Goal: Task Accomplishment & Management: Manage account settings

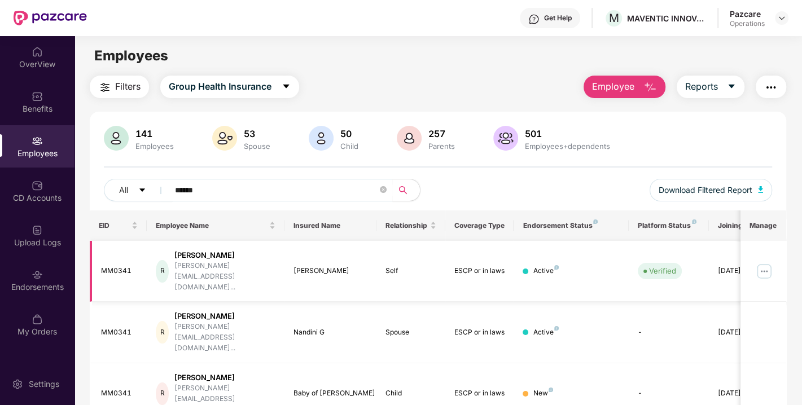
click at [114, 266] on div "MM0341" at bounding box center [119, 271] width 37 height 11
copy div "MM0341"
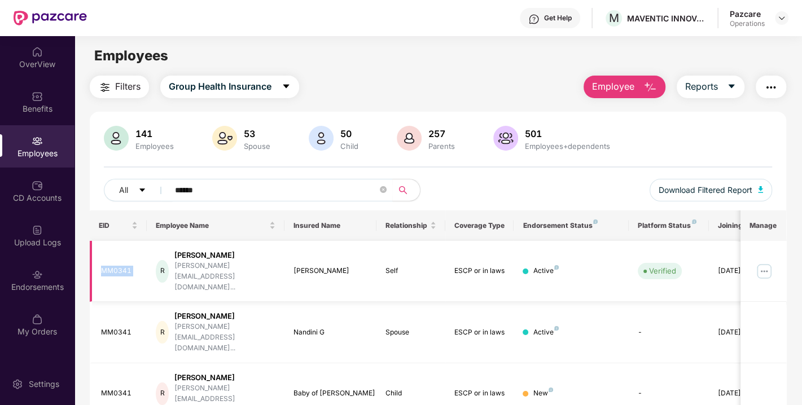
copy div "MM0341"
click at [451, 76] on div "Filters Group Health Insurance Employee Reports" at bounding box center [438, 87] width 697 height 23
click at [784, 15] on img at bounding box center [781, 18] width 9 height 9
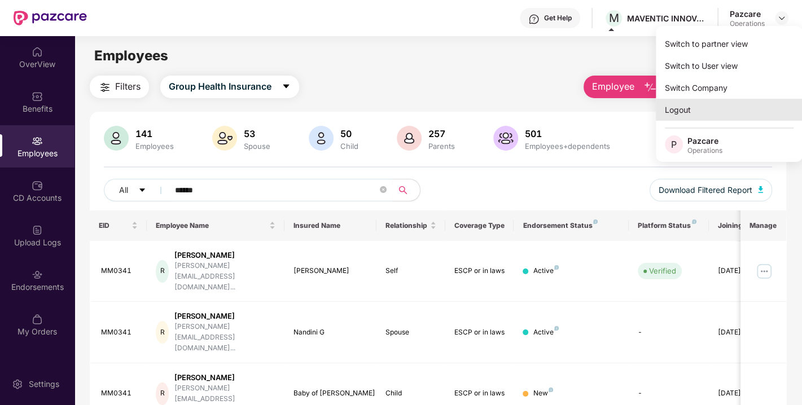
click at [675, 109] on div "Logout" at bounding box center [729, 110] width 147 height 22
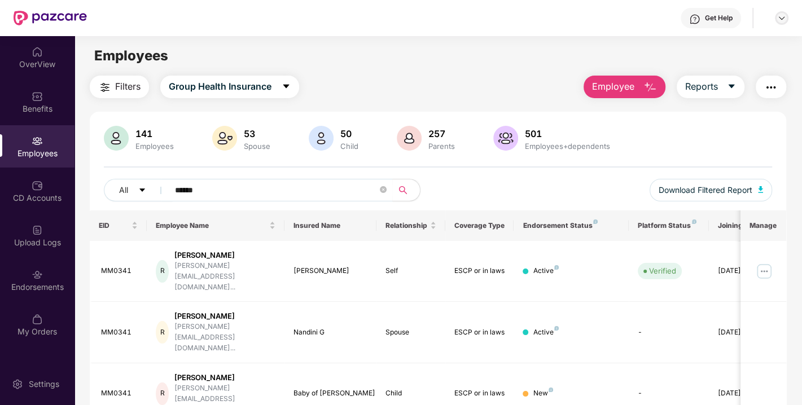
click at [784, 21] on img at bounding box center [781, 18] width 9 height 9
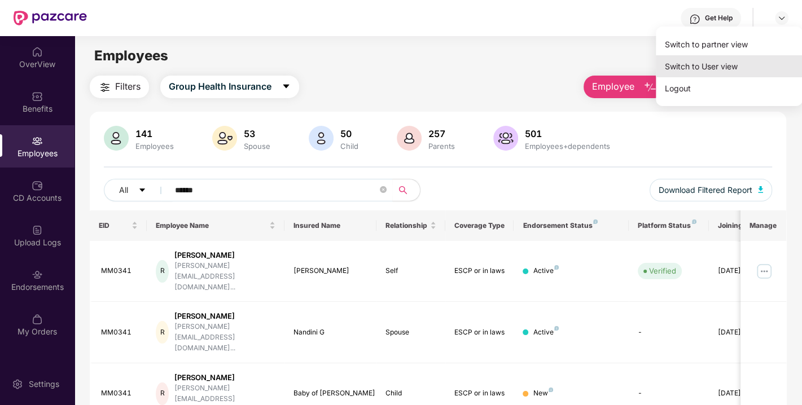
click at [686, 74] on div "Switch to User view" at bounding box center [729, 66] width 147 height 22
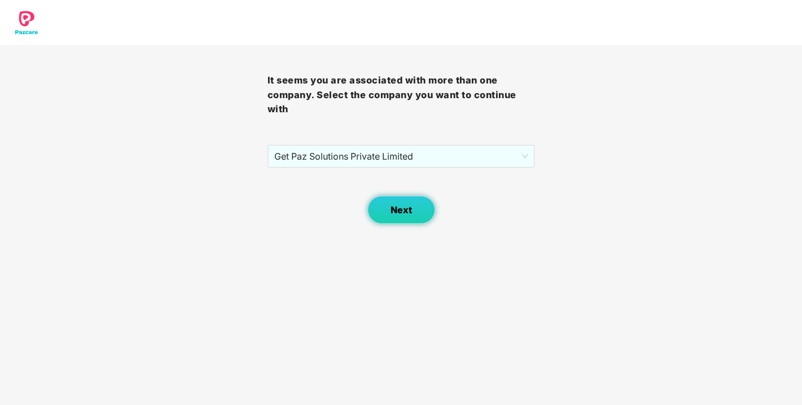
click at [409, 216] on button "Next" at bounding box center [402, 210] width 68 height 28
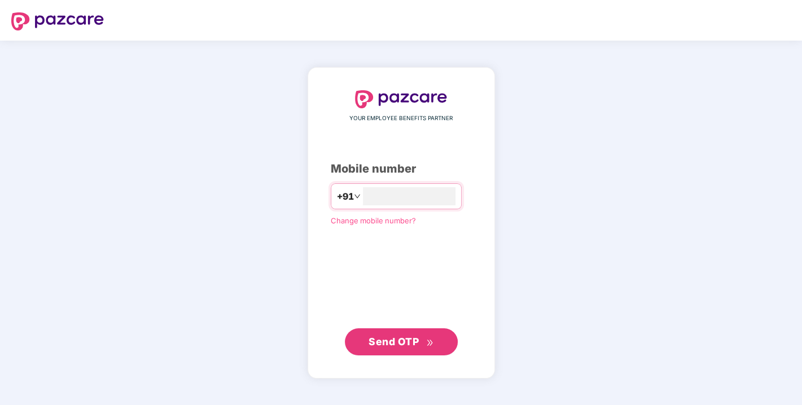
type input "**********"
click at [394, 337] on span "Send OTP" at bounding box center [394, 341] width 50 height 12
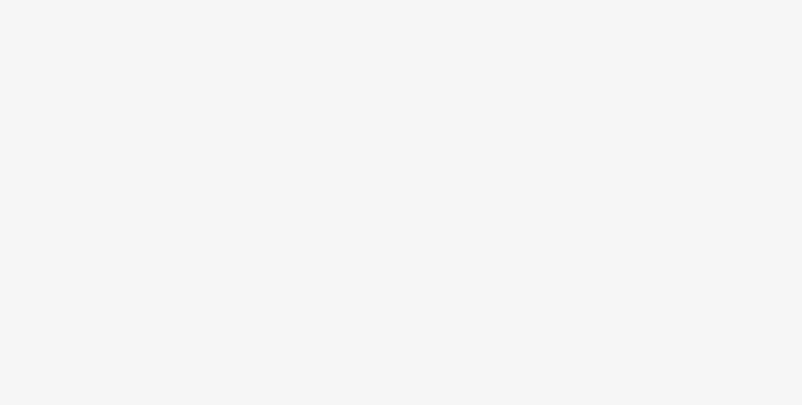
click at [335, 155] on body at bounding box center [401, 202] width 802 height 405
click at [362, 182] on body at bounding box center [401, 202] width 802 height 405
click at [403, 169] on body at bounding box center [401, 202] width 802 height 405
click at [399, 110] on body at bounding box center [401, 202] width 802 height 405
click at [387, 170] on body at bounding box center [401, 202] width 802 height 405
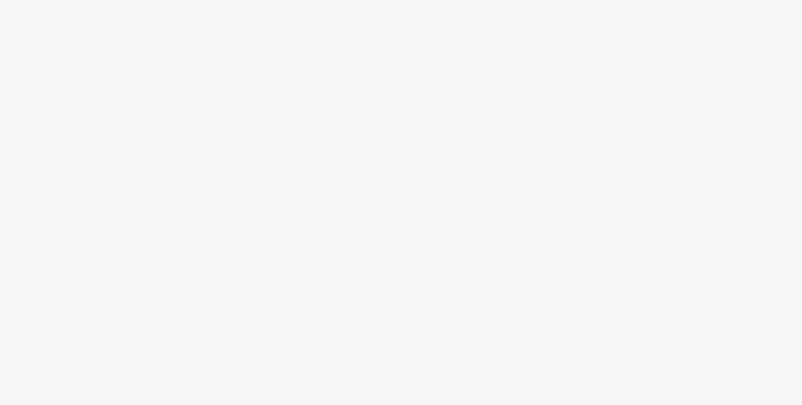
click at [448, 76] on body at bounding box center [401, 202] width 802 height 405
click at [337, 111] on body at bounding box center [401, 202] width 802 height 405
click at [339, 244] on body at bounding box center [401, 202] width 802 height 405
click at [322, 169] on body at bounding box center [401, 202] width 802 height 405
click at [237, 138] on body at bounding box center [401, 202] width 802 height 405
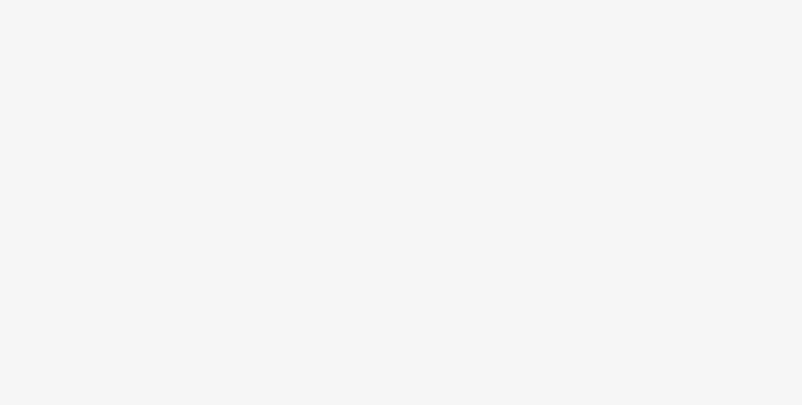
click at [285, 135] on body at bounding box center [401, 202] width 802 height 405
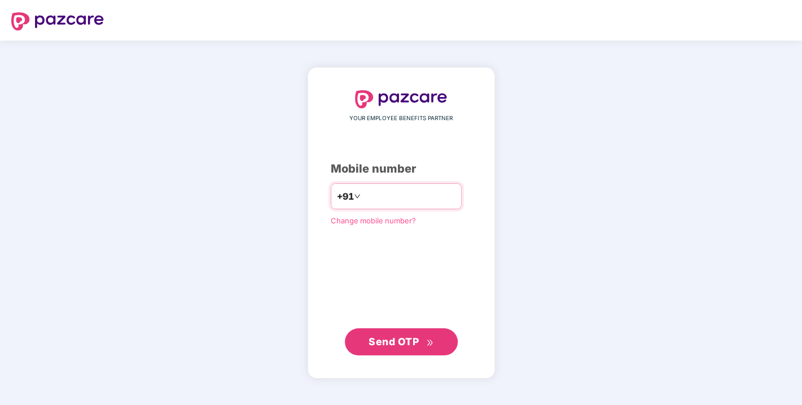
click at [375, 196] on input "number" at bounding box center [409, 196] width 93 height 18
type input "**********"
click at [390, 343] on span "Send OTP" at bounding box center [394, 341] width 50 height 12
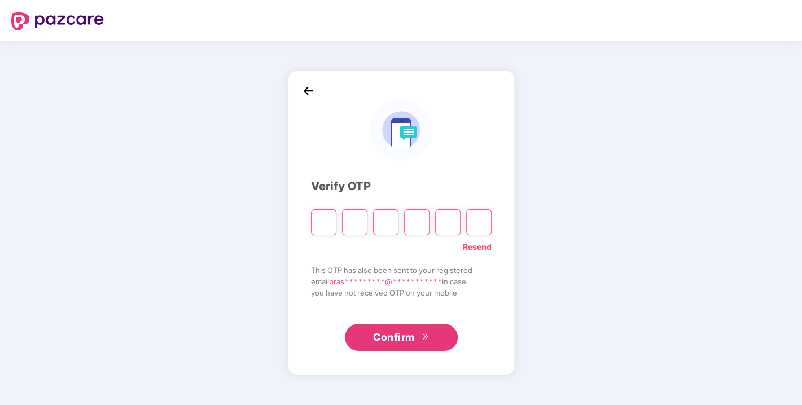
paste input "*"
type input "*"
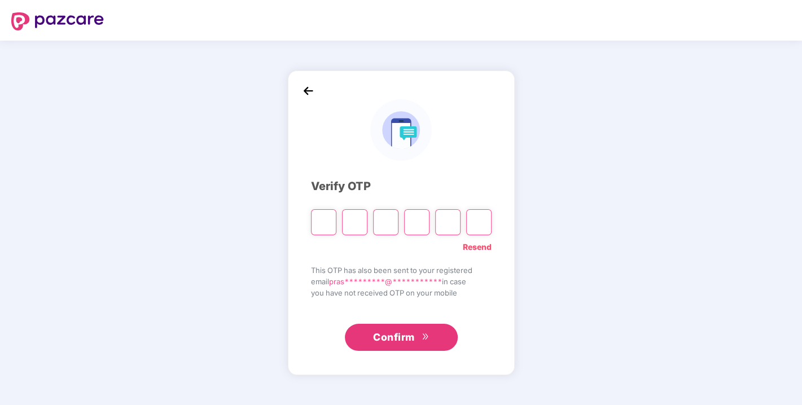
type input "*"
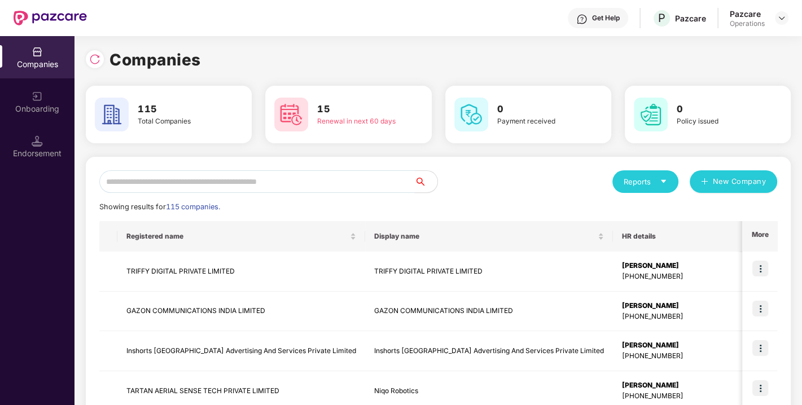
click at [201, 188] on input "text" at bounding box center [257, 181] width 316 height 23
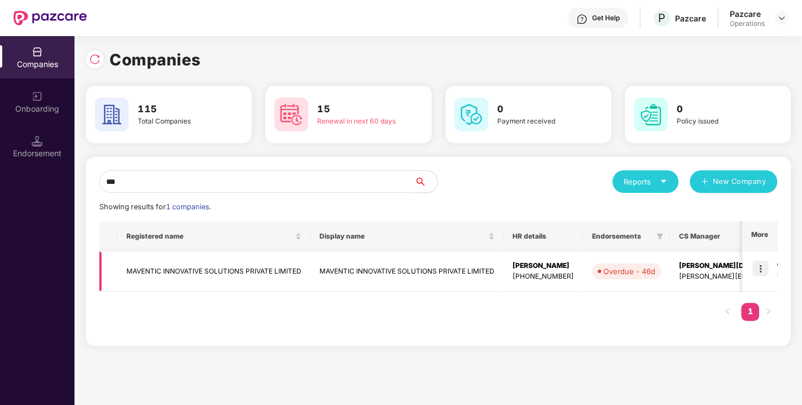
type input "***"
click at [758, 271] on img at bounding box center [761, 269] width 16 height 16
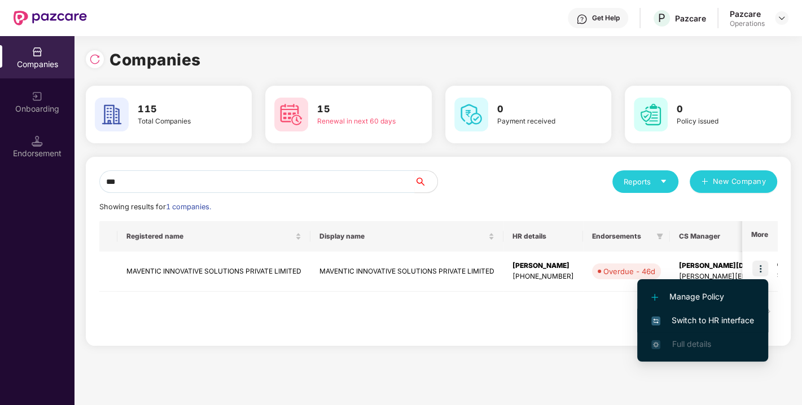
click at [705, 318] on span "Switch to HR interface" at bounding box center [702, 320] width 103 height 12
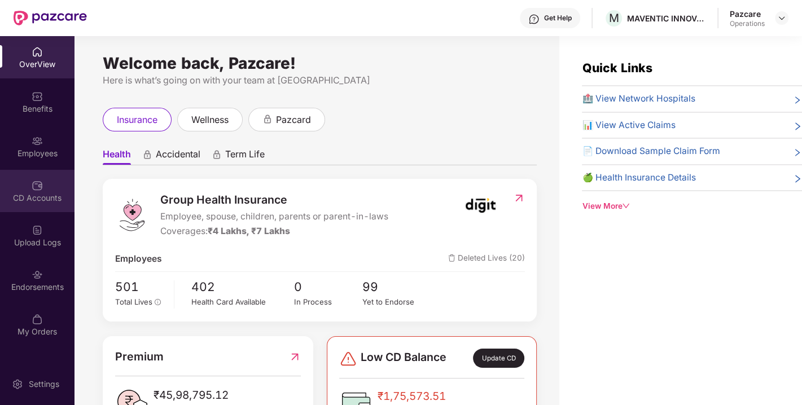
scroll to position [36, 0]
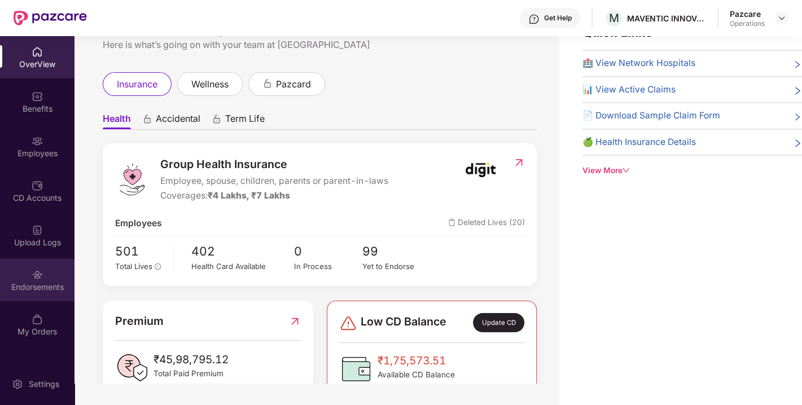
click at [23, 269] on div "Endorsements" at bounding box center [37, 280] width 75 height 42
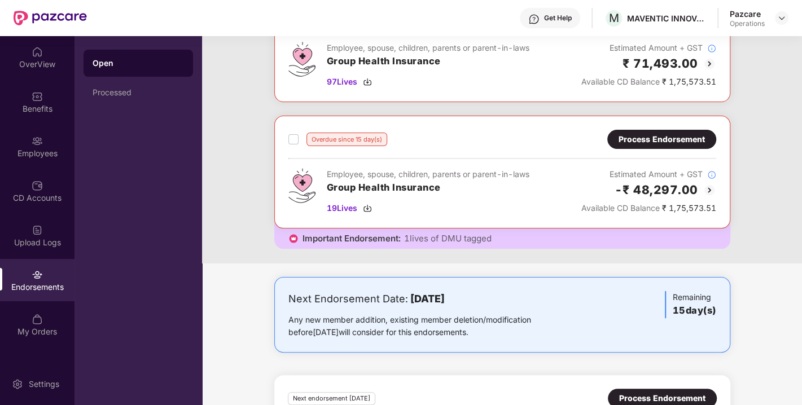
scroll to position [11, 0]
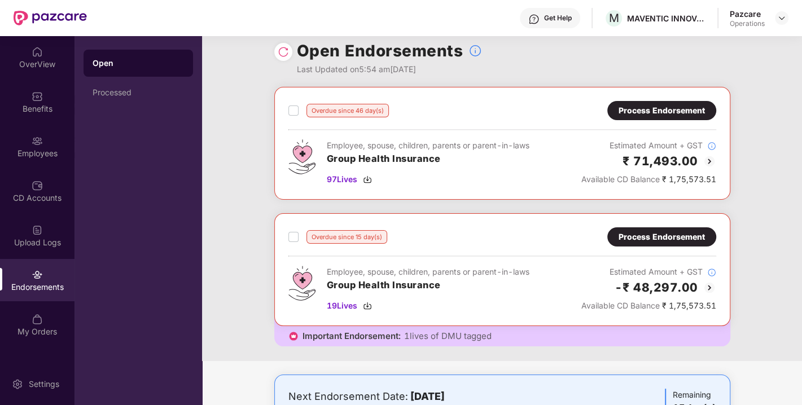
click at [622, 237] on div "Process Endorsement" at bounding box center [662, 237] width 86 height 12
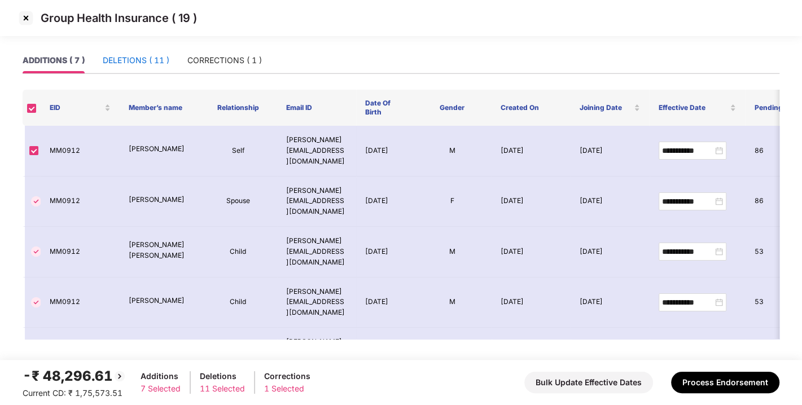
click at [131, 58] on div "DELETIONS ( 11 )" at bounding box center [136, 60] width 67 height 12
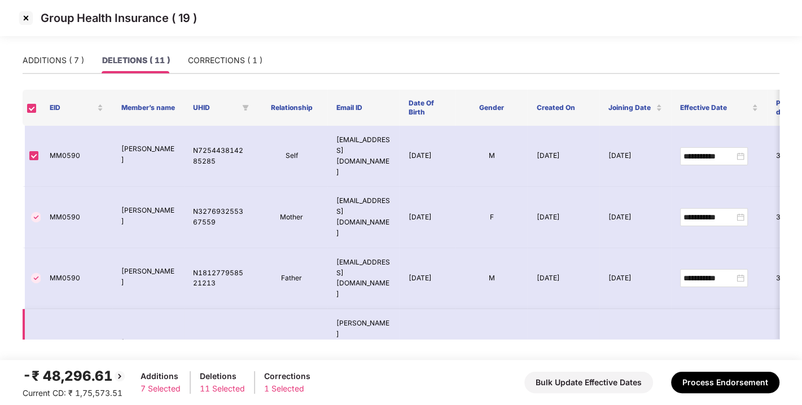
scroll to position [240, 0]
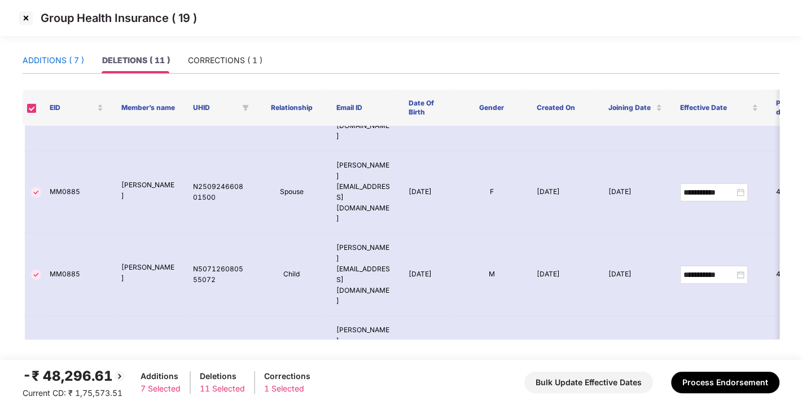
click at [45, 66] on div "ADDITIONS ( 7 )" at bounding box center [54, 60] width 62 height 12
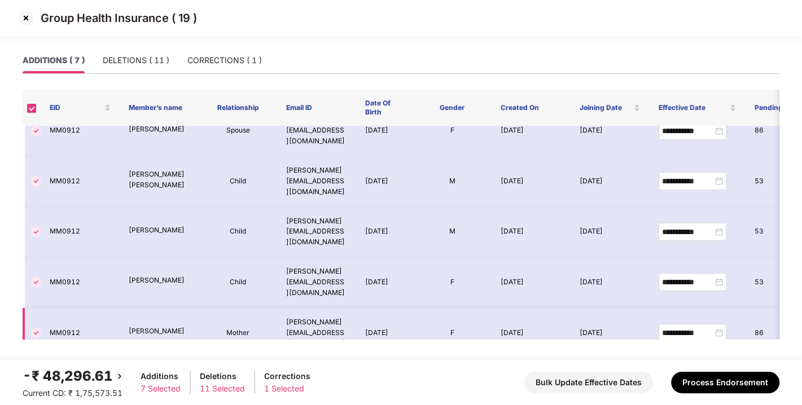
scroll to position [0, 0]
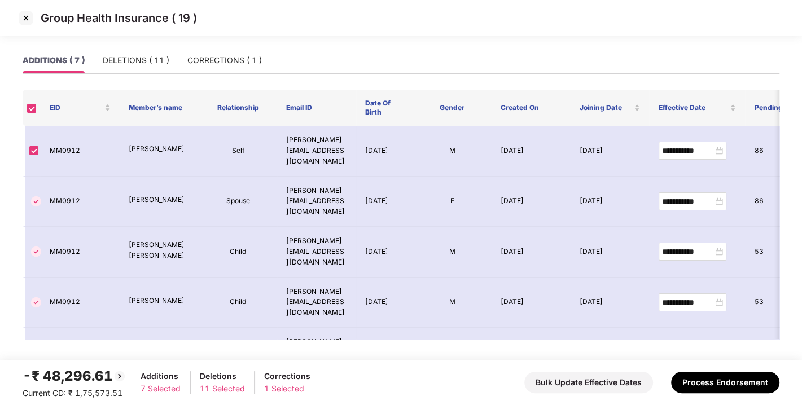
click at [24, 17] on img at bounding box center [26, 18] width 18 height 18
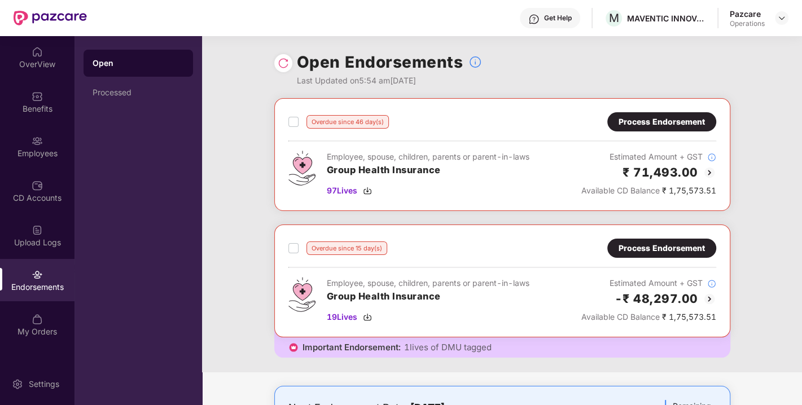
scroll to position [202, 0]
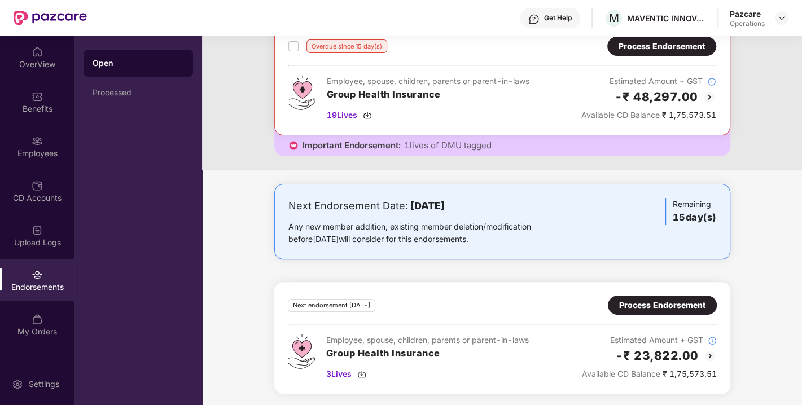
click at [667, 308] on div "Process Endorsement" at bounding box center [662, 305] width 86 height 12
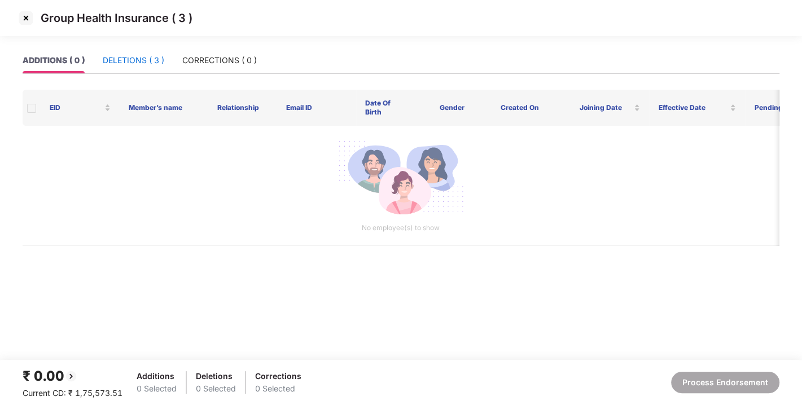
click at [126, 60] on div "DELETIONS ( 3 )" at bounding box center [134, 60] width 62 height 12
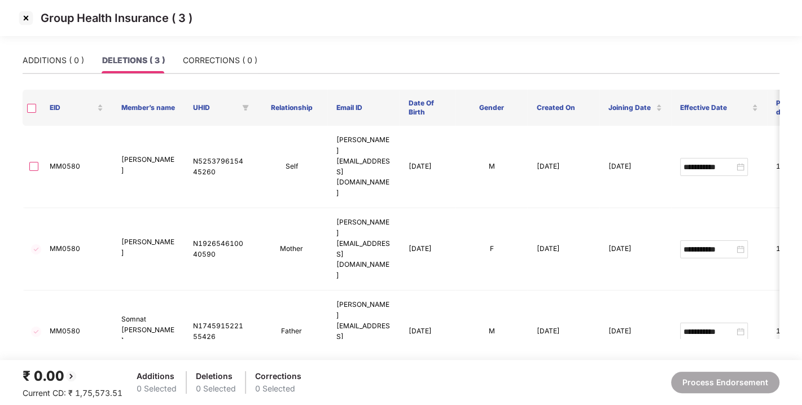
click at [26, 16] on img at bounding box center [26, 18] width 18 height 18
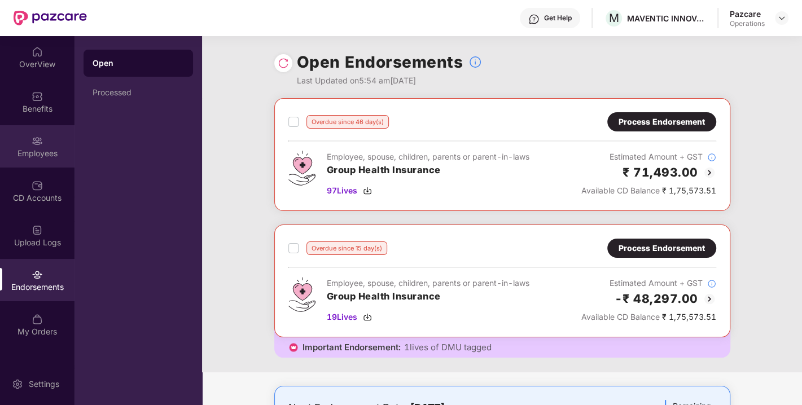
click at [32, 143] on img at bounding box center [37, 140] width 11 height 11
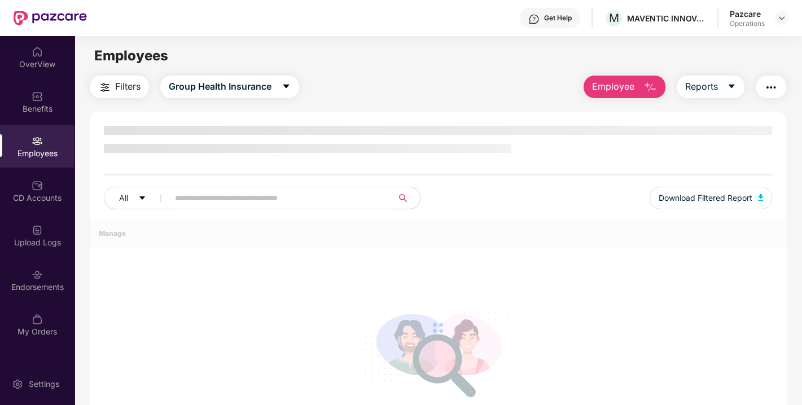
click at [250, 194] on input "text" at bounding box center [276, 198] width 203 height 17
paste input "******"
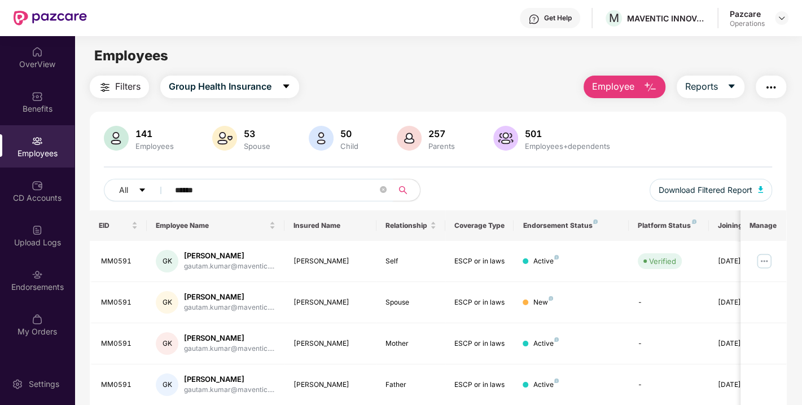
scroll to position [40, 0]
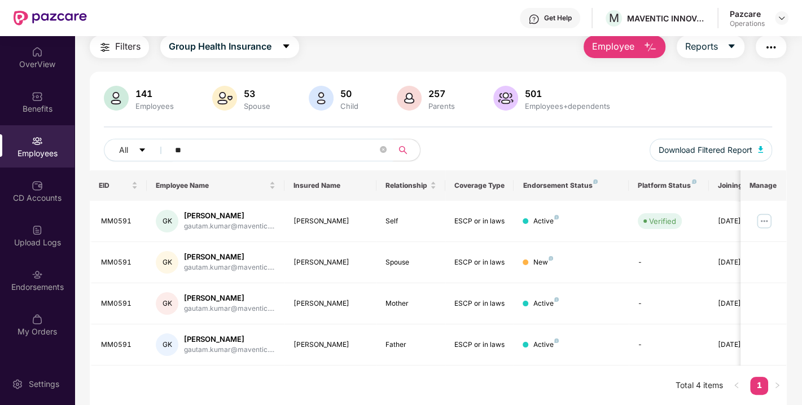
type input "*"
paste input "******"
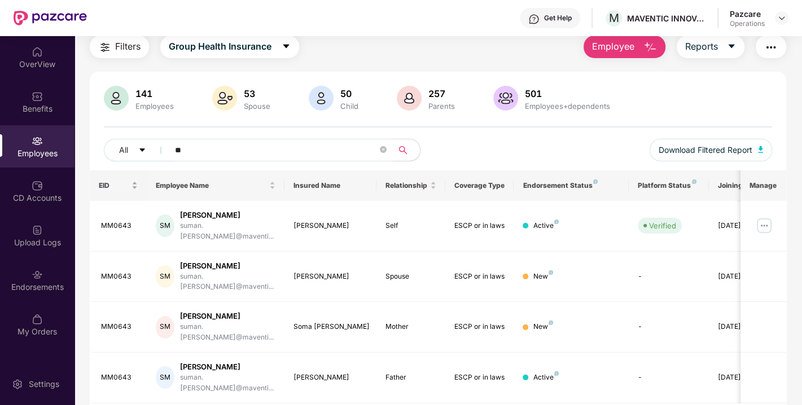
type input "*"
paste input "******"
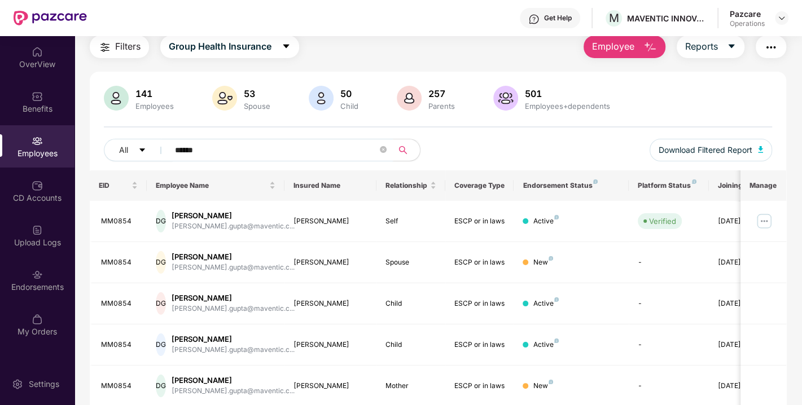
scroll to position [122, 0]
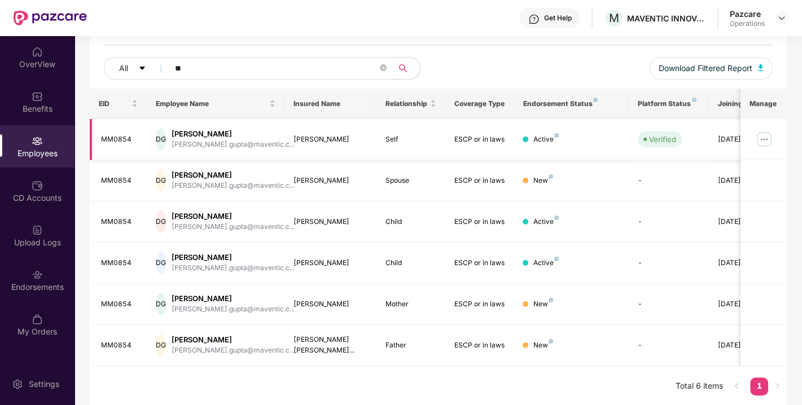
type input "*"
paste input "******"
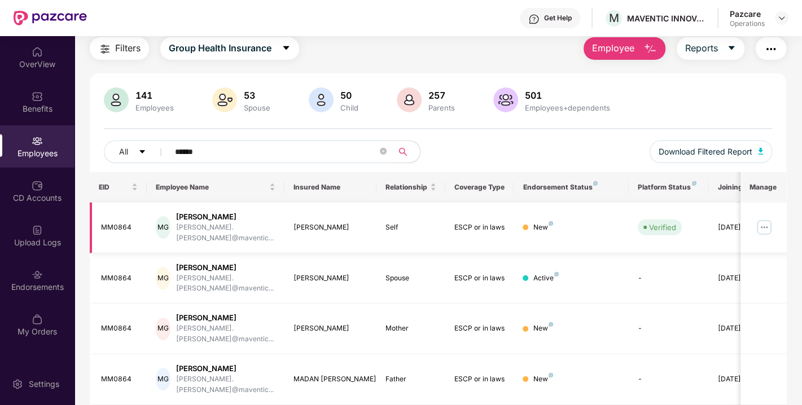
scroll to position [38, 0]
type input "*"
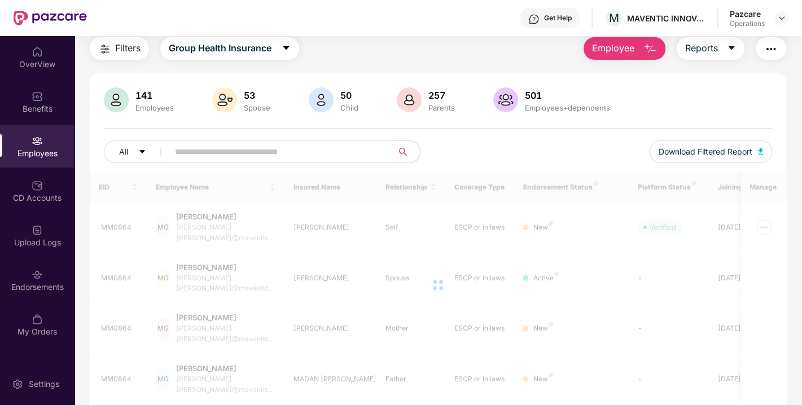
paste input "******"
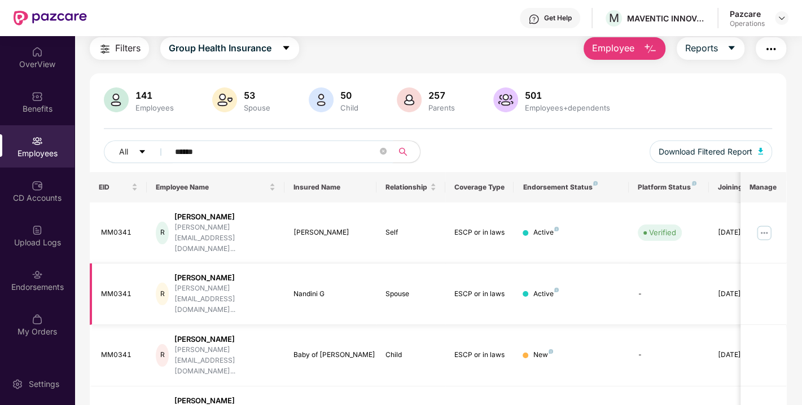
scroll to position [81, 0]
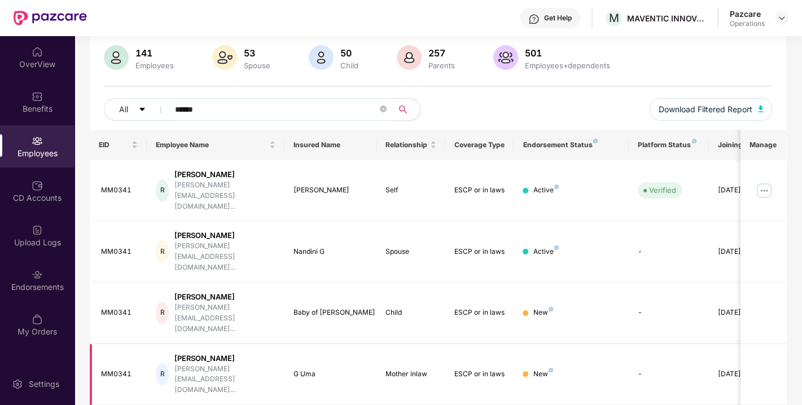
type input "******"
click at [19, 268] on div "Endorsements" at bounding box center [37, 280] width 75 height 42
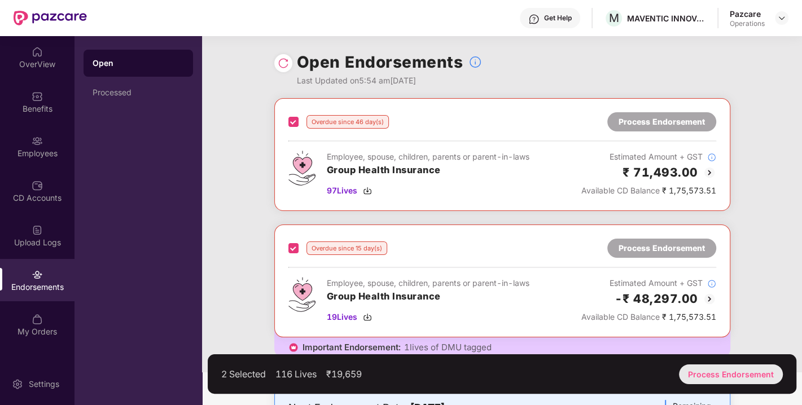
click at [713, 371] on div "Process Endorsement" at bounding box center [731, 375] width 104 height 20
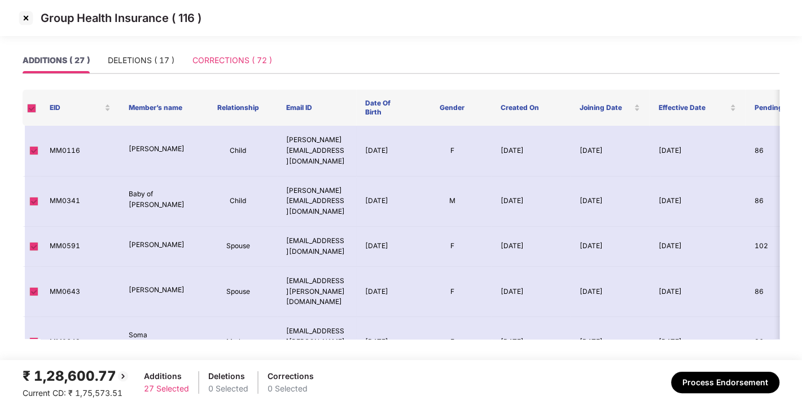
click at [211, 53] on div "CORRECTIONS ( 72 )" at bounding box center [233, 60] width 80 height 26
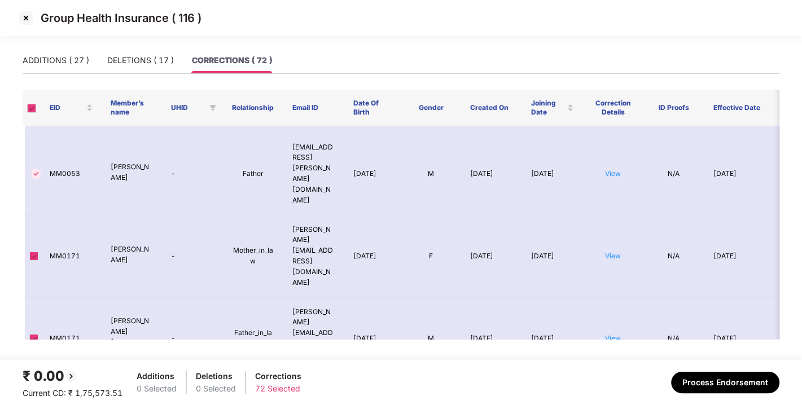
scroll to position [221, 0]
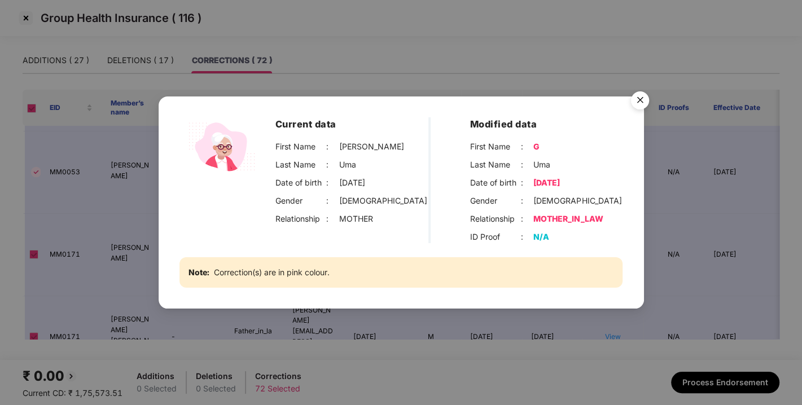
click at [641, 105] on img "Close" at bounding box center [640, 102] width 32 height 32
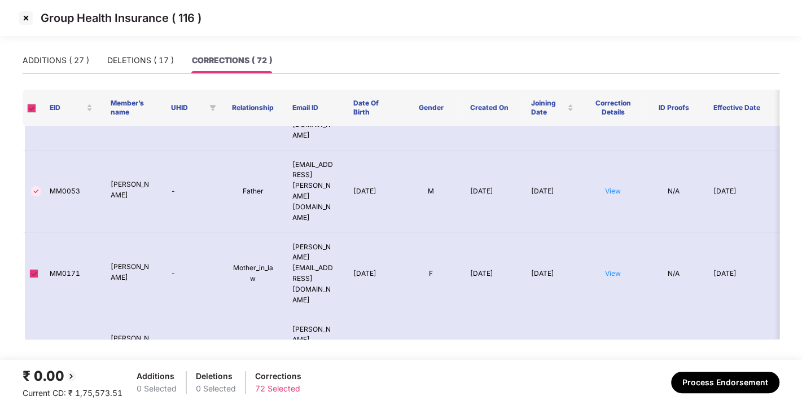
scroll to position [200, 0]
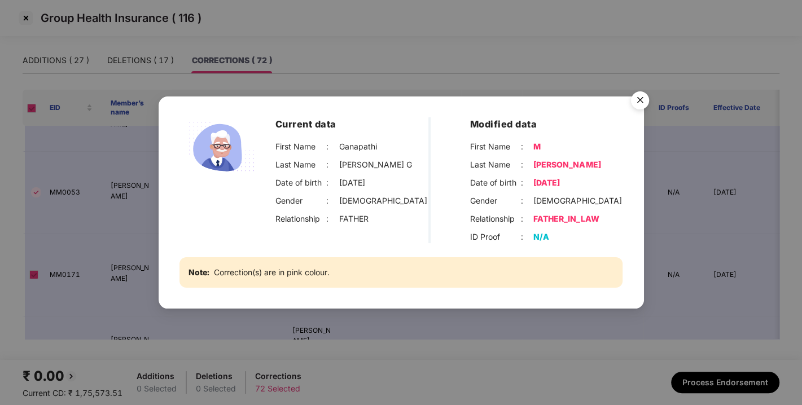
click at [636, 104] on img "Close" at bounding box center [640, 102] width 32 height 32
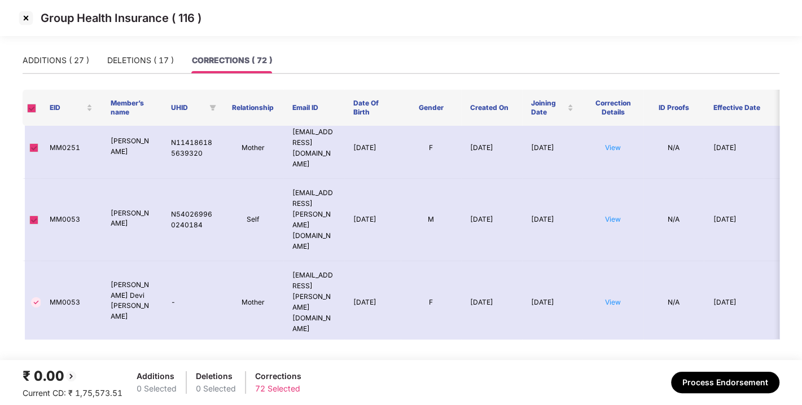
scroll to position [0, 0]
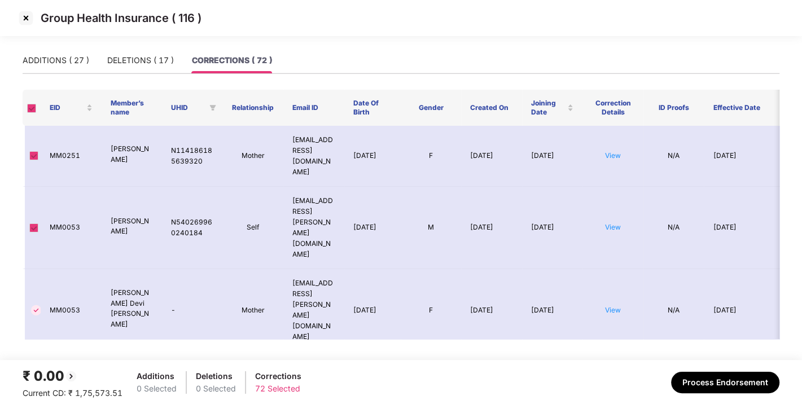
click at [24, 19] on img at bounding box center [26, 18] width 18 height 18
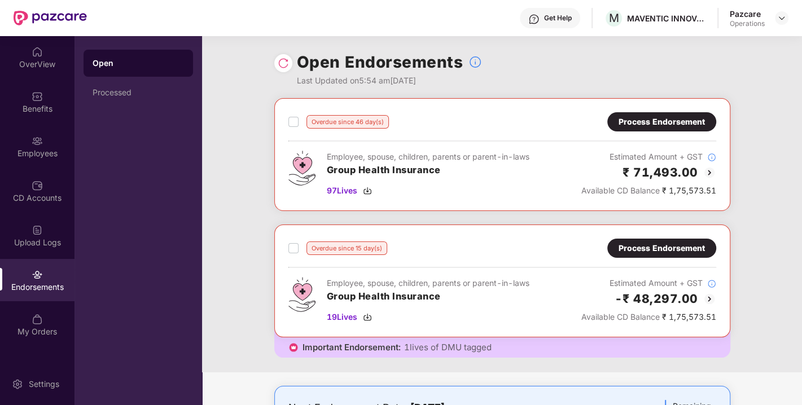
click at [644, 115] on div "Process Endorsement" at bounding box center [661, 121] width 109 height 19
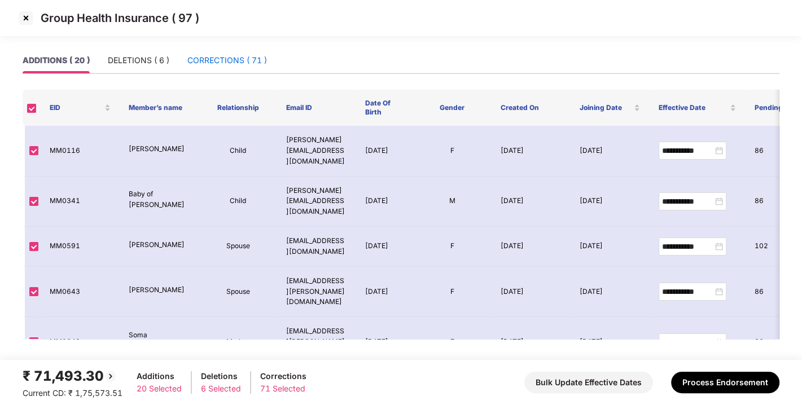
click at [207, 66] on div "CORRECTIONS ( 71 )" at bounding box center [227, 60] width 80 height 12
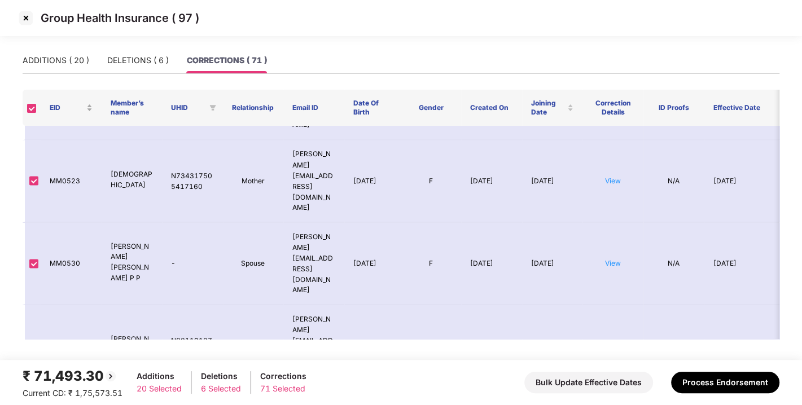
scroll to position [1485, 0]
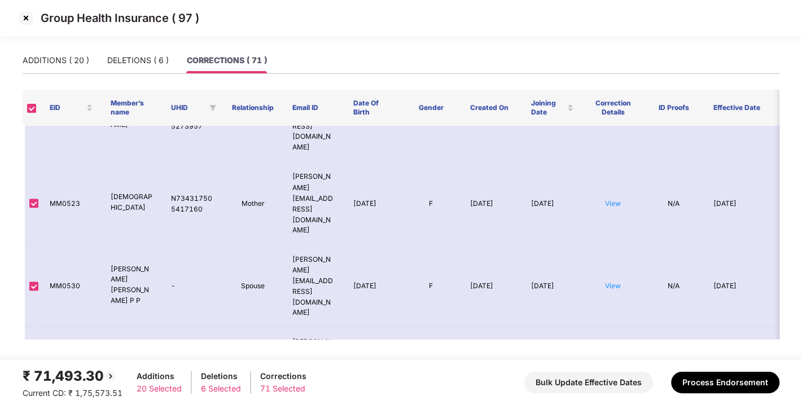
click at [25, 17] on img at bounding box center [26, 18] width 18 height 18
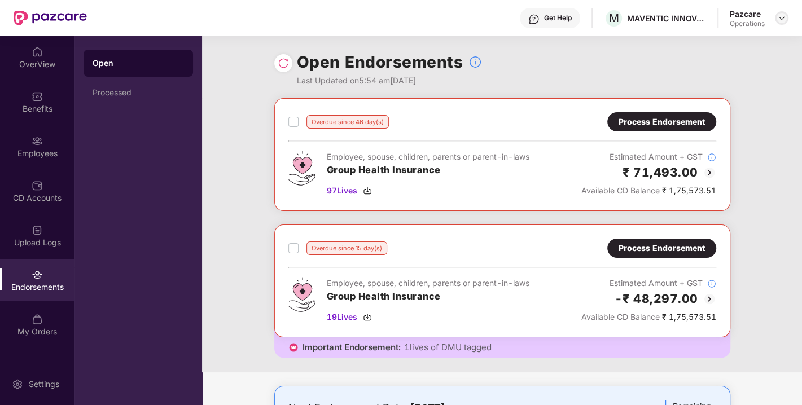
click at [780, 16] on img at bounding box center [781, 18] width 9 height 9
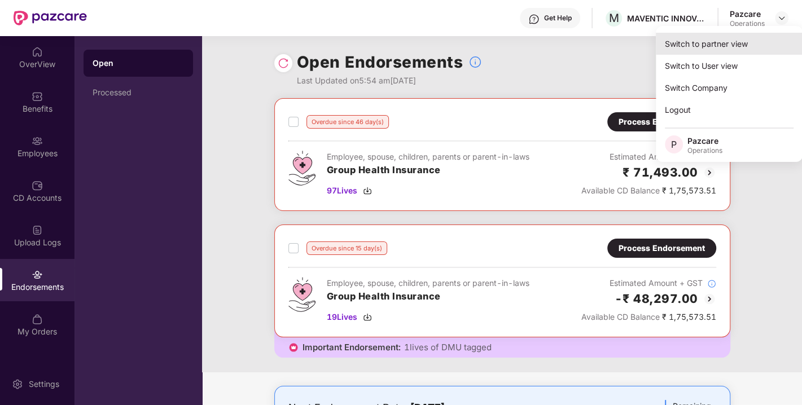
click at [721, 42] on div "Switch to partner view" at bounding box center [729, 44] width 147 height 22
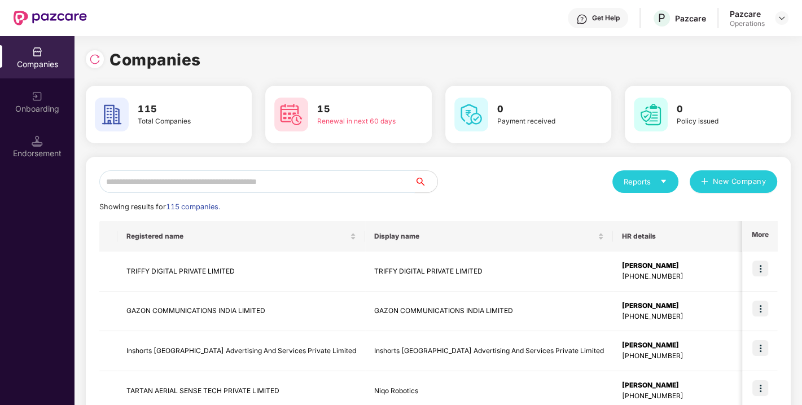
click at [279, 185] on input "text" at bounding box center [257, 181] width 316 height 23
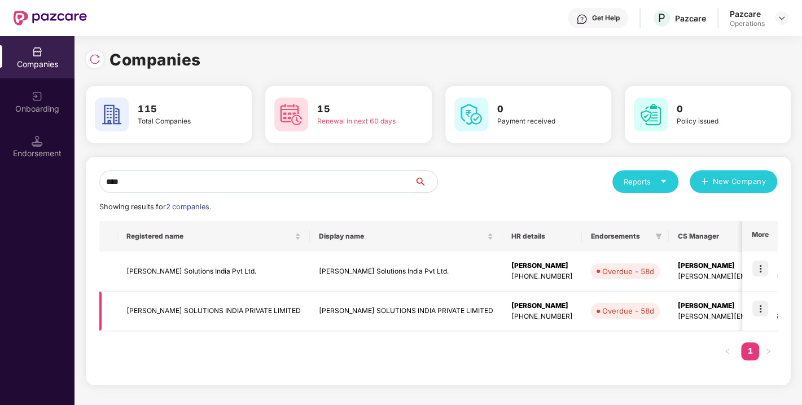
type input "****"
click at [759, 307] on img at bounding box center [761, 309] width 16 height 16
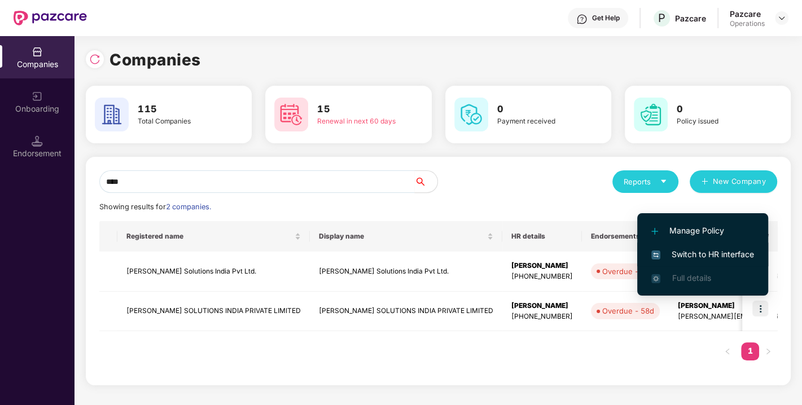
click at [693, 251] on span "Switch to HR interface" at bounding box center [702, 254] width 103 height 12
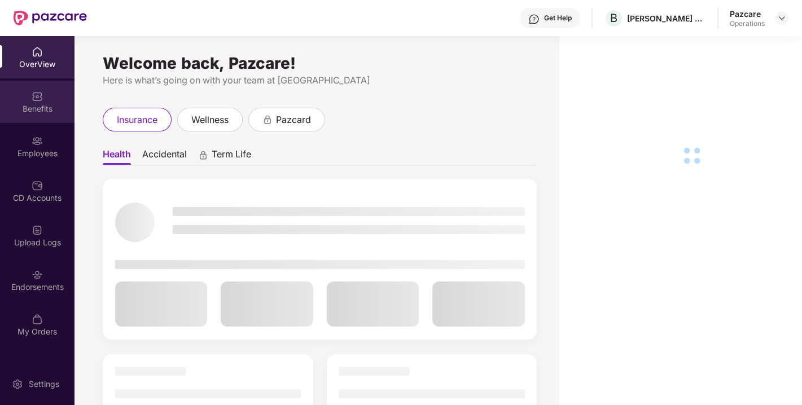
click at [27, 105] on div "Benefits" at bounding box center [37, 108] width 75 height 11
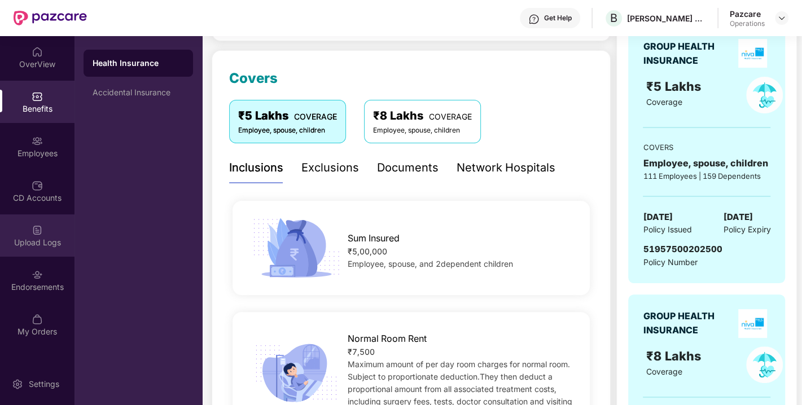
scroll to position [135, 0]
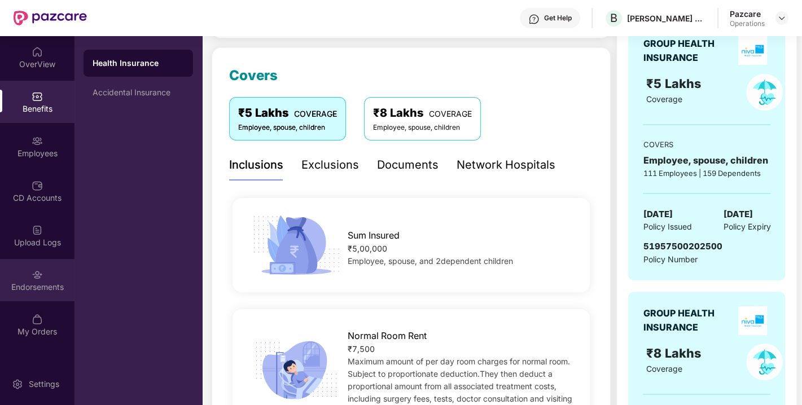
click at [28, 288] on div "Endorsements" at bounding box center [37, 287] width 75 height 11
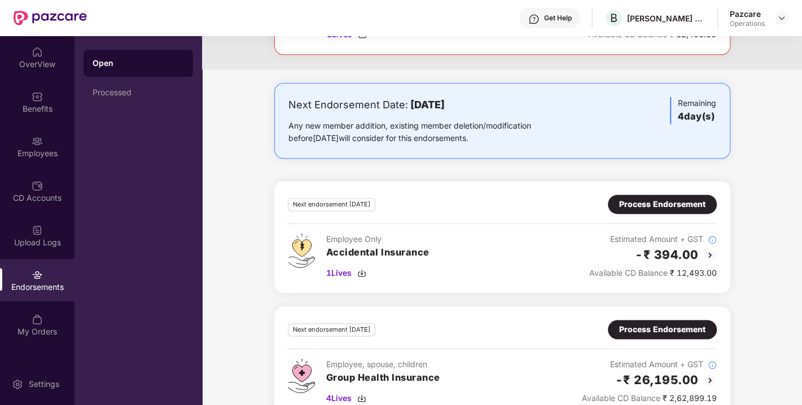
scroll to position [1062, 0]
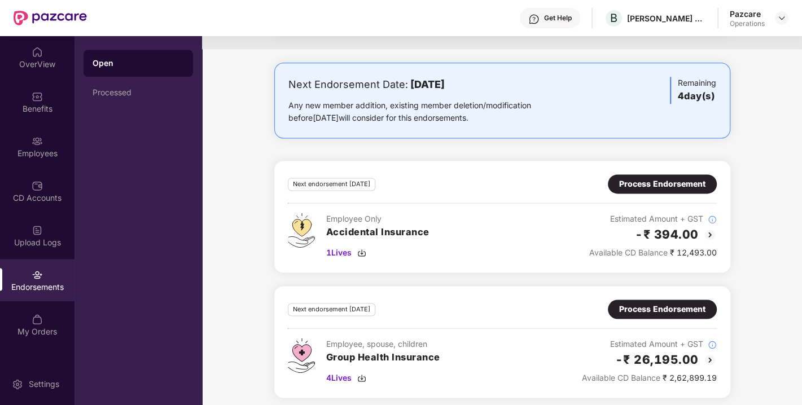
click at [649, 306] on div "Process Endorsement" at bounding box center [662, 309] width 86 height 12
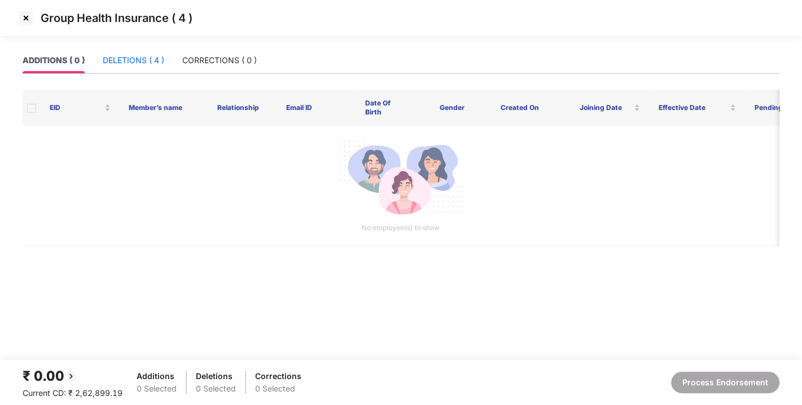
click at [115, 62] on div "DELETIONS ( 4 )" at bounding box center [134, 60] width 62 height 12
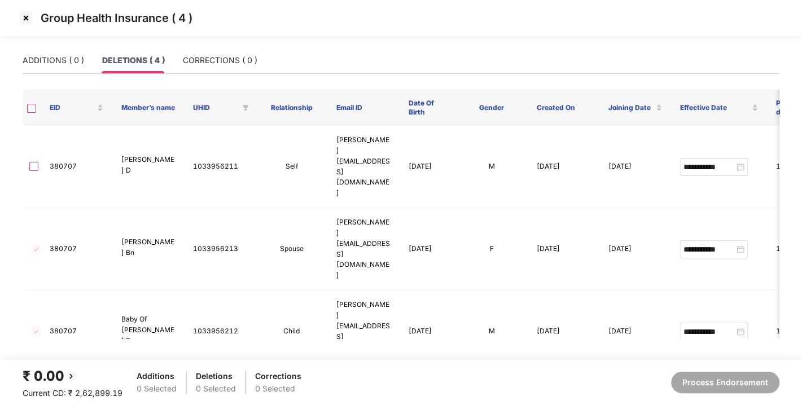
click at [24, 13] on img at bounding box center [26, 18] width 18 height 18
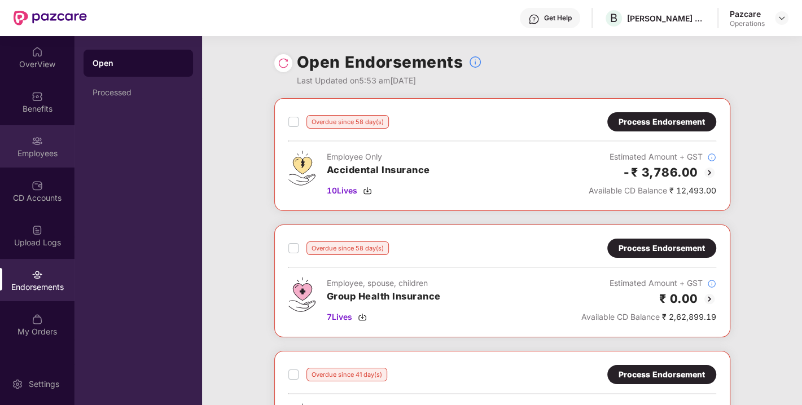
click at [36, 137] on img at bounding box center [37, 140] width 11 height 11
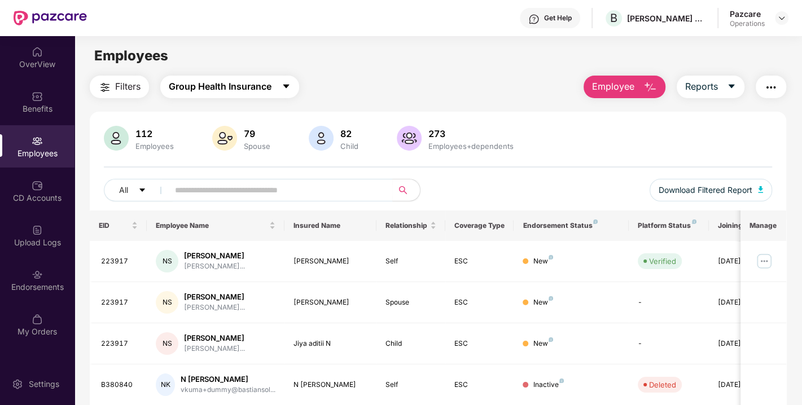
click at [290, 90] on icon "caret-down" at bounding box center [286, 86] width 9 height 9
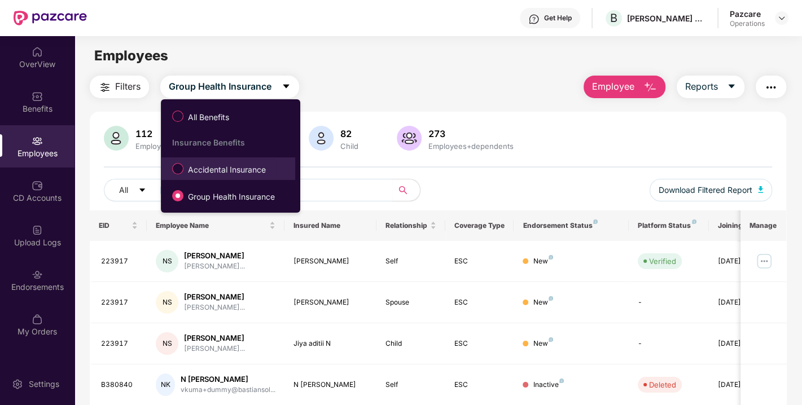
click at [220, 172] on span "Accidental Insurance" at bounding box center [226, 170] width 87 height 12
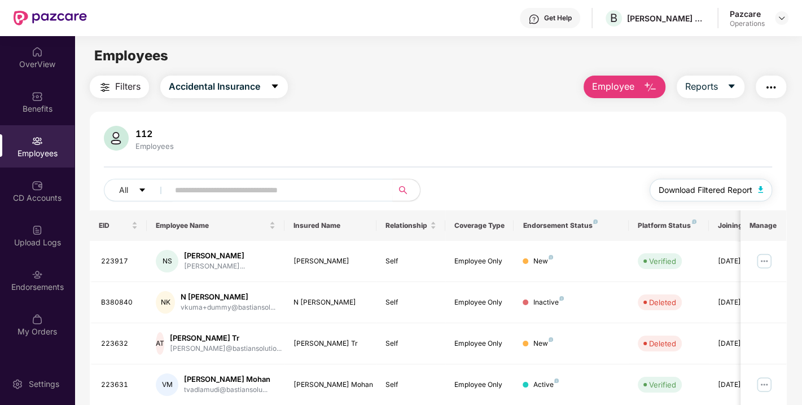
click at [692, 188] on span "Download Filtered Report" at bounding box center [706, 190] width 94 height 12
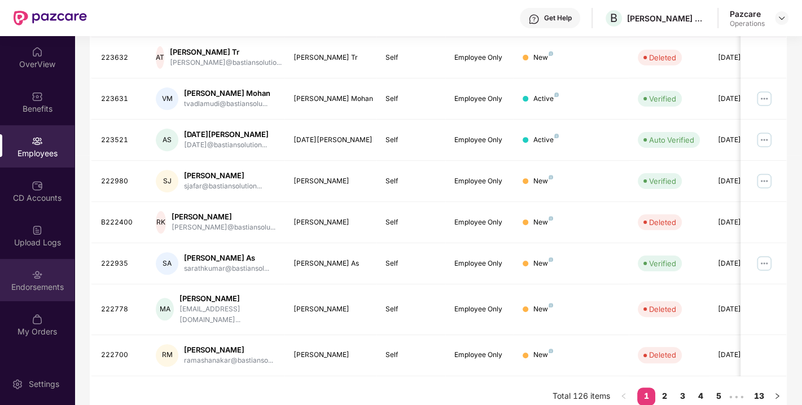
click at [27, 262] on div "Endorsements" at bounding box center [37, 280] width 75 height 42
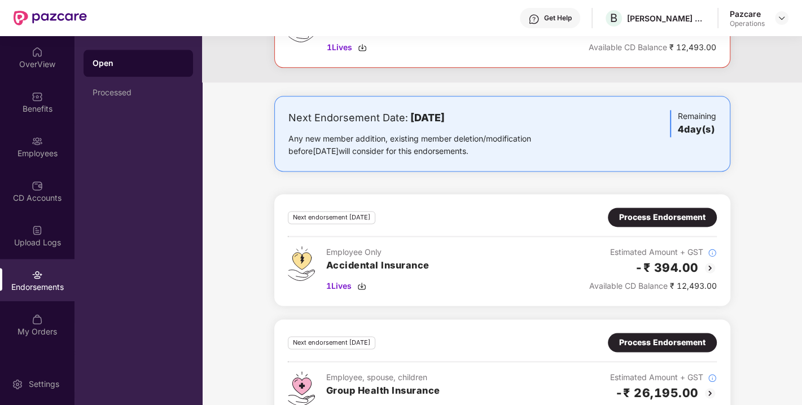
scroll to position [1062, 0]
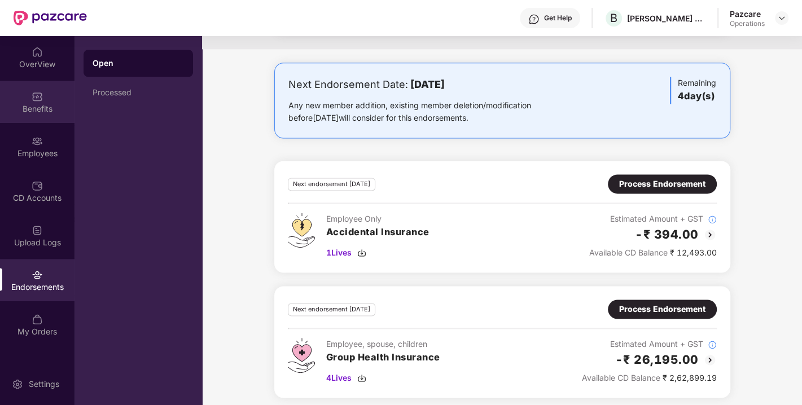
click at [44, 103] on div "Benefits" at bounding box center [37, 108] width 75 height 11
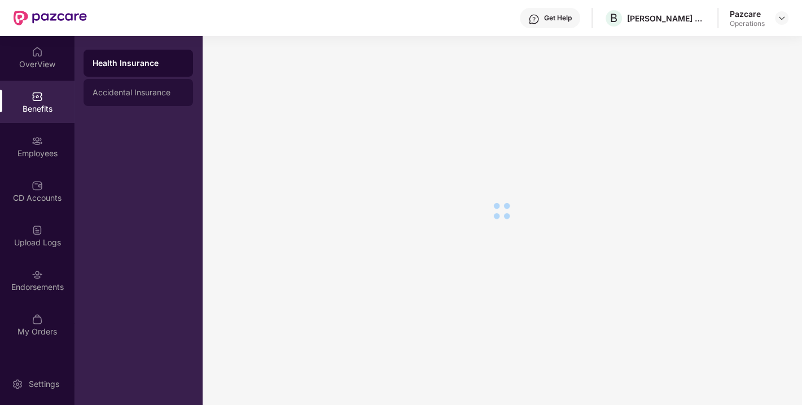
click at [134, 97] on div "Accidental Insurance" at bounding box center [138, 92] width 91 height 9
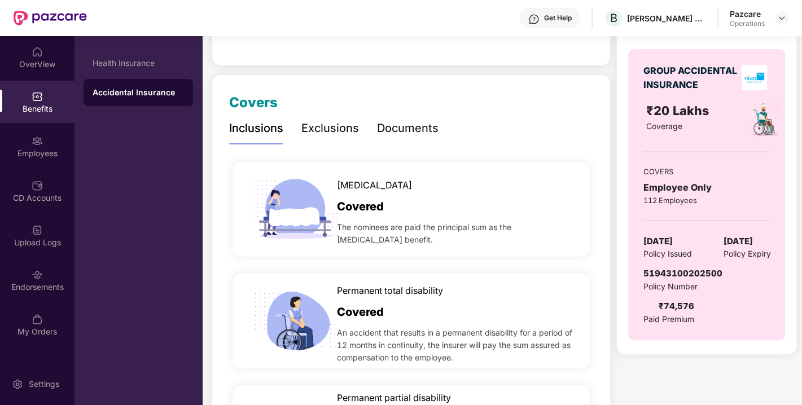
scroll to position [109, 0]
click at [23, 143] on div "Employees" at bounding box center [37, 146] width 75 height 42
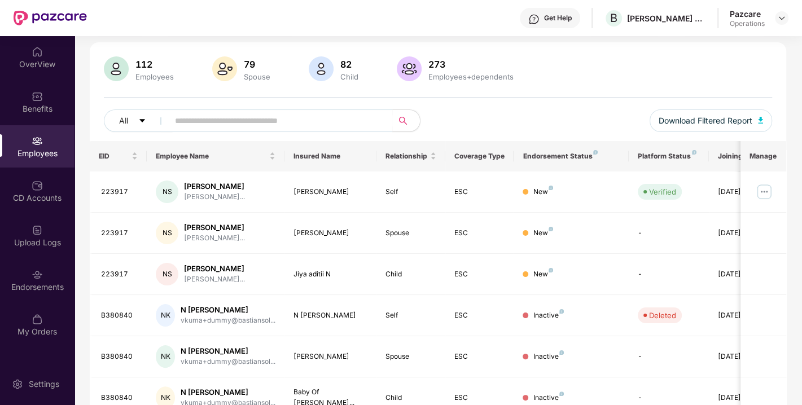
scroll to position [69, 0]
click at [260, 128] on input "text" at bounding box center [276, 121] width 203 height 17
paste input "******"
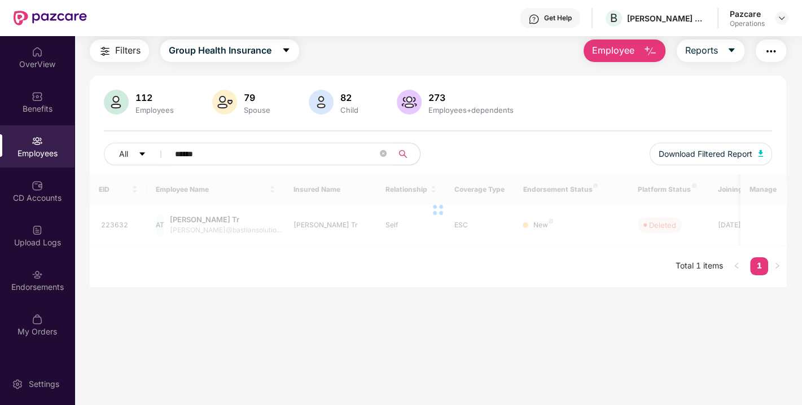
scroll to position [36, 0]
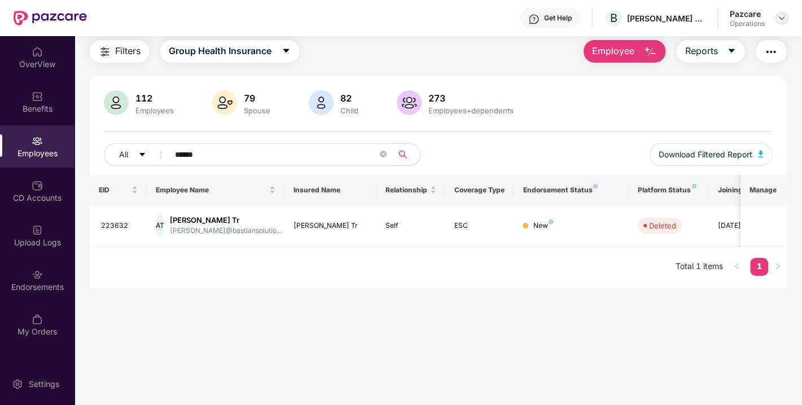
type input "******"
click at [781, 19] on img at bounding box center [781, 18] width 9 height 9
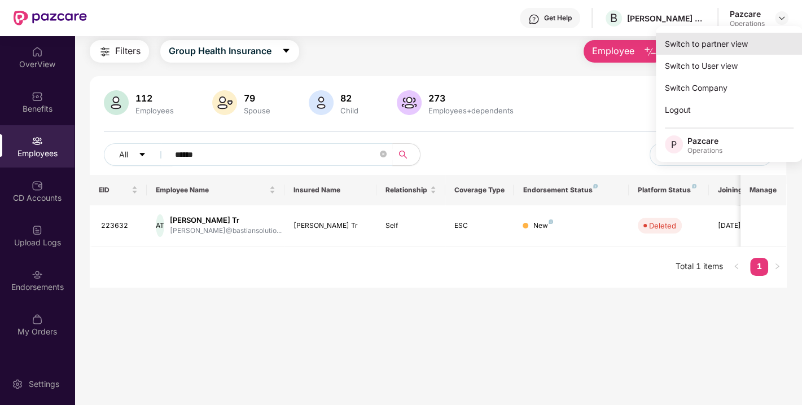
click at [705, 46] on div "Switch to partner view" at bounding box center [729, 44] width 147 height 22
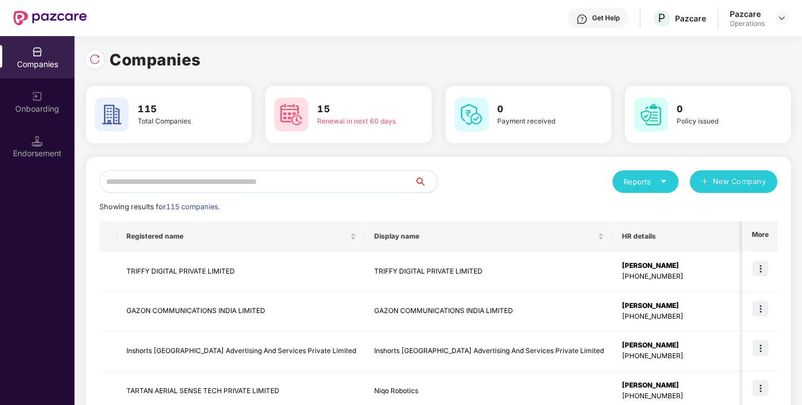
click at [254, 189] on input "text" at bounding box center [257, 181] width 316 height 23
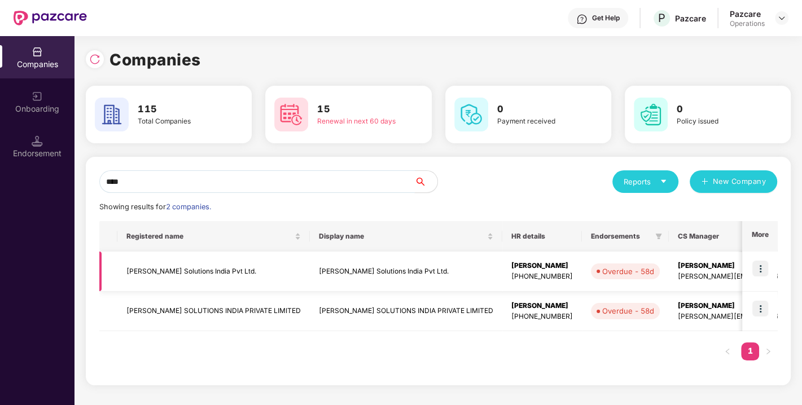
type input "****"
click at [761, 264] on img at bounding box center [761, 269] width 16 height 16
click at [604, 343] on div "Registered name Display name HR details Endorsements CS Manager Benefits Earlie…" at bounding box center [438, 296] width 678 height 151
click at [764, 306] on img at bounding box center [761, 309] width 16 height 16
click at [626, 356] on div "Registered name Display name HR details Endorsements CS Manager Benefits Earlie…" at bounding box center [438, 296] width 678 height 151
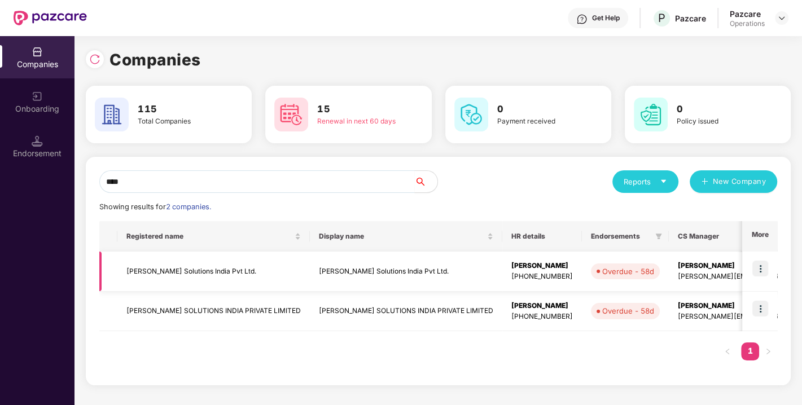
click at [763, 277] on td at bounding box center [759, 272] width 35 height 40
click at [759, 269] on img at bounding box center [761, 269] width 16 height 16
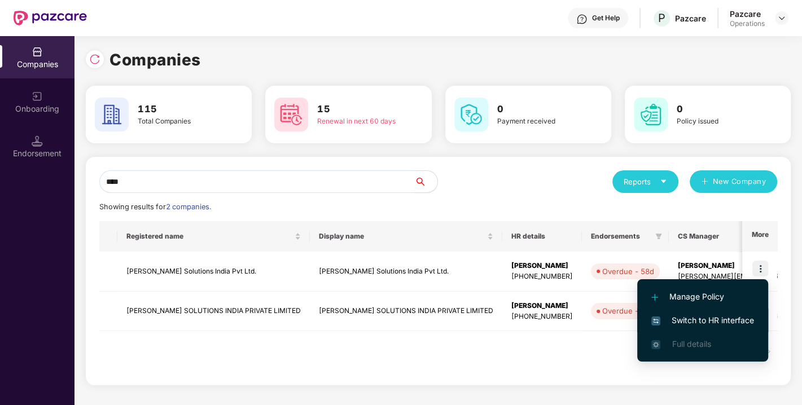
click at [691, 316] on span "Switch to HR interface" at bounding box center [702, 320] width 103 height 12
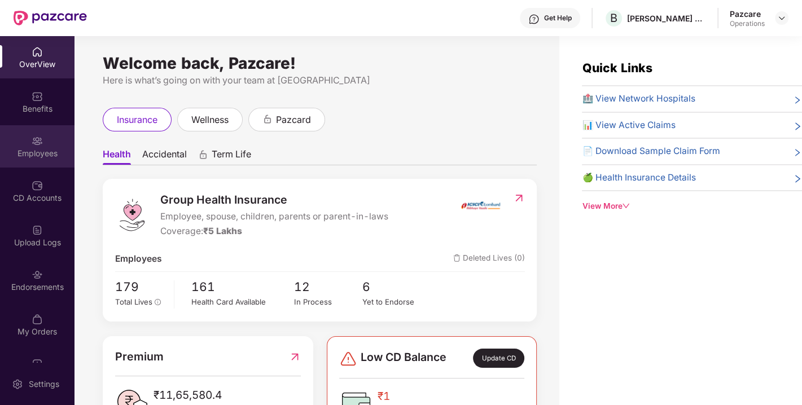
click at [29, 148] on div "Employees" at bounding box center [37, 153] width 75 height 11
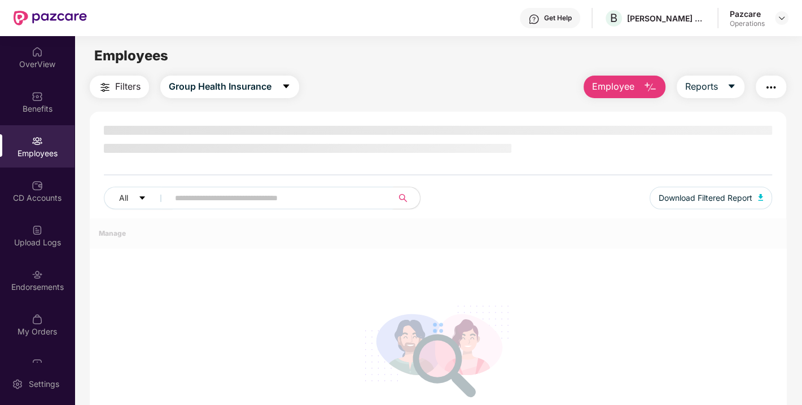
click at [266, 198] on input "text" at bounding box center [276, 198] width 203 height 17
paste input "******"
type input "******"
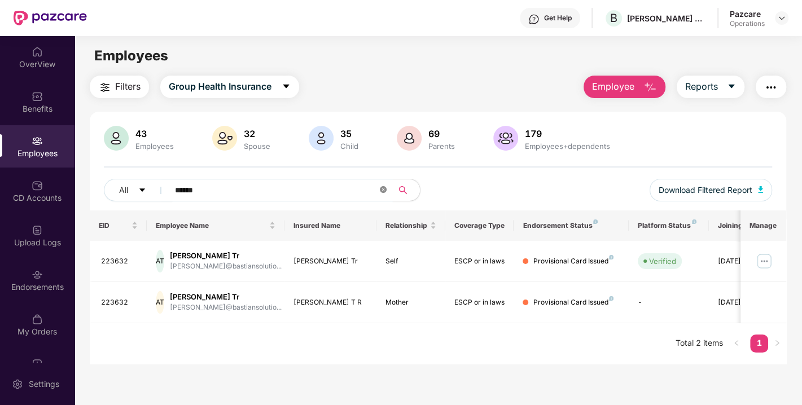
click at [382, 189] on icon "close-circle" at bounding box center [383, 189] width 7 height 7
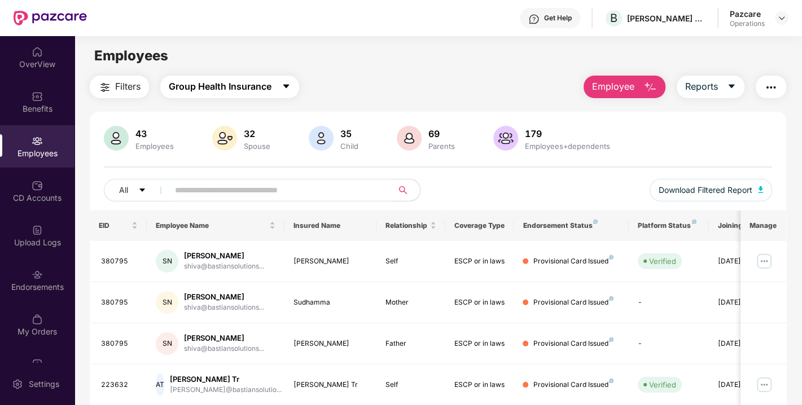
click at [206, 85] on span "Group Health Insurance" at bounding box center [220, 87] width 103 height 14
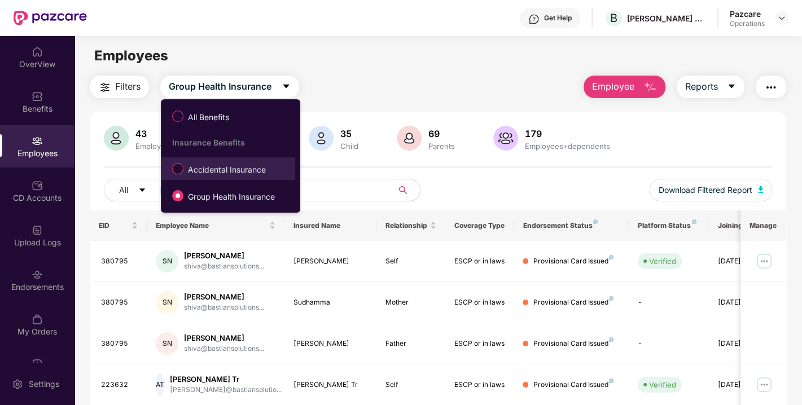
click at [202, 171] on span "Accidental Insurance" at bounding box center [226, 170] width 87 height 12
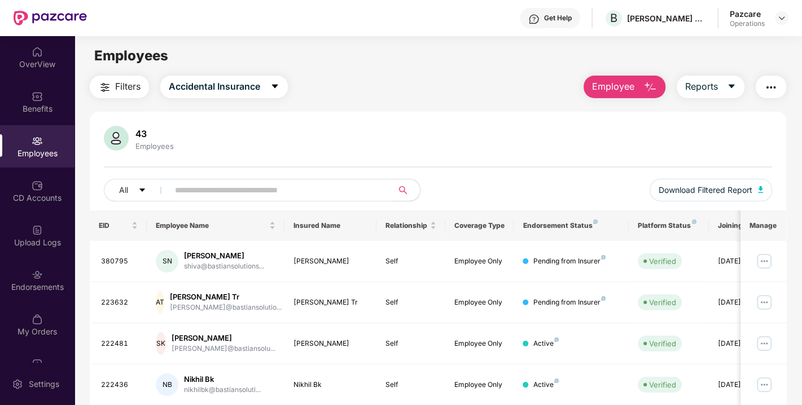
click at [237, 186] on input "text" at bounding box center [276, 190] width 203 height 17
paste input "******"
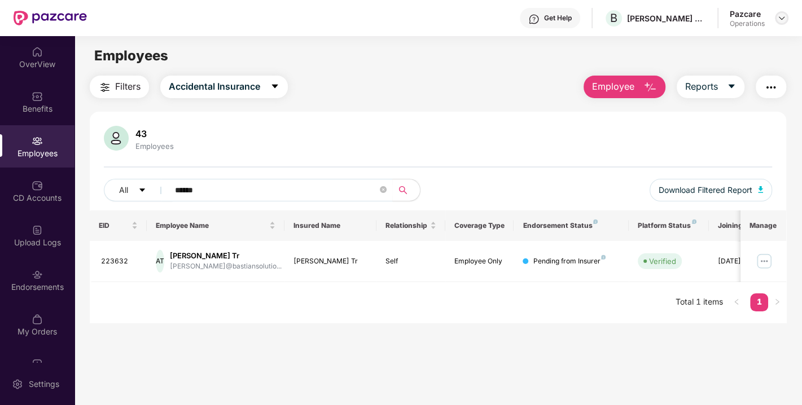
click at [779, 18] on img at bounding box center [781, 18] width 9 height 9
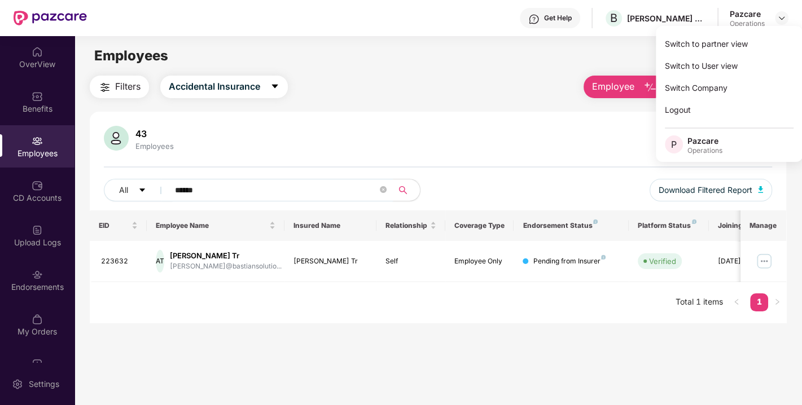
click at [298, 187] on input "******" at bounding box center [276, 190] width 203 height 17
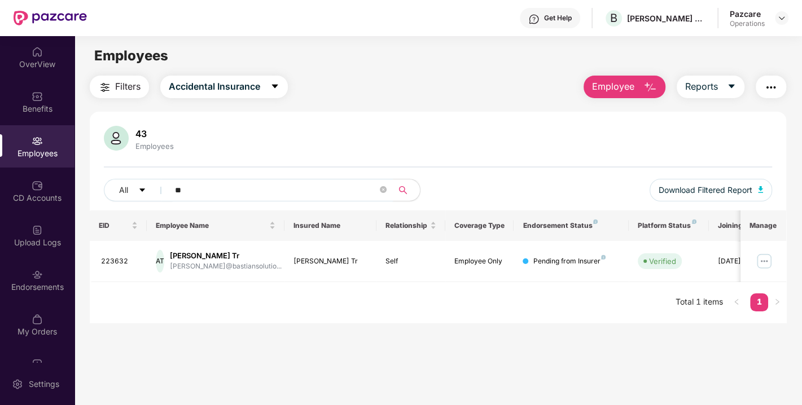
type input "*"
paste input "******"
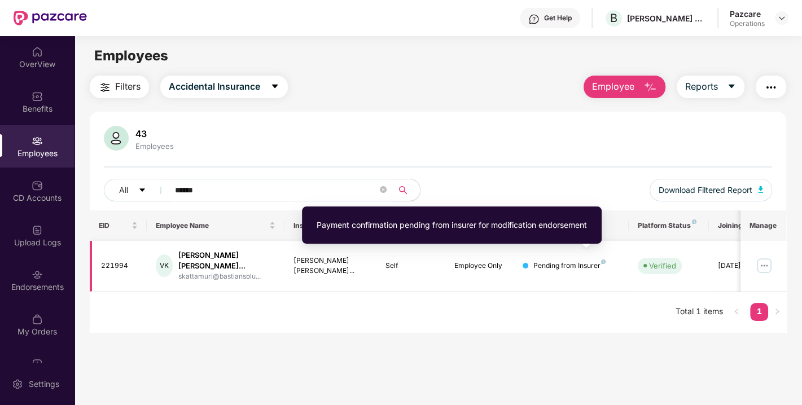
type input "******"
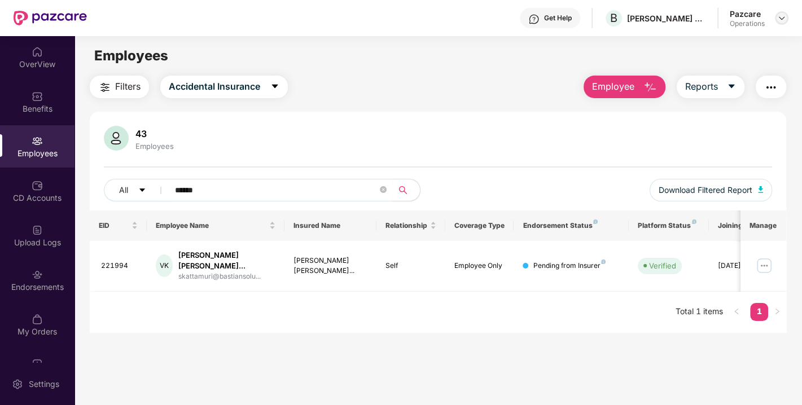
click at [782, 20] on img at bounding box center [781, 18] width 9 height 9
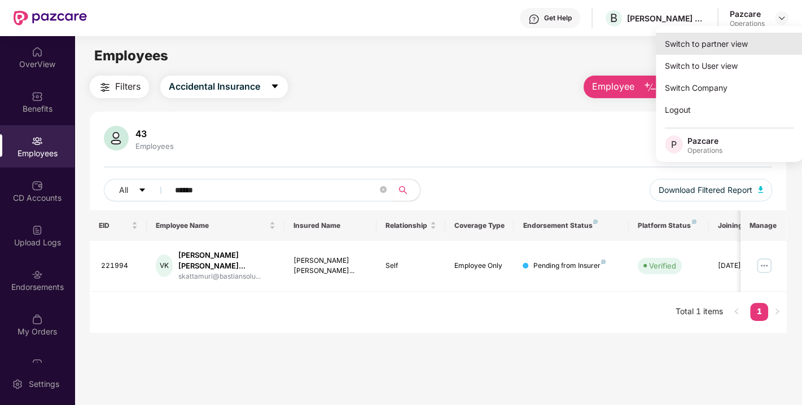
click at [688, 39] on div "Switch to partner view" at bounding box center [729, 44] width 147 height 22
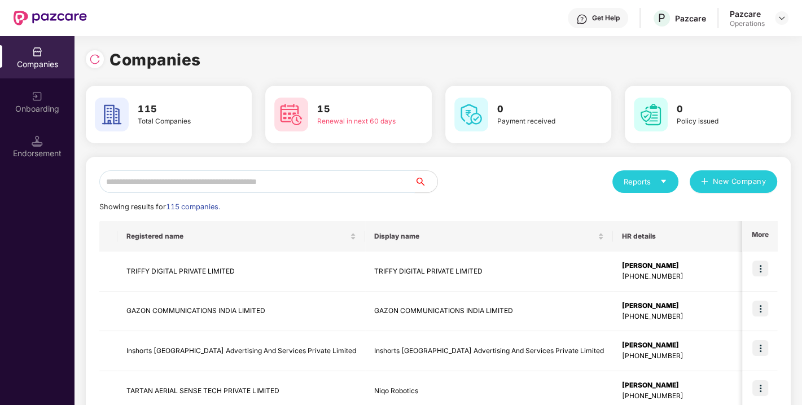
click at [325, 185] on input "text" at bounding box center [257, 181] width 316 height 23
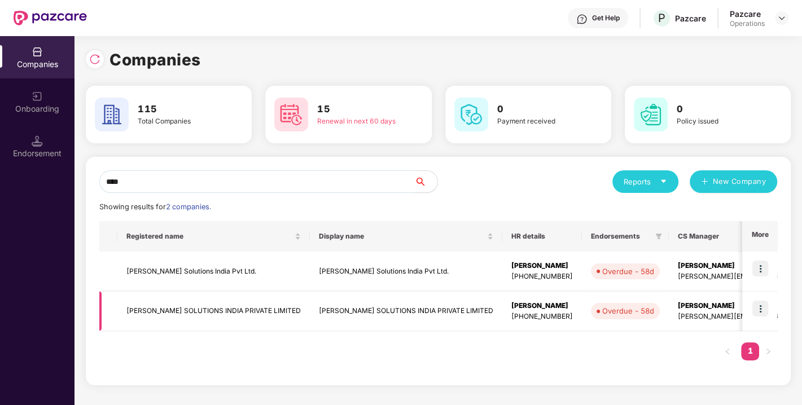
type input "****"
click at [759, 310] on img at bounding box center [761, 309] width 16 height 16
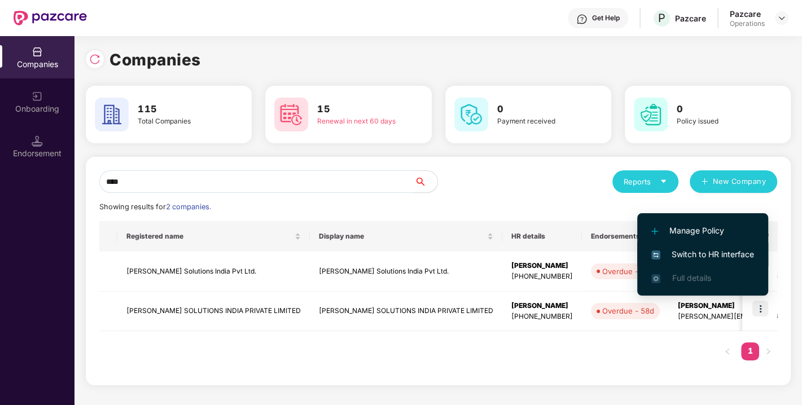
click at [697, 256] on span "Switch to HR interface" at bounding box center [702, 254] width 103 height 12
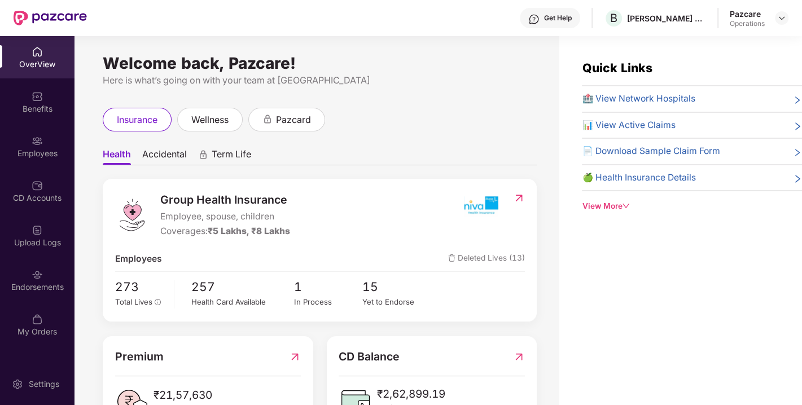
click at [51, 193] on div "CD Accounts" at bounding box center [37, 198] width 75 height 11
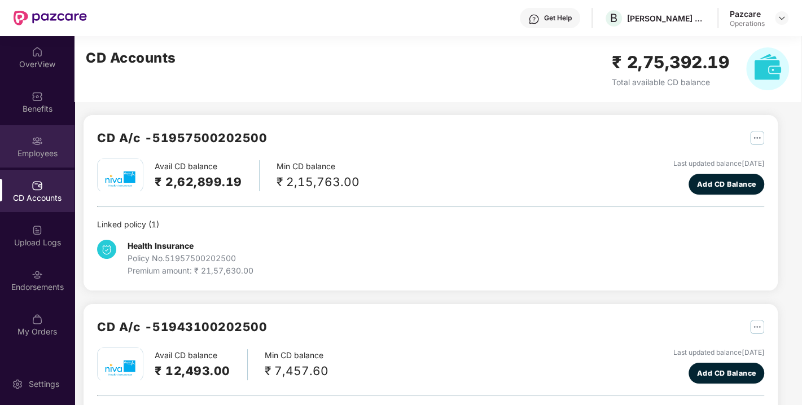
click at [30, 145] on div "Employees" at bounding box center [37, 146] width 75 height 42
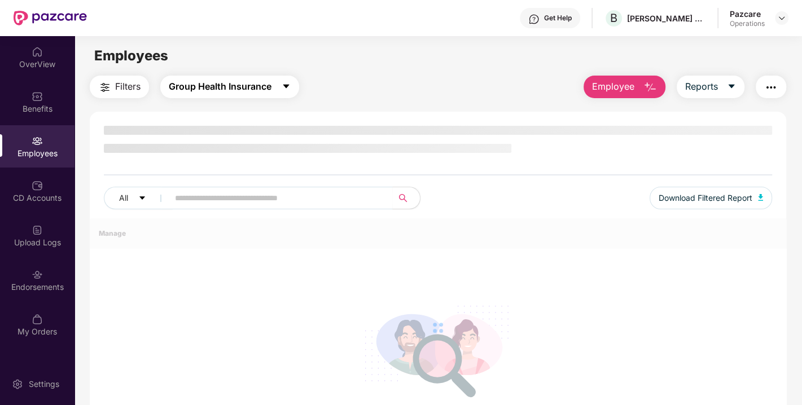
click at [285, 88] on icon "caret-down" at bounding box center [286, 86] width 9 height 9
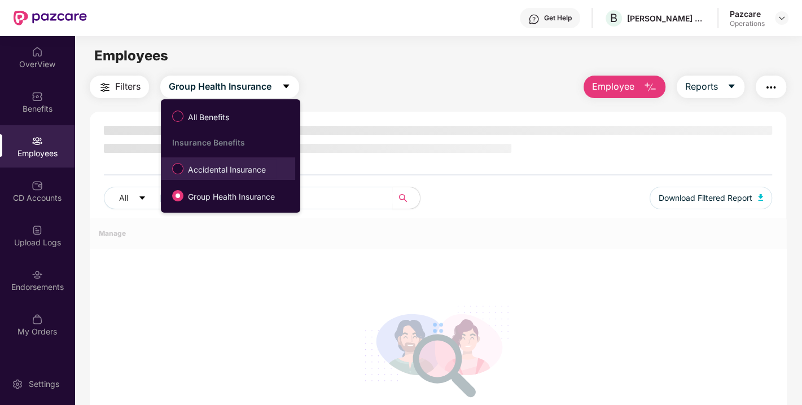
click at [202, 167] on span "Accidental Insurance" at bounding box center [226, 170] width 87 height 12
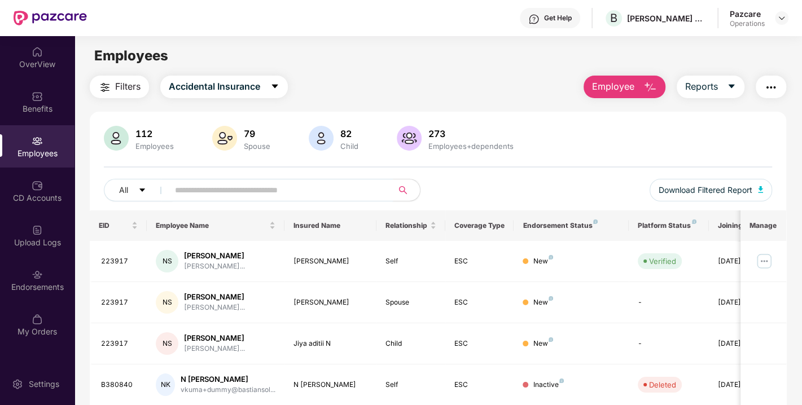
click at [266, 185] on input "text" at bounding box center [276, 190] width 203 height 17
paste input "******"
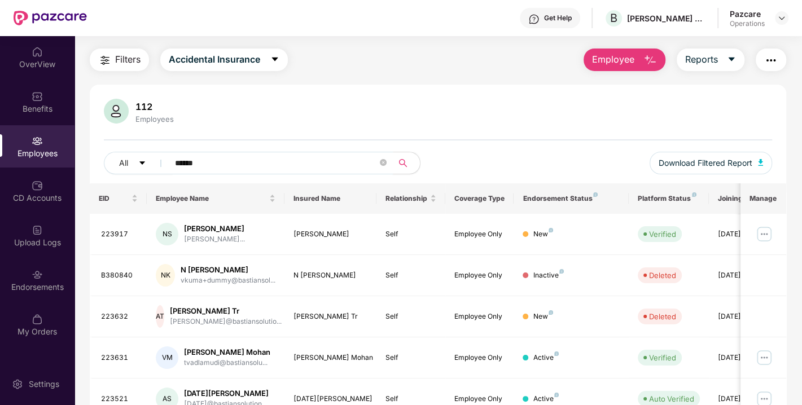
scroll to position [27, 0]
type input "*"
paste input "******"
type input "******"
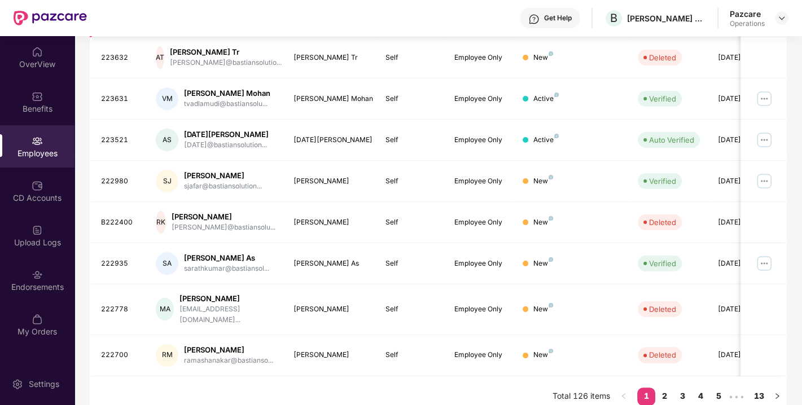
scroll to position [0, 0]
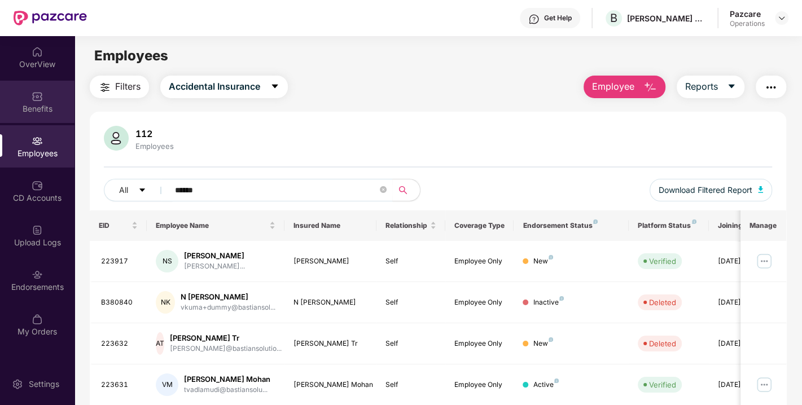
click at [40, 103] on div "Benefits" at bounding box center [37, 108] width 75 height 11
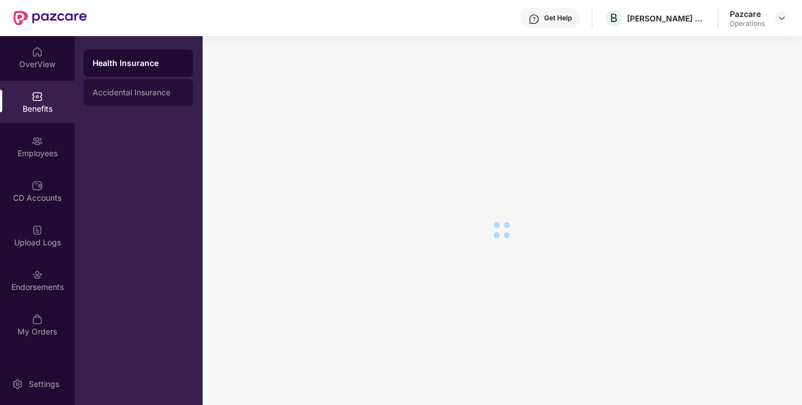
click at [107, 97] on div "Accidental Insurance" at bounding box center [138, 92] width 91 height 9
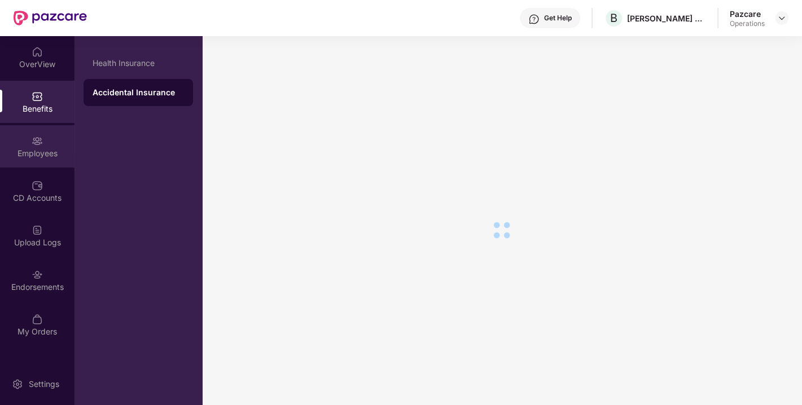
click at [33, 146] on img at bounding box center [37, 140] width 11 height 11
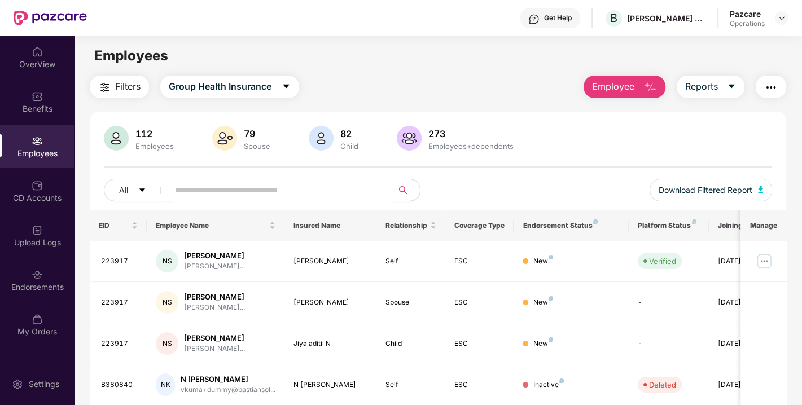
click at [251, 199] on span at bounding box center [276, 190] width 231 height 23
click at [256, 196] on input "text" at bounding box center [276, 190] width 203 height 17
paste input "******"
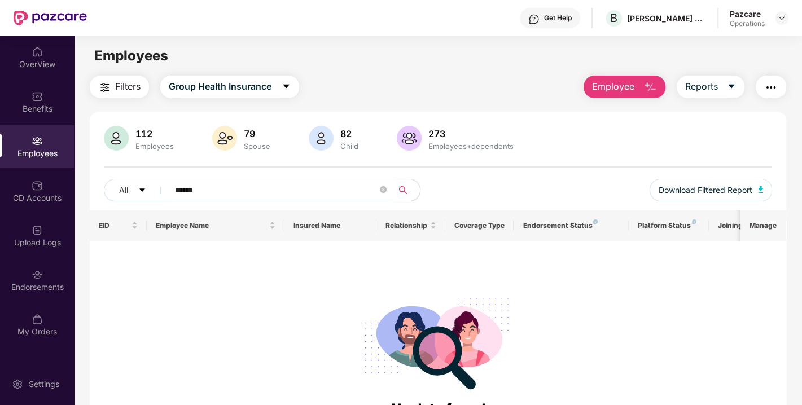
type input "******"
click at [285, 94] on button "Group Health Insurance" at bounding box center [229, 87] width 139 height 23
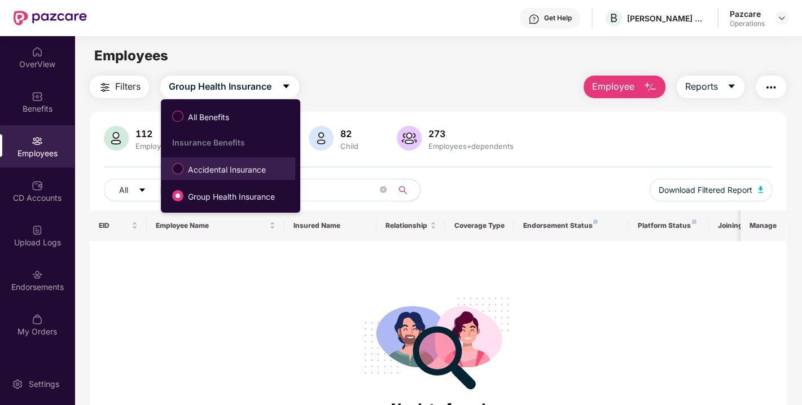
click at [234, 168] on span "Accidental Insurance" at bounding box center [226, 170] width 87 height 12
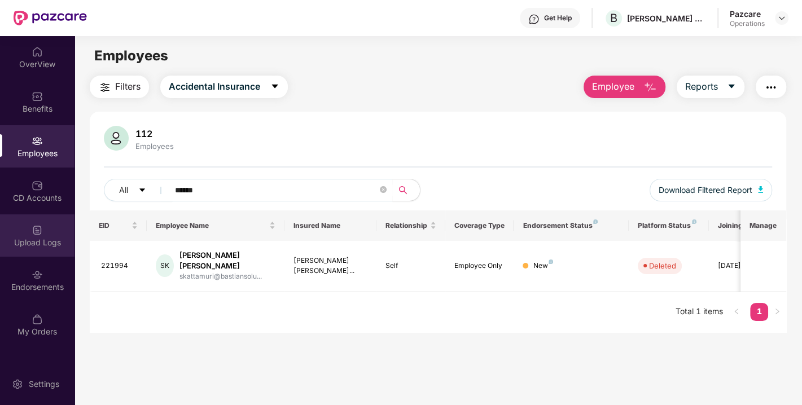
scroll to position [36, 0]
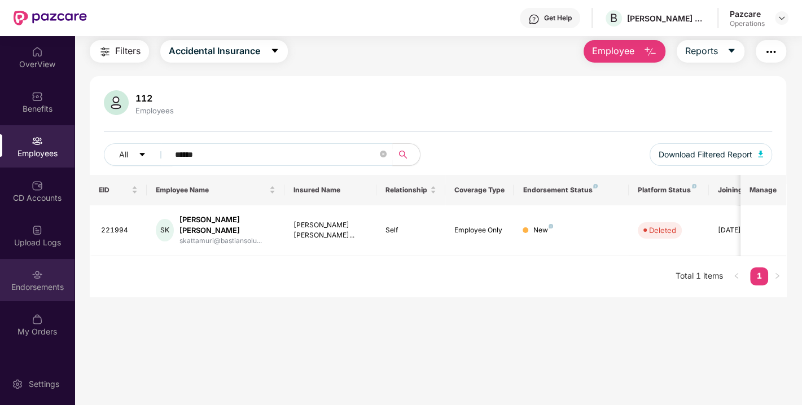
click at [27, 271] on div "Endorsements" at bounding box center [37, 280] width 75 height 42
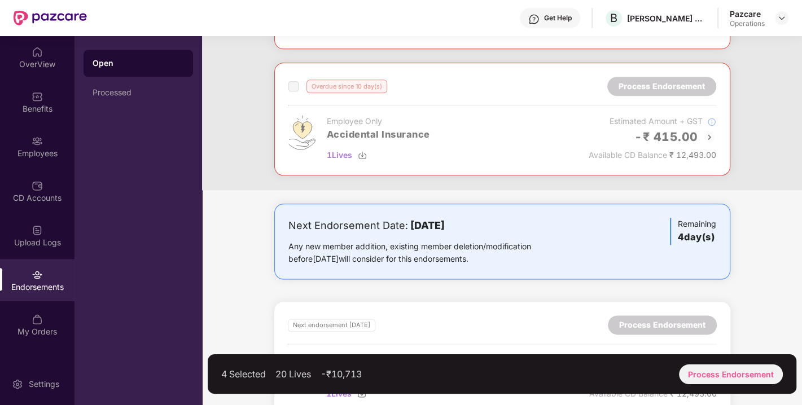
scroll to position [933, 0]
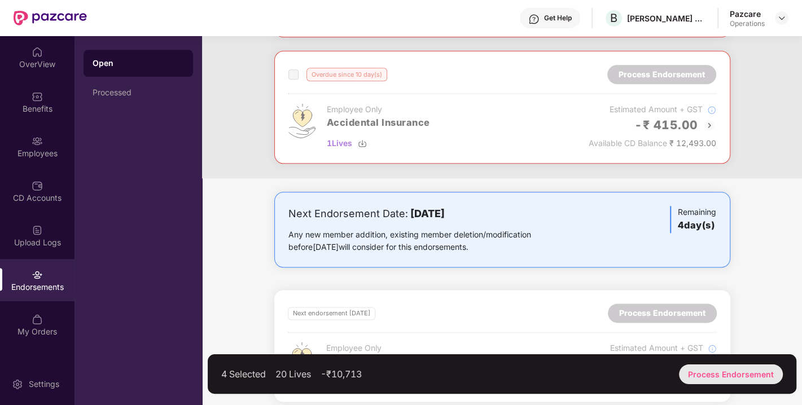
click at [698, 368] on div "Process Endorsement" at bounding box center [731, 375] width 104 height 20
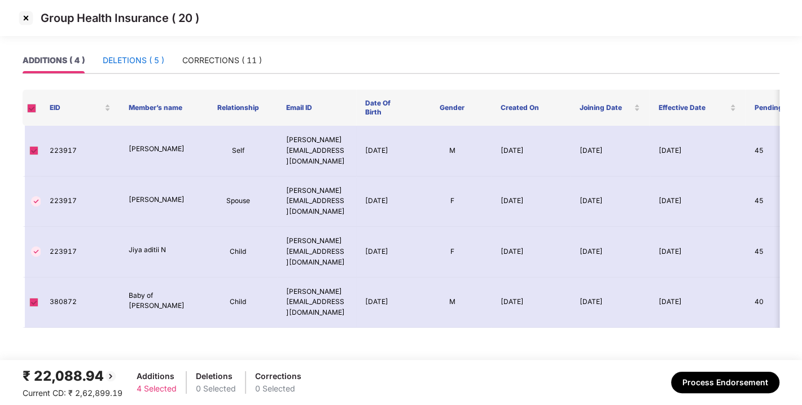
click at [113, 63] on div "DELETIONS ( 5 )" at bounding box center [134, 60] width 62 height 12
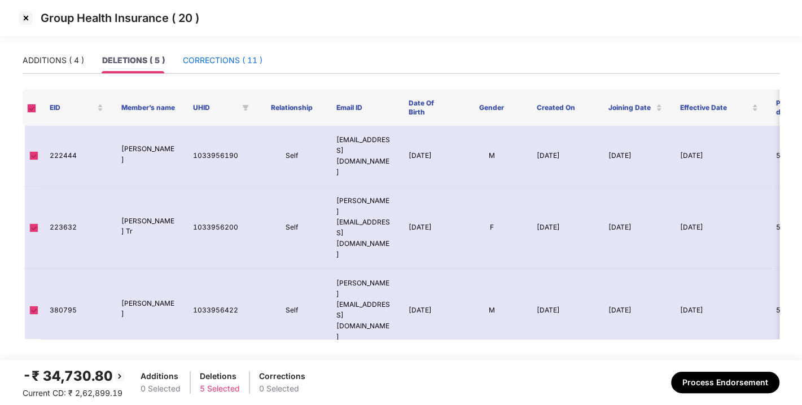
click at [211, 59] on div "CORRECTIONS ( 11 )" at bounding box center [223, 60] width 80 height 12
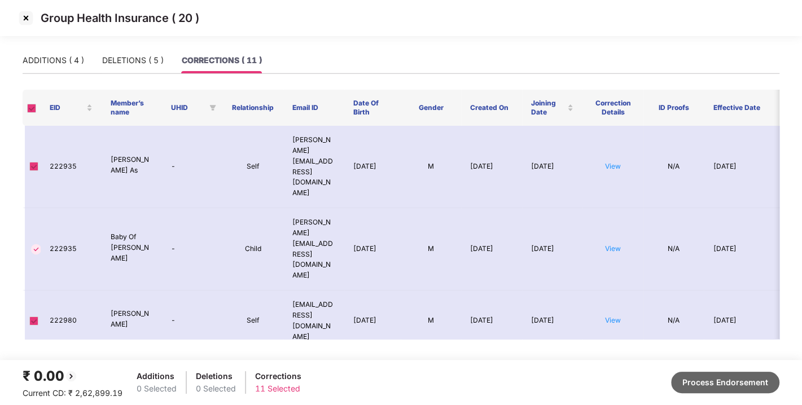
click at [724, 378] on button "Process Endorsement" at bounding box center [725, 382] width 108 height 21
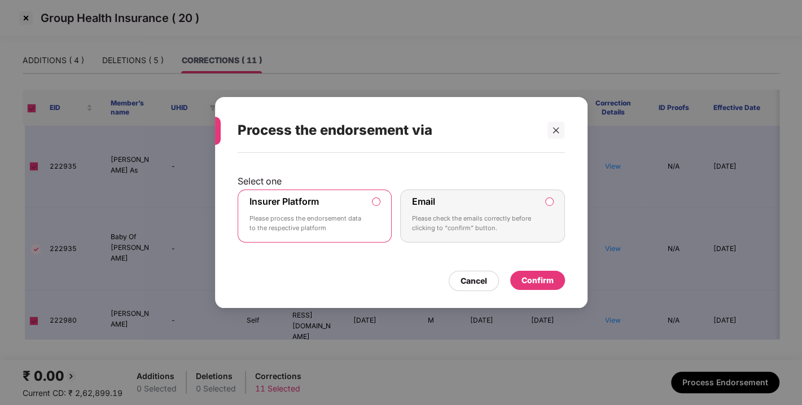
click at [527, 271] on div "Confirm" at bounding box center [537, 280] width 55 height 19
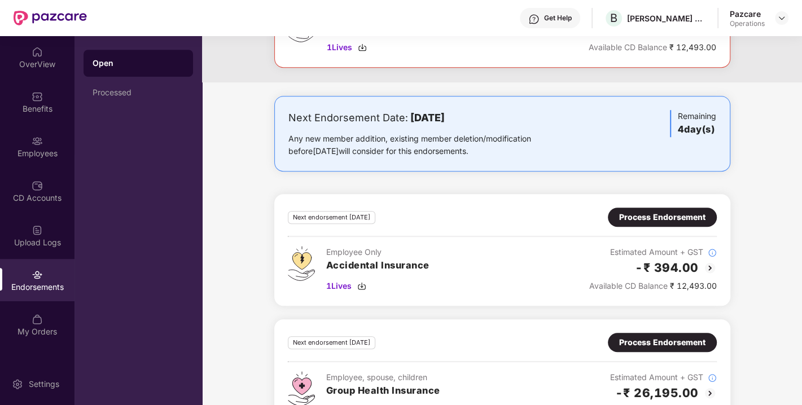
scroll to position [559, 0]
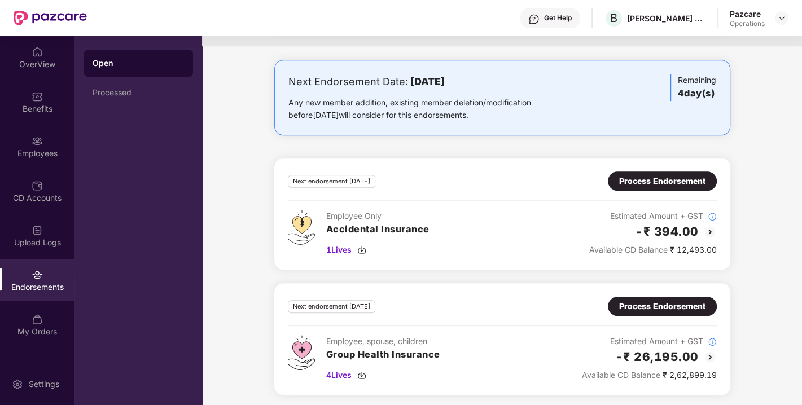
click at [640, 305] on div "Process Endorsement" at bounding box center [662, 306] width 86 height 12
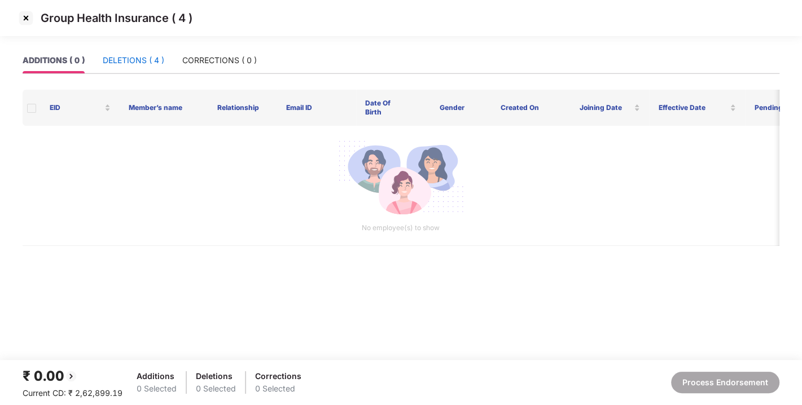
click at [125, 61] on div "DELETIONS ( 4 )" at bounding box center [134, 60] width 62 height 12
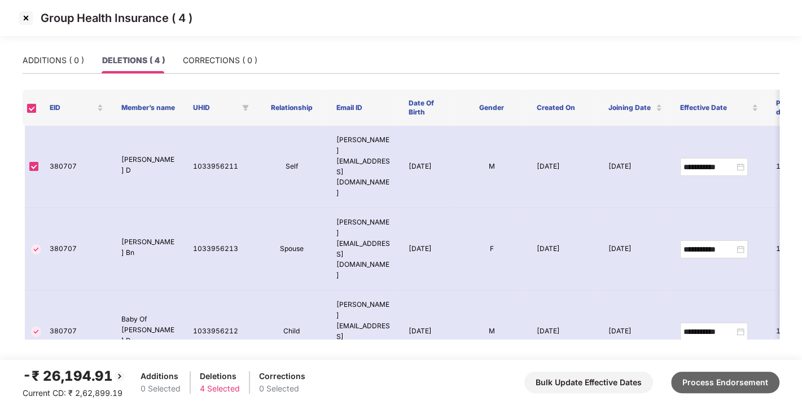
click at [717, 382] on button "Process Endorsement" at bounding box center [725, 382] width 108 height 21
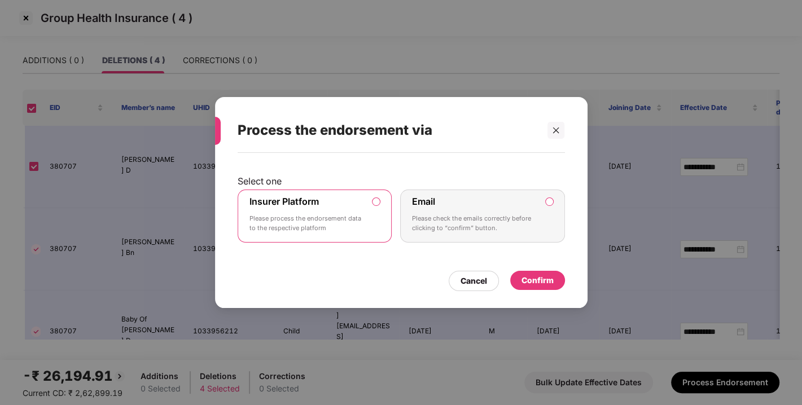
click at [541, 282] on div "Confirm" at bounding box center [538, 280] width 32 height 12
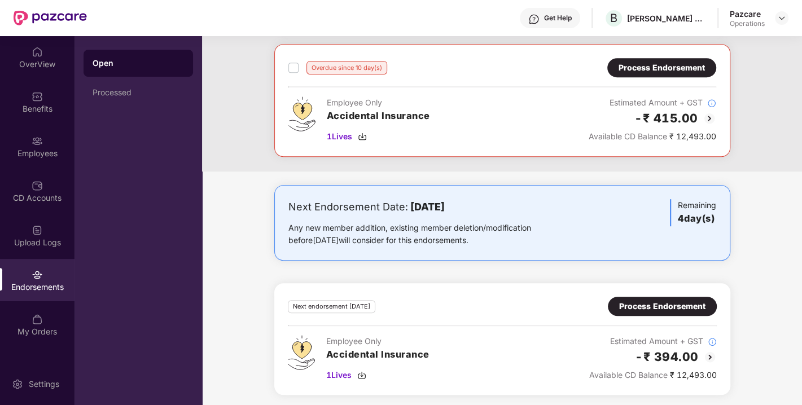
scroll to position [0, 0]
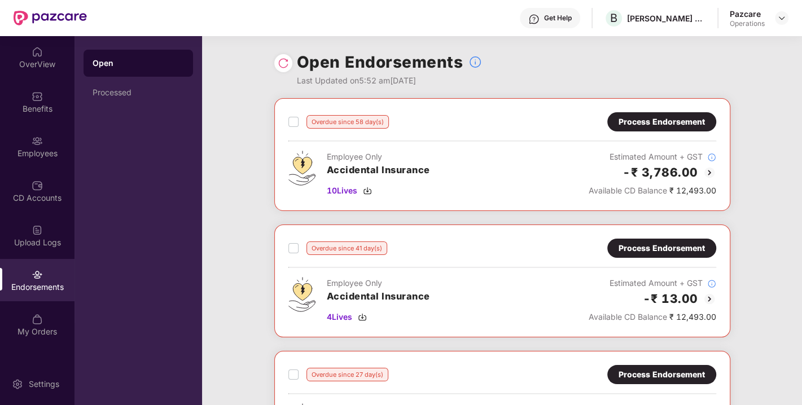
click at [295, 116] on label at bounding box center [293, 122] width 10 height 14
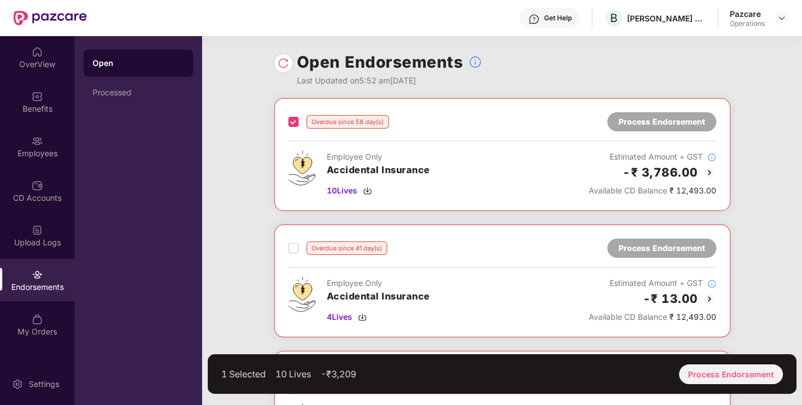
click at [295, 256] on div "Overdue since 41 day(s) Process Endorsement" at bounding box center [502, 248] width 428 height 19
click at [294, 252] on label at bounding box center [293, 249] width 10 height 14
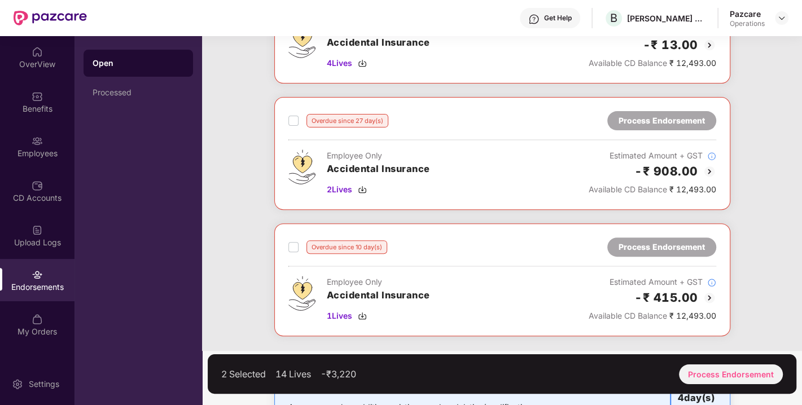
scroll to position [308, 0]
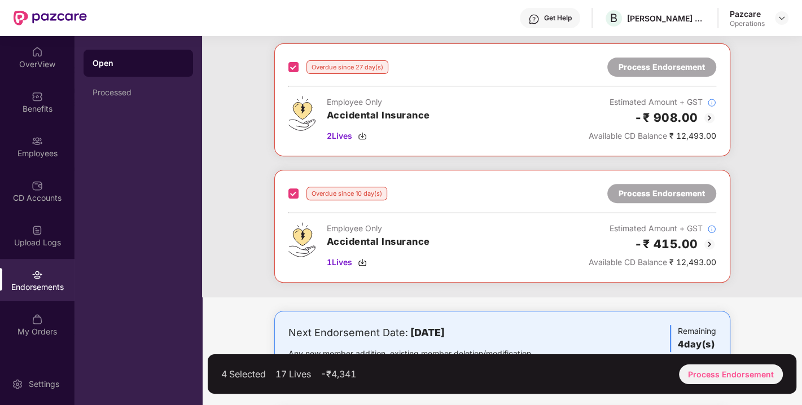
click at [726, 362] on div "4 Selected 17 Lives -₹4,341 Process Endorsement" at bounding box center [502, 375] width 589 height 40
click at [725, 373] on div "Process Endorsement" at bounding box center [731, 375] width 104 height 20
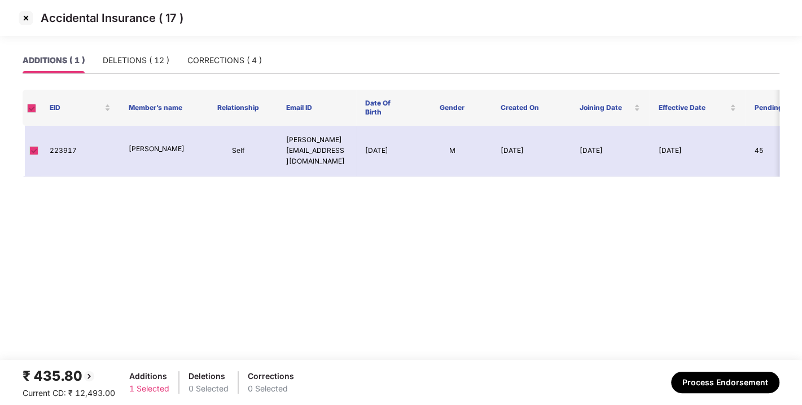
click at [27, 19] on img at bounding box center [26, 18] width 18 height 18
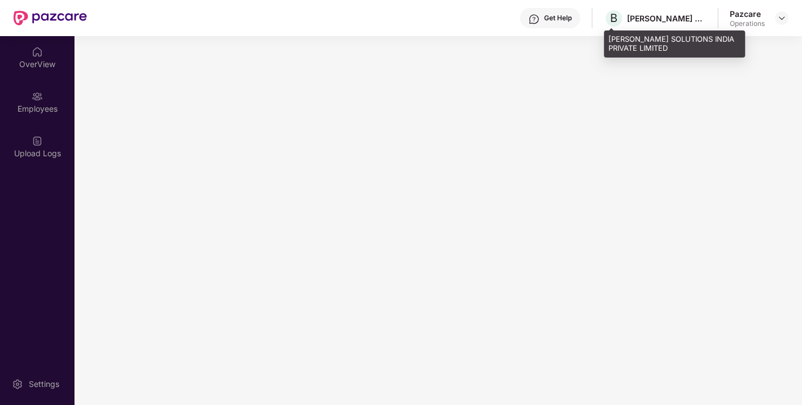
click at [645, 26] on div "B [PERSON_NAME] SOLUTIONS INDIA PRIVATE LIMITED" at bounding box center [655, 18] width 102 height 20
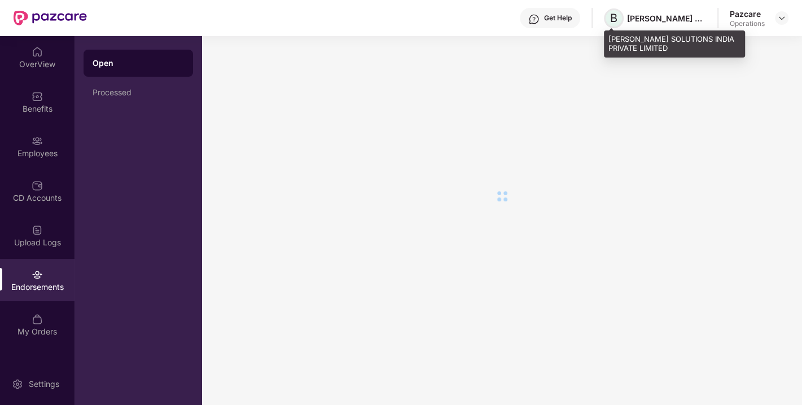
click at [615, 21] on span "B" at bounding box center [613, 18] width 7 height 14
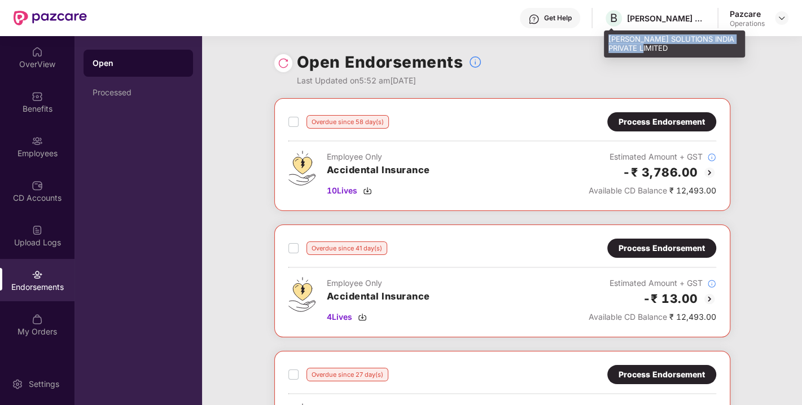
drag, startPoint x: 610, startPoint y: 38, endPoint x: 645, endPoint y: 49, distance: 36.8
click at [645, 49] on div "[PERSON_NAME] SOLUTIONS INDIA PRIVATE LIMITED" at bounding box center [674, 43] width 141 height 27
copy div "[PERSON_NAME] SOLUTIONS INDIA PRIVATE LIMITED"
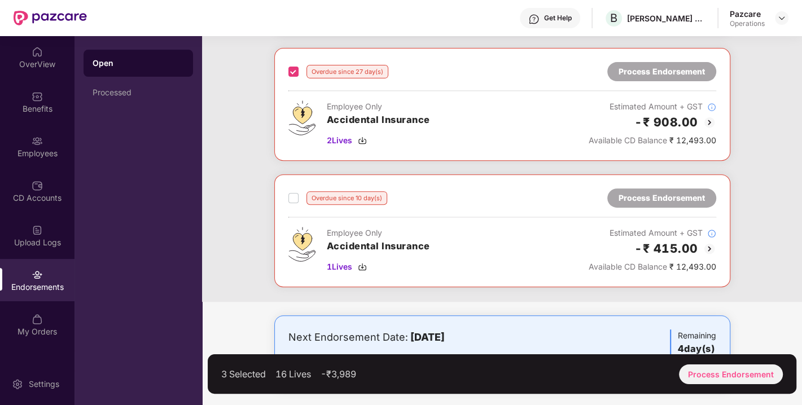
scroll to position [304, 0]
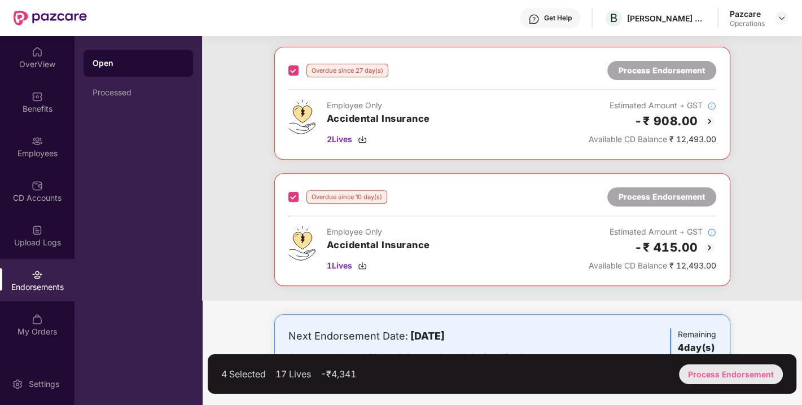
click at [724, 374] on div "Process Endorsement" at bounding box center [731, 375] width 104 height 20
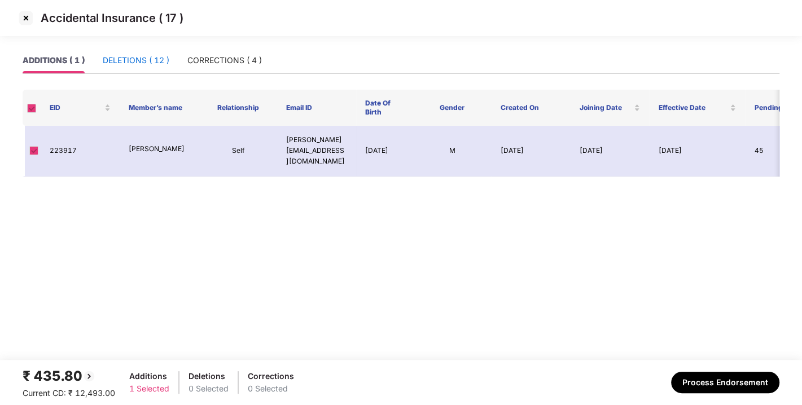
click at [125, 64] on div "DELETIONS ( 12 )" at bounding box center [136, 60] width 67 height 12
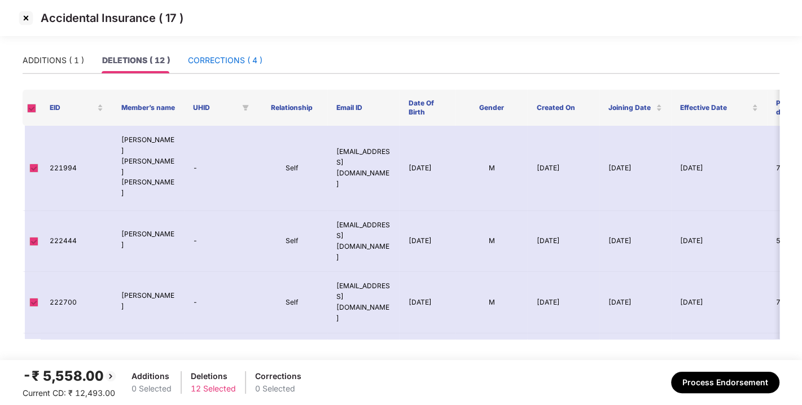
click at [226, 61] on div "CORRECTIONS ( 4 )" at bounding box center [225, 60] width 75 height 12
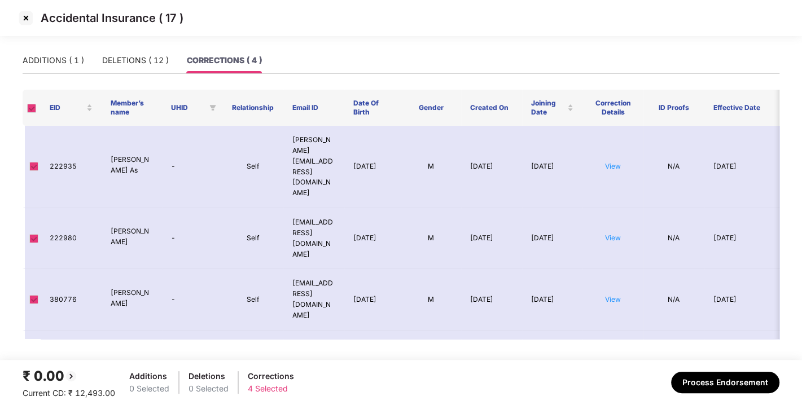
click at [28, 18] on img at bounding box center [26, 18] width 18 height 18
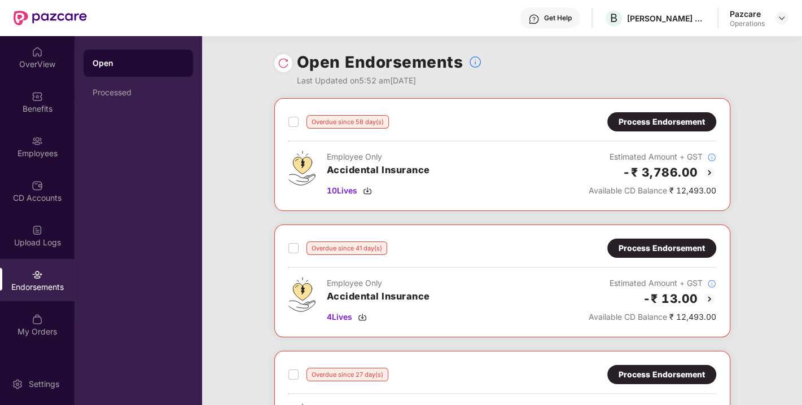
click at [661, 121] on div "Process Endorsement" at bounding box center [662, 122] width 86 height 12
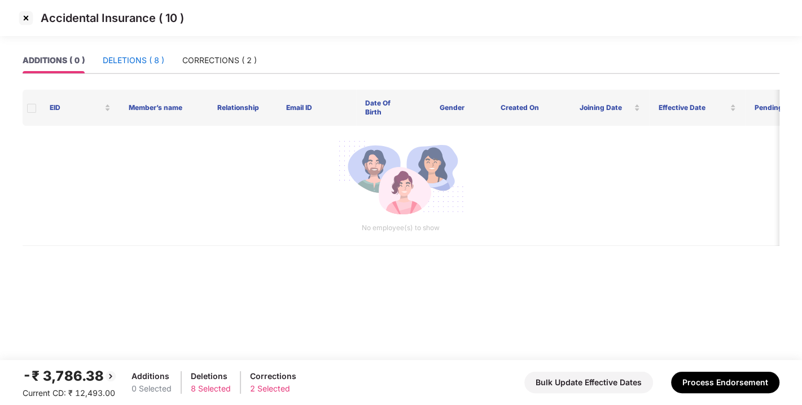
click at [125, 63] on div "DELETIONS ( 8 )" at bounding box center [134, 60] width 62 height 12
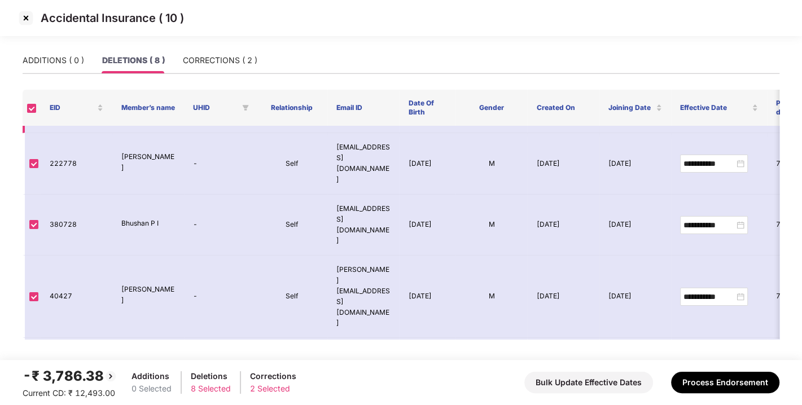
scroll to position [0, 0]
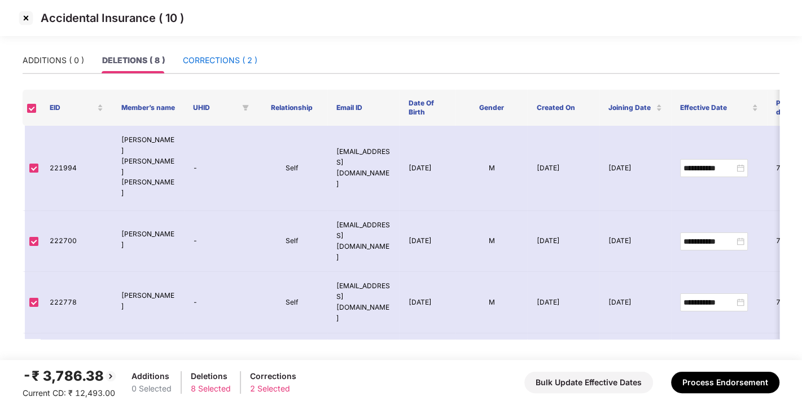
click at [211, 66] on div "CORRECTIONS ( 2 )" at bounding box center [220, 60] width 75 height 12
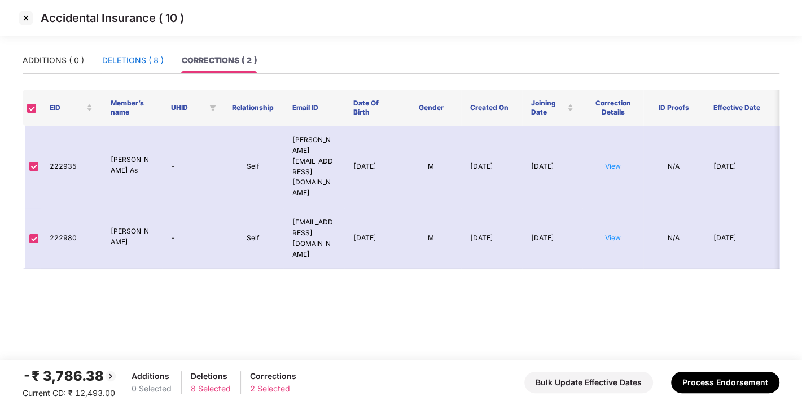
click at [135, 64] on div "DELETIONS ( 8 )" at bounding box center [133, 60] width 62 height 12
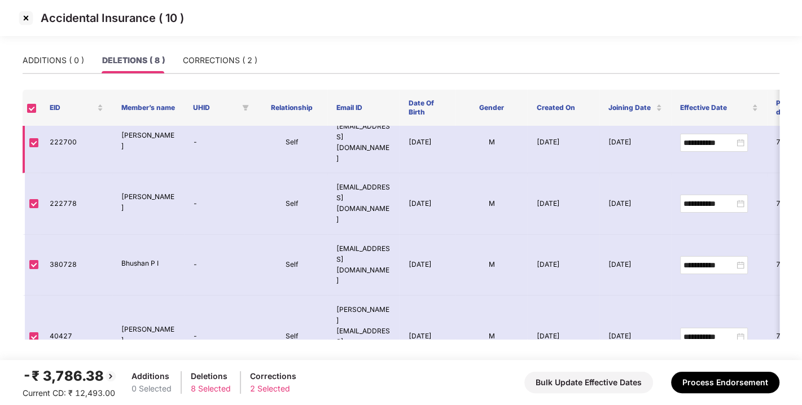
scroll to position [139, 0]
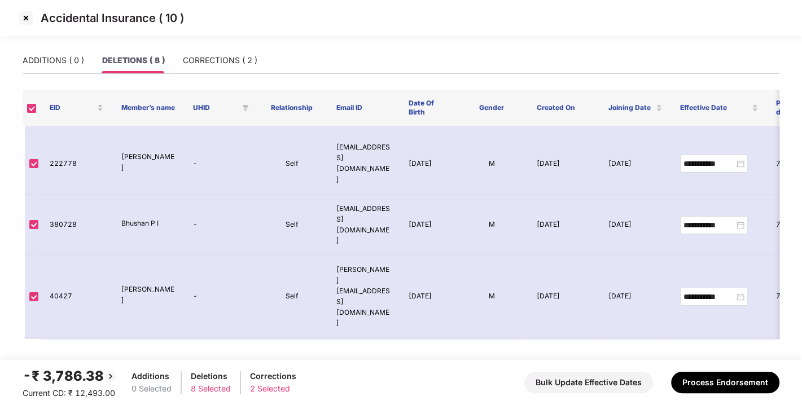
click at [26, 19] on img at bounding box center [26, 18] width 18 height 18
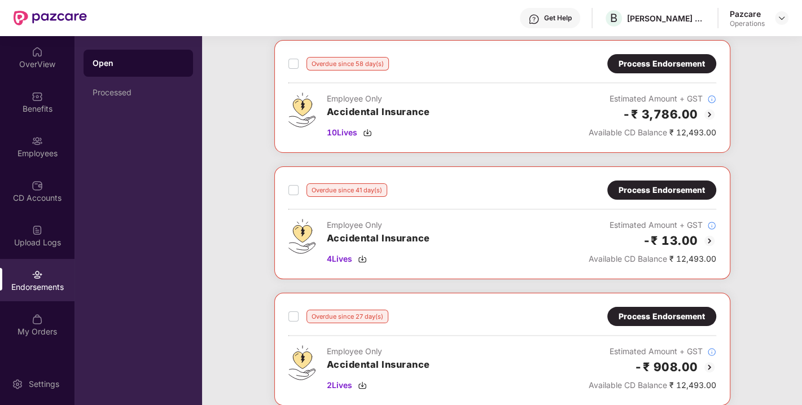
scroll to position [59, 0]
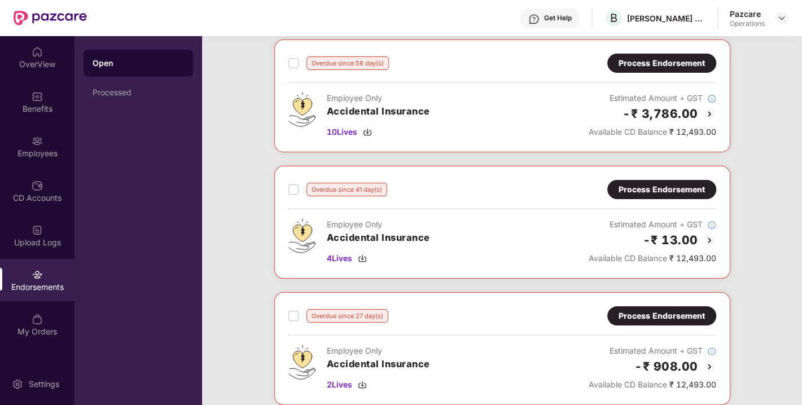
click at [653, 196] on div "Process Endorsement" at bounding box center [661, 189] width 109 height 19
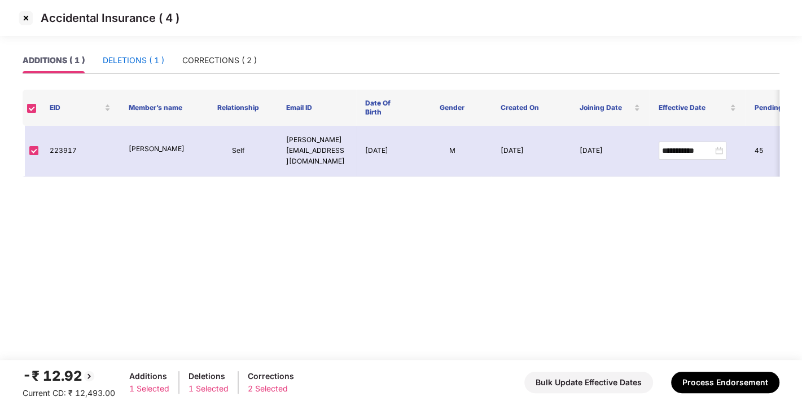
click at [130, 63] on div "DELETIONS ( 1 )" at bounding box center [134, 60] width 62 height 12
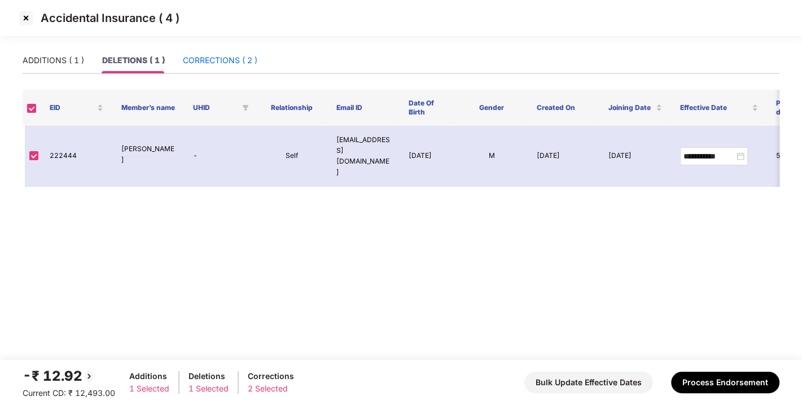
click at [218, 57] on div "CORRECTIONS ( 2 )" at bounding box center [220, 60] width 75 height 12
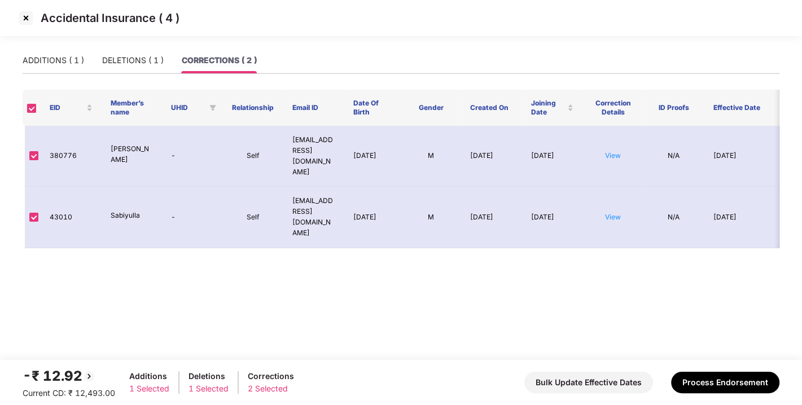
click at [27, 19] on img at bounding box center [26, 18] width 18 height 18
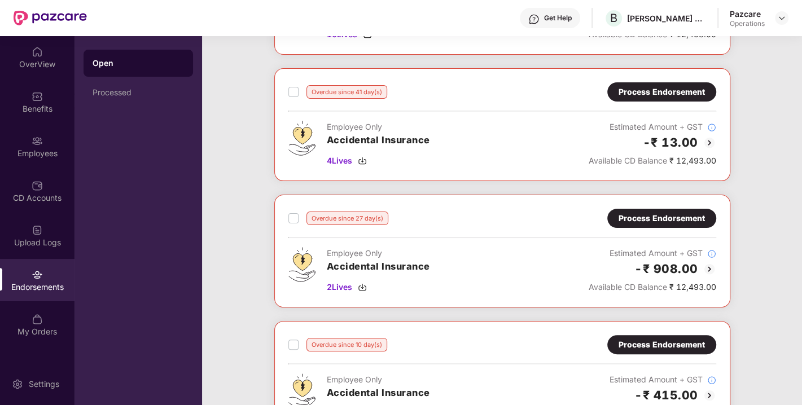
scroll to position [159, 0]
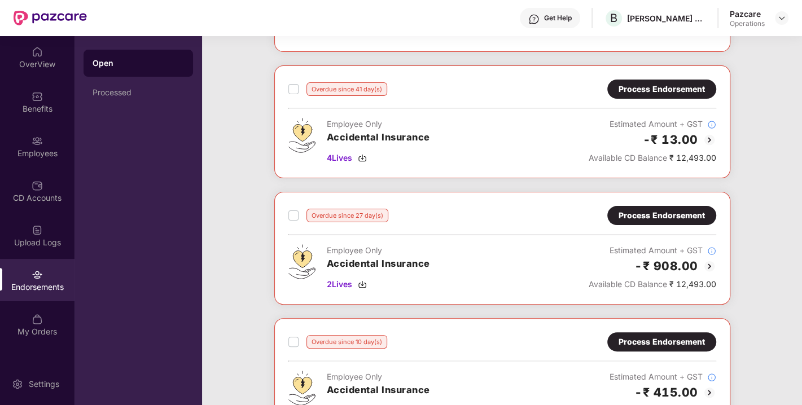
click at [641, 216] on div "Process Endorsement" at bounding box center [662, 215] width 86 height 12
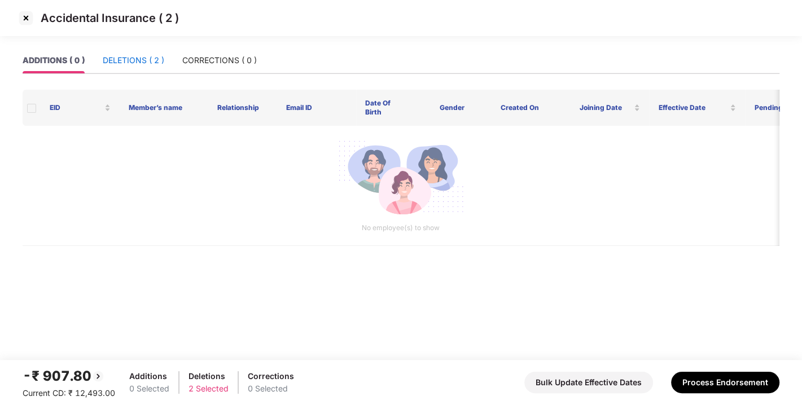
click at [124, 55] on div "DELETIONS ( 2 )" at bounding box center [134, 60] width 62 height 12
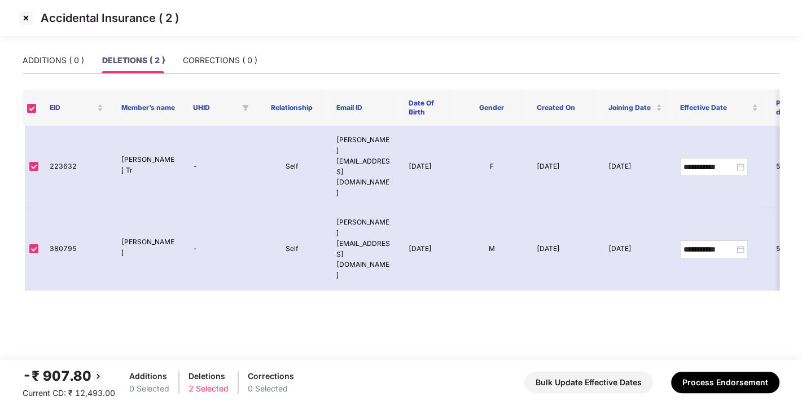
click at [27, 19] on img at bounding box center [26, 18] width 18 height 18
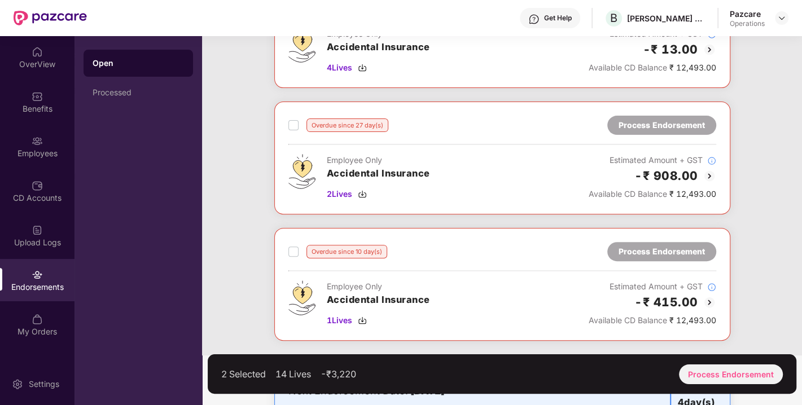
scroll to position [292, 0]
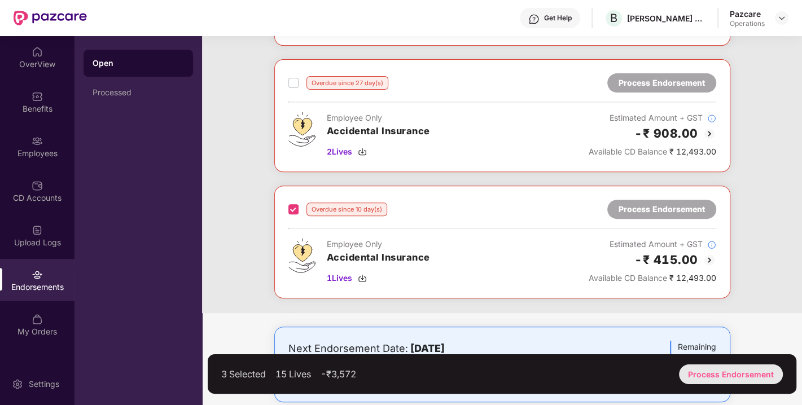
click at [710, 372] on div "Process Endorsement" at bounding box center [731, 375] width 104 height 20
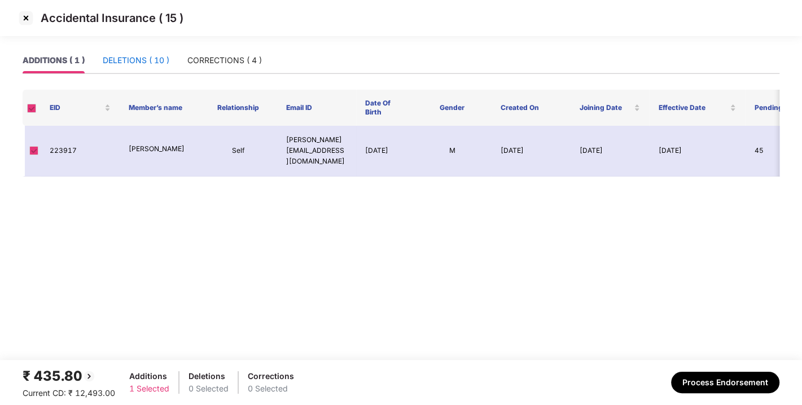
click at [136, 60] on div "DELETIONS ( 10 )" at bounding box center [136, 60] width 67 height 12
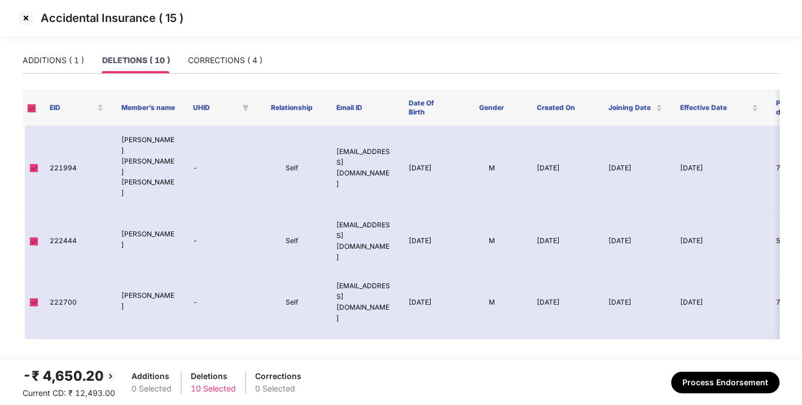
click at [25, 20] on img at bounding box center [26, 18] width 18 height 18
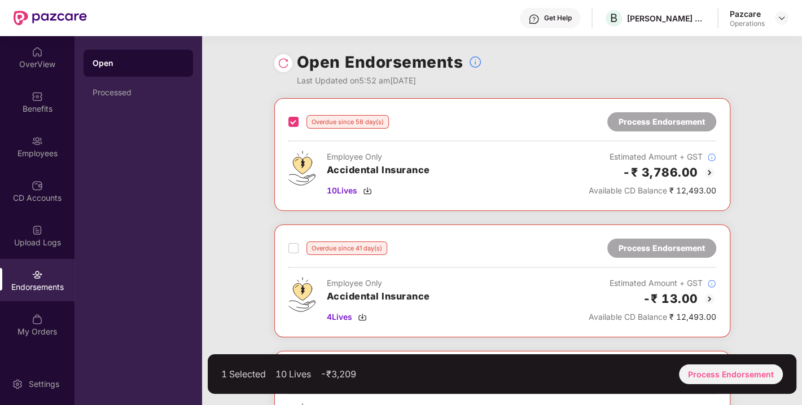
click at [292, 242] on label at bounding box center [293, 249] width 10 height 14
click at [721, 371] on div "Process Endorsement" at bounding box center [731, 375] width 104 height 20
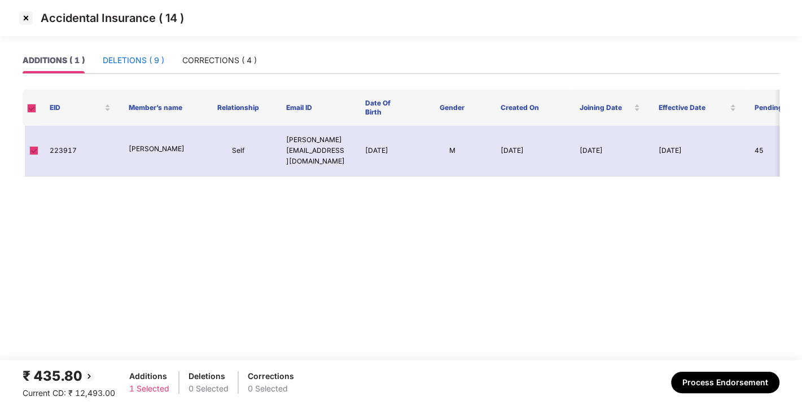
click at [126, 61] on div "DELETIONS ( 9 )" at bounding box center [134, 60] width 62 height 12
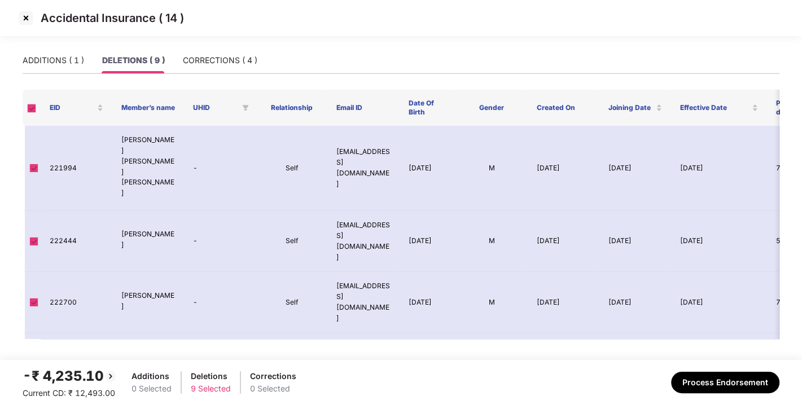
click at [25, 20] on img at bounding box center [26, 18] width 18 height 18
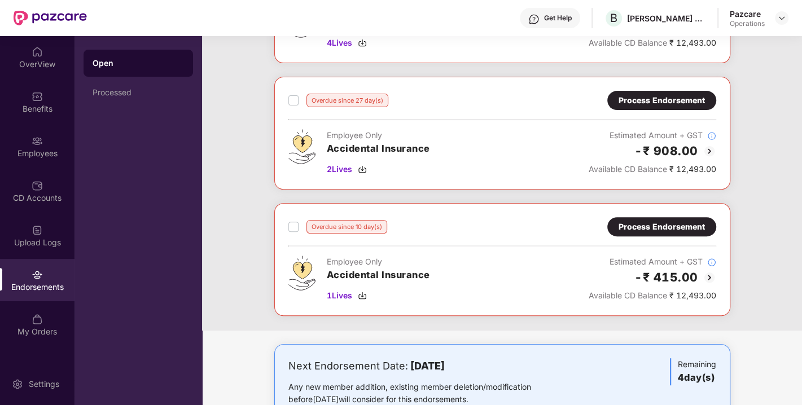
scroll to position [84, 0]
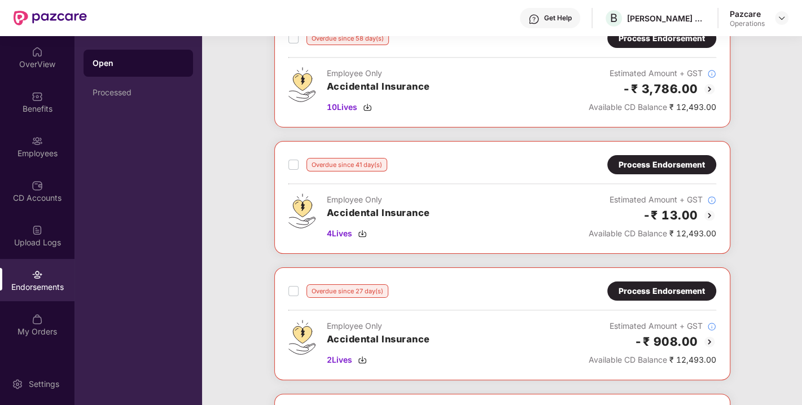
click at [664, 165] on div "Process Endorsement" at bounding box center [662, 165] width 86 height 12
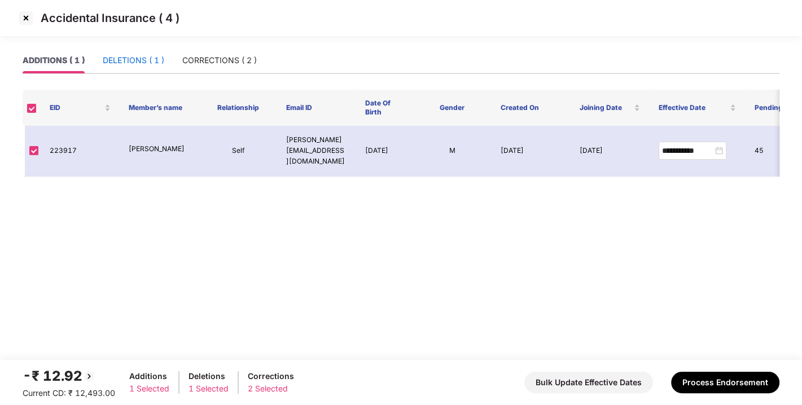
click at [127, 63] on div "DELETIONS ( 1 )" at bounding box center [134, 60] width 62 height 12
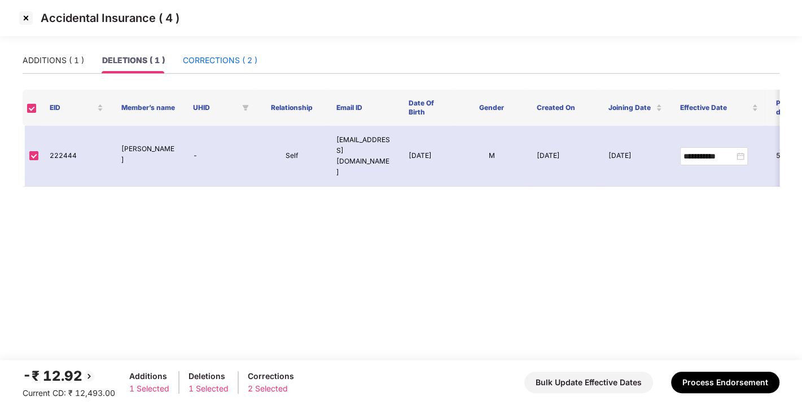
click at [217, 63] on div "CORRECTIONS ( 2 )" at bounding box center [220, 60] width 75 height 12
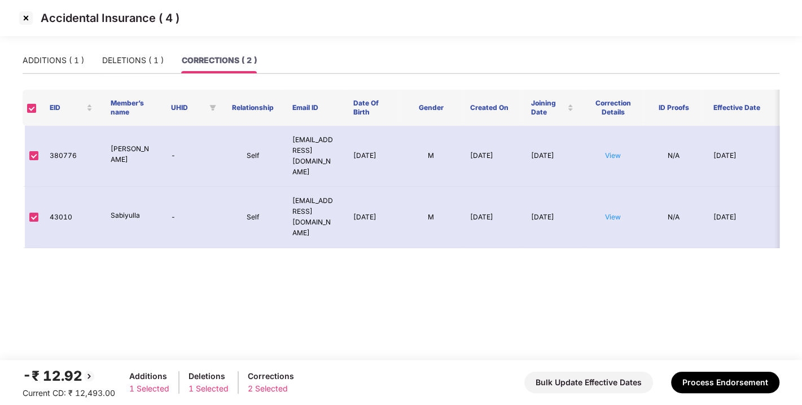
click at [24, 18] on img at bounding box center [26, 18] width 18 height 18
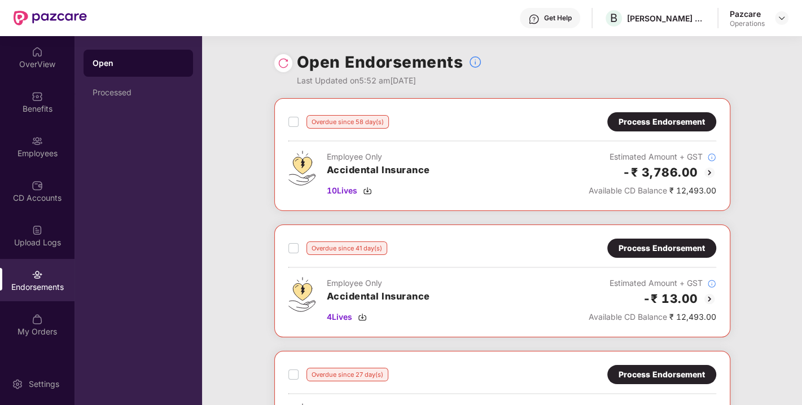
click at [657, 113] on div "Process Endorsement" at bounding box center [661, 121] width 109 height 19
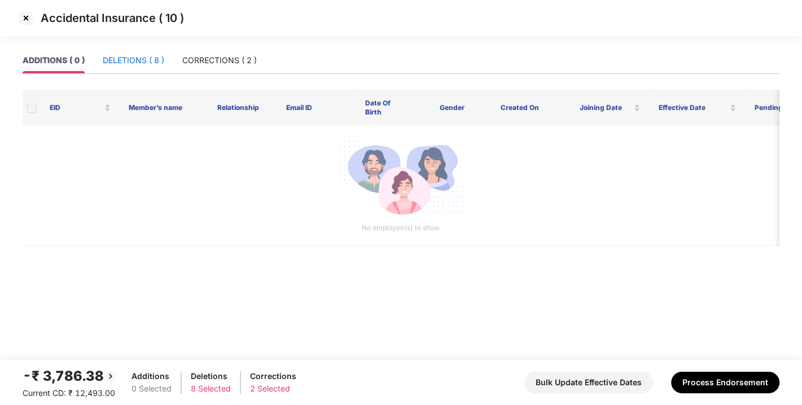
click at [135, 62] on div "DELETIONS ( 8 )" at bounding box center [134, 60] width 62 height 12
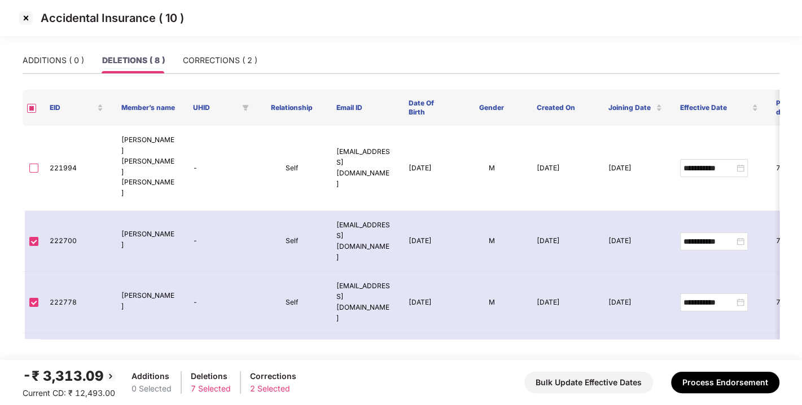
click at [24, 21] on img at bounding box center [26, 18] width 18 height 18
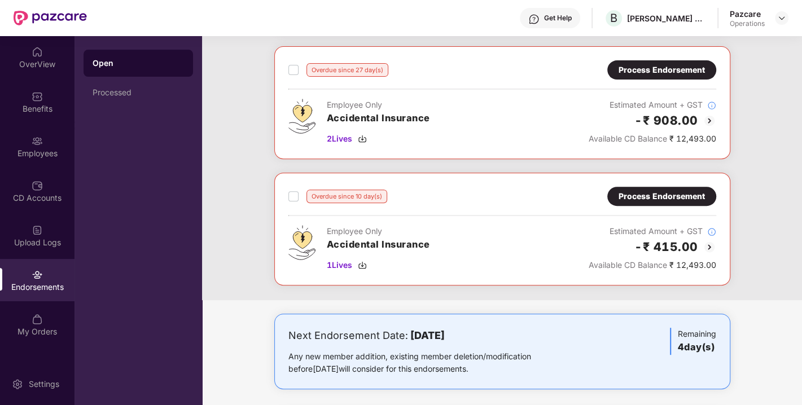
scroll to position [285, 0]
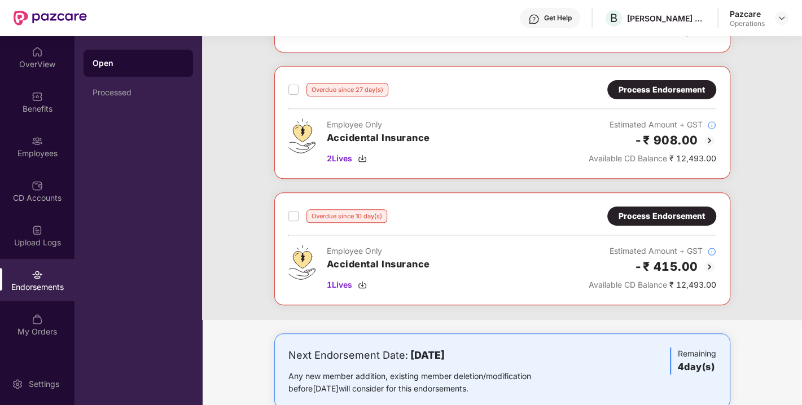
click at [646, 216] on div "Process Endorsement" at bounding box center [662, 216] width 86 height 12
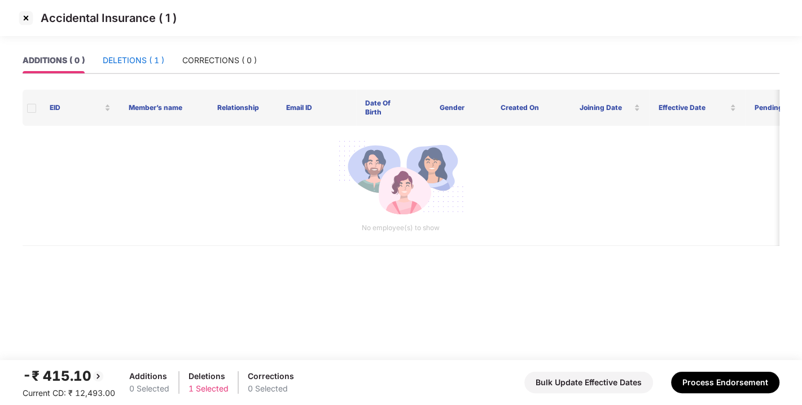
click at [130, 63] on div "DELETIONS ( 1 )" at bounding box center [134, 60] width 62 height 12
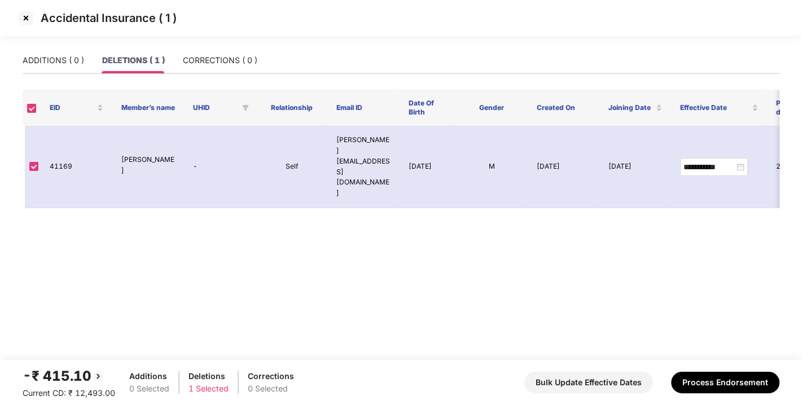
click at [26, 23] on img at bounding box center [26, 18] width 18 height 18
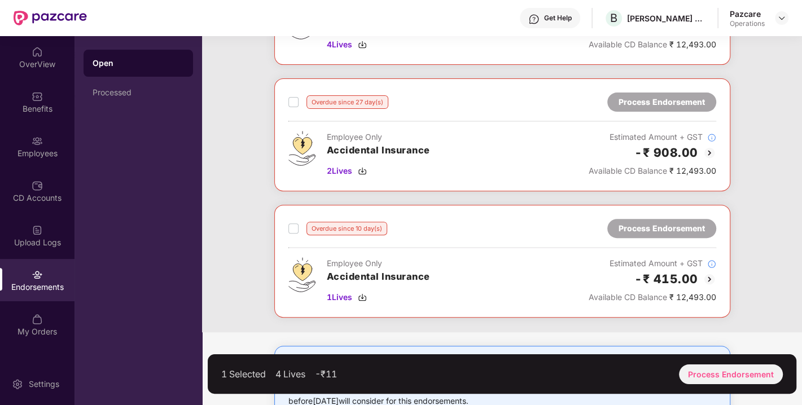
scroll to position [273, 0]
click at [714, 374] on div "Process Endorsement" at bounding box center [731, 375] width 104 height 20
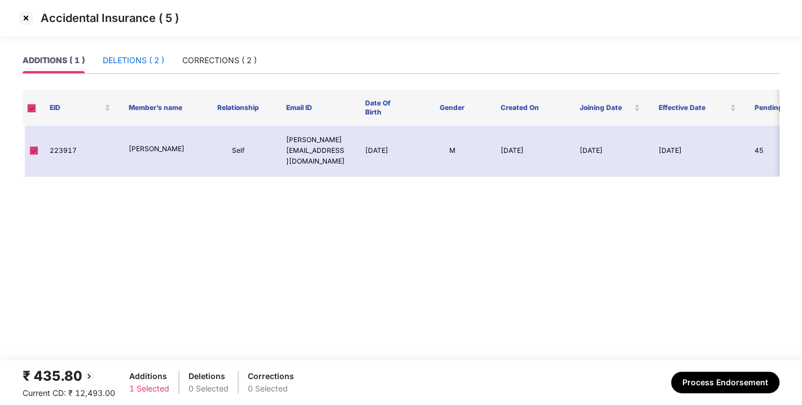
click at [132, 63] on div "DELETIONS ( 2 )" at bounding box center [134, 60] width 62 height 12
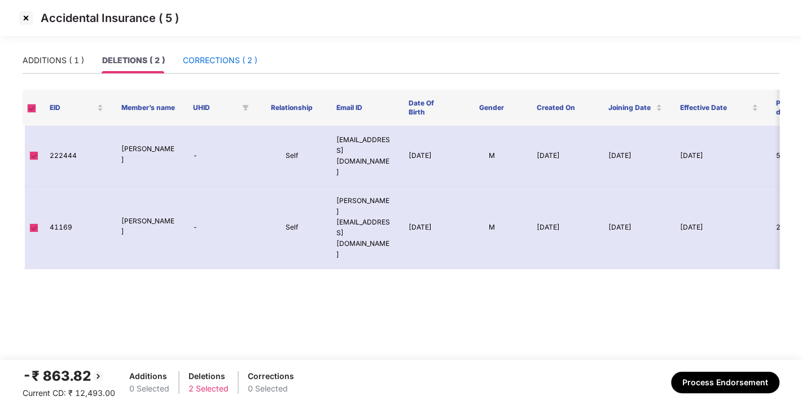
click at [206, 62] on div "CORRECTIONS ( 2 )" at bounding box center [220, 60] width 75 height 12
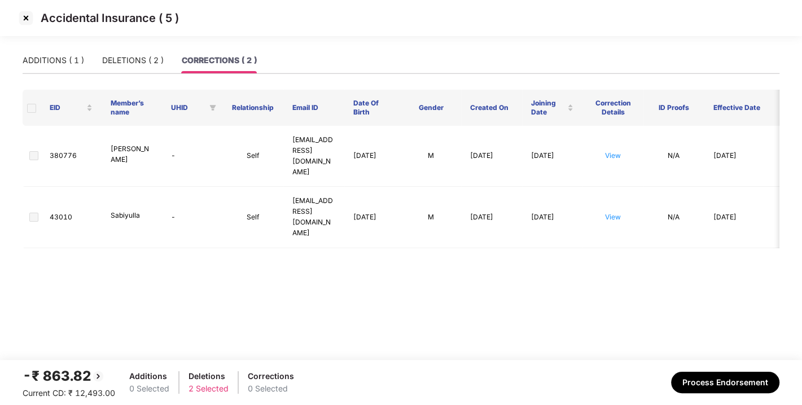
click at [23, 19] on img at bounding box center [26, 18] width 18 height 18
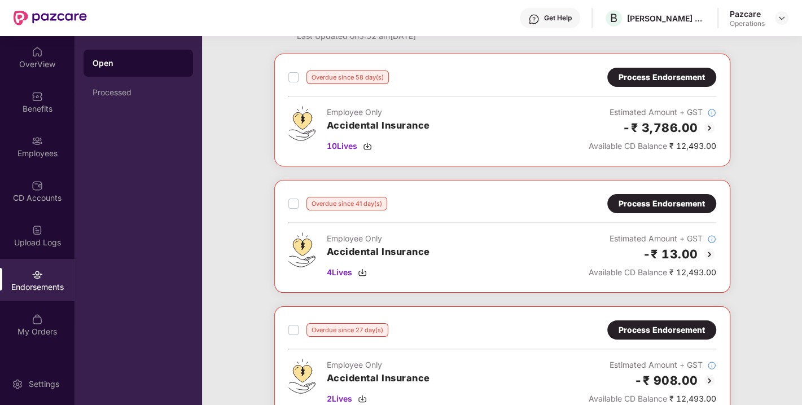
scroll to position [47, 0]
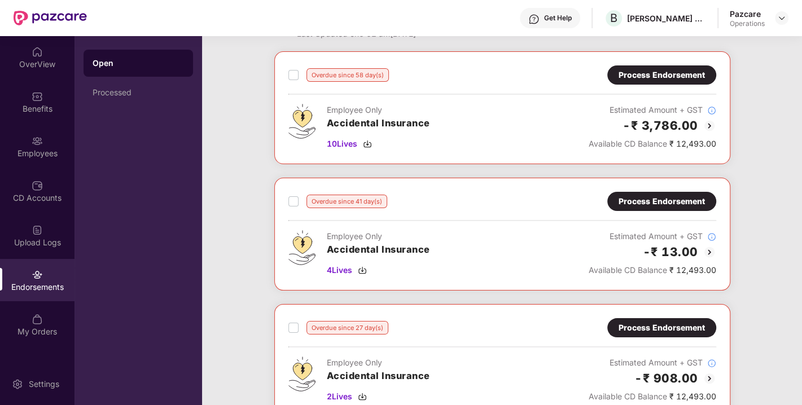
click at [633, 200] on div "Process Endorsement" at bounding box center [662, 201] width 86 height 12
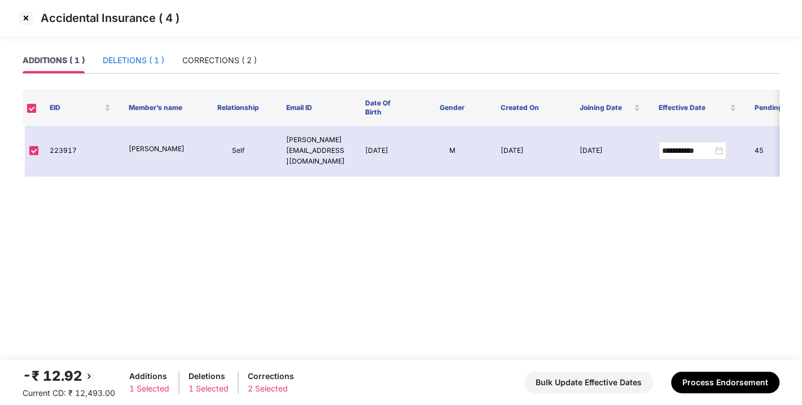
click at [124, 56] on div "DELETIONS ( 1 )" at bounding box center [134, 60] width 62 height 12
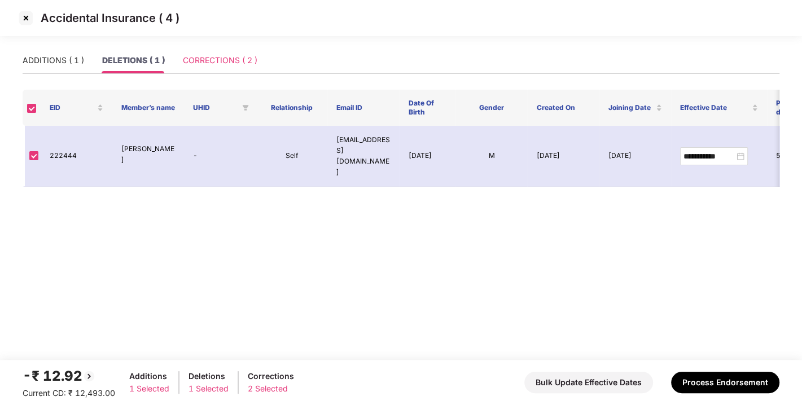
click at [201, 53] on div "CORRECTIONS ( 2 )" at bounding box center [220, 60] width 75 height 26
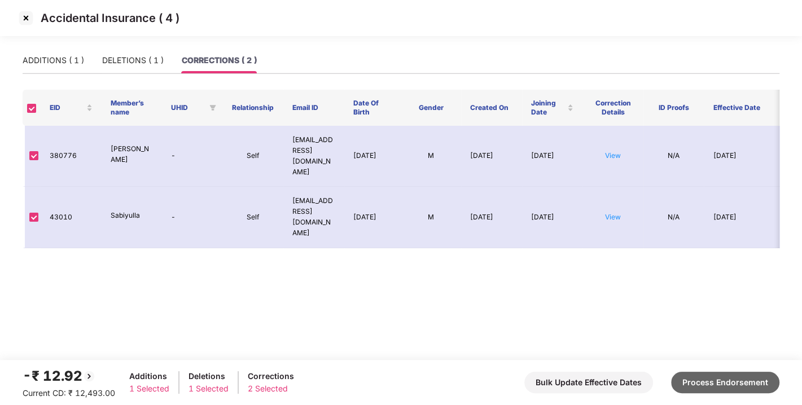
click at [695, 372] on button "Process Endorsement" at bounding box center [725, 382] width 108 height 21
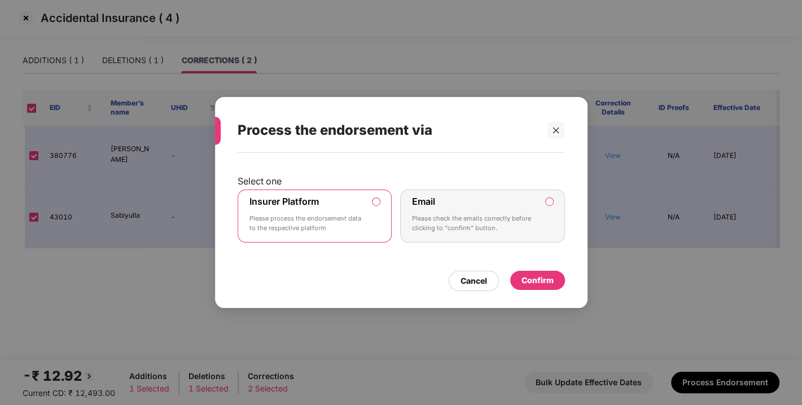
click at [533, 282] on div "Confirm" at bounding box center [538, 280] width 32 height 12
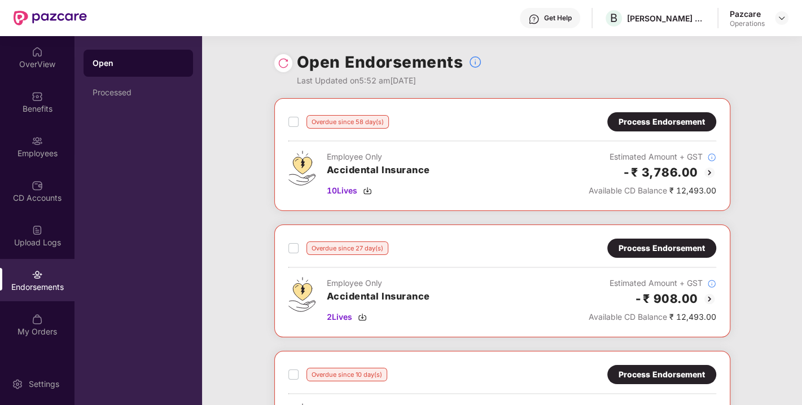
click at [674, 123] on div "Process Endorsement" at bounding box center [662, 122] width 86 height 12
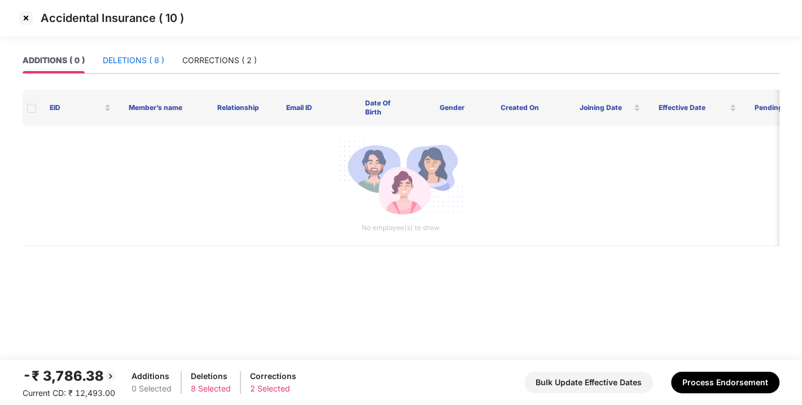
click at [131, 54] on div "DELETIONS ( 8 )" at bounding box center [134, 60] width 62 height 12
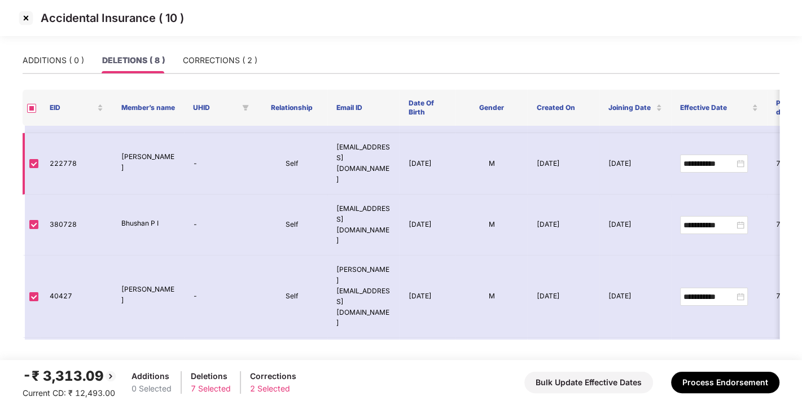
scroll to position [0, 0]
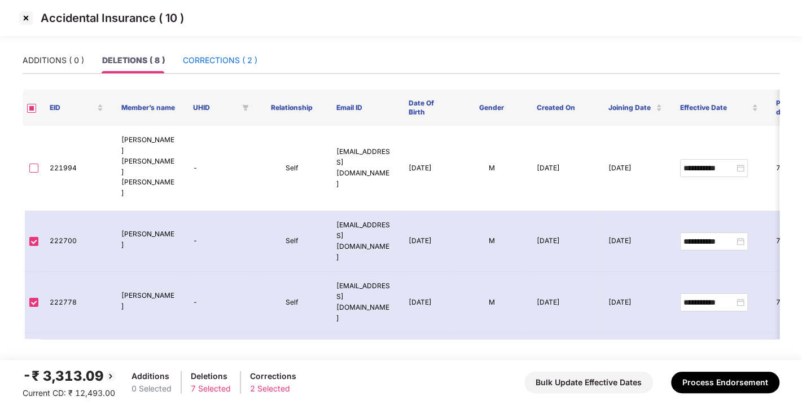
click at [217, 61] on div "CORRECTIONS ( 2 )" at bounding box center [220, 60] width 75 height 12
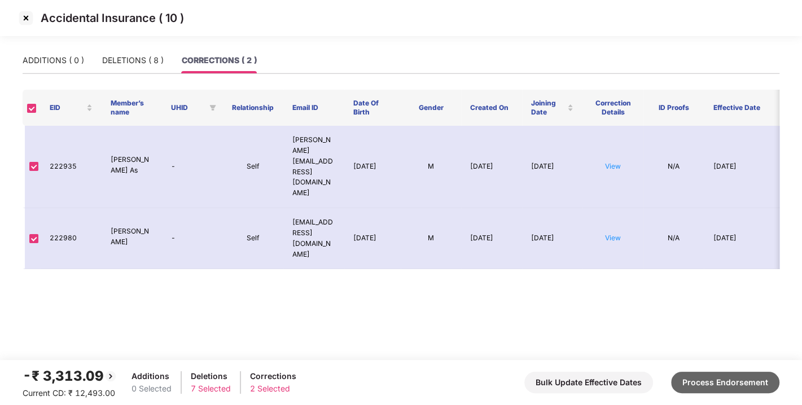
click at [722, 381] on button "Process Endorsement" at bounding box center [725, 382] width 108 height 21
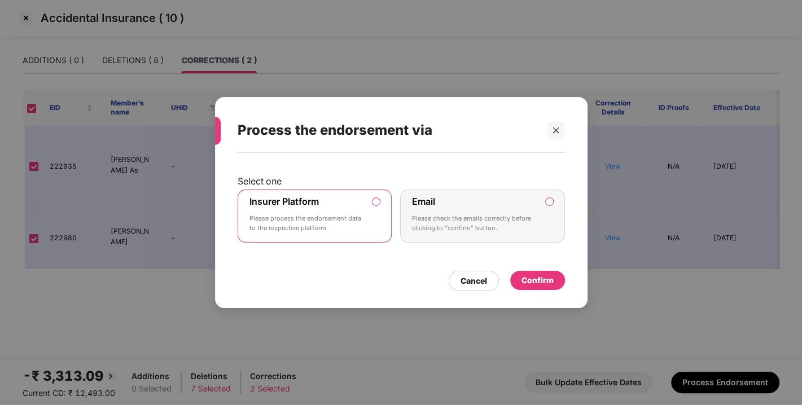
click at [536, 277] on div "Confirm" at bounding box center [538, 280] width 32 height 12
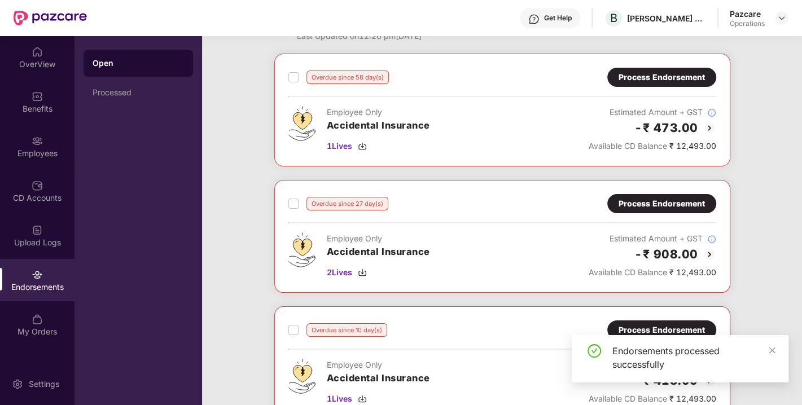
scroll to position [55, 0]
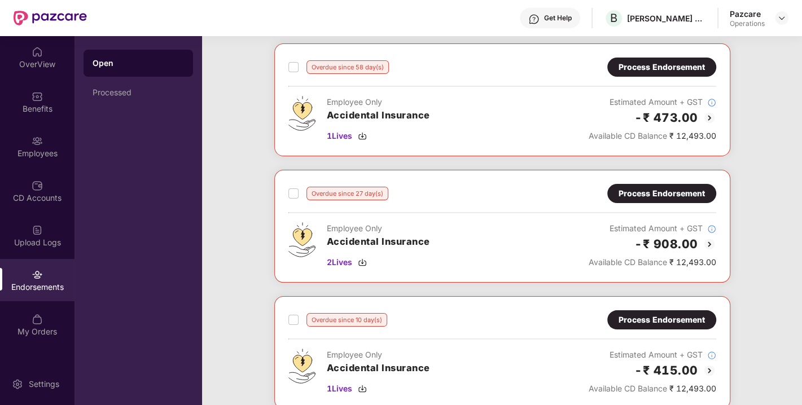
click at [629, 195] on div "Process Endorsement" at bounding box center [662, 193] width 86 height 12
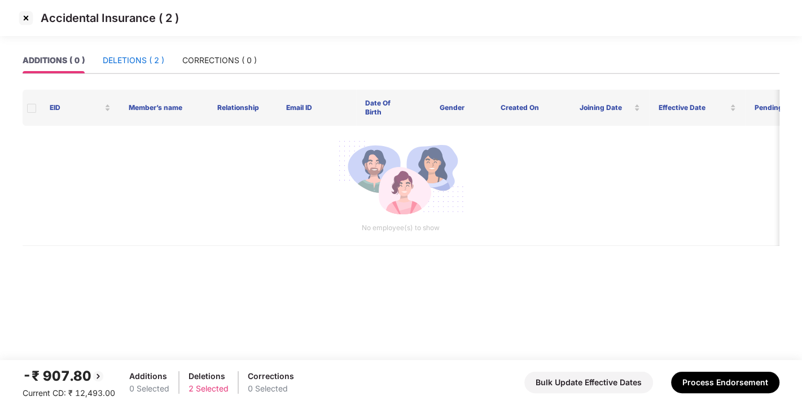
click at [147, 62] on div "DELETIONS ( 2 )" at bounding box center [134, 60] width 62 height 12
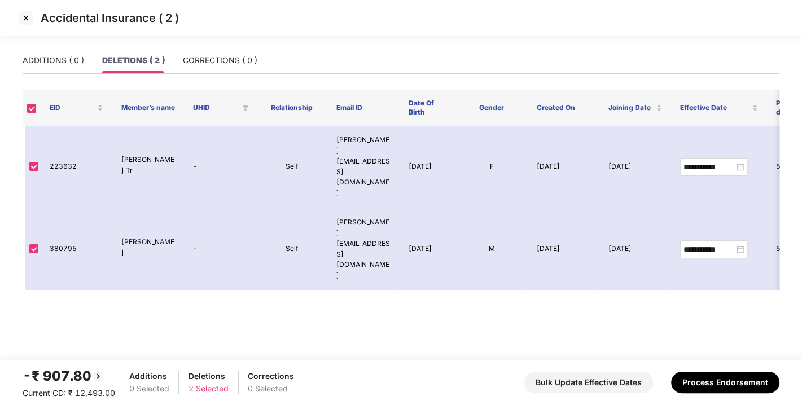
click at [24, 18] on img at bounding box center [26, 18] width 18 height 18
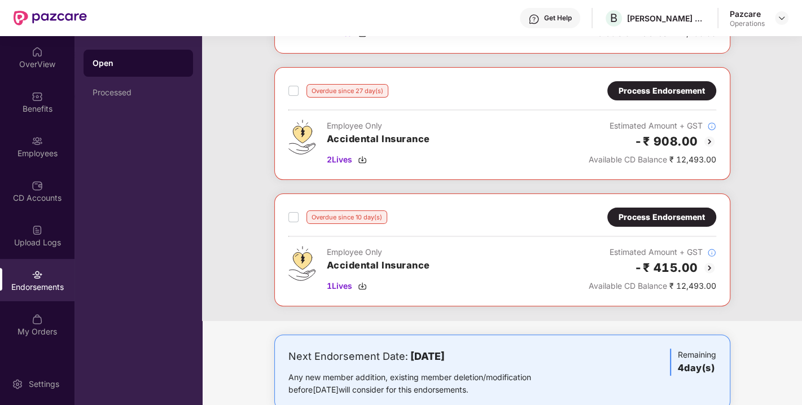
scroll to position [160, 0]
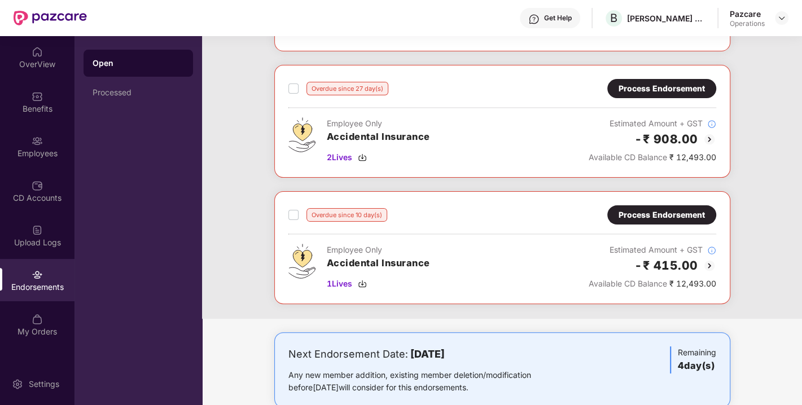
click at [635, 212] on div "Process Endorsement" at bounding box center [662, 215] width 86 height 12
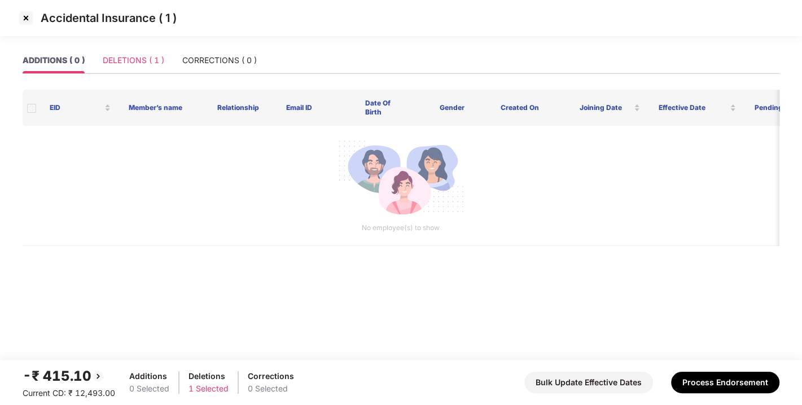
click at [123, 68] on div "DELETIONS ( 1 )" at bounding box center [134, 60] width 62 height 26
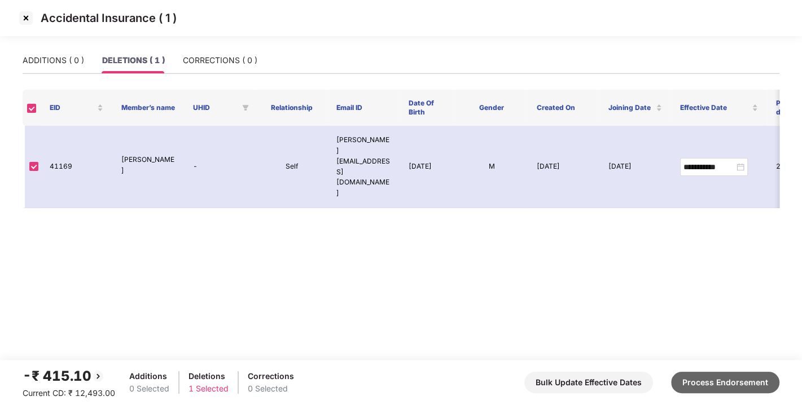
click at [740, 378] on button "Process Endorsement" at bounding box center [725, 382] width 108 height 21
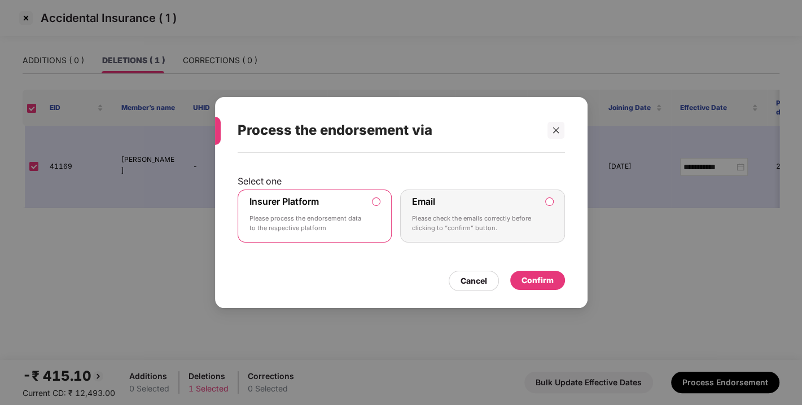
click at [540, 282] on div "Confirm" at bounding box center [538, 280] width 32 height 12
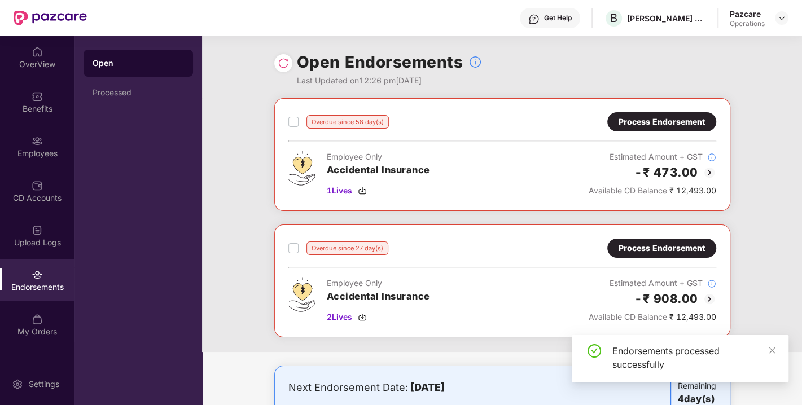
scroll to position [182, 0]
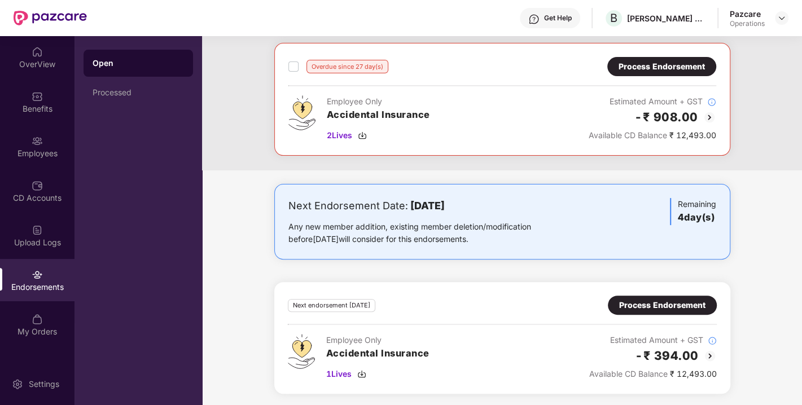
click at [653, 300] on div "Process Endorsement" at bounding box center [662, 305] width 86 height 12
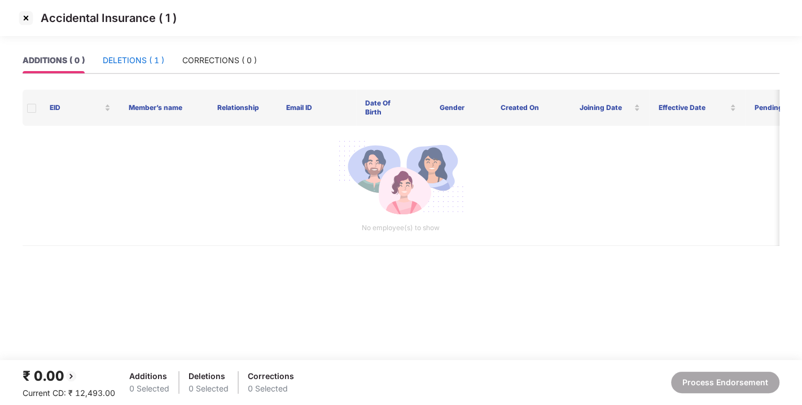
click at [134, 63] on div "DELETIONS ( 1 )" at bounding box center [134, 60] width 62 height 12
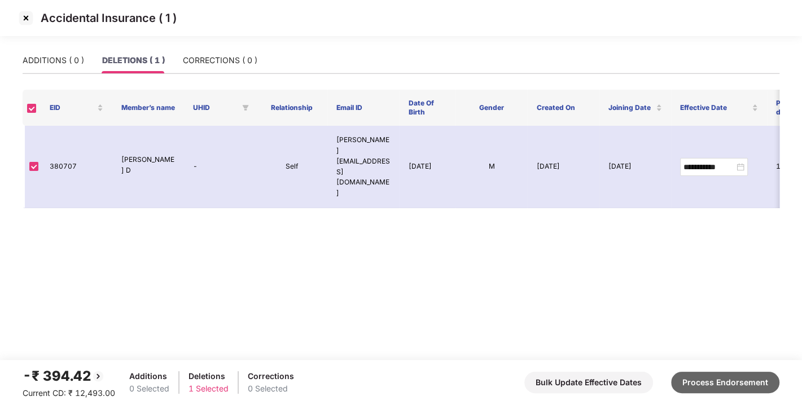
click at [716, 374] on button "Process Endorsement" at bounding box center [725, 382] width 108 height 21
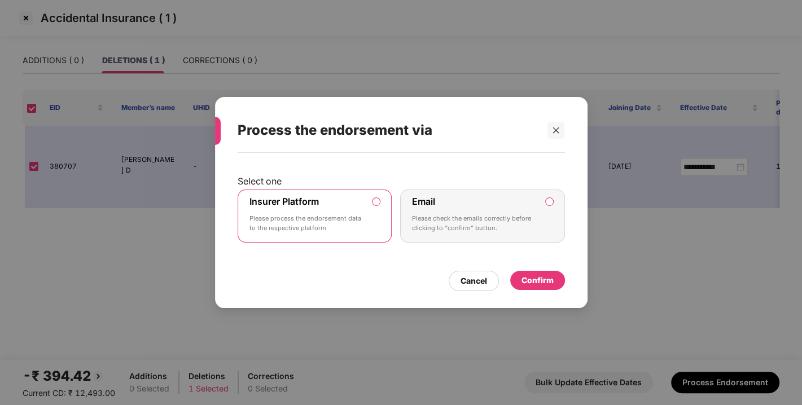
click at [543, 287] on div "Confirm" at bounding box center [537, 280] width 55 height 19
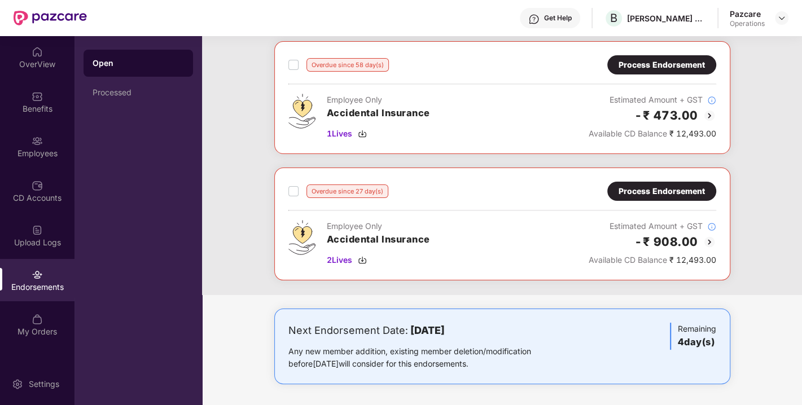
scroll to position [0, 0]
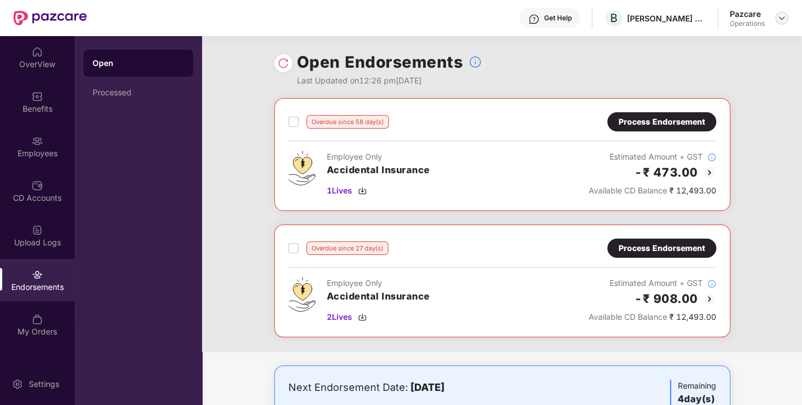
click at [777, 15] on img at bounding box center [781, 18] width 9 height 9
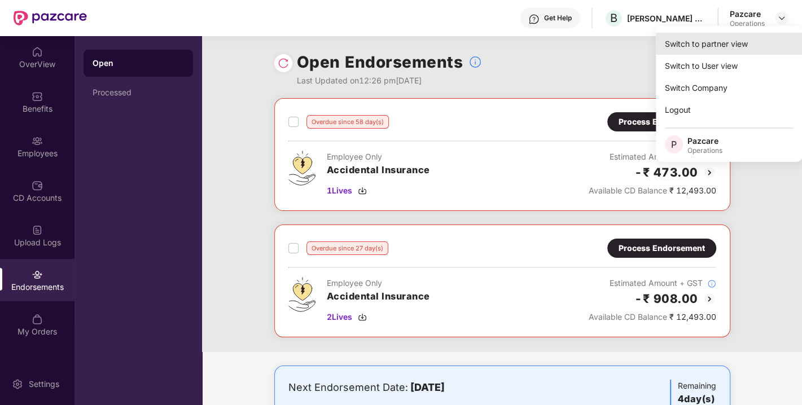
click at [700, 42] on div "Switch to partner view" at bounding box center [729, 44] width 147 height 22
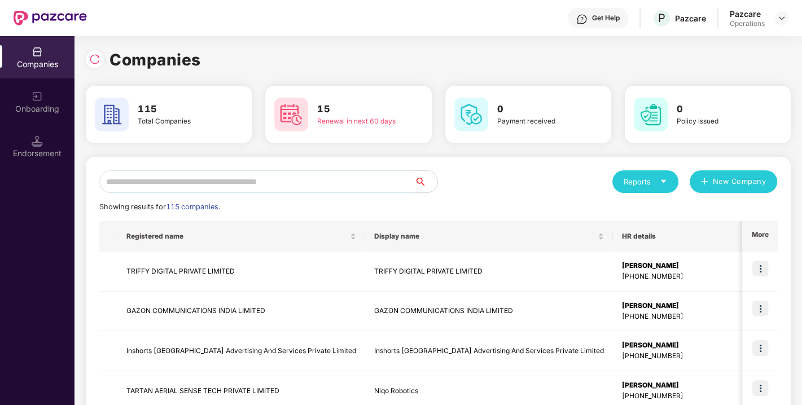
click at [173, 185] on input "text" at bounding box center [257, 181] width 316 height 23
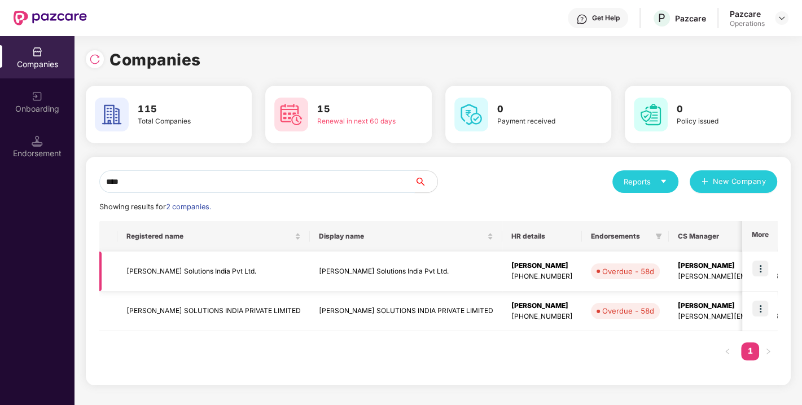
type input "****"
click at [763, 271] on img at bounding box center [761, 269] width 16 height 16
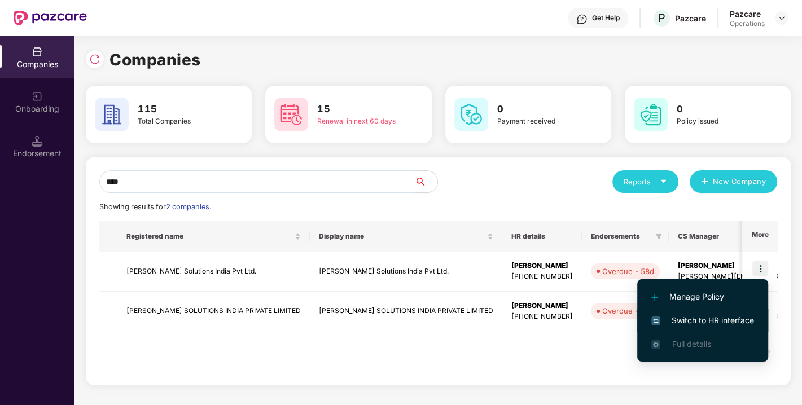
click at [705, 320] on span "Switch to HR interface" at bounding box center [702, 320] width 103 height 12
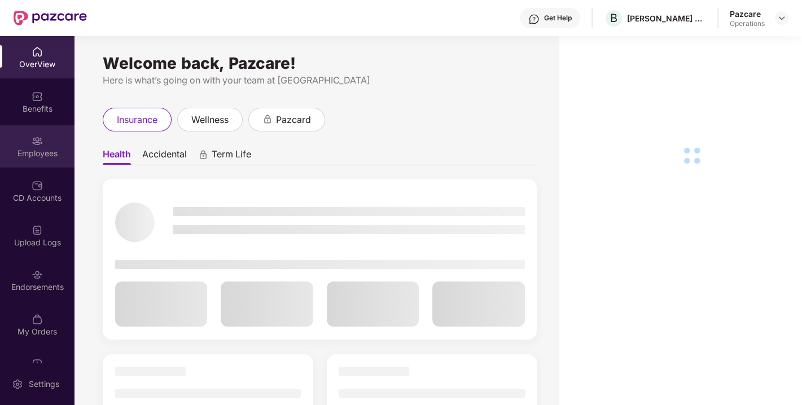
click at [34, 146] on div "Employees" at bounding box center [37, 146] width 75 height 42
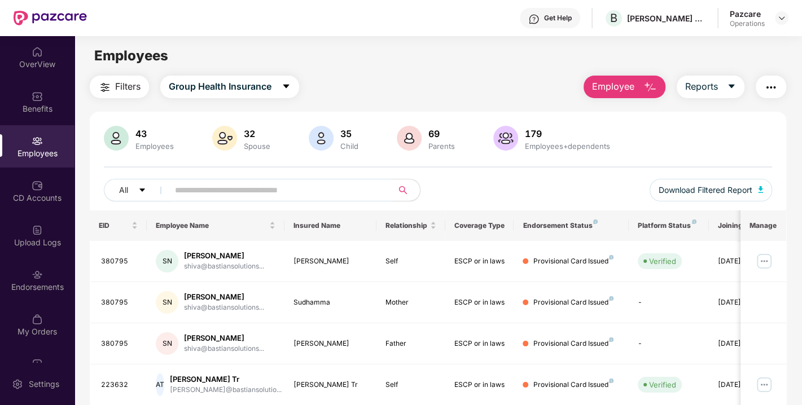
click at [214, 191] on input "text" at bounding box center [276, 190] width 203 height 17
paste input "******"
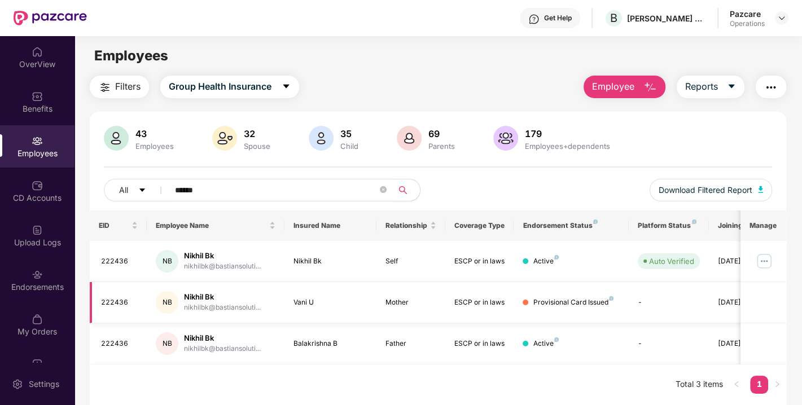
type input "******"
click at [26, 182] on div "CD Accounts" at bounding box center [37, 191] width 75 height 42
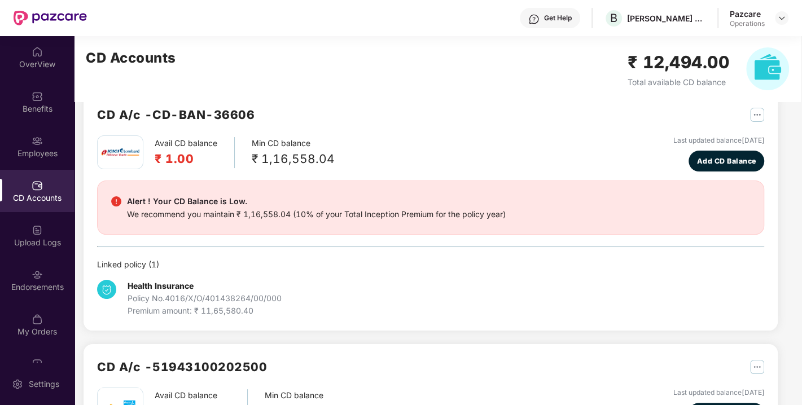
scroll to position [24, 0]
click at [785, 18] on img at bounding box center [781, 18] width 9 height 9
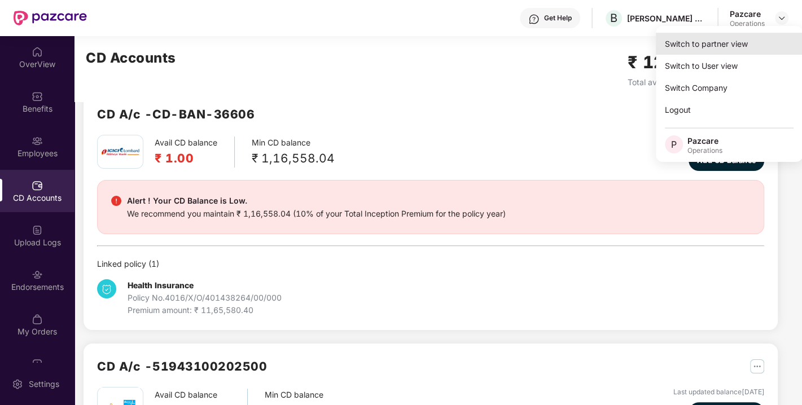
click at [731, 42] on div "Switch to partner view" at bounding box center [729, 44] width 147 height 22
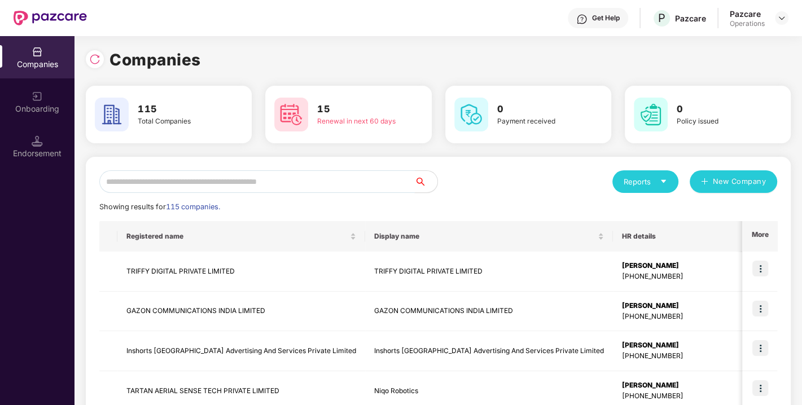
click at [339, 181] on input "text" at bounding box center [257, 181] width 316 height 23
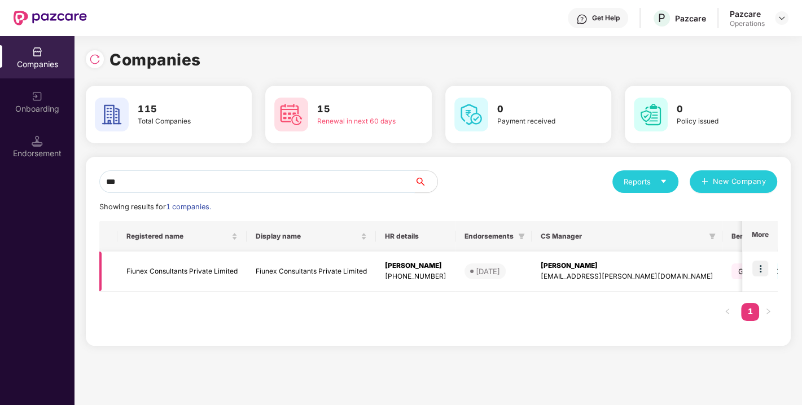
type input "***"
click at [756, 270] on img at bounding box center [761, 269] width 16 height 16
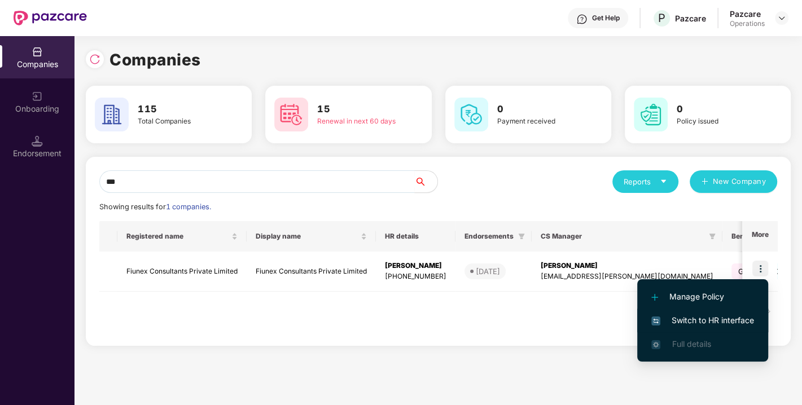
click at [706, 327] on li "Switch to HR interface" at bounding box center [702, 321] width 131 height 24
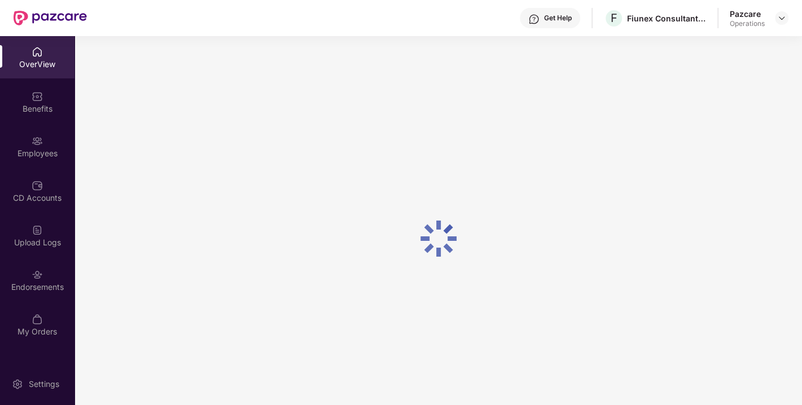
scroll to position [36, 0]
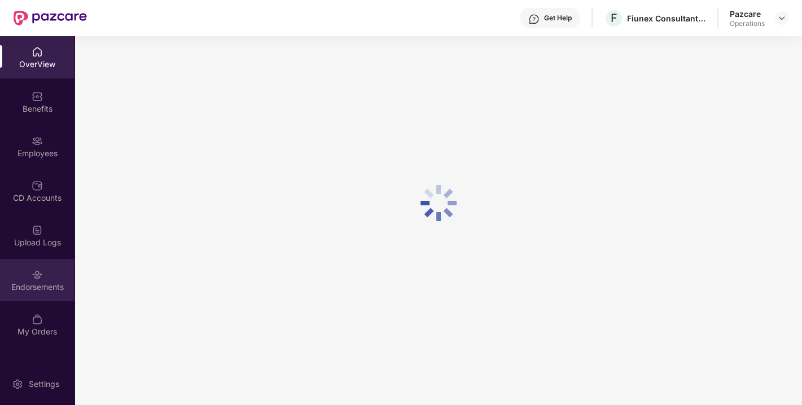
click at [22, 272] on div "Endorsements" at bounding box center [37, 280] width 75 height 42
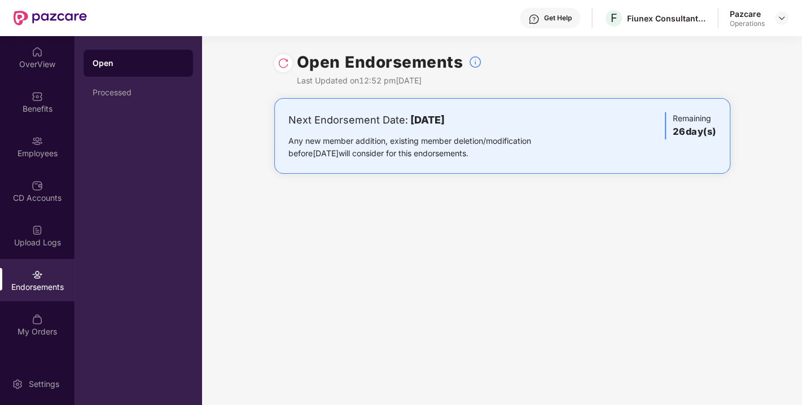
click at [282, 66] on img at bounding box center [283, 63] width 11 height 11
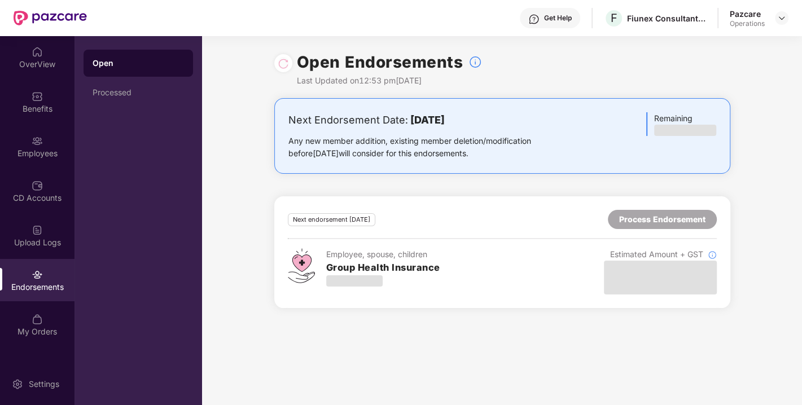
click at [462, 335] on div "Open Endorsements Last Updated on 12:53 pm[DATE] Next Endorsement Date: [DATE] …" at bounding box center [502, 220] width 600 height 369
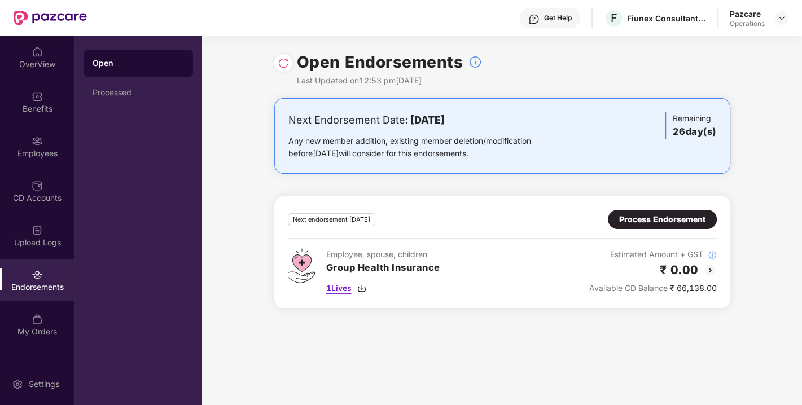
click at [336, 283] on span "1 Lives" at bounding box center [338, 288] width 25 height 12
click at [643, 217] on div "Process Endorsement" at bounding box center [662, 219] width 86 height 12
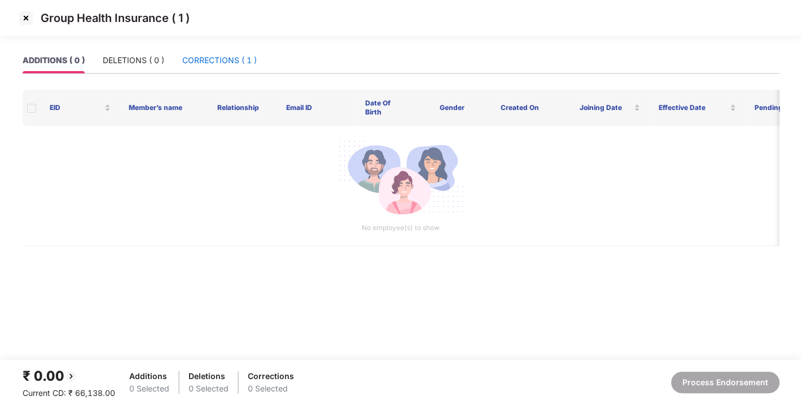
click at [207, 56] on div "CORRECTIONS ( 1 )" at bounding box center [219, 60] width 75 height 12
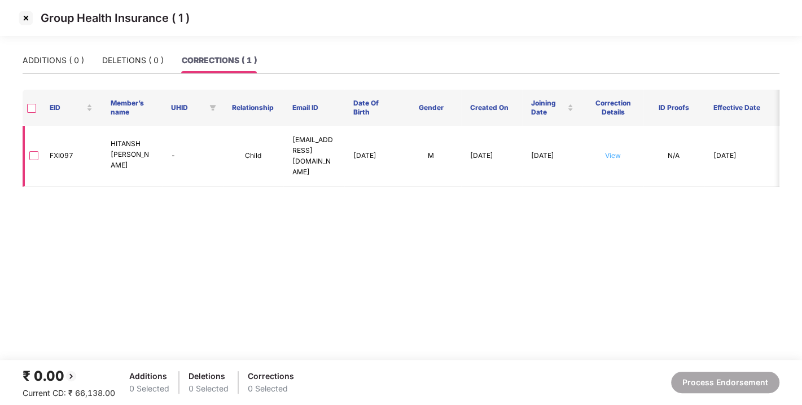
click at [618, 154] on link "View" at bounding box center [613, 155] width 16 height 8
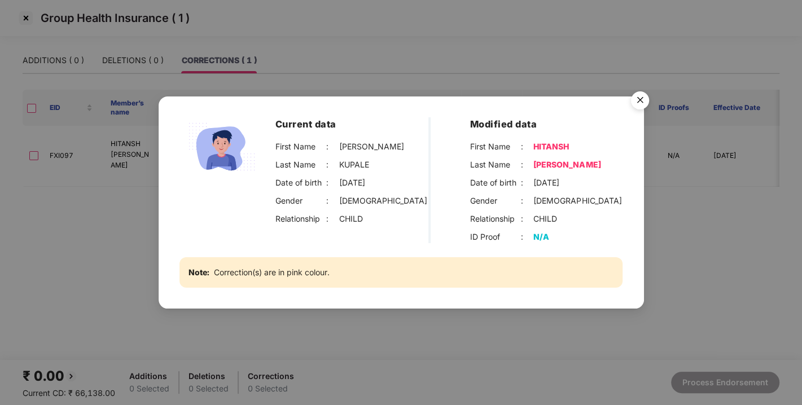
click at [643, 102] on img "Close" at bounding box center [640, 102] width 32 height 32
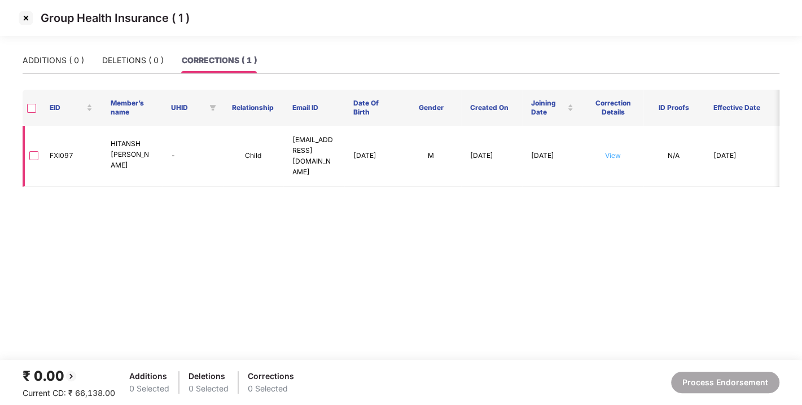
click at [614, 154] on link "View" at bounding box center [613, 155] width 16 height 8
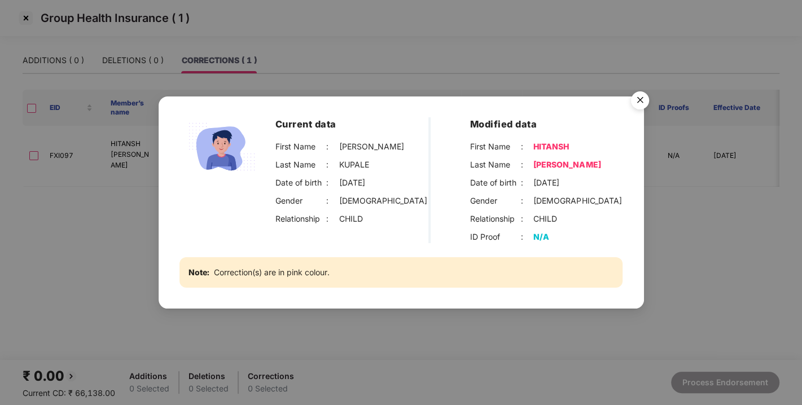
click at [635, 100] on img "Close" at bounding box center [640, 102] width 32 height 32
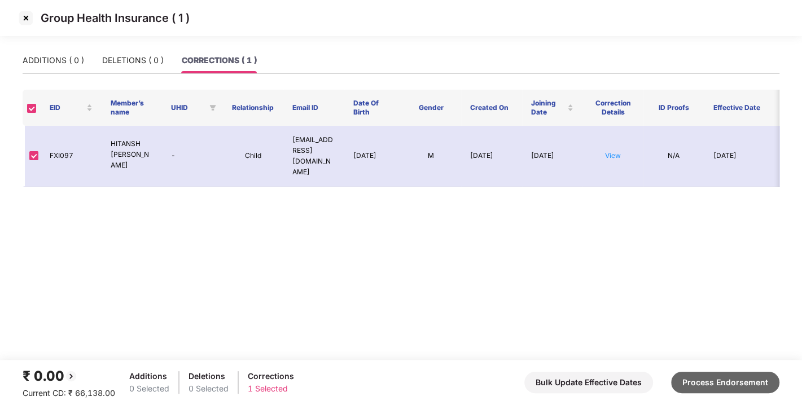
click at [697, 374] on button "Process Endorsement" at bounding box center [725, 382] width 108 height 21
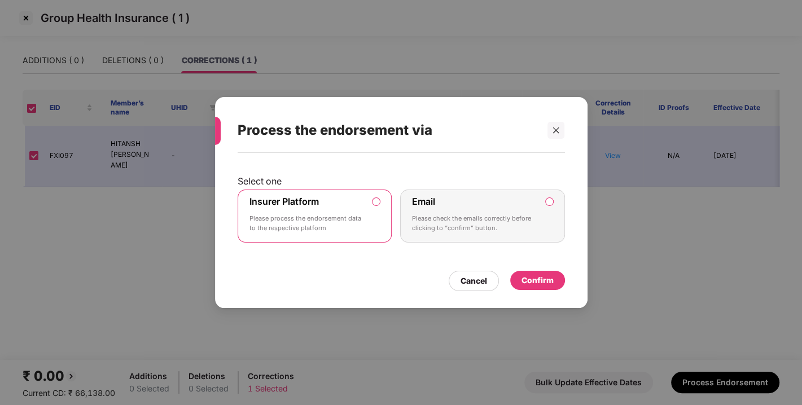
click at [530, 273] on div "Confirm" at bounding box center [537, 280] width 55 height 19
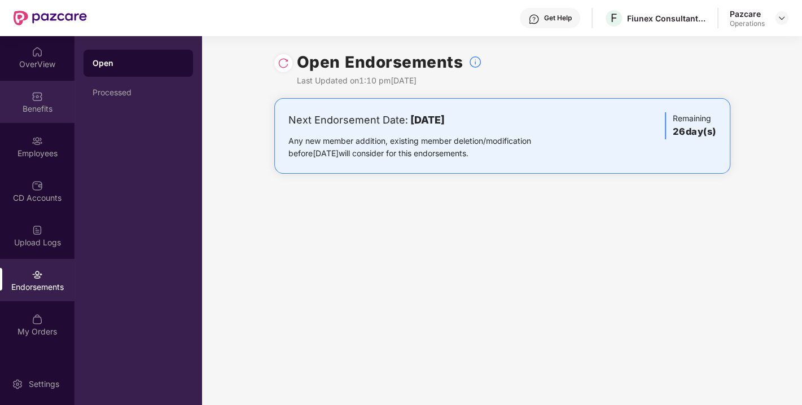
click at [29, 121] on div "Benefits" at bounding box center [37, 102] width 75 height 42
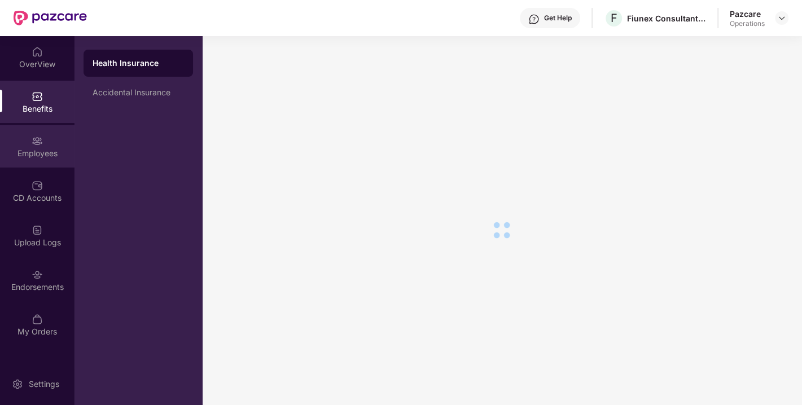
click at [28, 133] on div "Employees" at bounding box center [37, 146] width 75 height 42
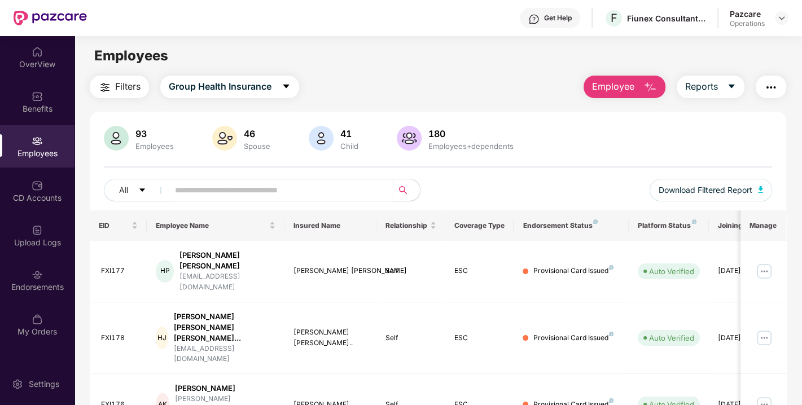
click at [125, 88] on span "Filters" at bounding box center [127, 87] width 25 height 14
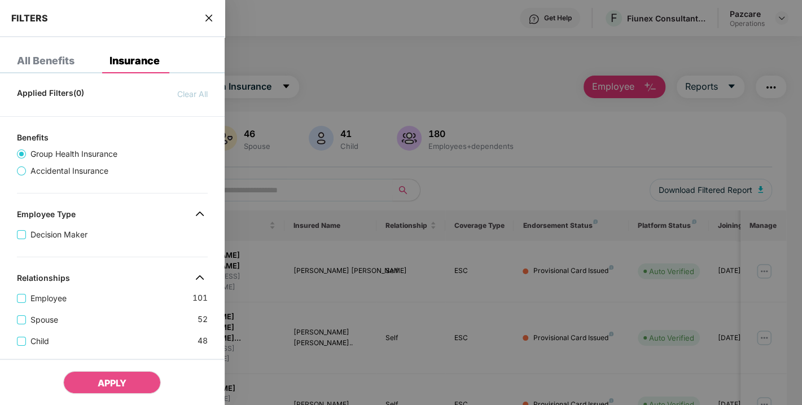
scroll to position [329, 0]
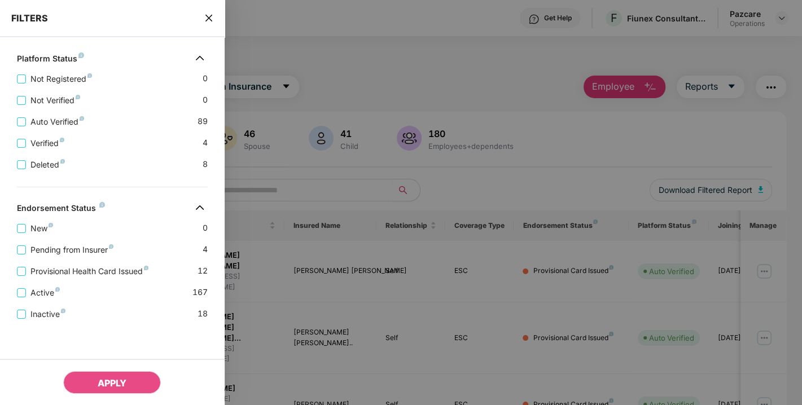
click at [203, 14] on div "FILTERS" at bounding box center [112, 18] width 225 height 37
click at [211, 19] on icon "close" at bounding box center [208, 18] width 7 height 7
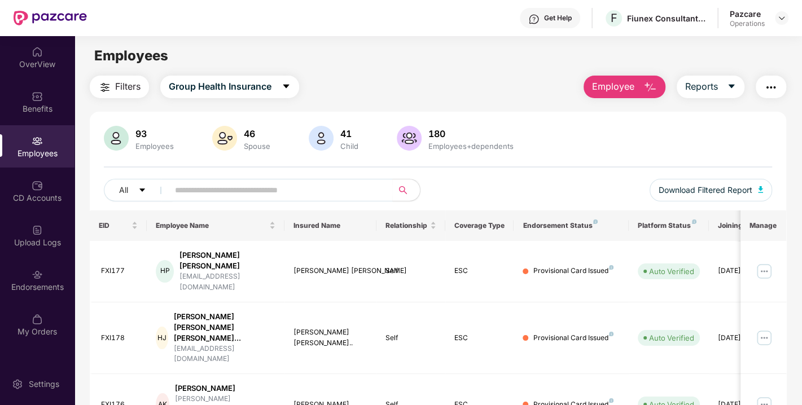
click at [764, 92] on img "button" at bounding box center [771, 88] width 14 height 14
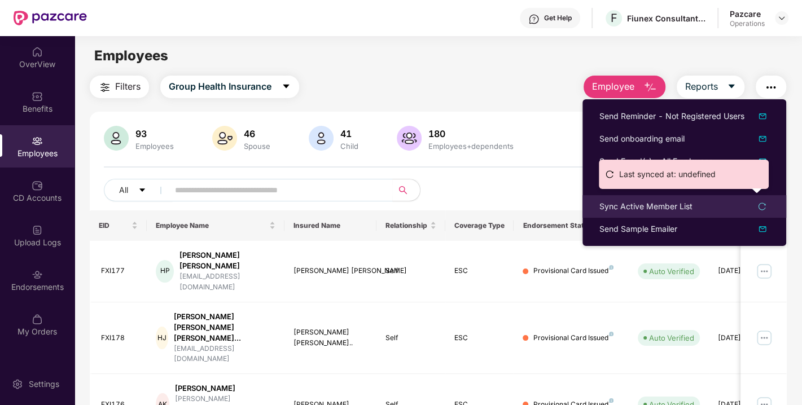
click at [624, 203] on div "Sync Active Member List" at bounding box center [646, 206] width 93 height 12
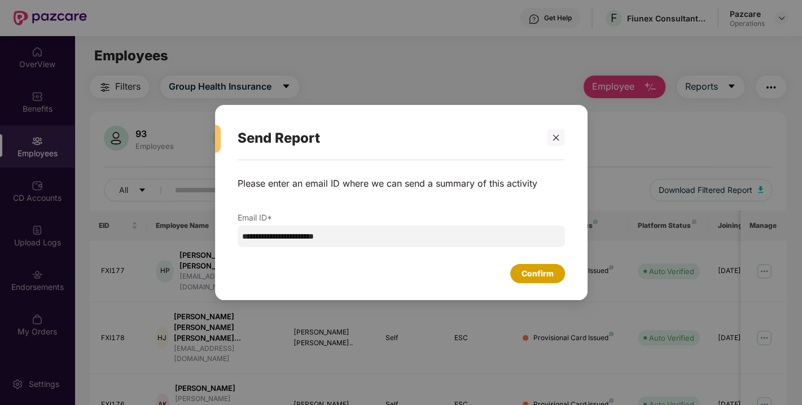
click at [551, 272] on div "Confirm" at bounding box center [538, 274] width 32 height 12
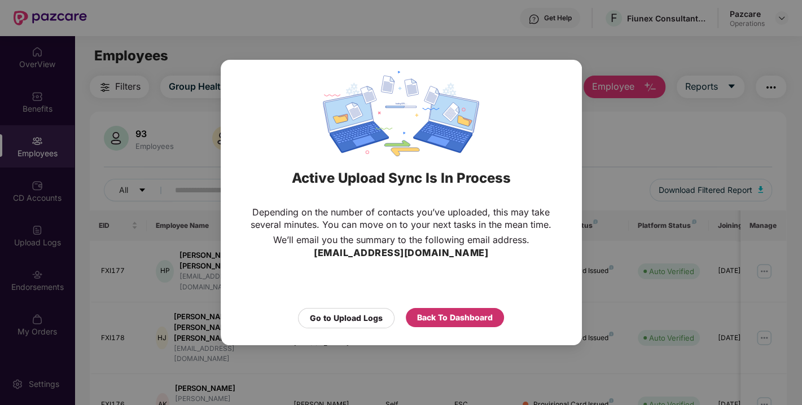
click at [422, 321] on div "Back To Dashboard" at bounding box center [455, 318] width 76 height 12
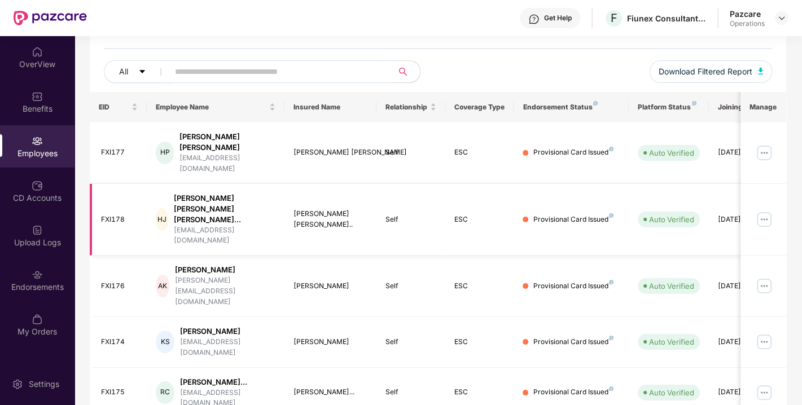
scroll to position [0, 0]
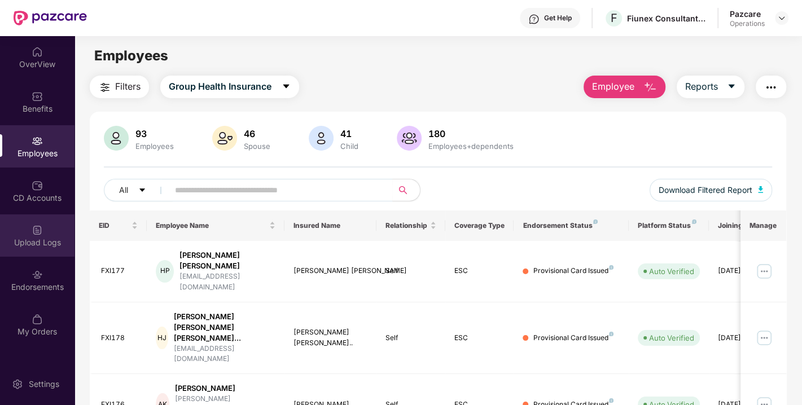
click at [37, 236] on div "Upload Logs" at bounding box center [37, 236] width 75 height 42
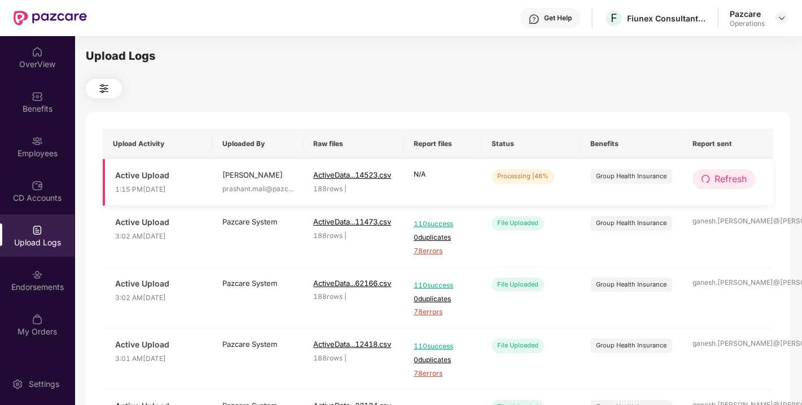
click at [727, 178] on span "Refresh" at bounding box center [731, 179] width 32 height 14
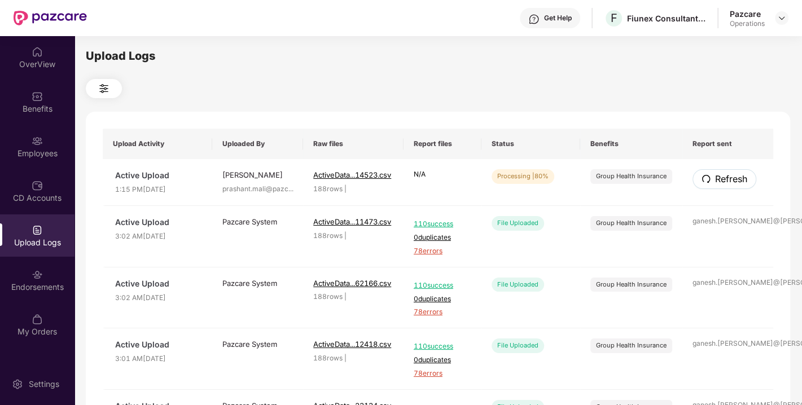
click at [727, 178] on span "Refresh" at bounding box center [731, 179] width 32 height 14
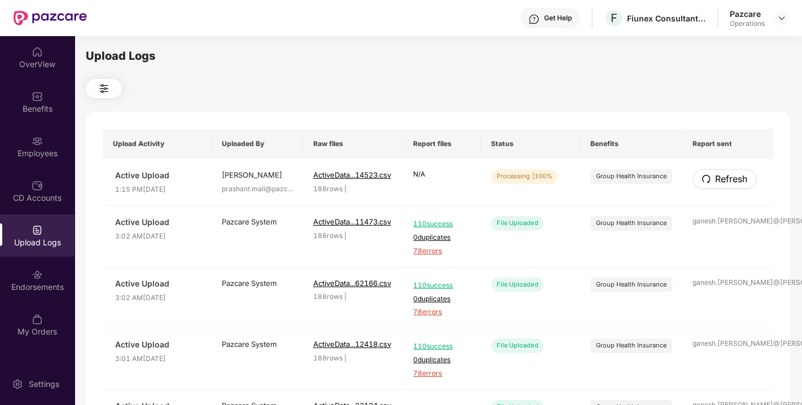
click at [727, 178] on span "Refresh" at bounding box center [731, 179] width 32 height 14
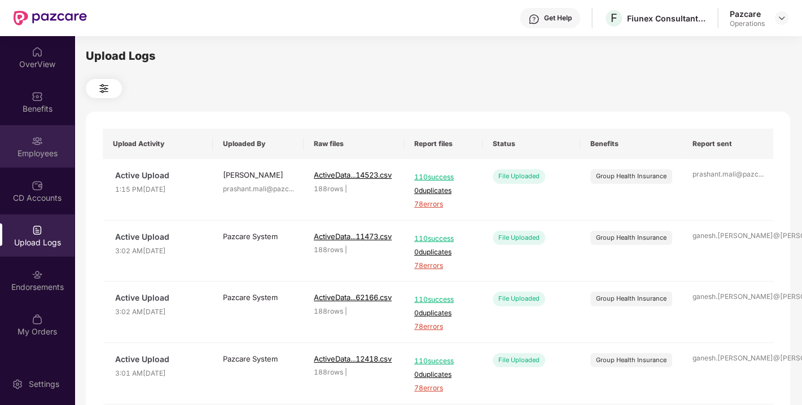
click at [33, 150] on div "Employees" at bounding box center [37, 153] width 75 height 11
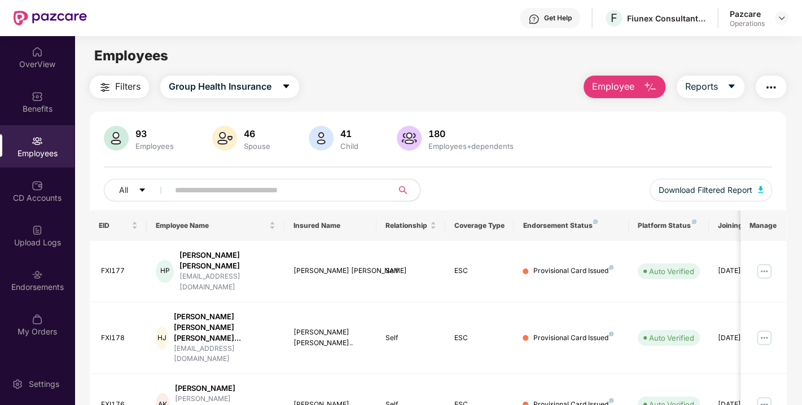
click at [305, 185] on input "text" at bounding box center [276, 190] width 203 height 17
paste input "******"
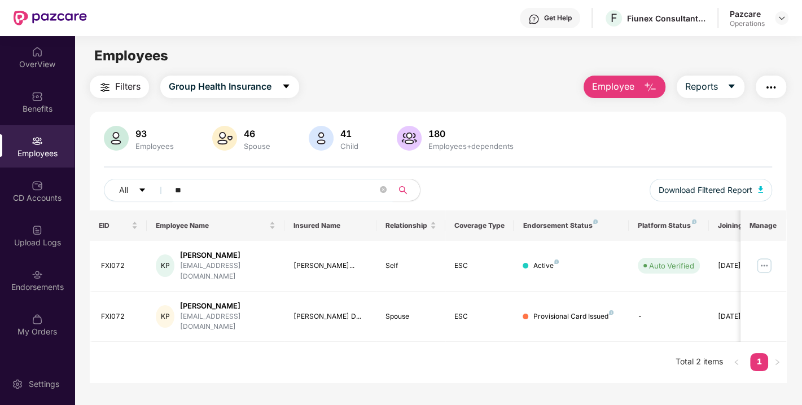
type input "*"
paste input "******"
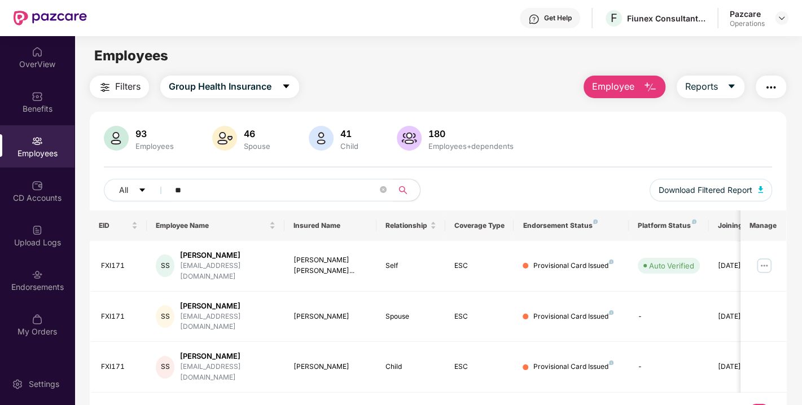
type input "*"
paste input "******"
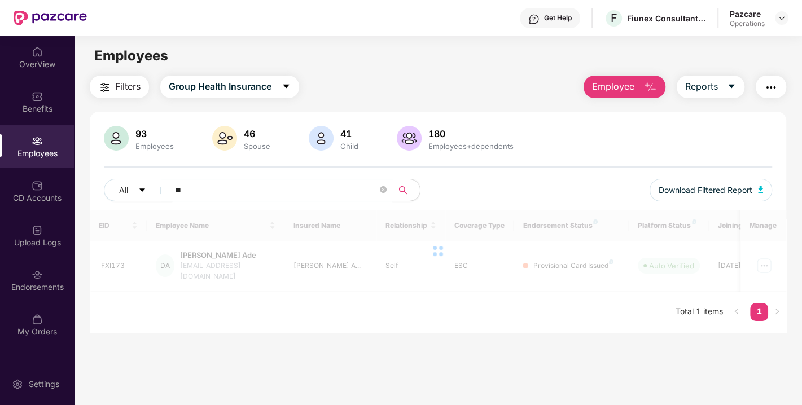
type input "*"
paste input "******"
type input "*"
paste input "******"
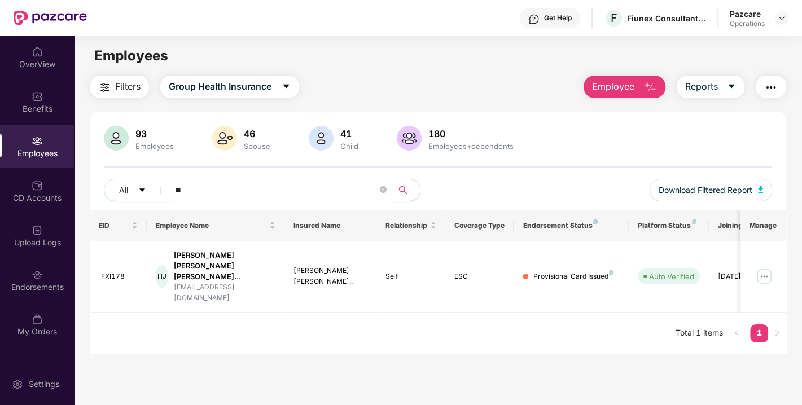
type input "*"
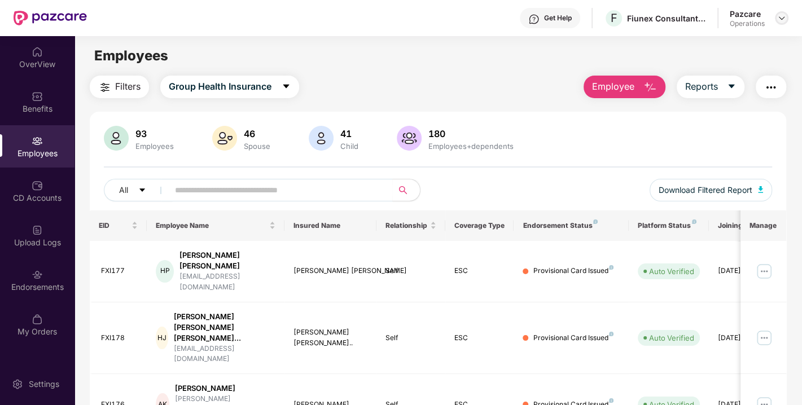
click at [782, 19] on img at bounding box center [781, 18] width 9 height 9
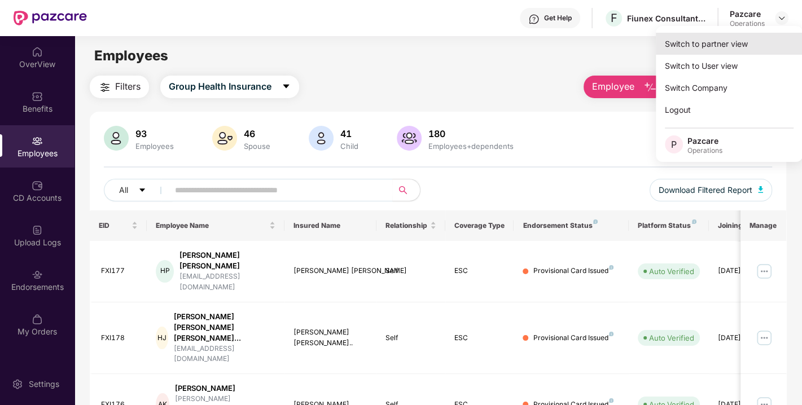
click at [699, 38] on div "Switch to partner view" at bounding box center [729, 44] width 147 height 22
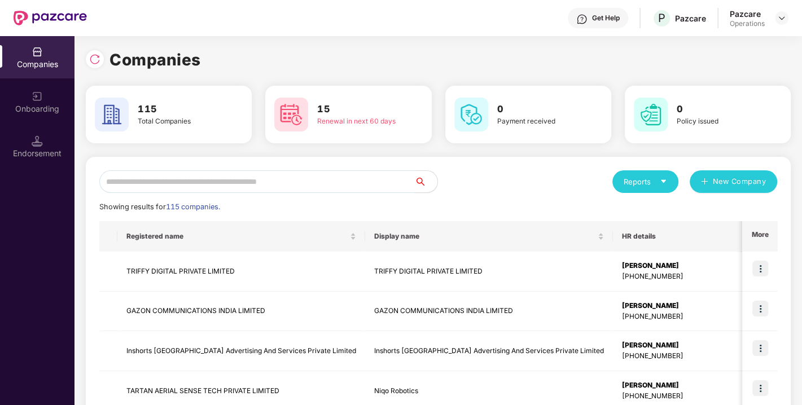
click at [334, 187] on input "text" at bounding box center [257, 181] width 316 height 23
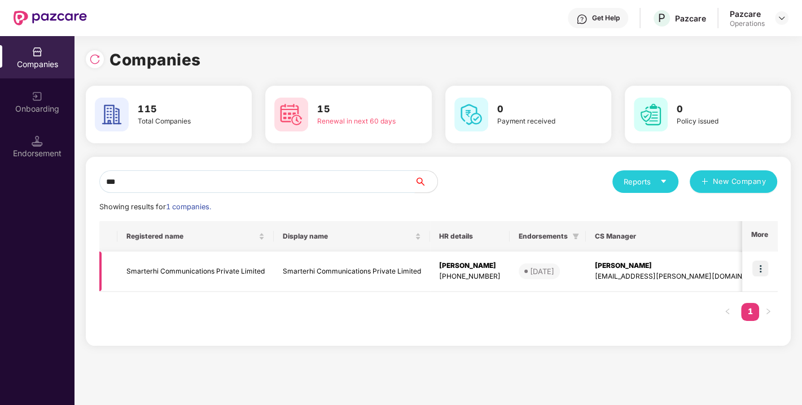
type input "***"
click at [209, 269] on td "Smarterhi Communications Private Limited" at bounding box center [195, 272] width 156 height 40
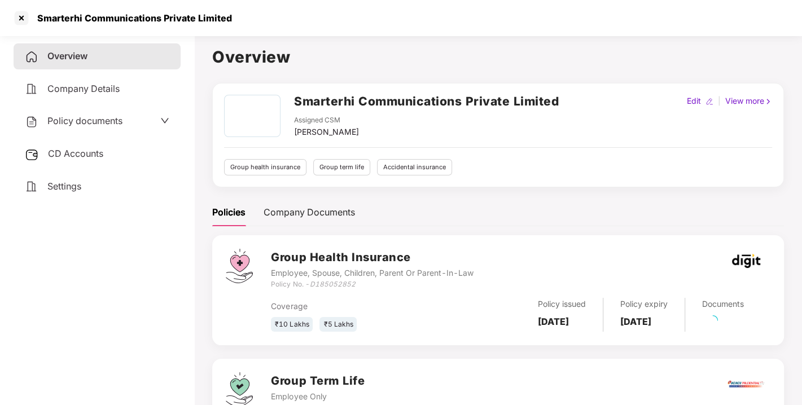
click at [84, 124] on span "Policy documents" at bounding box center [84, 120] width 75 height 11
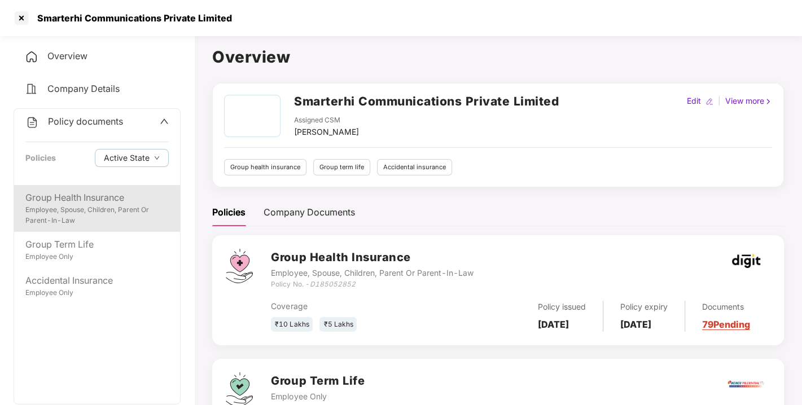
click at [89, 187] on div "Group Health Insurance Employee, Spouse, Children, Parent Or Parent-In-Law" at bounding box center [97, 208] width 166 height 47
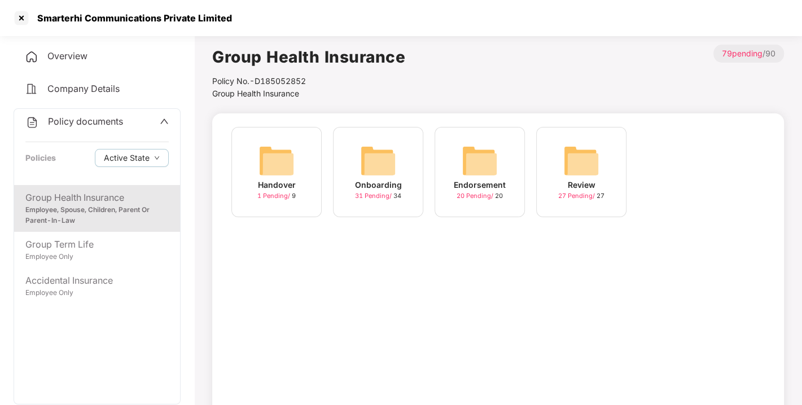
click at [346, 150] on div "Onboarding 31 Pending / 34" at bounding box center [378, 172] width 90 height 90
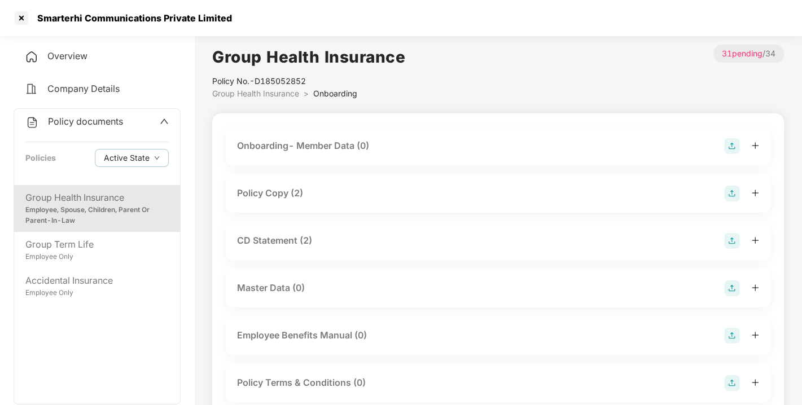
click at [102, 196] on div "Group Health Insurance" at bounding box center [96, 198] width 143 height 14
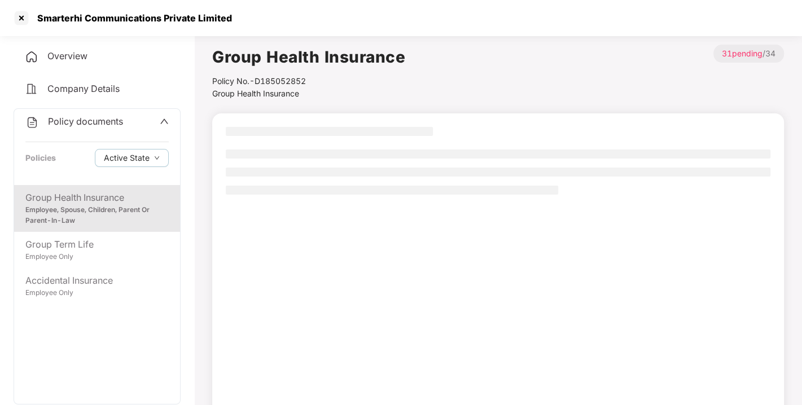
click at [103, 121] on span "Policy documents" at bounding box center [85, 121] width 75 height 11
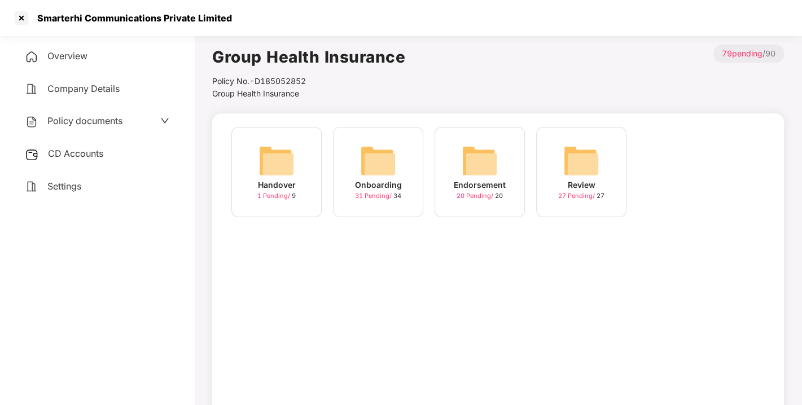
click at [473, 153] on img at bounding box center [480, 161] width 36 height 36
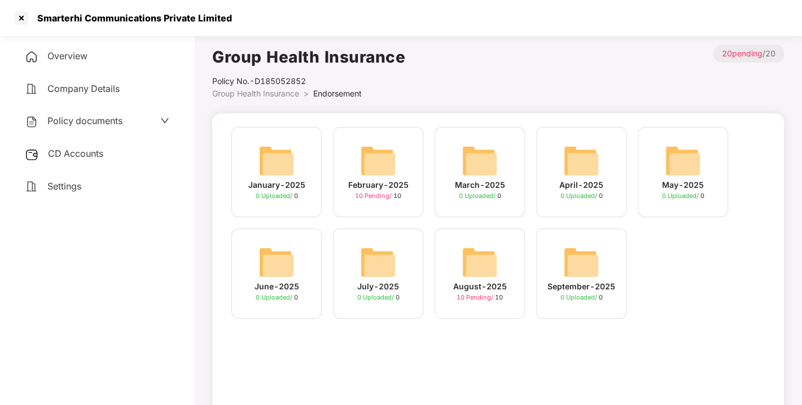
click at [473, 256] on img at bounding box center [480, 262] width 36 height 36
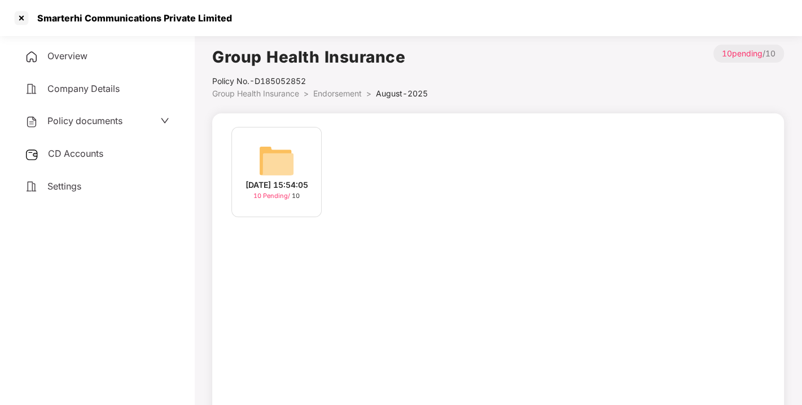
click at [277, 157] on img at bounding box center [277, 161] width 36 height 36
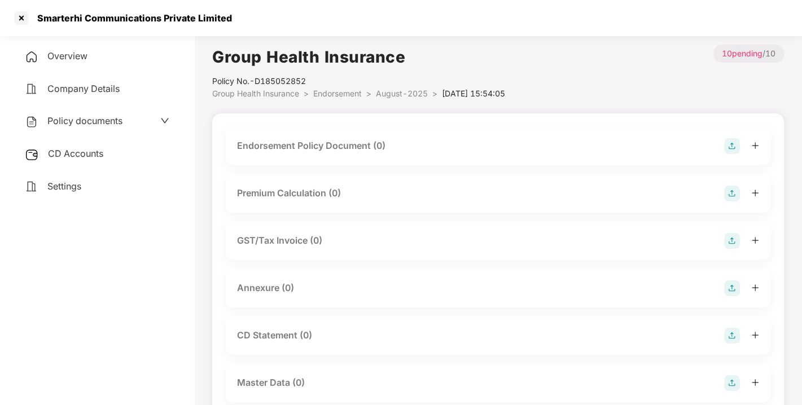
click at [736, 147] on img at bounding box center [732, 146] width 16 height 16
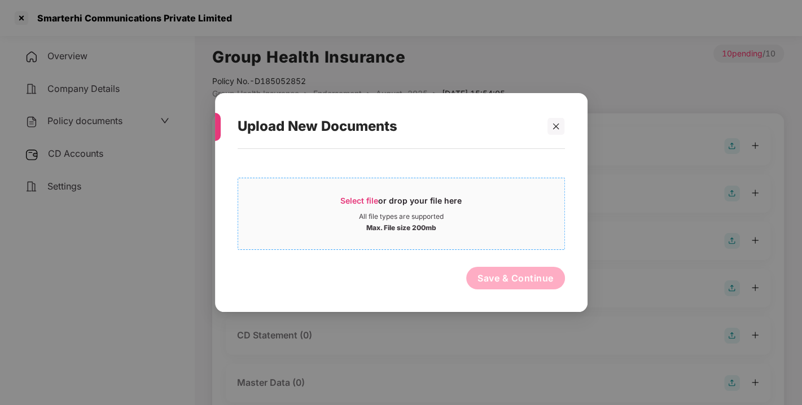
click at [516, 213] on div "All file types are supported" at bounding box center [401, 216] width 326 height 9
click at [557, 125] on icon "close" at bounding box center [556, 126] width 6 height 6
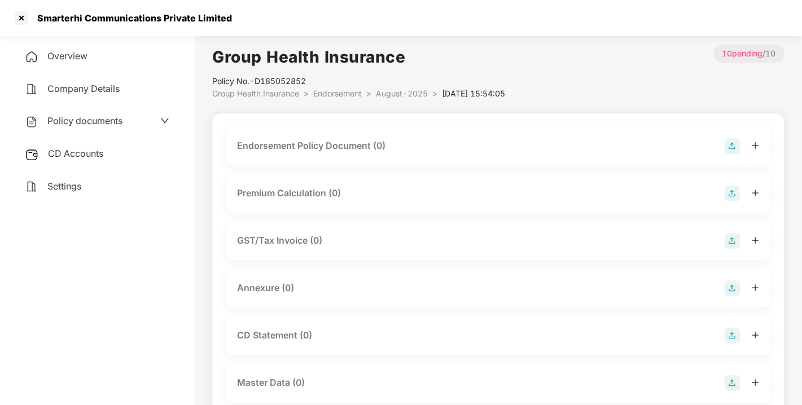
click at [731, 194] on img at bounding box center [732, 194] width 16 height 16
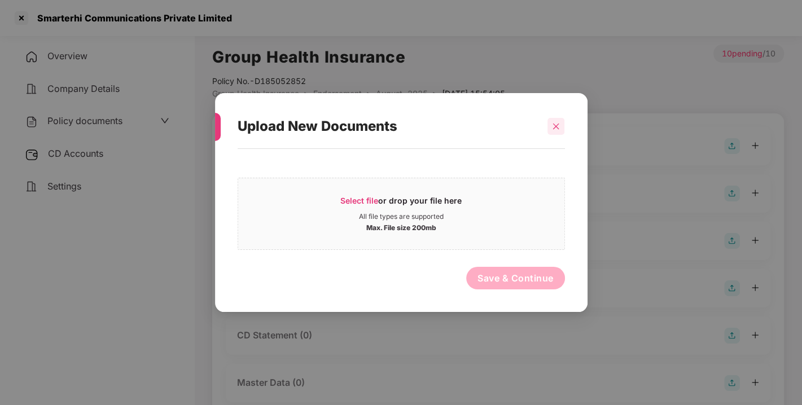
click at [554, 134] on div at bounding box center [556, 126] width 17 height 17
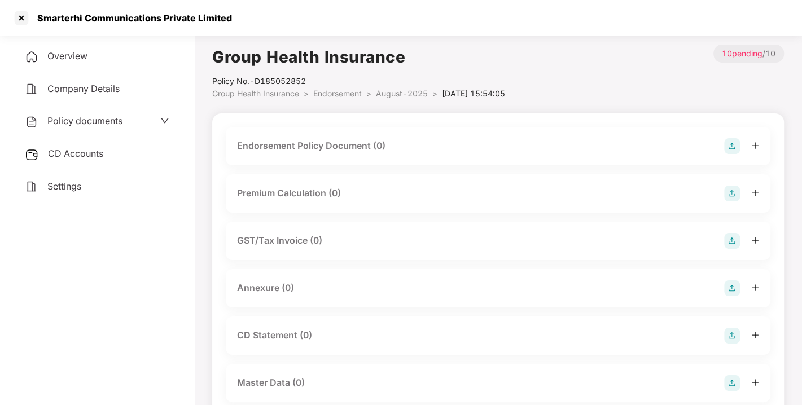
click at [730, 142] on img at bounding box center [732, 146] width 16 height 16
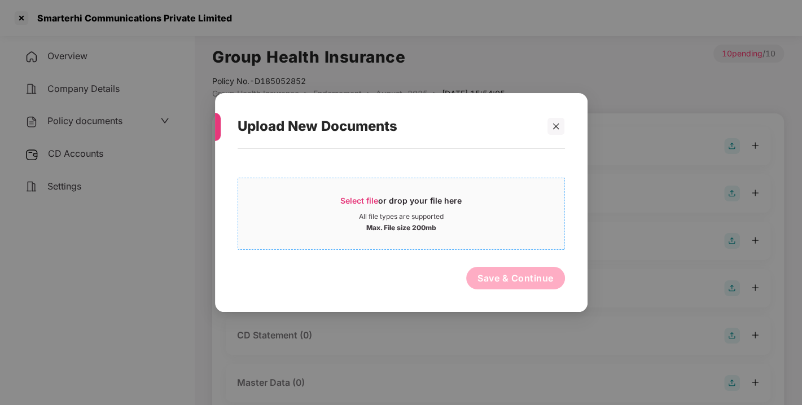
click at [474, 235] on span "Select file or drop your file here All file types are supported Max. File size …" at bounding box center [401, 214] width 326 height 54
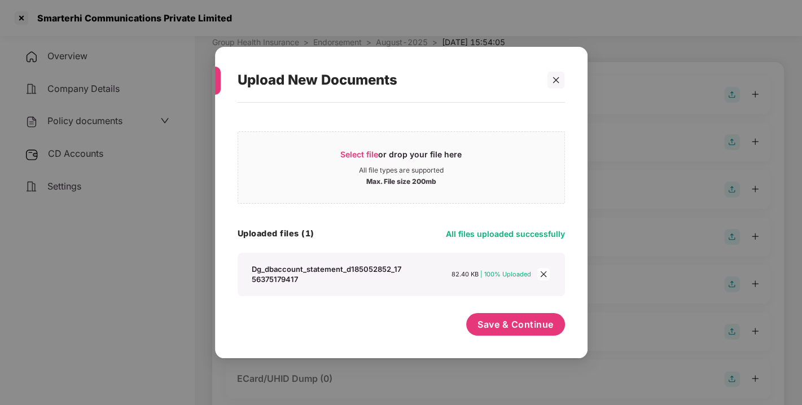
scroll to position [67, 0]
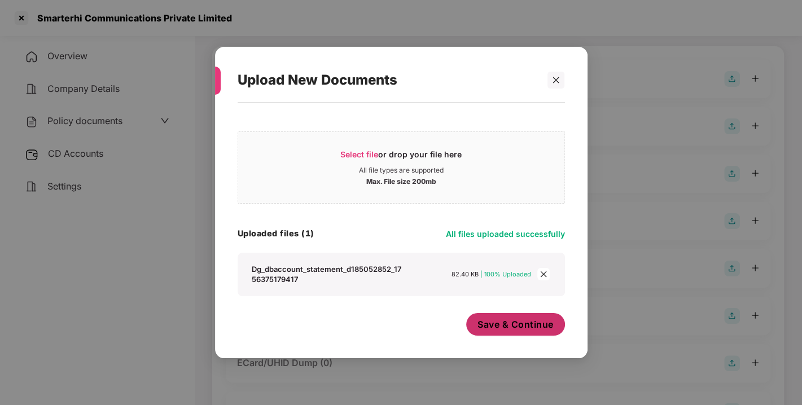
click at [489, 313] on button "Save & Continue" at bounding box center [515, 324] width 99 height 23
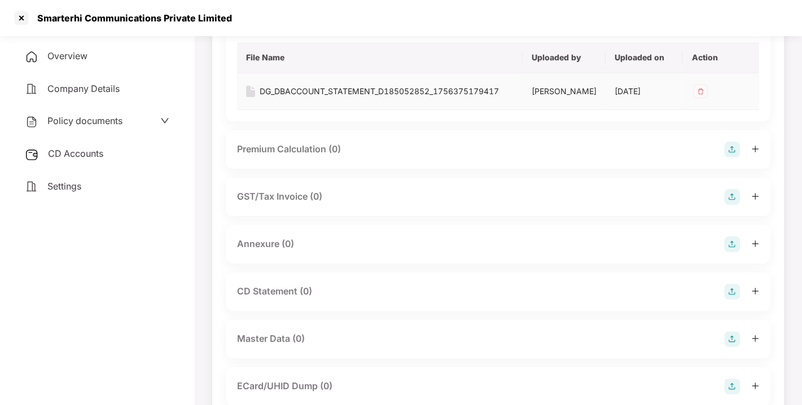
scroll to position [132, 0]
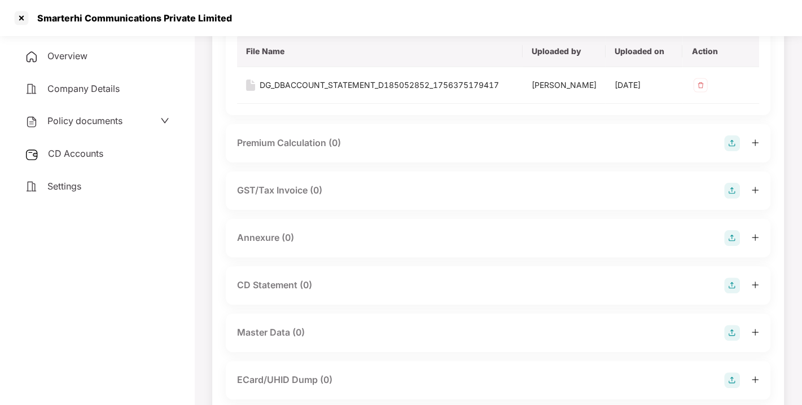
click at [727, 246] on img at bounding box center [732, 238] width 16 height 16
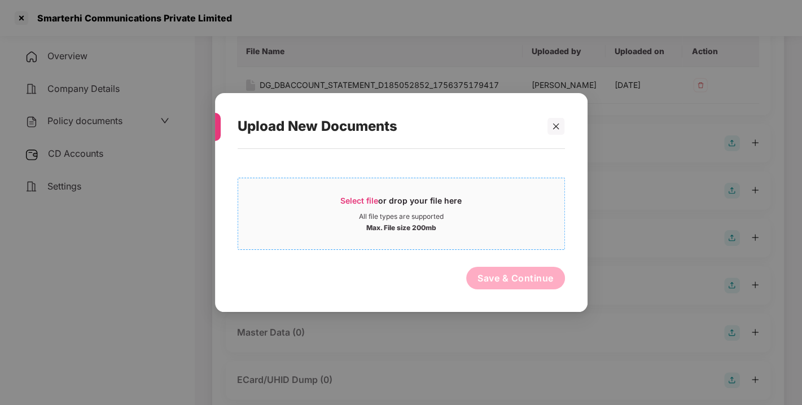
click at [498, 226] on div "Max. File size 200mb" at bounding box center [401, 226] width 326 height 11
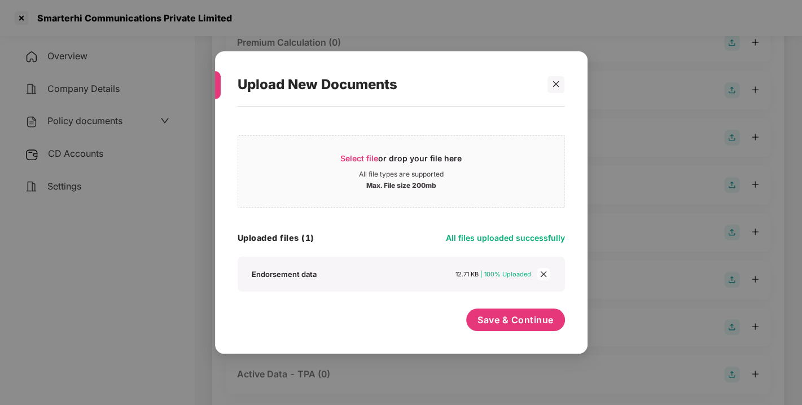
scroll to position [238, 0]
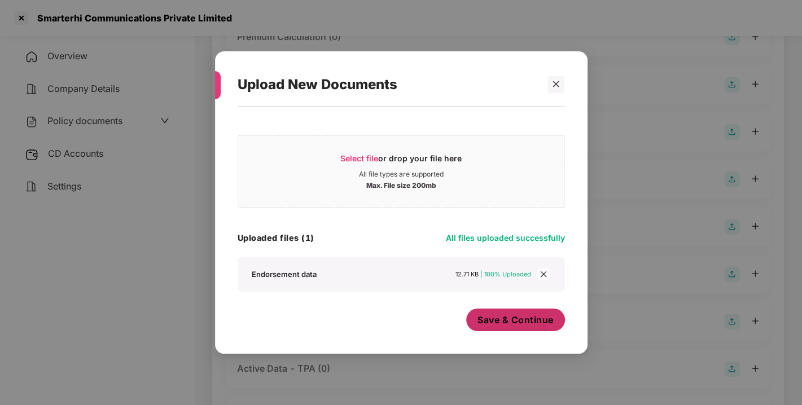
click at [493, 316] on span "Save & Continue" at bounding box center [516, 320] width 76 height 12
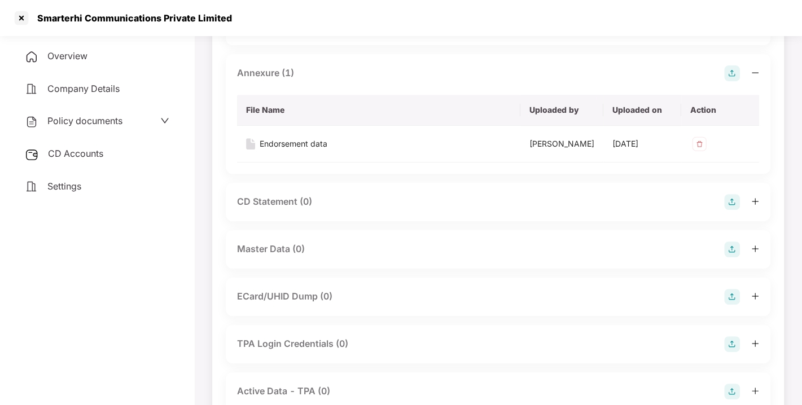
scroll to position [322, 0]
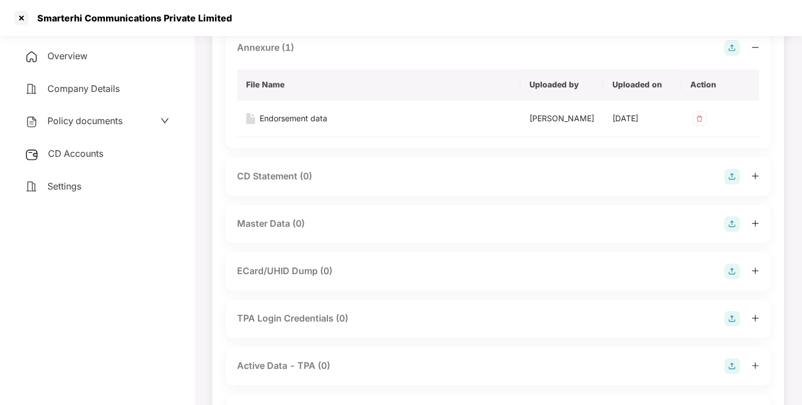
click at [732, 232] on img at bounding box center [732, 224] width 16 height 16
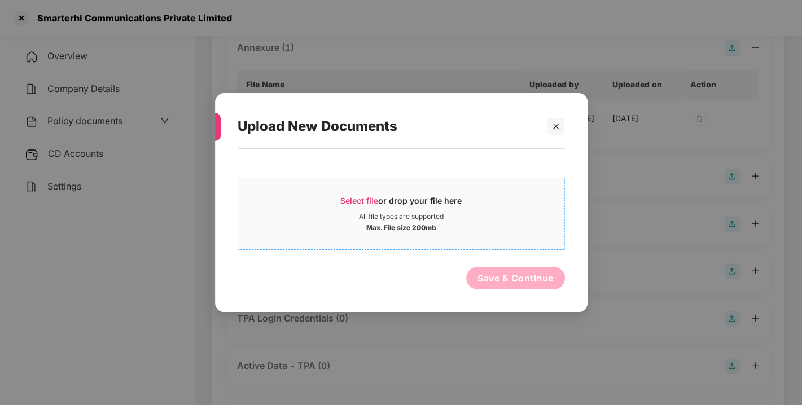
click at [496, 222] on div "Max. File size 200mb" at bounding box center [401, 226] width 326 height 11
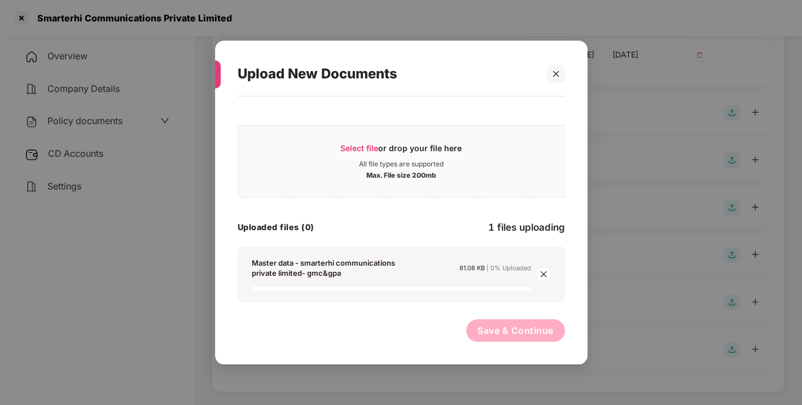
scroll to position [387, 0]
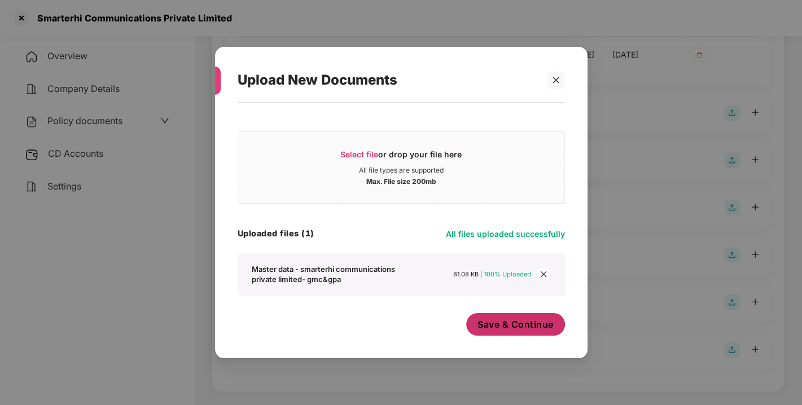
click at [497, 326] on span "Save & Continue" at bounding box center [516, 324] width 76 height 12
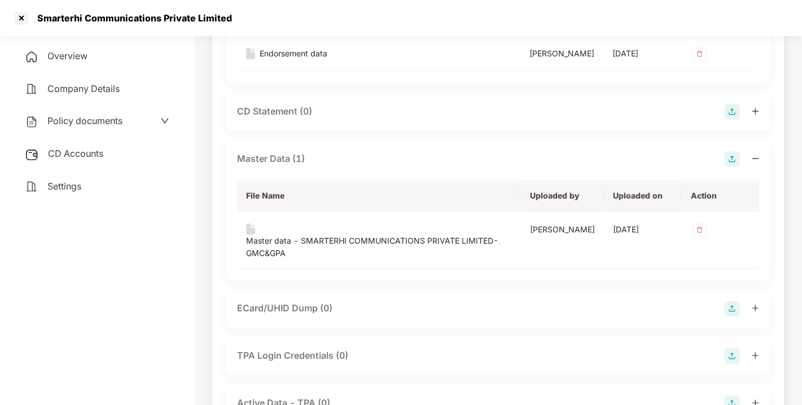
scroll to position [0, 0]
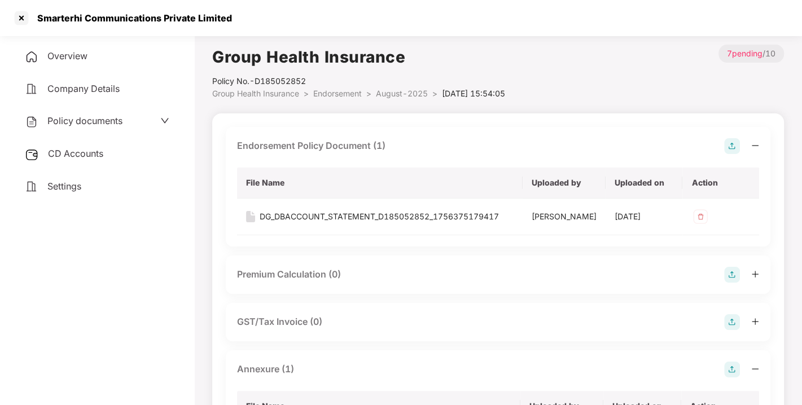
click at [398, 98] on span "August-2025" at bounding box center [402, 94] width 52 height 10
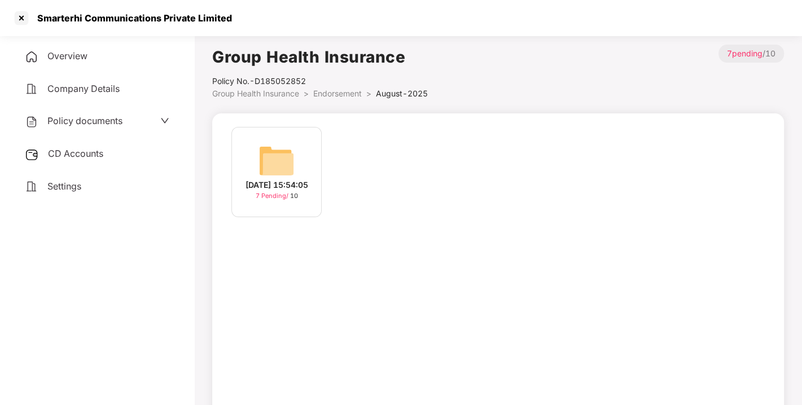
click at [338, 96] on span "Endorsement" at bounding box center [337, 94] width 49 height 10
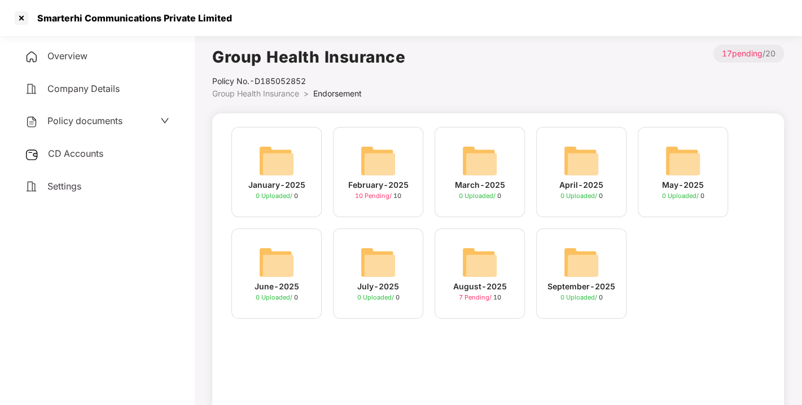
click at [274, 95] on span "Group Health Insurance" at bounding box center [255, 94] width 87 height 10
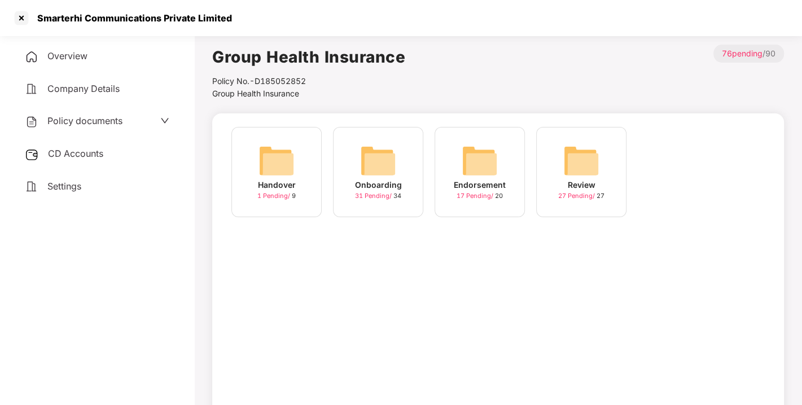
click at [79, 119] on span "Policy documents" at bounding box center [84, 120] width 75 height 11
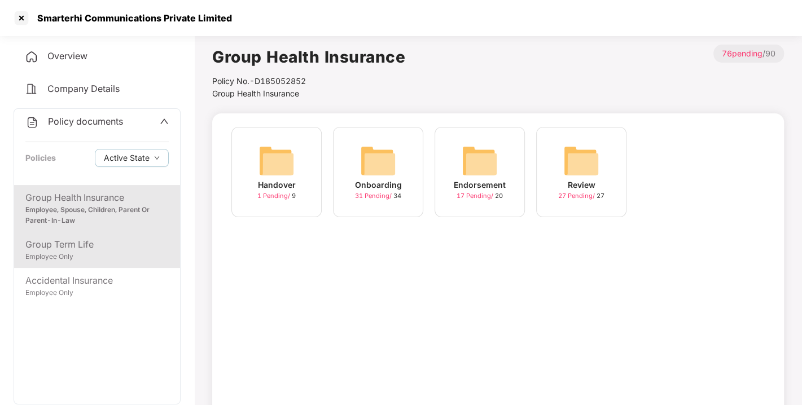
click at [68, 238] on div "Group Term Life" at bounding box center [96, 245] width 143 height 14
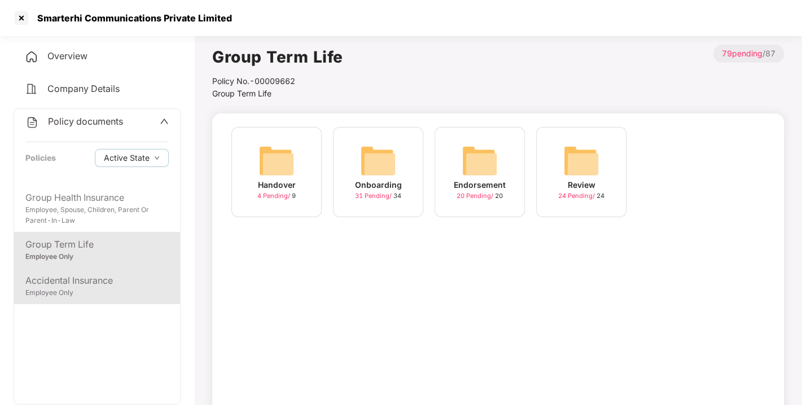
click at [71, 296] on div "Employee Only" at bounding box center [96, 293] width 143 height 11
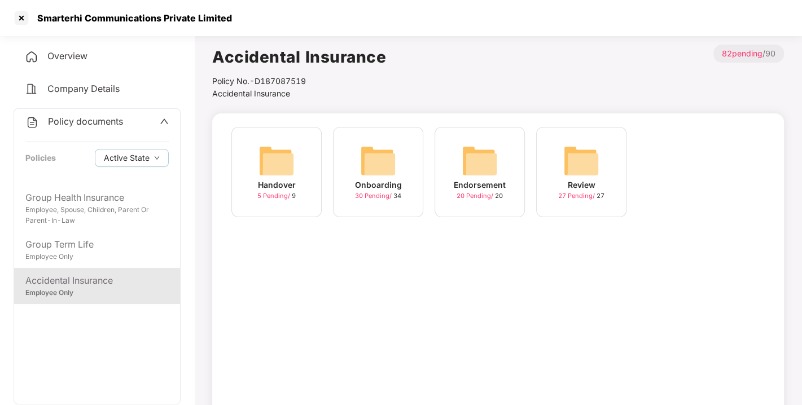
click at [439, 172] on div "Endorsement 20 Pending / 20" at bounding box center [480, 172] width 90 height 90
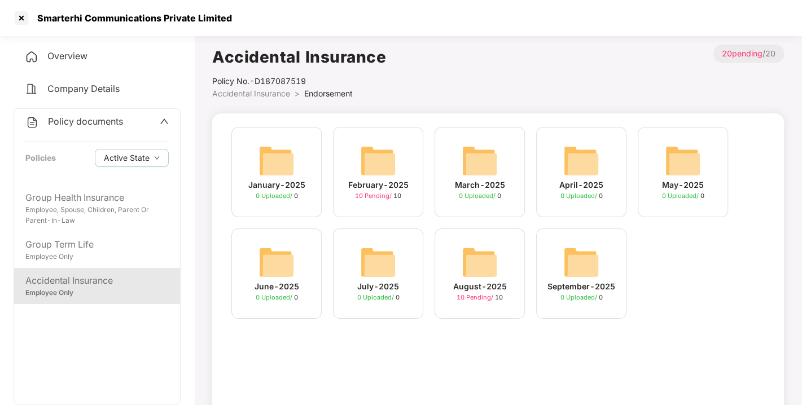
click at [475, 259] on img at bounding box center [480, 262] width 36 height 36
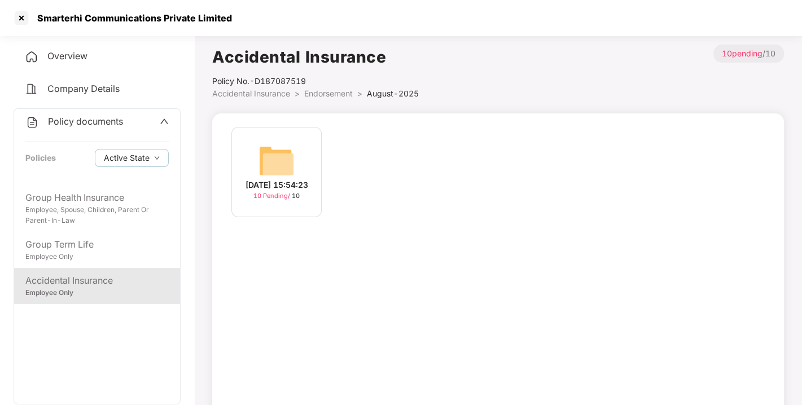
click at [281, 158] on img at bounding box center [277, 161] width 36 height 36
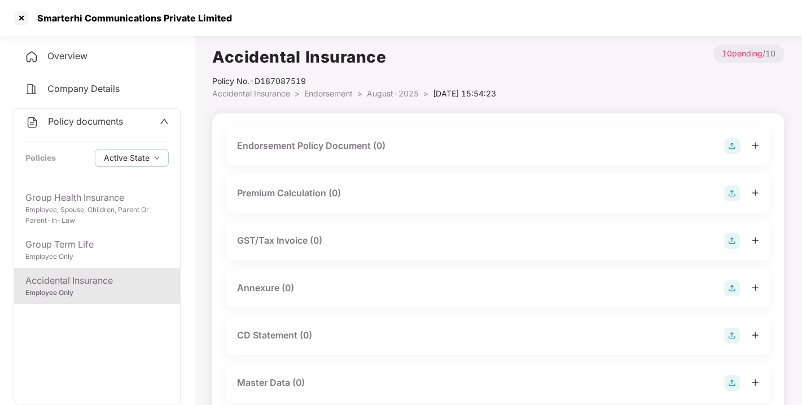
click at [733, 143] on img at bounding box center [732, 146] width 16 height 16
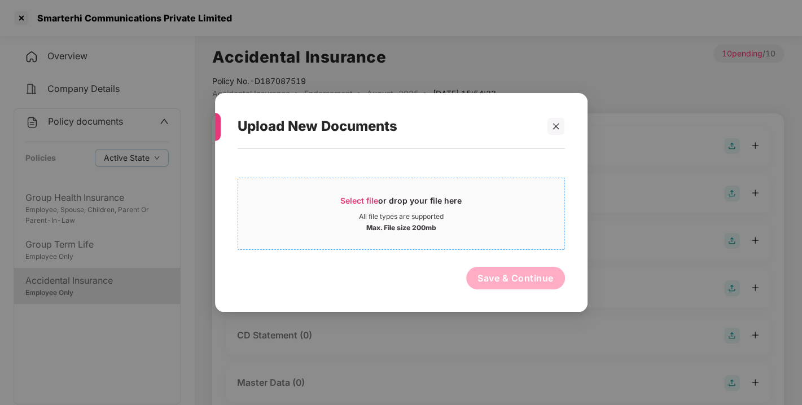
click at [451, 216] on div "All file types are supported" at bounding box center [401, 216] width 326 height 9
click at [550, 125] on div at bounding box center [556, 126] width 17 height 17
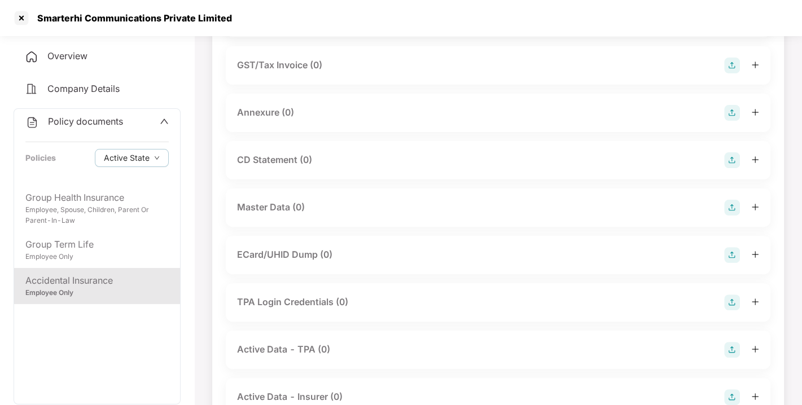
scroll to position [176, 0]
click at [732, 204] on img at bounding box center [732, 207] width 16 height 16
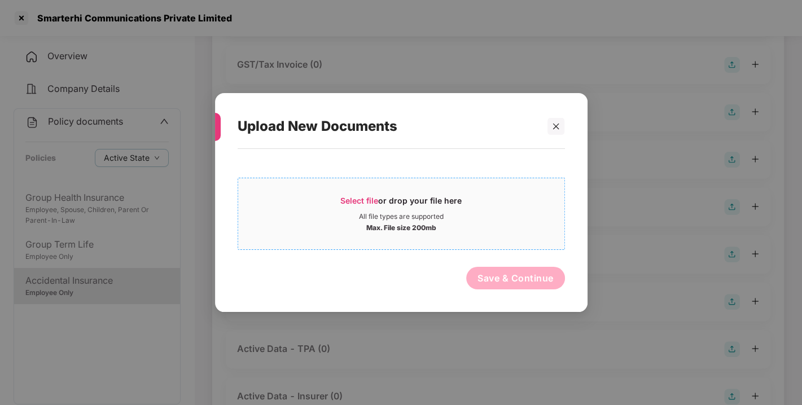
click at [507, 211] on div "Select file or drop your file here" at bounding box center [401, 203] width 326 height 17
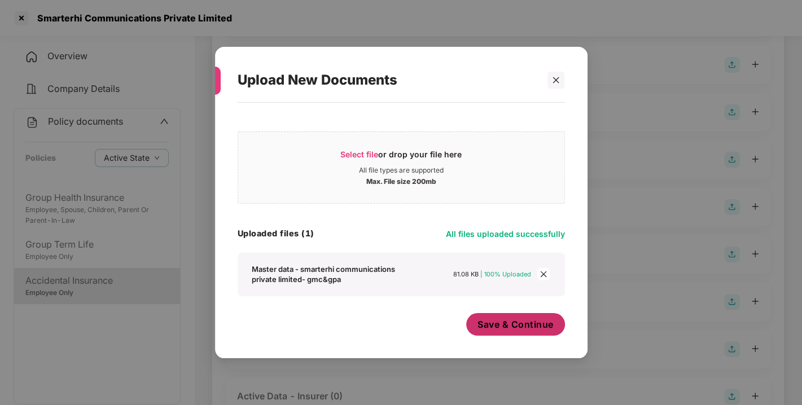
click at [491, 329] on span "Save & Continue" at bounding box center [516, 324] width 76 height 12
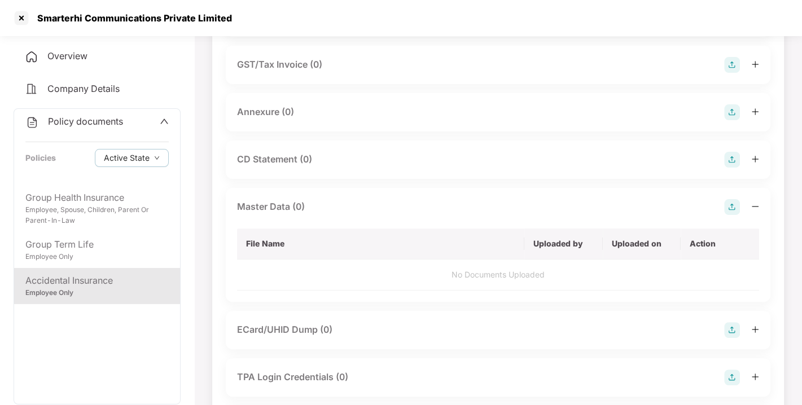
scroll to position [0, 0]
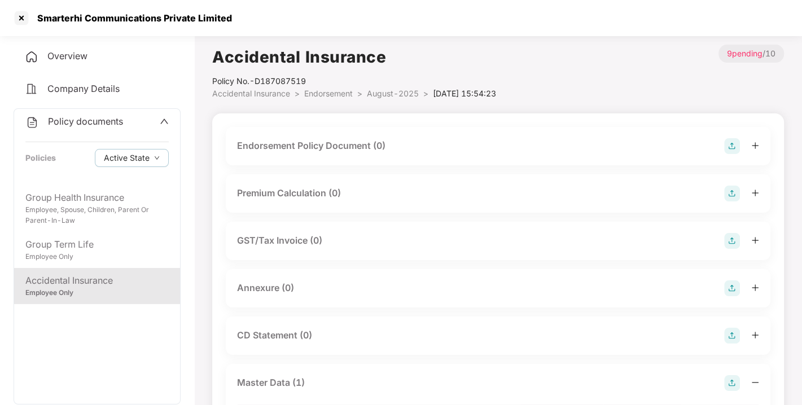
click at [734, 145] on img at bounding box center [732, 146] width 16 height 16
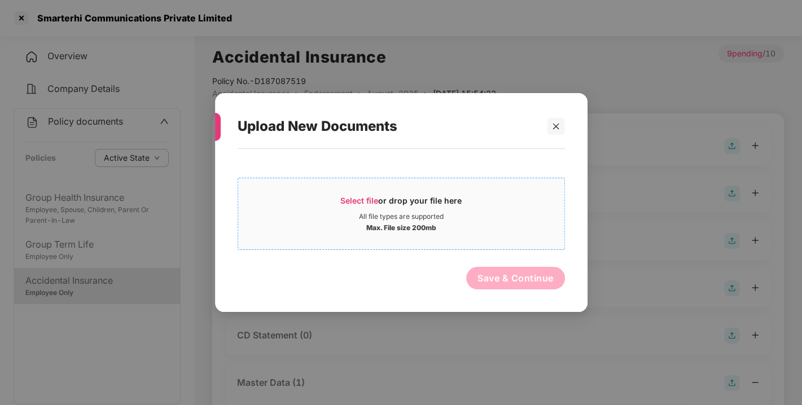
click at [496, 215] on div "All file types are supported" at bounding box center [401, 216] width 326 height 9
click at [558, 125] on icon "close" at bounding box center [556, 127] width 8 height 8
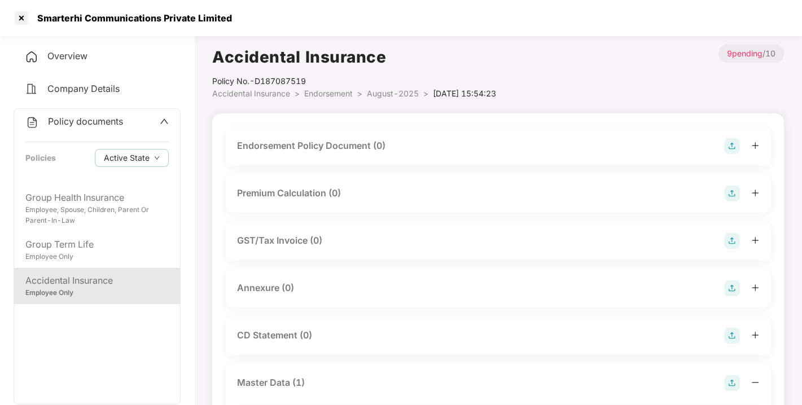
click at [728, 146] on img at bounding box center [732, 146] width 16 height 16
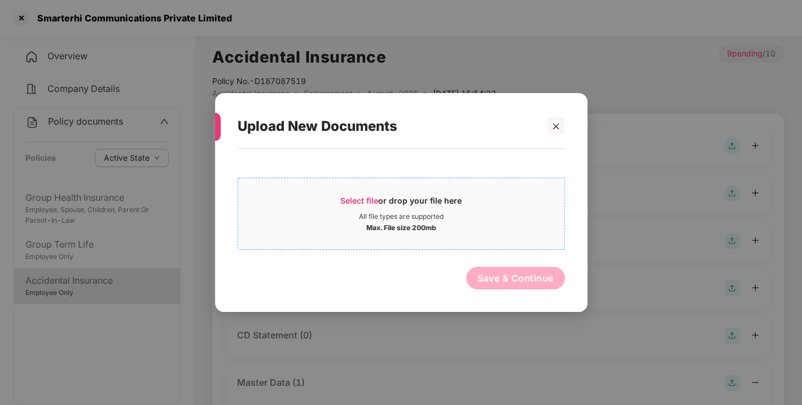
click at [500, 228] on div "Max. File size 200mb" at bounding box center [401, 226] width 326 height 11
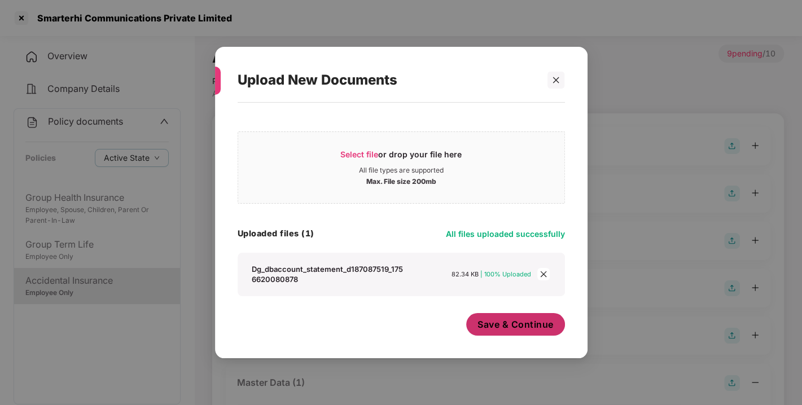
click at [496, 329] on span "Save & Continue" at bounding box center [516, 324] width 76 height 12
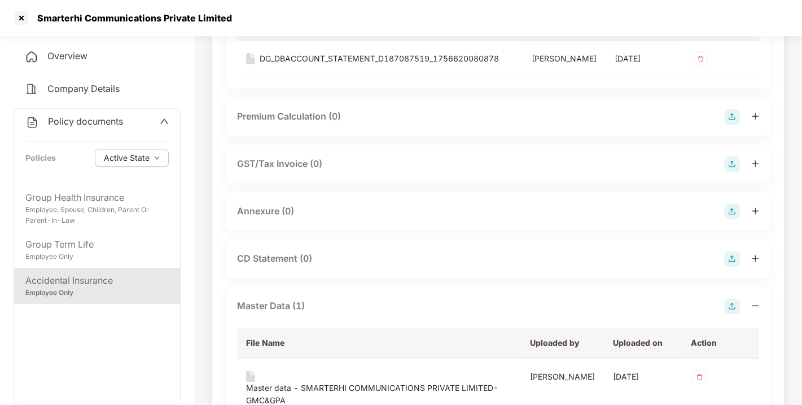
scroll to position [159, 0]
click at [729, 218] on img at bounding box center [732, 211] width 16 height 16
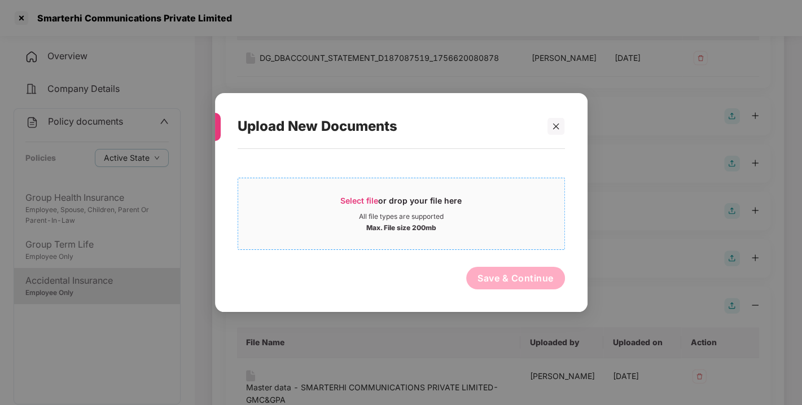
click at [506, 225] on div "Max. File size 200mb" at bounding box center [401, 226] width 326 height 11
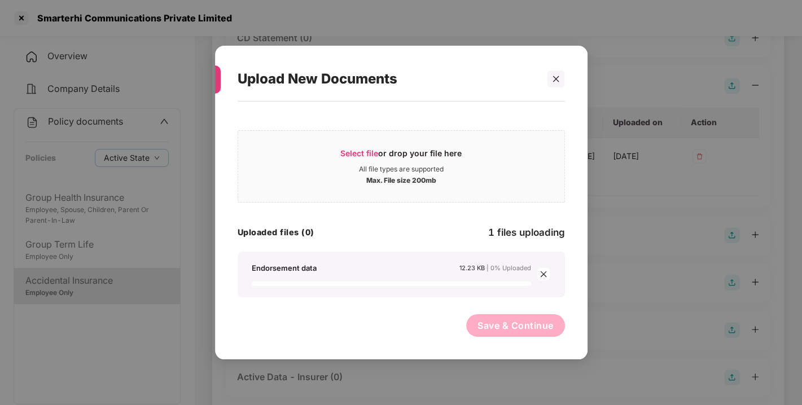
scroll to position [415, 0]
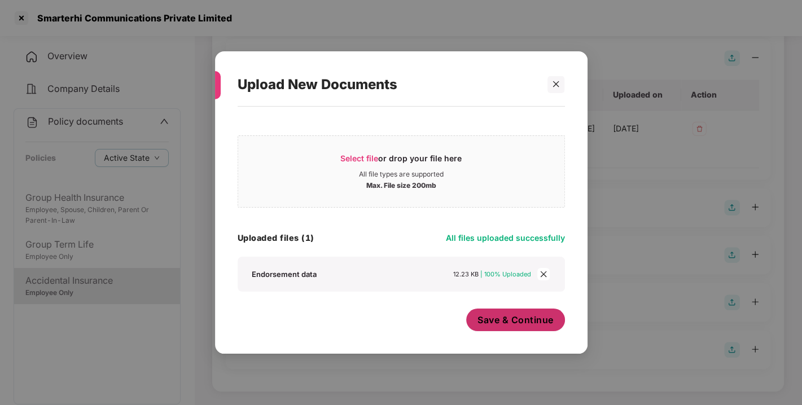
click at [497, 323] on span "Save & Continue" at bounding box center [516, 320] width 76 height 12
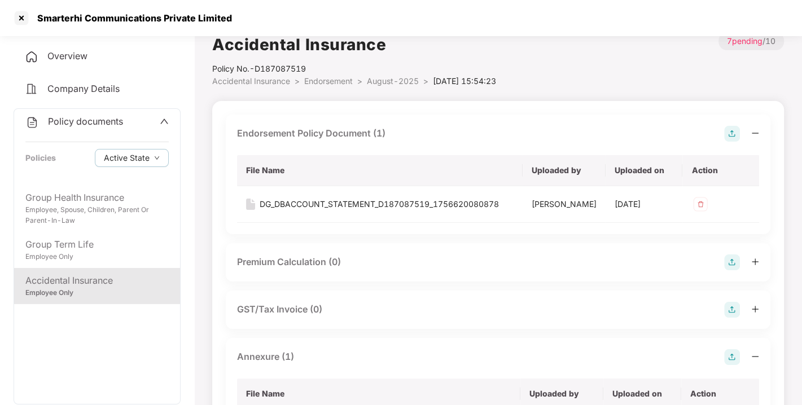
scroll to position [0, 0]
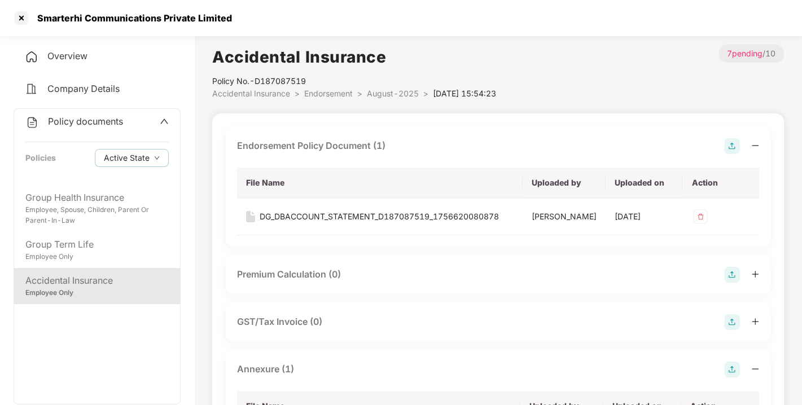
click at [383, 94] on span "August-2025" at bounding box center [393, 94] width 52 height 10
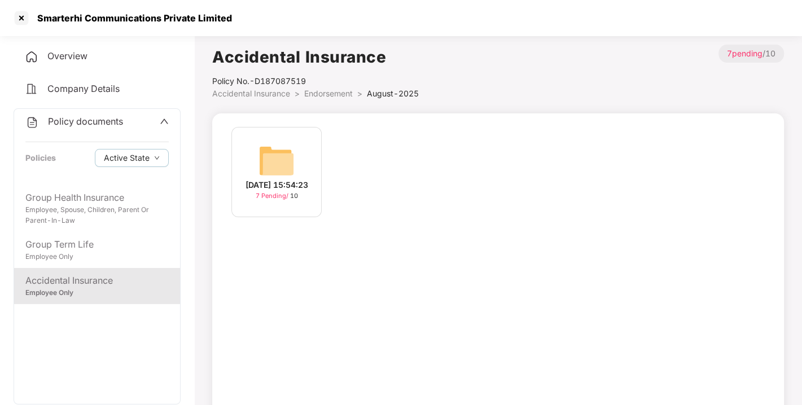
click at [98, 123] on span "Policy documents" at bounding box center [85, 121] width 75 height 11
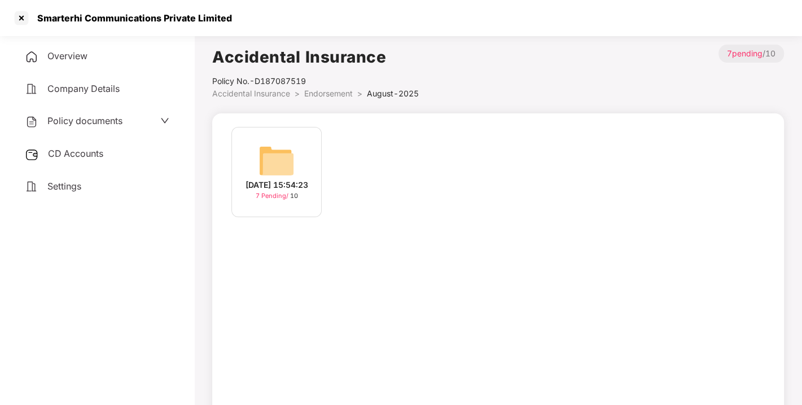
click at [80, 154] on span "CD Accounts" at bounding box center [75, 153] width 55 height 11
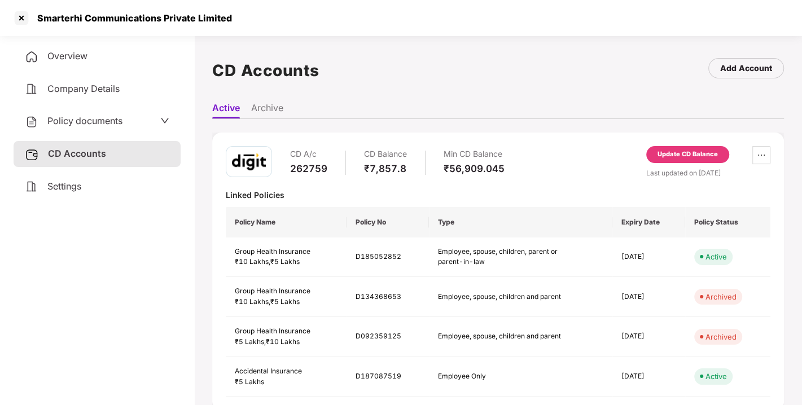
click at [686, 154] on div "Update CD Balance" at bounding box center [688, 155] width 60 height 10
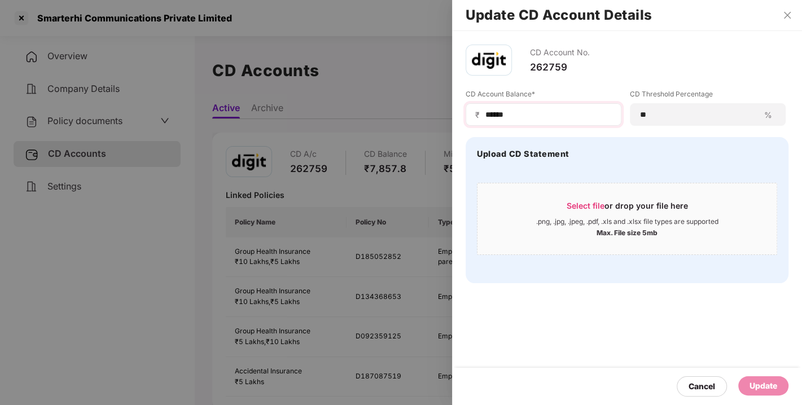
click at [519, 120] on div "₹ ******" at bounding box center [544, 114] width 156 height 23
click at [513, 115] on input "******" at bounding box center [548, 115] width 128 height 12
type input "*"
type input "*****"
click at [754, 378] on div "Update" at bounding box center [763, 386] width 50 height 19
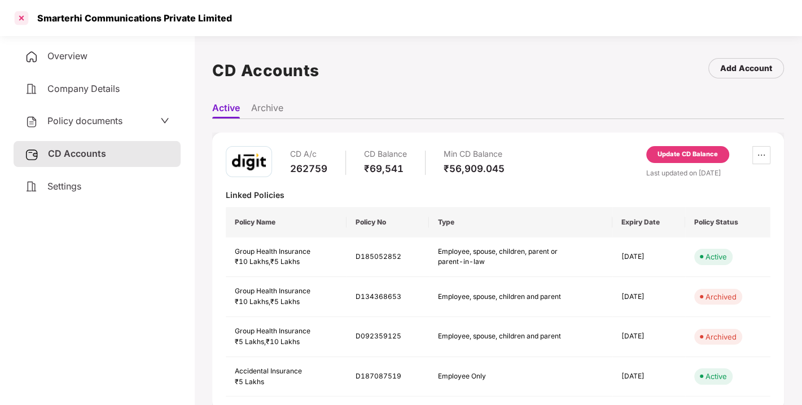
click at [20, 16] on div at bounding box center [21, 18] width 18 height 18
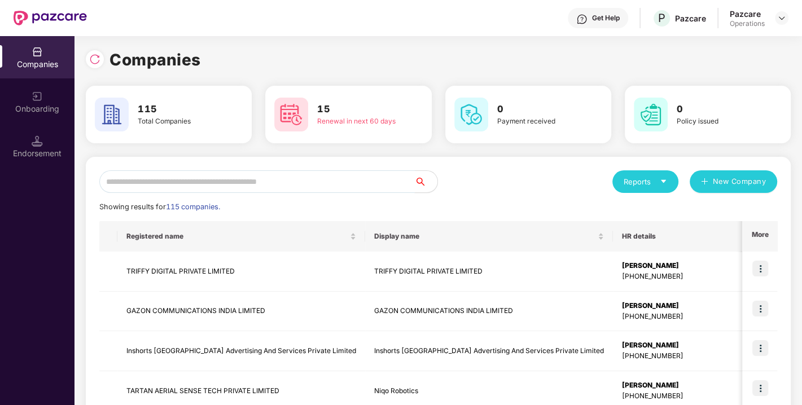
click at [188, 177] on input "text" at bounding box center [257, 181] width 316 height 23
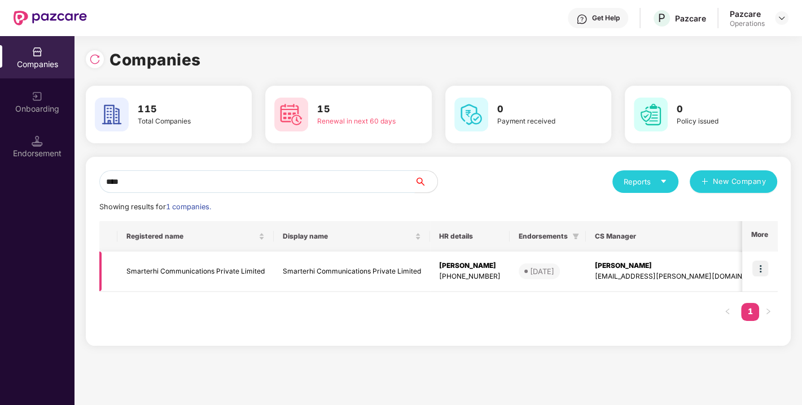
type input "****"
click at [165, 270] on td "Smarterhi Communications Private Limited" at bounding box center [195, 272] width 156 height 40
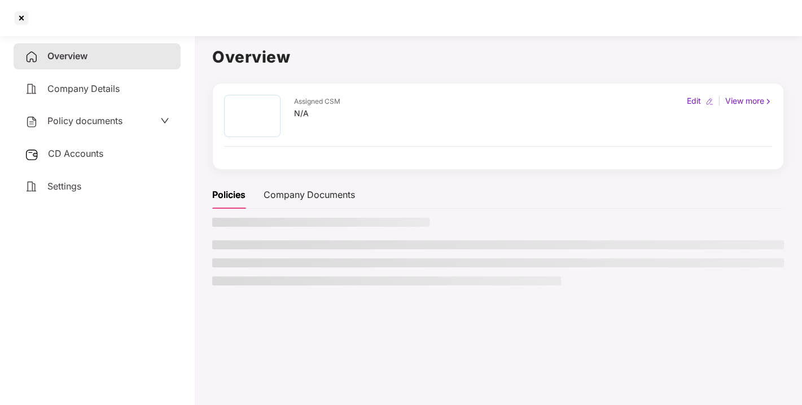
click at [76, 125] on span "Policy documents" at bounding box center [84, 120] width 75 height 11
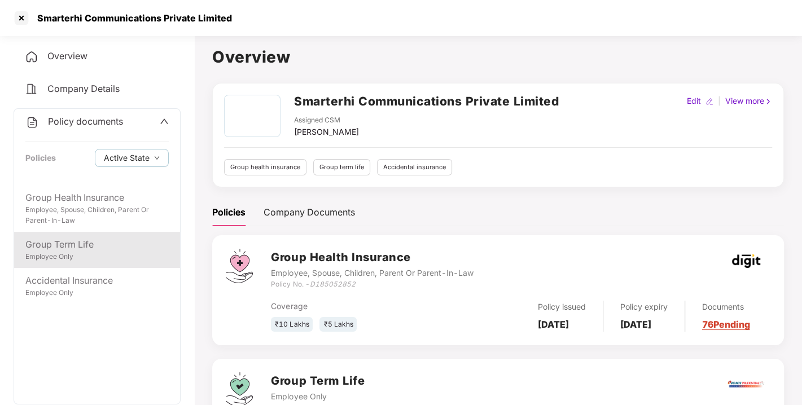
click at [61, 250] on div "Group Term Life" at bounding box center [96, 245] width 143 height 14
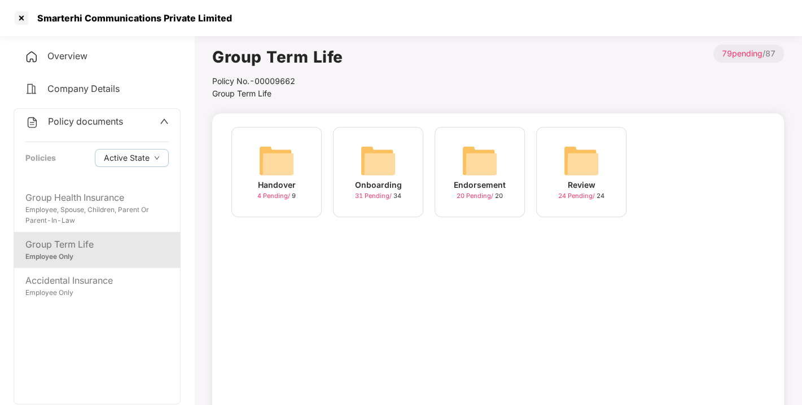
click at [465, 156] on img at bounding box center [480, 161] width 36 height 36
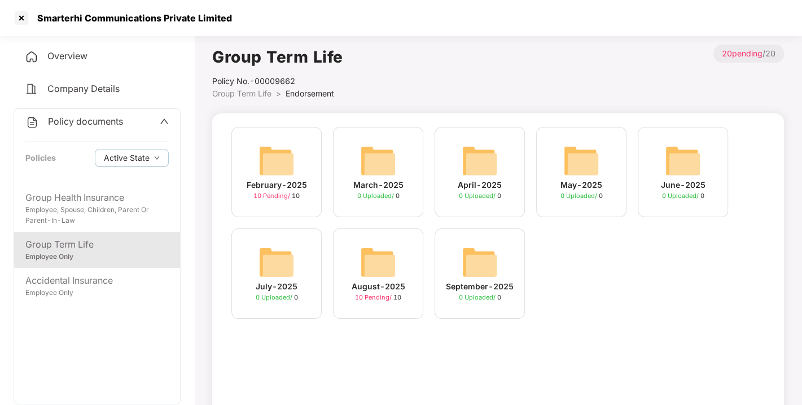
click at [361, 258] on img at bounding box center [378, 262] width 36 height 36
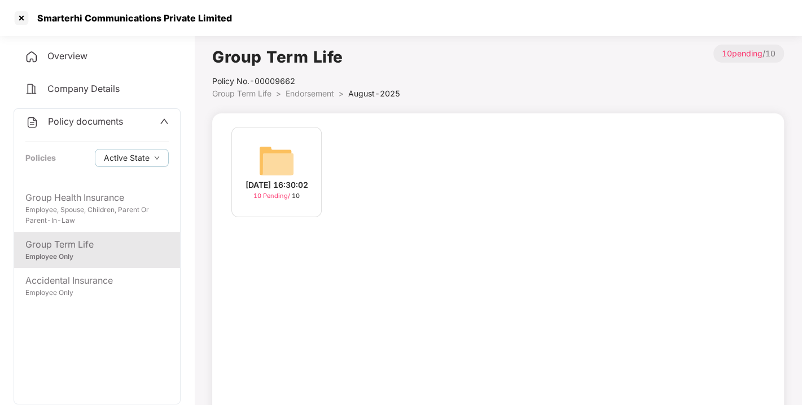
click at [286, 170] on img at bounding box center [277, 161] width 36 height 36
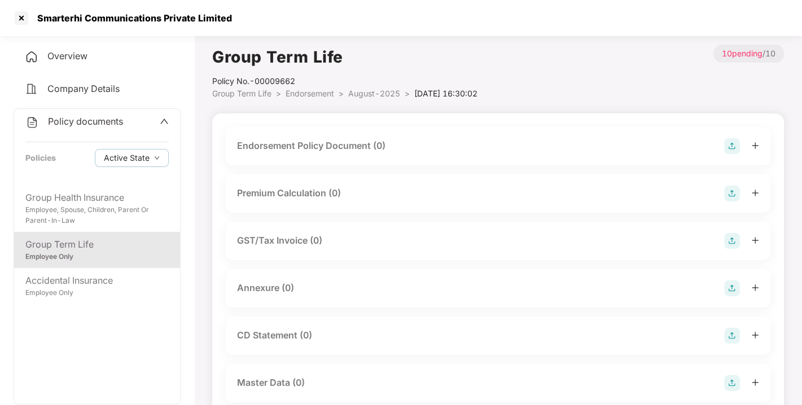
click at [731, 147] on img at bounding box center [732, 146] width 16 height 16
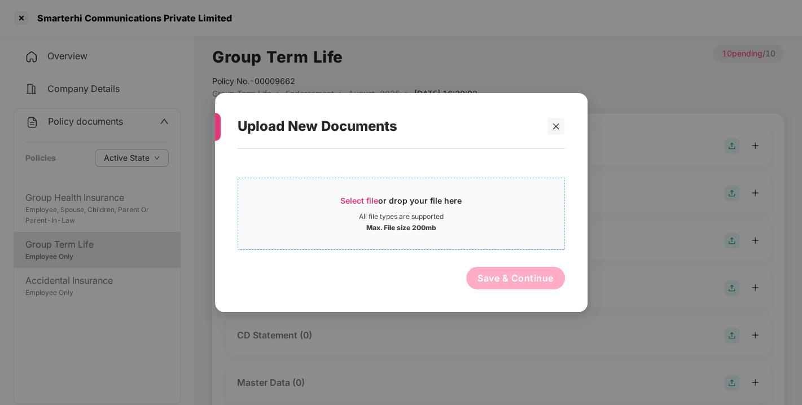
click at [431, 186] on div "Select file or drop your file here All file types are supported Max. File size …" at bounding box center [401, 214] width 327 height 72
click at [357, 204] on span "Select file" at bounding box center [359, 201] width 38 height 10
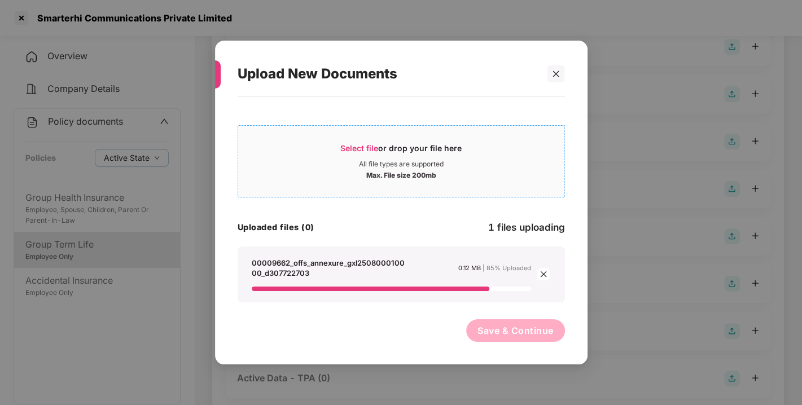
scroll to position [146, 0]
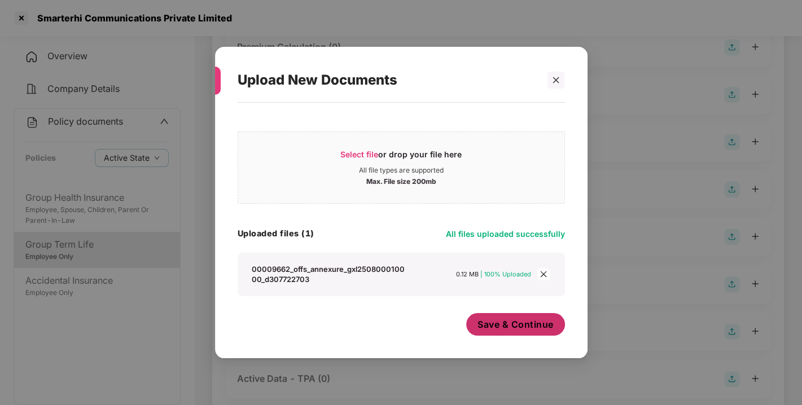
click at [495, 324] on span "Save & Continue" at bounding box center [516, 324] width 76 height 12
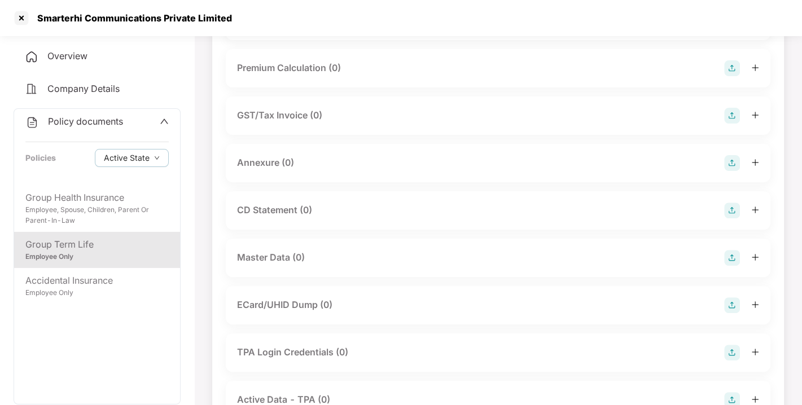
scroll to position [215, 0]
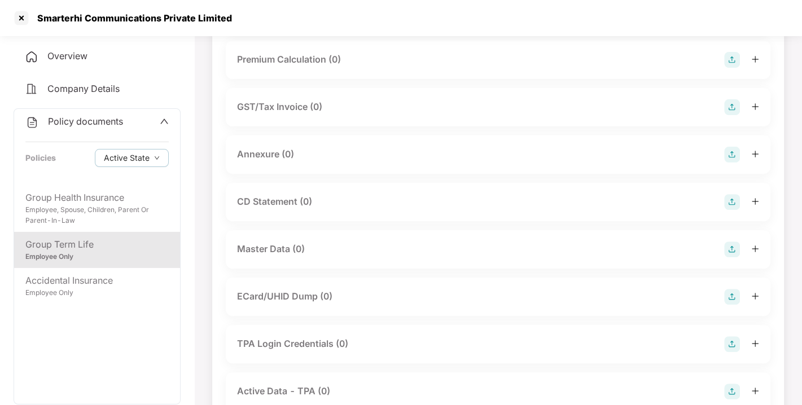
click at [729, 163] on img at bounding box center [732, 155] width 16 height 16
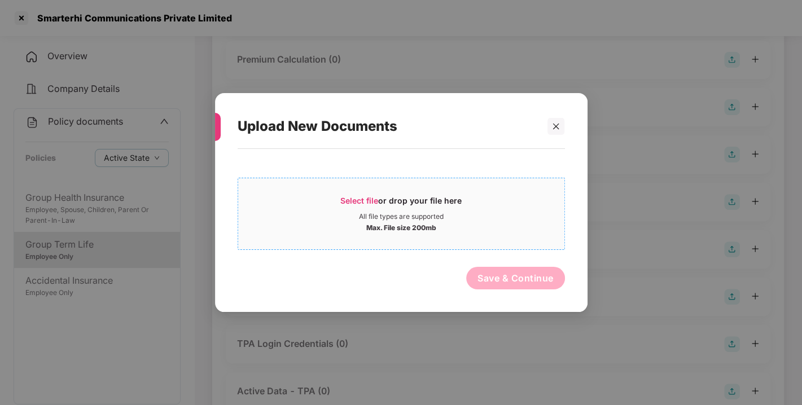
click at [495, 195] on div "Select file or drop your file here" at bounding box center [401, 203] width 326 height 17
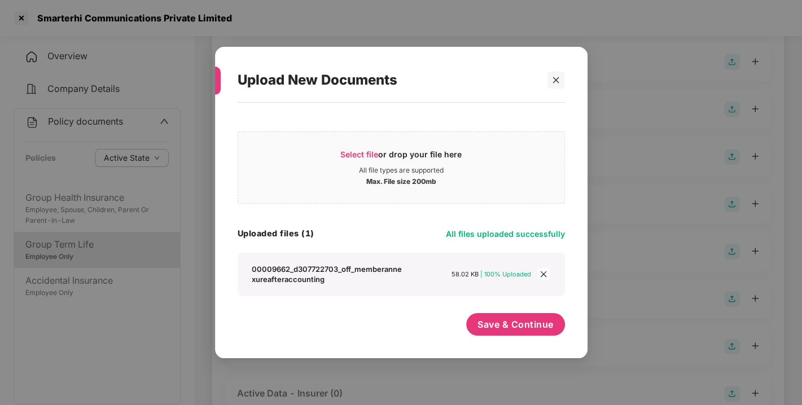
scroll to position [283, 0]
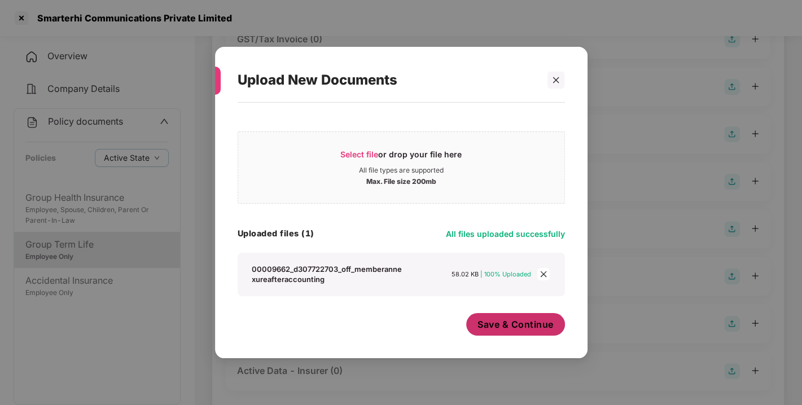
click at [497, 330] on span "Save & Continue" at bounding box center [516, 324] width 76 height 12
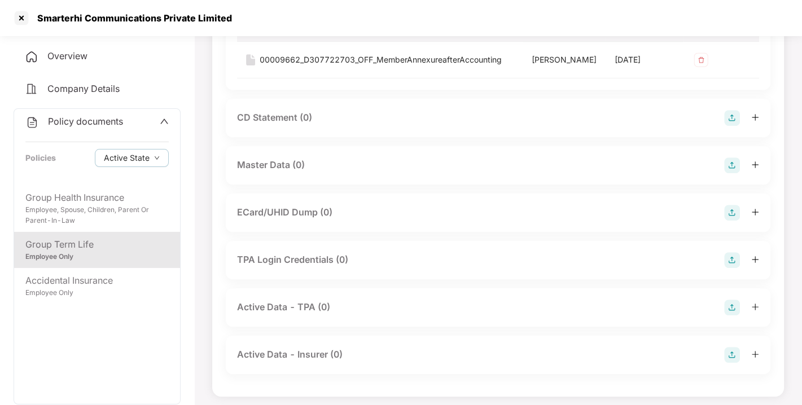
scroll to position [382, 0]
click at [732, 172] on img at bounding box center [732, 164] width 16 height 16
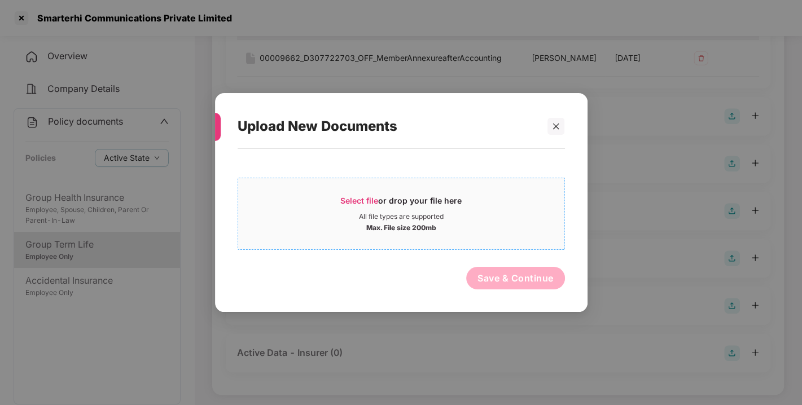
click at [486, 223] on div "Max. File size 200mb" at bounding box center [401, 226] width 326 height 11
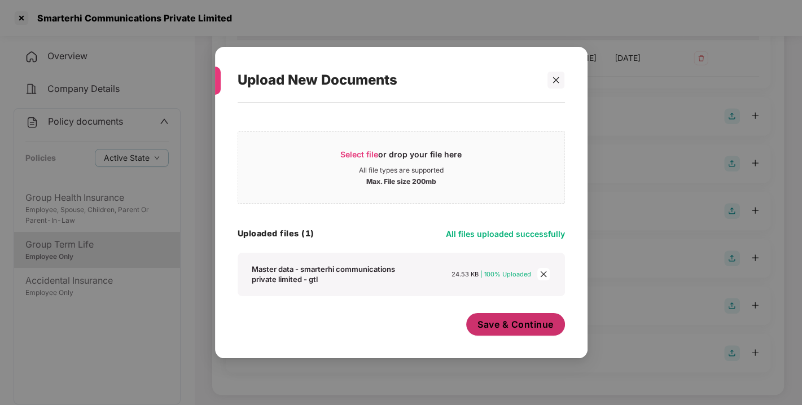
click at [496, 328] on span "Save & Continue" at bounding box center [516, 324] width 76 height 12
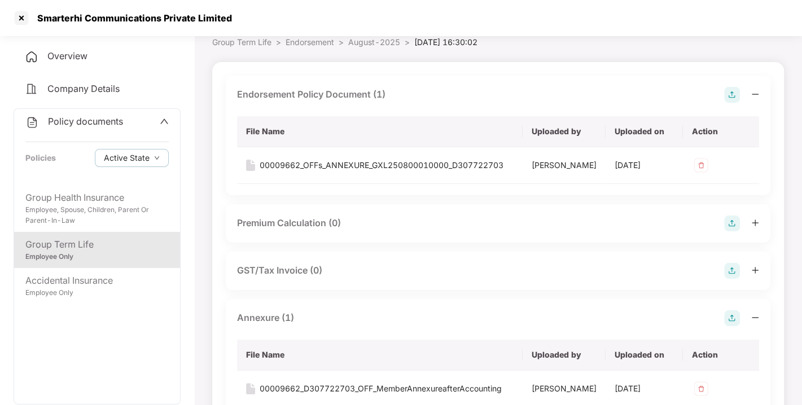
scroll to position [0, 0]
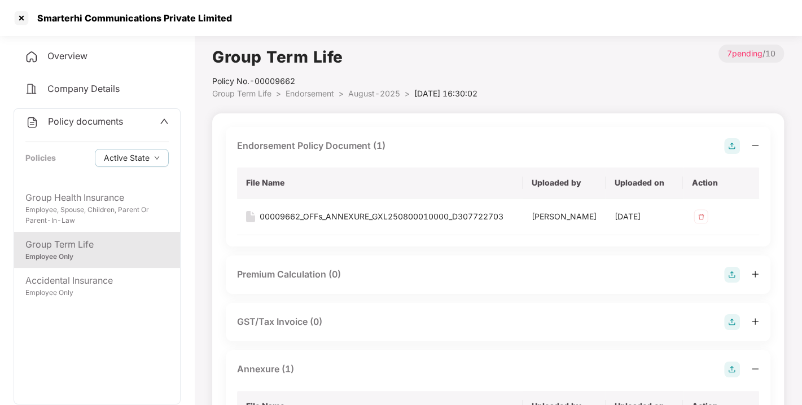
click at [366, 98] on span "August-2025" at bounding box center [374, 94] width 52 height 10
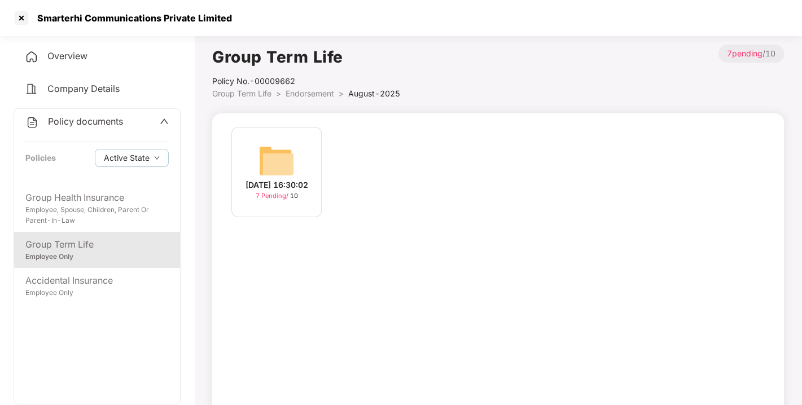
click at [88, 124] on span "Policy documents" at bounding box center [85, 121] width 75 height 11
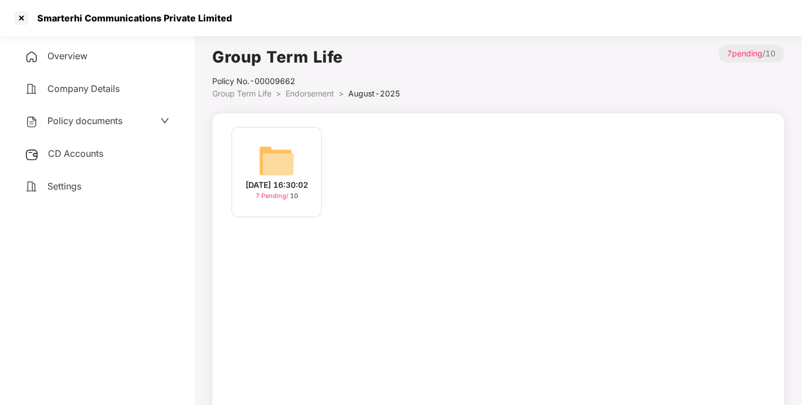
click at [82, 151] on span "CD Accounts" at bounding box center [75, 153] width 55 height 11
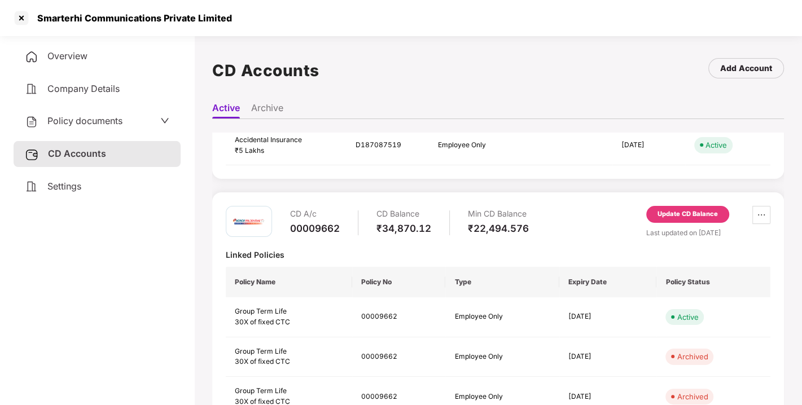
scroll to position [238, 0]
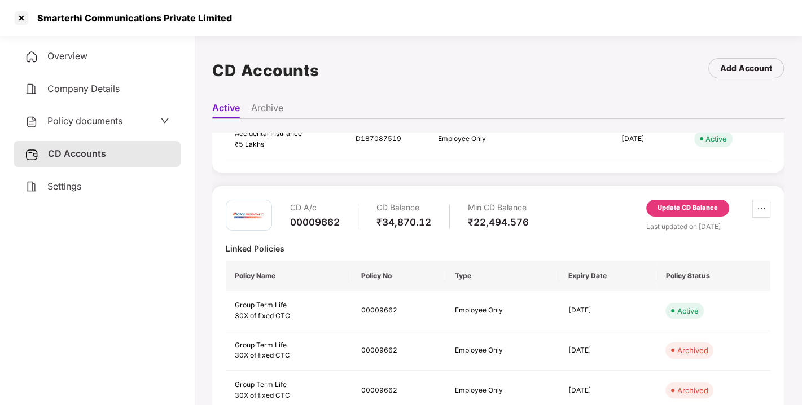
click at [694, 200] on div "Update CD Balance" at bounding box center [687, 208] width 83 height 17
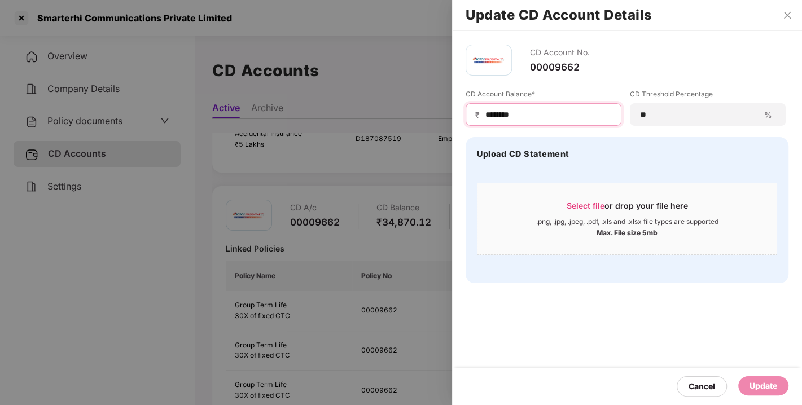
click at [521, 117] on input "********" at bounding box center [548, 115] width 128 height 12
type input "*"
type input "*****"
click at [756, 385] on div "Update" at bounding box center [764, 386] width 28 height 12
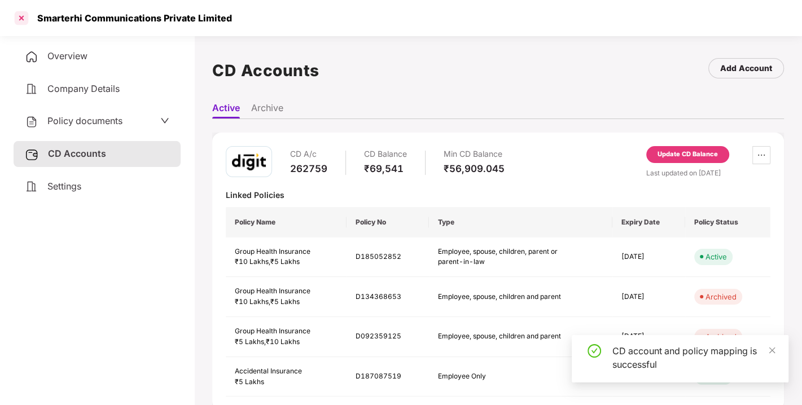
click at [21, 19] on div at bounding box center [21, 18] width 18 height 18
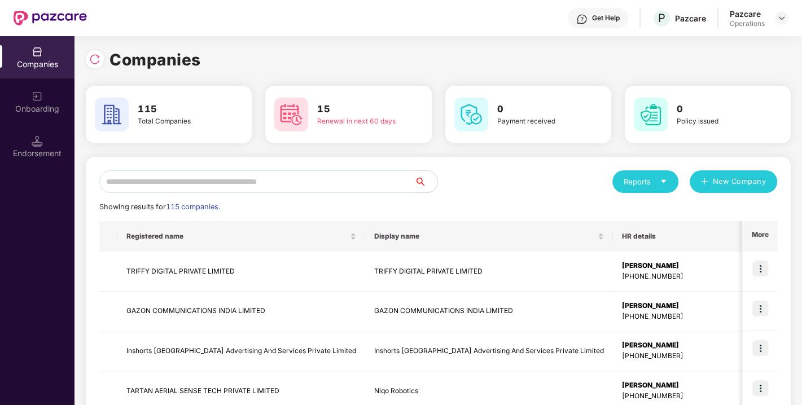
click at [229, 177] on input "text" at bounding box center [257, 181] width 316 height 23
click at [183, 180] on input "text" at bounding box center [257, 181] width 316 height 23
click at [216, 177] on input "text" at bounding box center [257, 181] width 316 height 23
click at [189, 183] on input "text" at bounding box center [257, 181] width 316 height 23
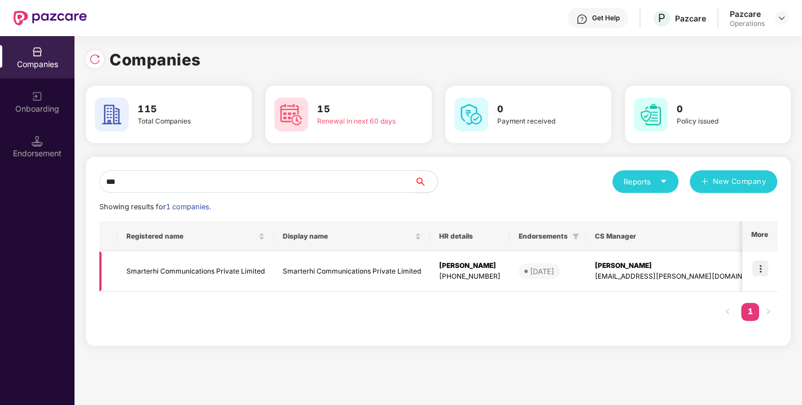
type input "***"
click at [758, 269] on img at bounding box center [761, 269] width 16 height 16
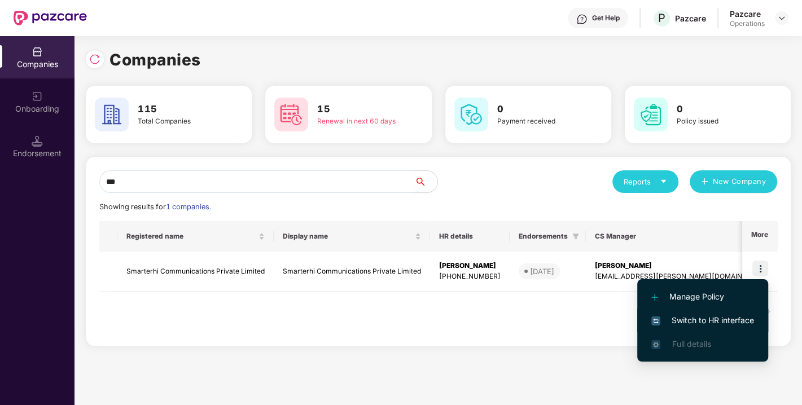
click at [693, 322] on span "Switch to HR interface" at bounding box center [702, 320] width 103 height 12
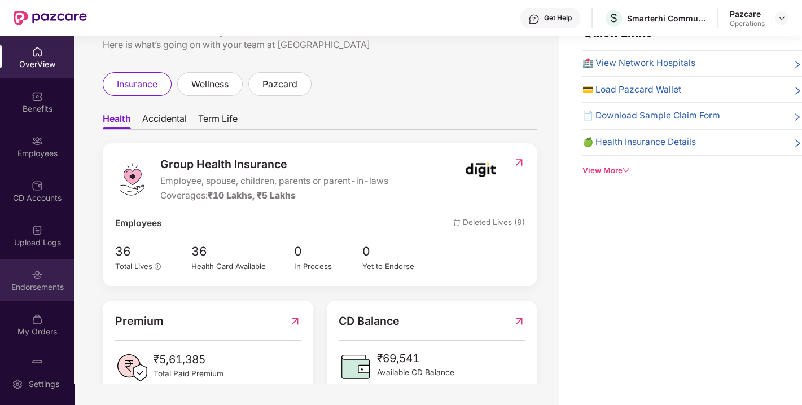
scroll to position [0, 0]
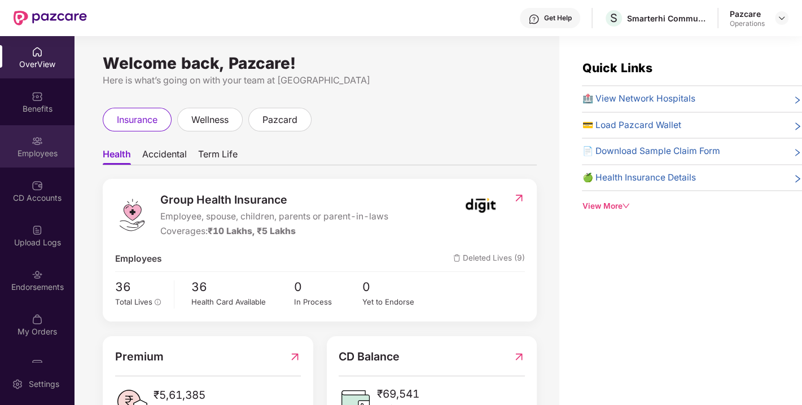
click at [24, 142] on div "Employees" at bounding box center [37, 146] width 75 height 42
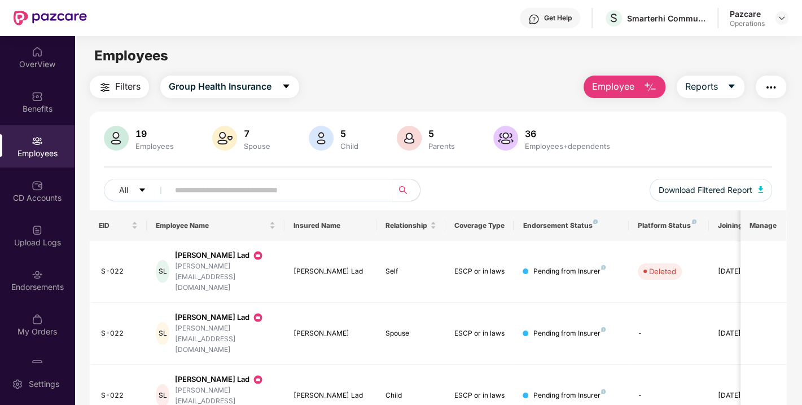
click at [126, 91] on span "Filters" at bounding box center [127, 87] width 25 height 14
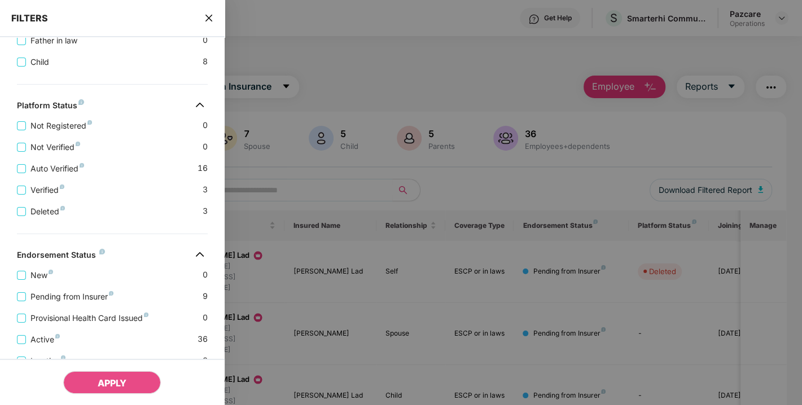
scroll to position [434, 0]
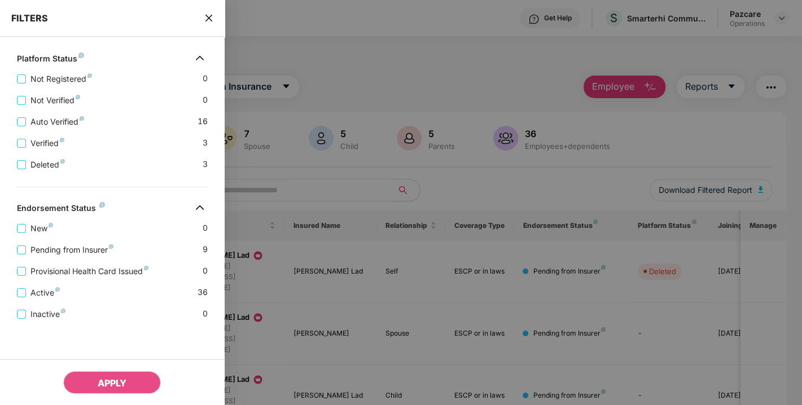
click at [206, 15] on icon "close" at bounding box center [208, 18] width 7 height 7
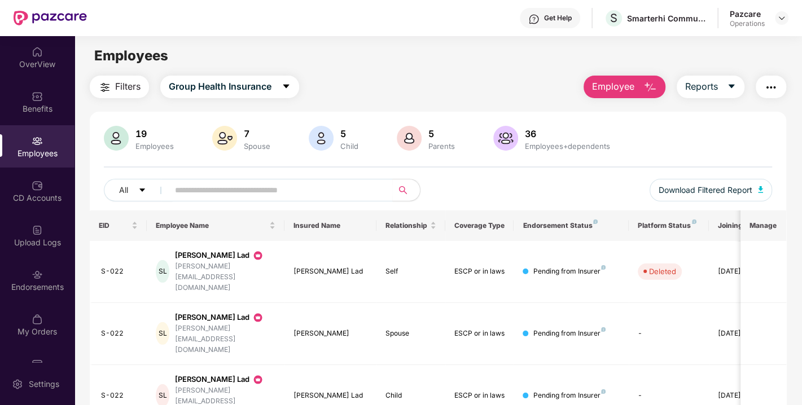
click at [773, 93] on img "button" at bounding box center [771, 88] width 14 height 14
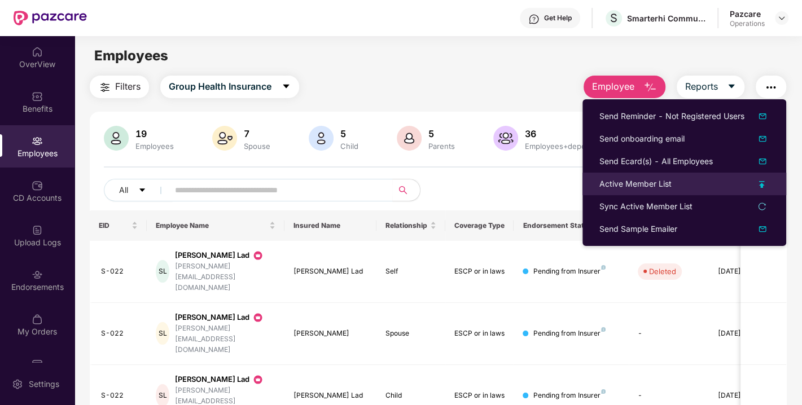
click at [623, 183] on div "Active Member List" at bounding box center [636, 184] width 72 height 12
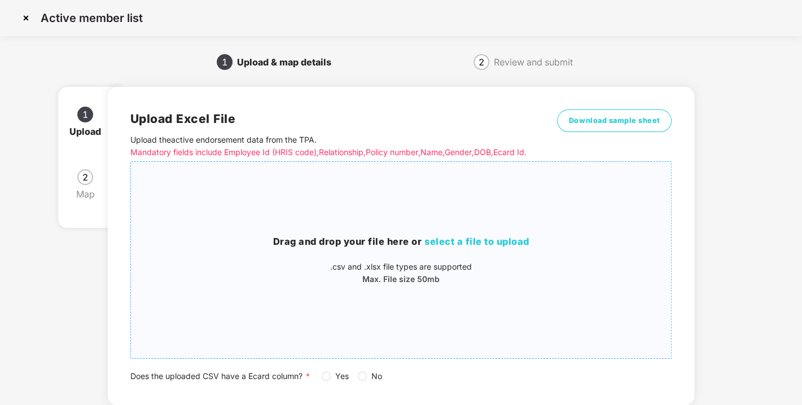
click at [526, 198] on div "Drag and drop your file here or select a file to upload .csv and .xlsx file typ…" at bounding box center [401, 260] width 541 height 178
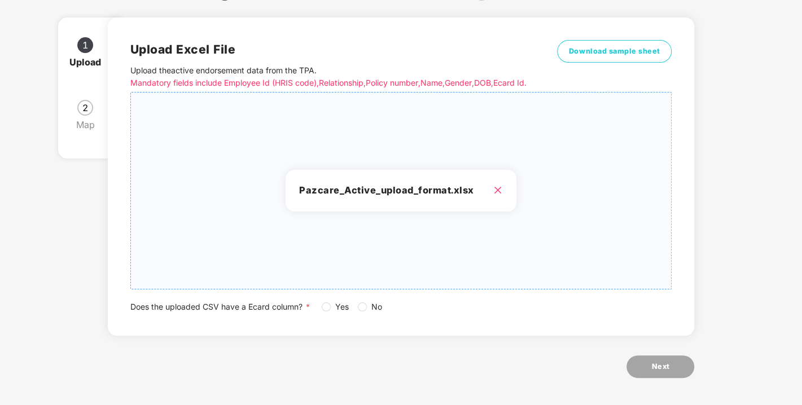
scroll to position [83, 0]
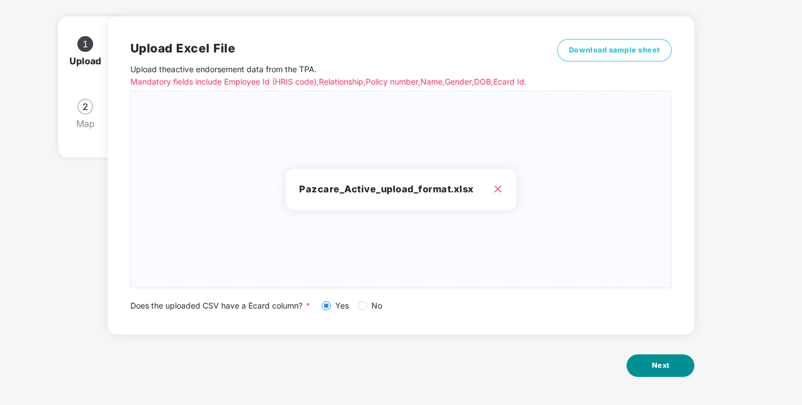
click at [659, 365] on span "Next" at bounding box center [660, 365] width 18 height 11
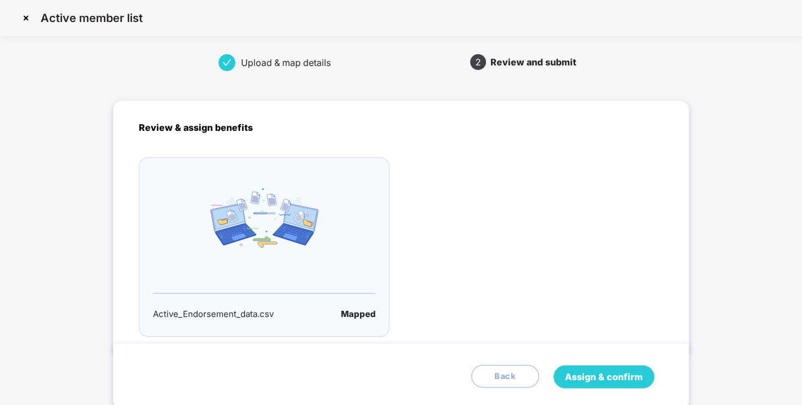
scroll to position [37, 0]
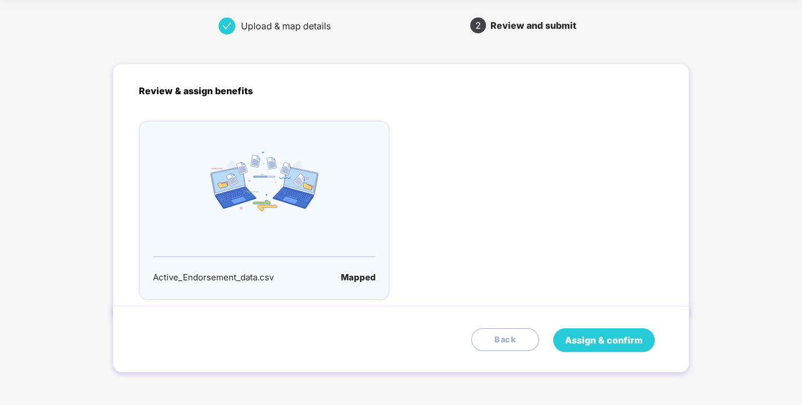
click at [607, 336] on span "Assign & confirm" at bounding box center [604, 341] width 78 height 14
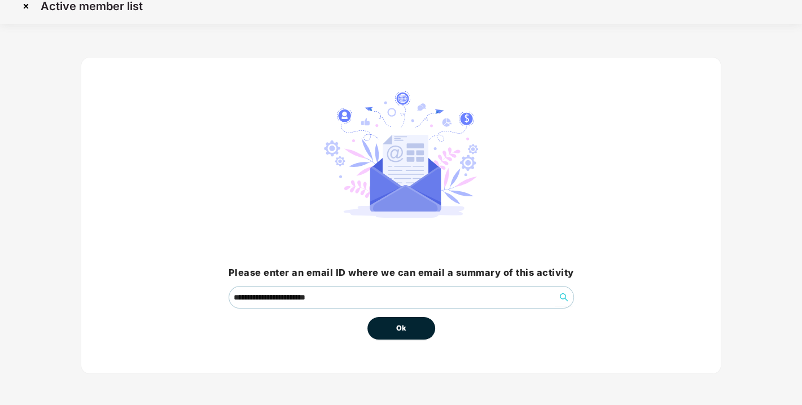
scroll to position [0, 0]
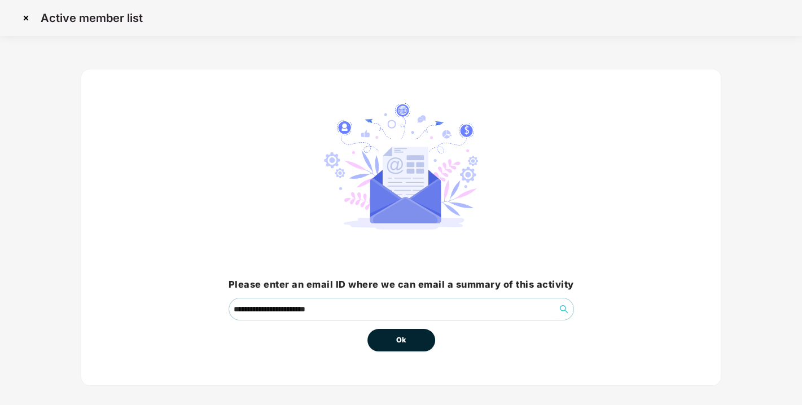
click at [396, 339] on span "Ok" at bounding box center [401, 340] width 10 height 11
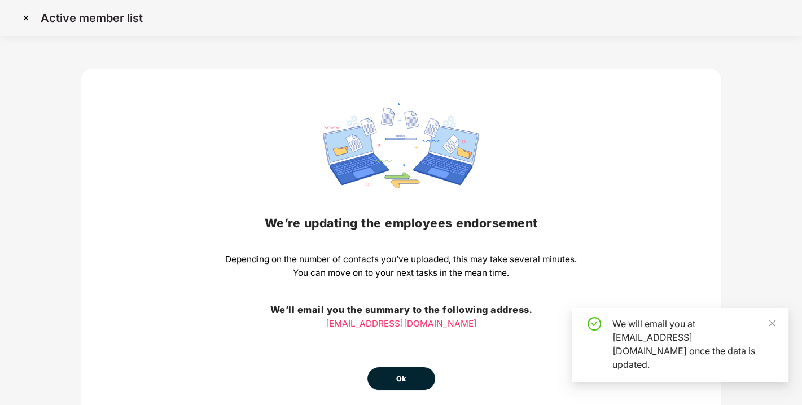
scroll to position [50, 0]
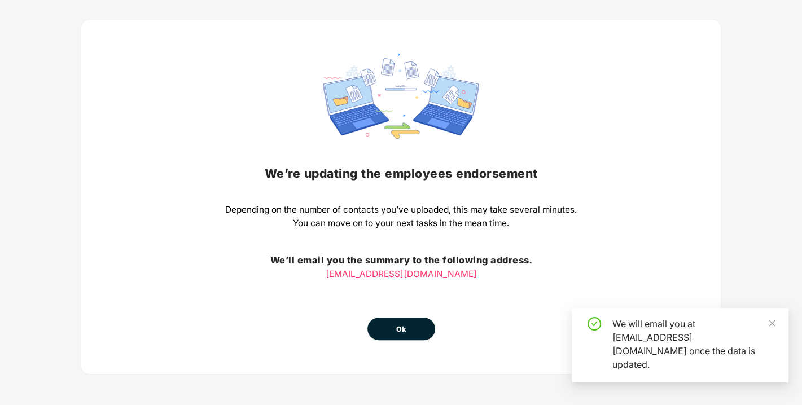
click at [395, 327] on button "Ok" at bounding box center [402, 329] width 68 height 23
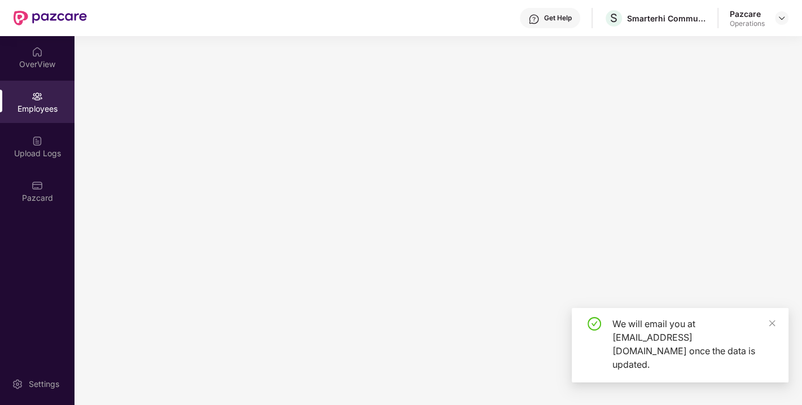
scroll to position [0, 0]
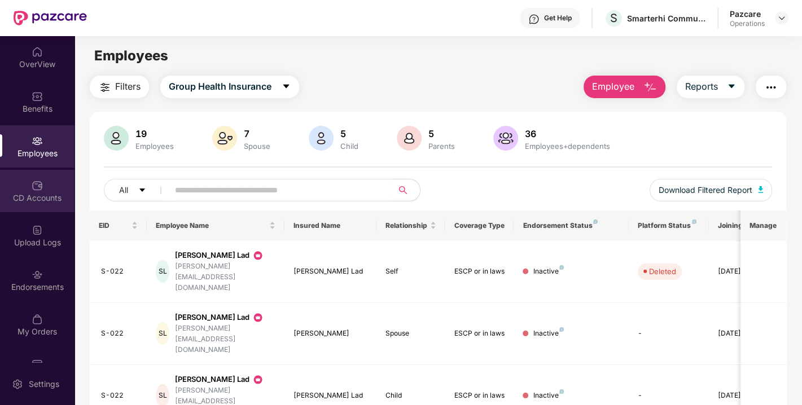
click at [25, 191] on div "CD Accounts" at bounding box center [37, 191] width 75 height 42
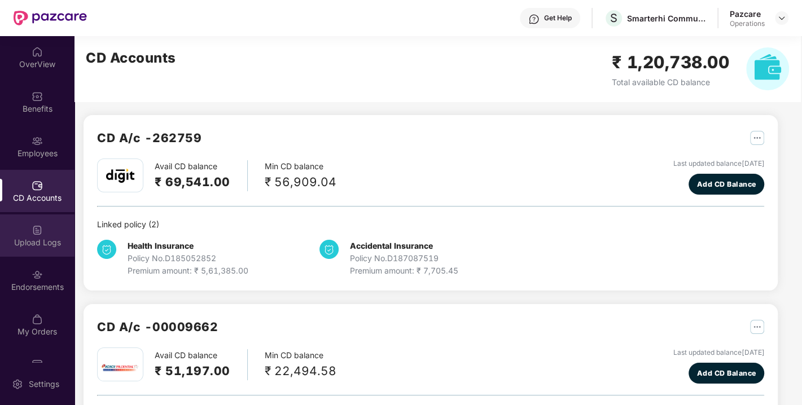
click at [19, 233] on div "Upload Logs" at bounding box center [37, 236] width 75 height 42
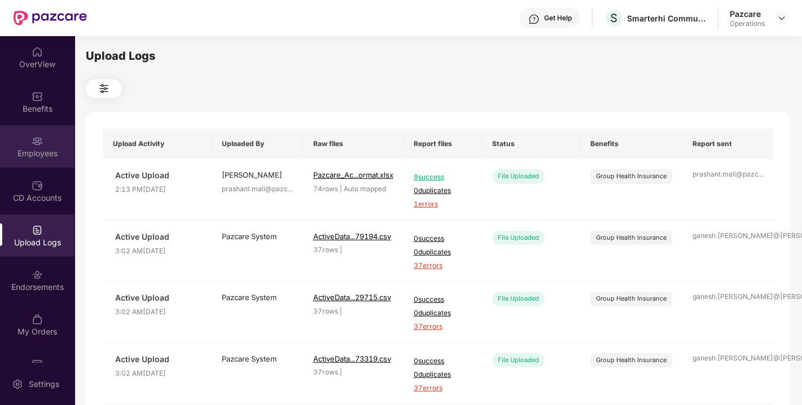
click at [33, 140] on img at bounding box center [37, 140] width 11 height 11
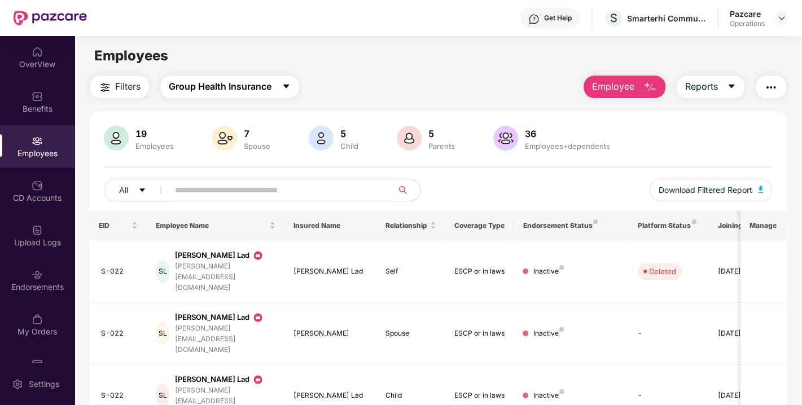
click at [242, 85] on span "Group Health Insurance" at bounding box center [220, 87] width 103 height 14
click at [331, 83] on div "Filters Group Health Insurance Employee Reports" at bounding box center [438, 87] width 697 height 23
click at [277, 84] on button "Group Health Insurance" at bounding box center [229, 87] width 139 height 23
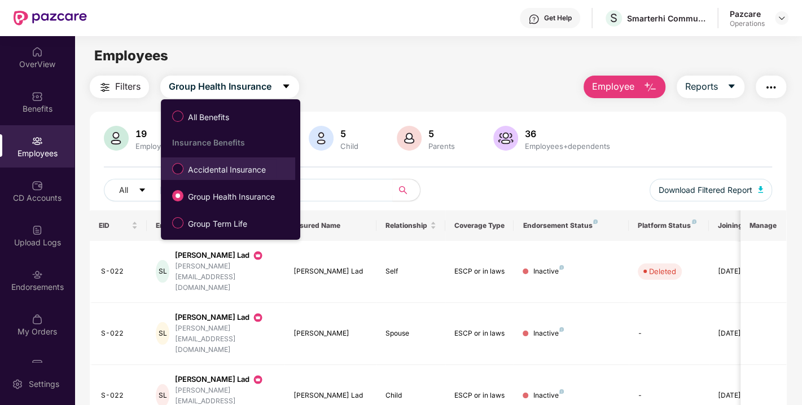
click at [229, 170] on span "Accidental Insurance" at bounding box center [226, 170] width 87 height 12
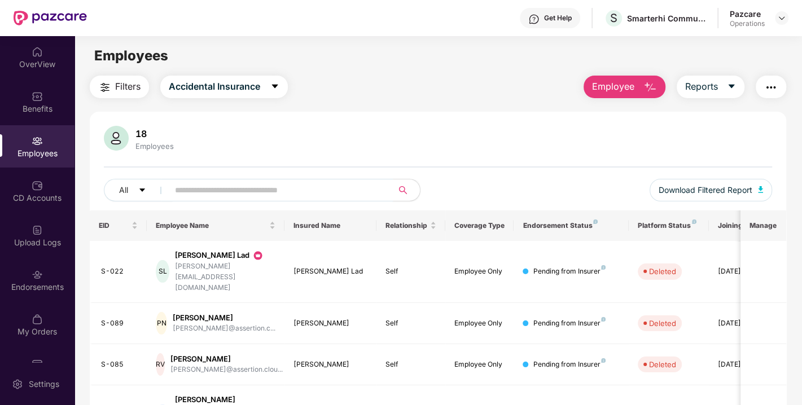
click at [258, 190] on input "text" at bounding box center [276, 190] width 203 height 17
click at [768, 87] on img "button" at bounding box center [771, 88] width 14 height 14
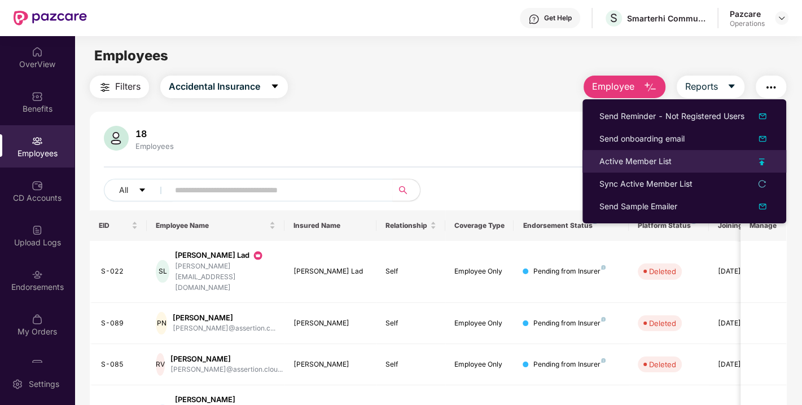
click at [610, 158] on div "Active Member List" at bounding box center [636, 161] width 72 height 12
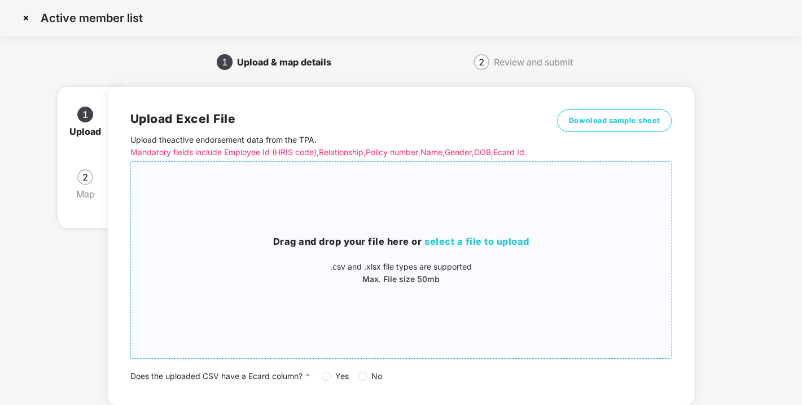
click at [445, 239] on div "Drag and drop your file here or select a file to upload .csv and .xlsx file typ…" at bounding box center [401, 260] width 541 height 178
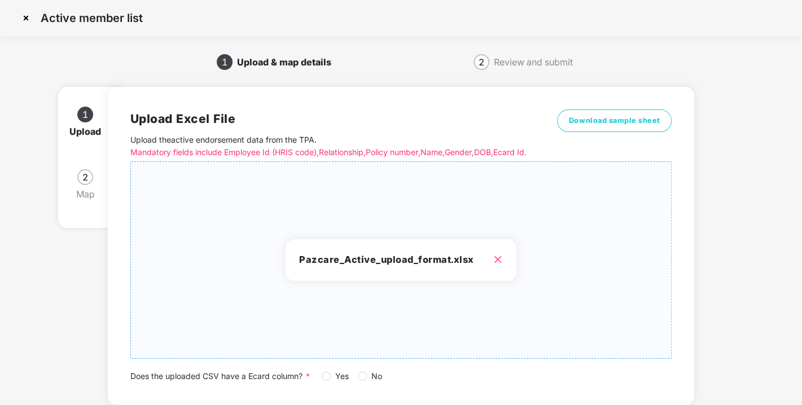
scroll to position [83, 0]
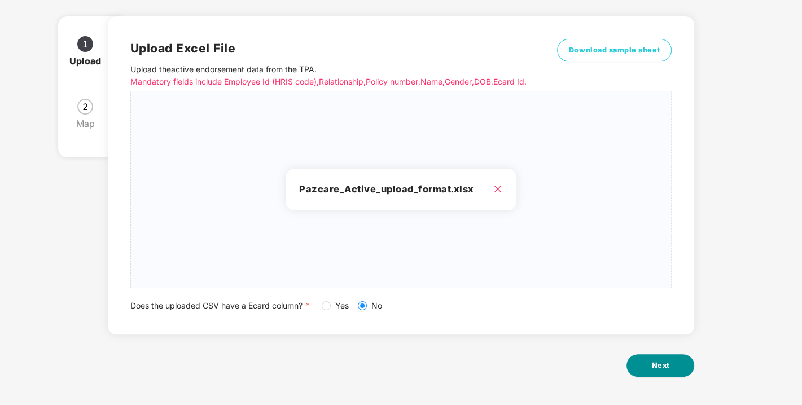
click at [648, 368] on button "Next" at bounding box center [661, 366] width 68 height 23
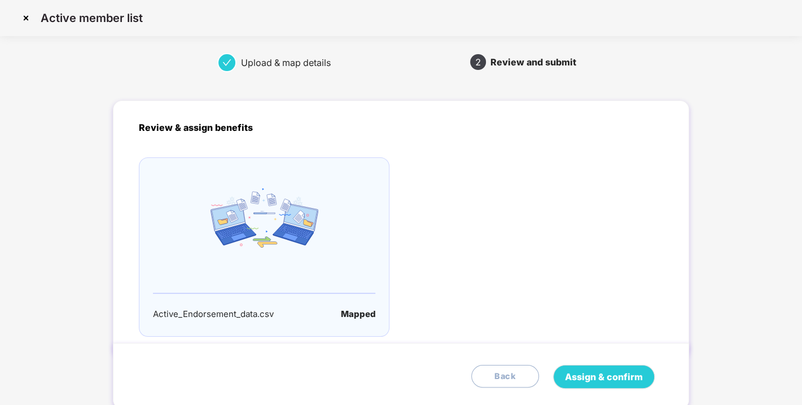
scroll to position [37, 0]
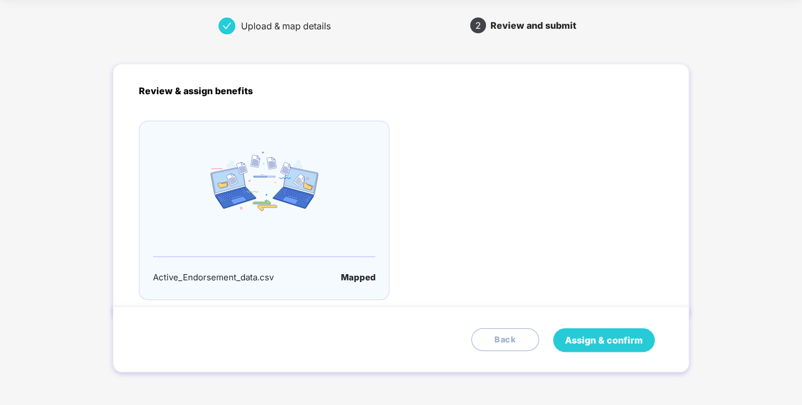
click at [603, 342] on span "Assign & confirm" at bounding box center [604, 341] width 78 height 14
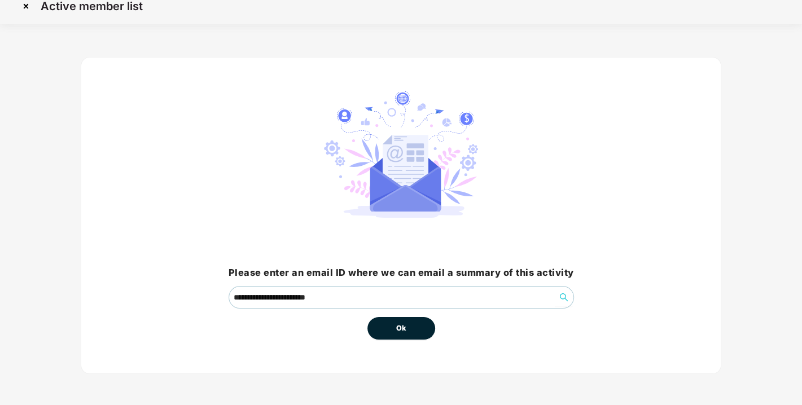
scroll to position [0, 0]
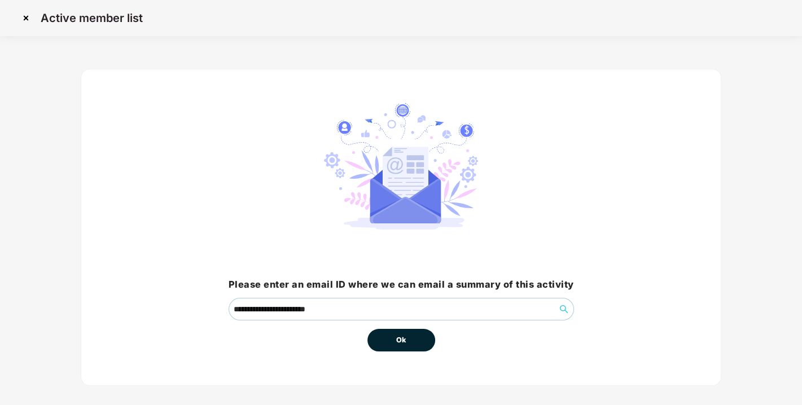
click at [401, 337] on span "Ok" at bounding box center [401, 340] width 10 height 11
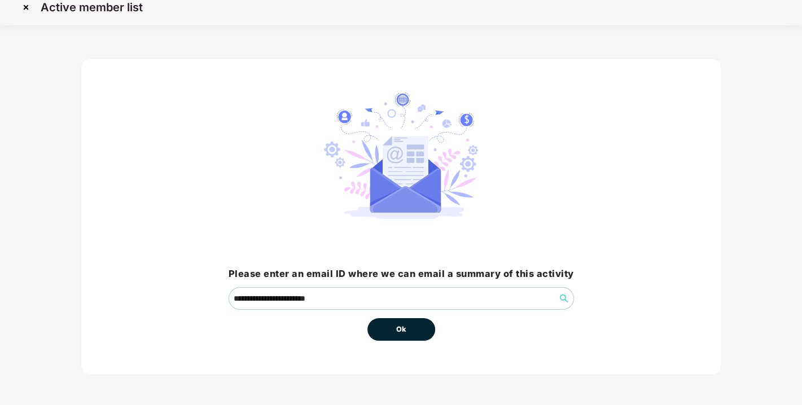
click at [401, 327] on span "Ok" at bounding box center [401, 329] width 10 height 11
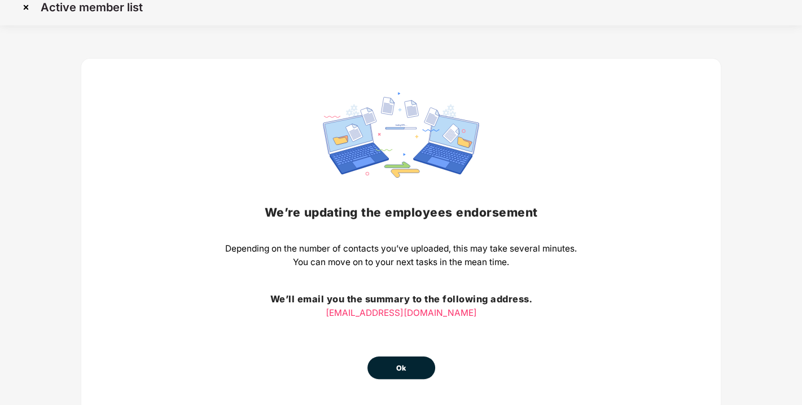
click at [394, 378] on button "Ok" at bounding box center [402, 368] width 68 height 23
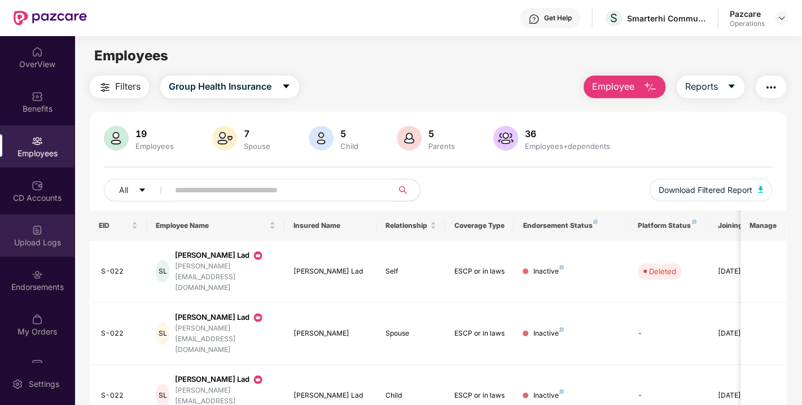
click at [27, 242] on div "Upload Logs" at bounding box center [37, 242] width 75 height 11
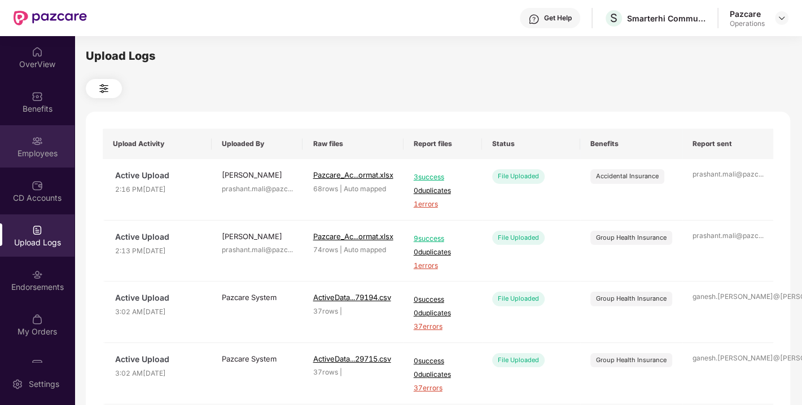
click at [38, 142] on img at bounding box center [37, 140] width 11 height 11
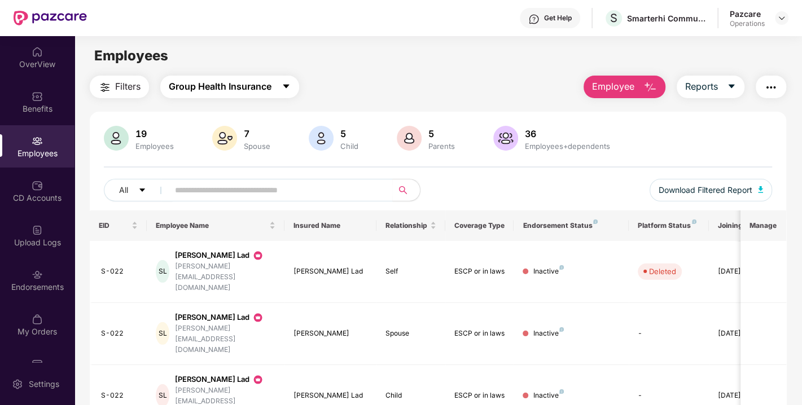
click at [284, 84] on icon "caret-down" at bounding box center [286, 86] width 9 height 9
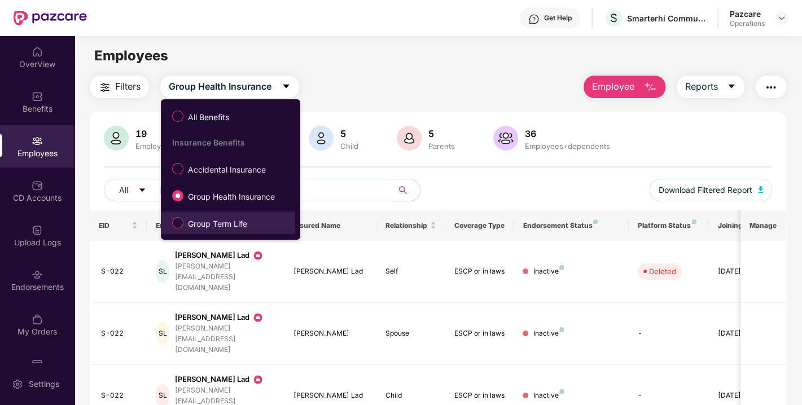
click at [209, 218] on span "Group Term Life" at bounding box center [217, 224] width 68 height 12
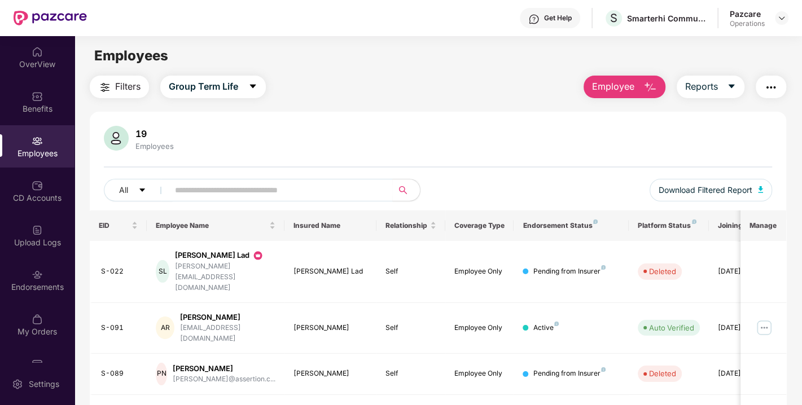
click at [760, 91] on button "button" at bounding box center [771, 87] width 30 height 23
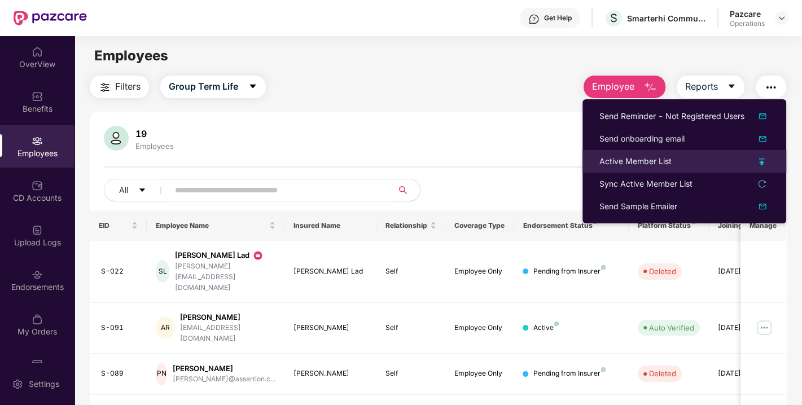
click at [623, 161] on div "Active Member List" at bounding box center [636, 161] width 72 height 12
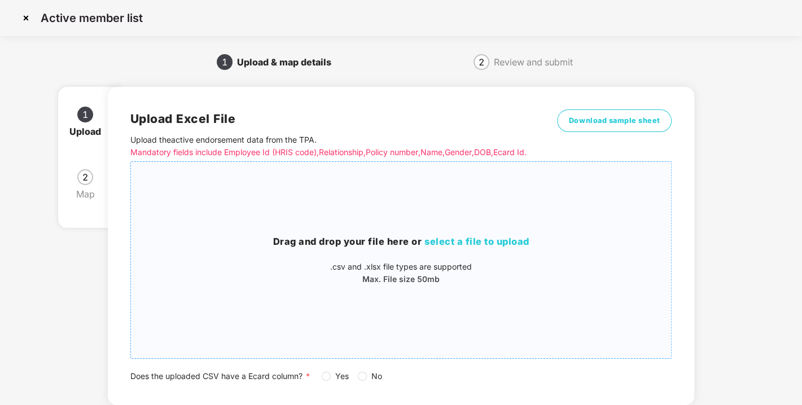
click at [455, 218] on div "Drag and drop your file here or select a file to upload .csv and .xlsx file typ…" at bounding box center [401, 260] width 541 height 178
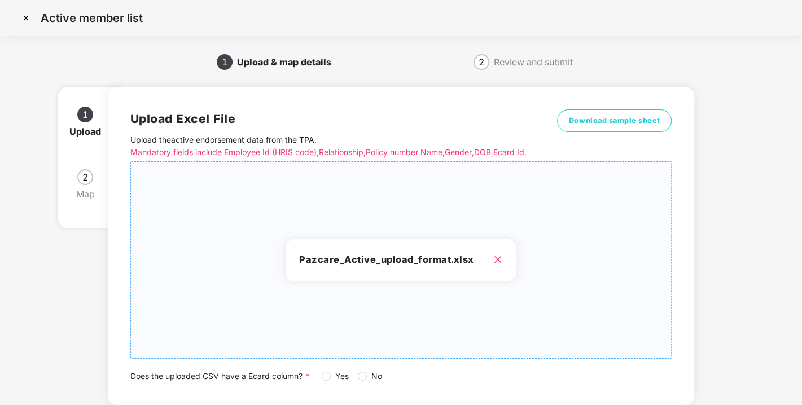
scroll to position [83, 0]
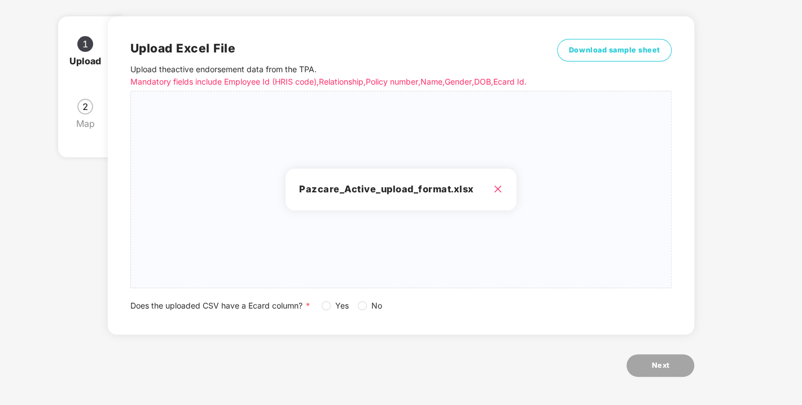
click at [362, 311] on label "No" at bounding box center [372, 306] width 29 height 12
click at [663, 361] on span "Next" at bounding box center [660, 365] width 18 height 11
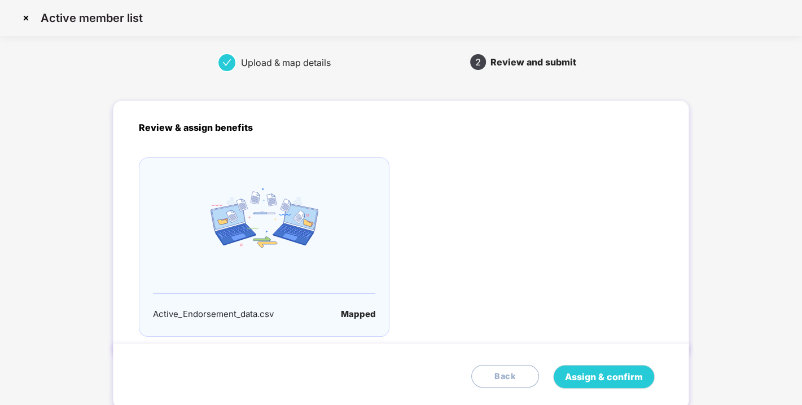
scroll to position [37, 0]
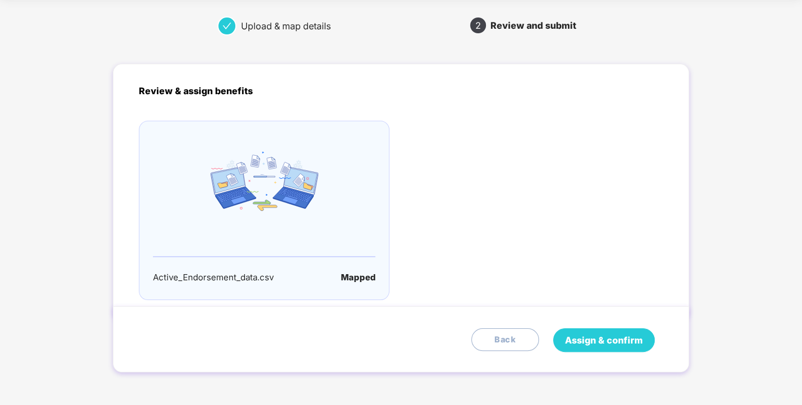
click at [606, 334] on span "Assign & confirm" at bounding box center [604, 341] width 78 height 14
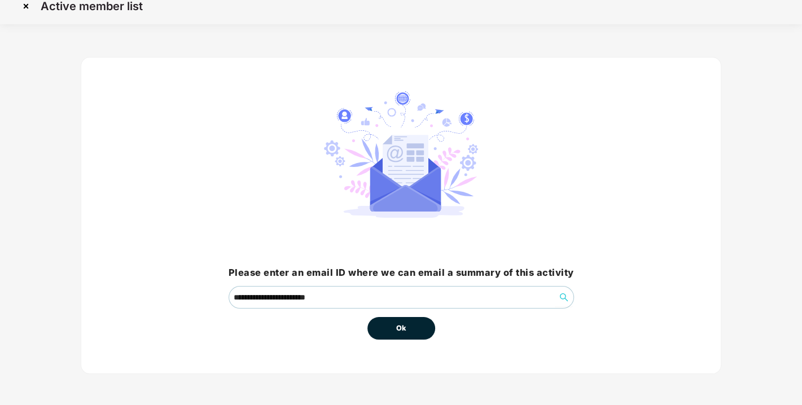
scroll to position [0, 0]
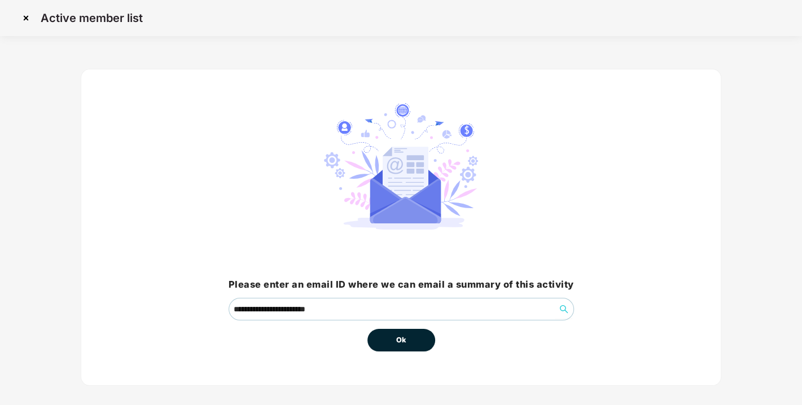
click at [403, 340] on span "Ok" at bounding box center [401, 340] width 10 height 11
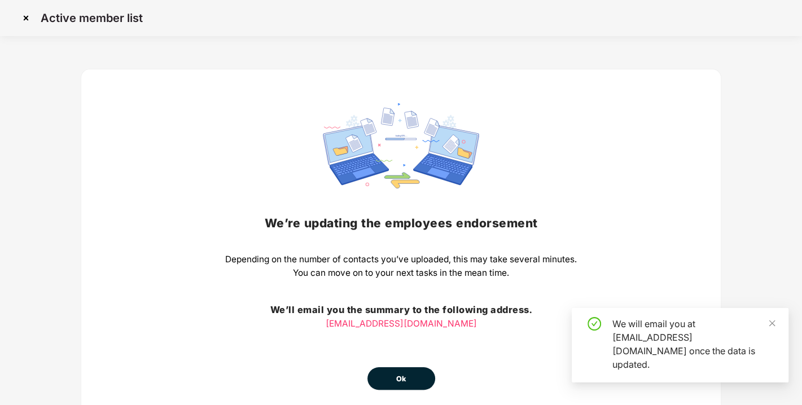
scroll to position [50, 0]
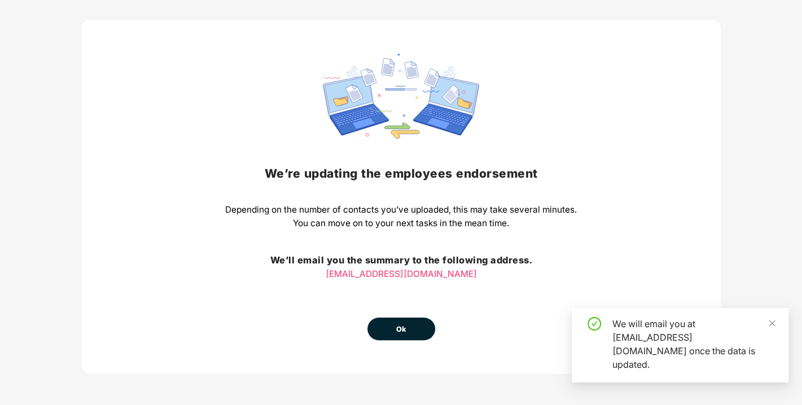
click at [397, 327] on span "Ok" at bounding box center [401, 329] width 10 height 11
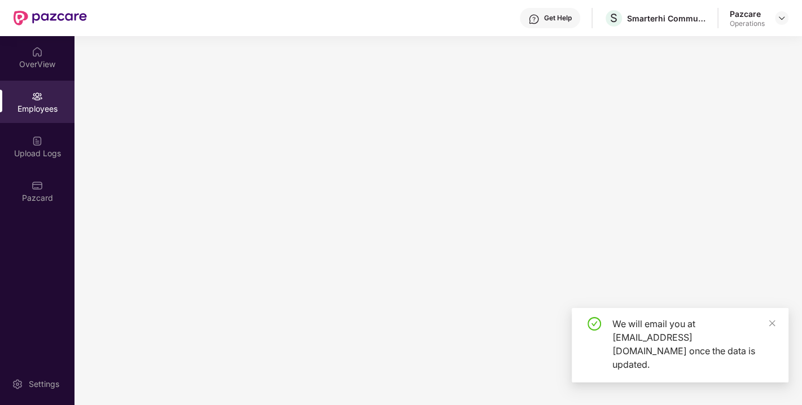
scroll to position [0, 0]
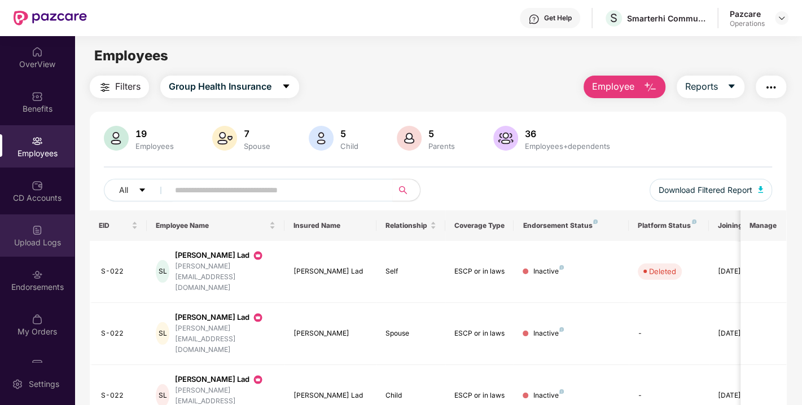
click at [22, 234] on div "Upload Logs" at bounding box center [37, 236] width 75 height 42
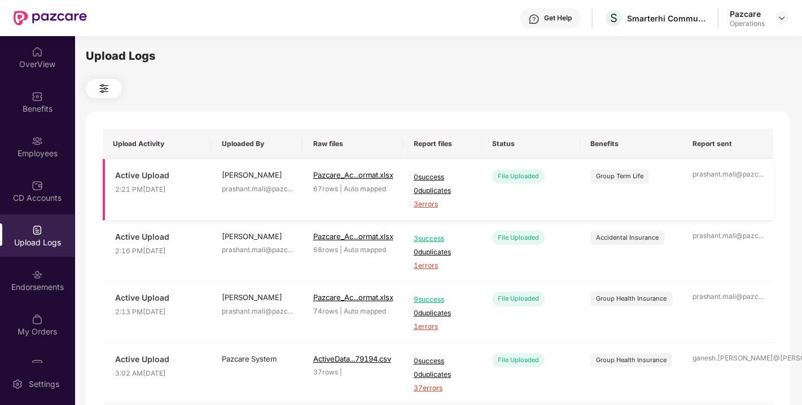
click at [429, 203] on span "3 errors" at bounding box center [443, 204] width 58 height 11
click at [20, 97] on div "Benefits" at bounding box center [37, 102] width 75 height 42
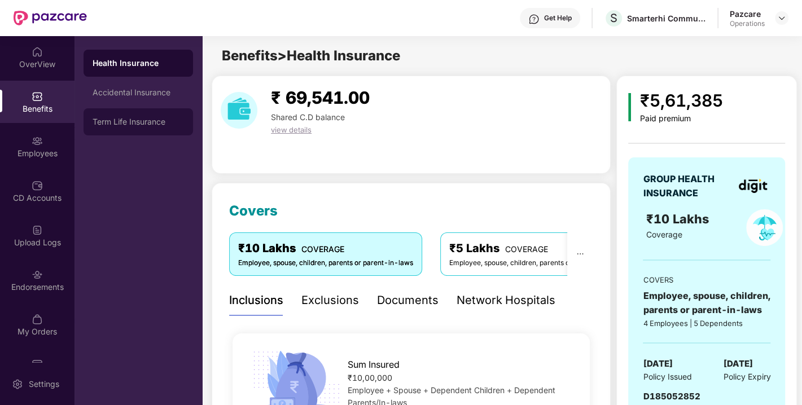
click at [134, 125] on div "Term Life Insurance" at bounding box center [138, 121] width 91 height 9
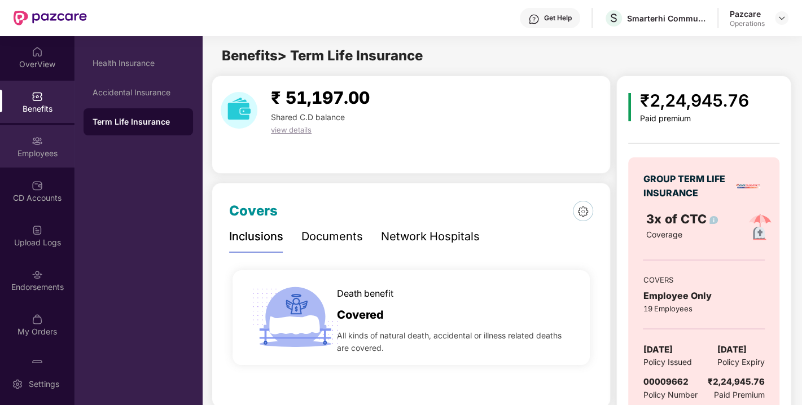
click at [45, 148] on div "Employees" at bounding box center [37, 153] width 75 height 11
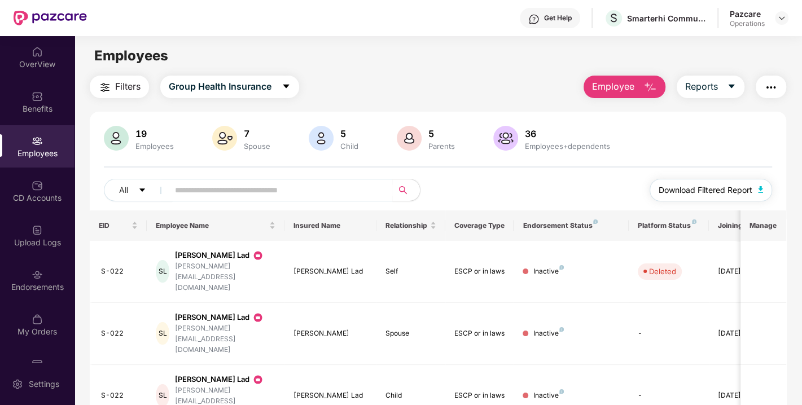
click at [705, 186] on span "Download Filtered Report" at bounding box center [706, 190] width 94 height 12
click at [282, 90] on icon "caret-down" at bounding box center [286, 86] width 9 height 9
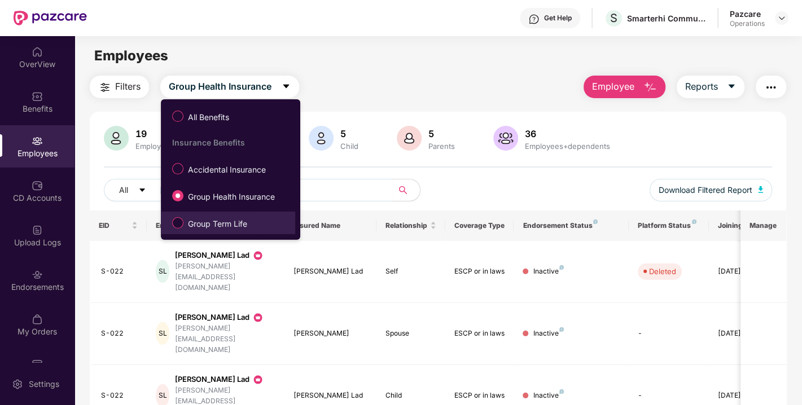
click at [206, 226] on span "Group Term Life" at bounding box center [217, 224] width 68 height 12
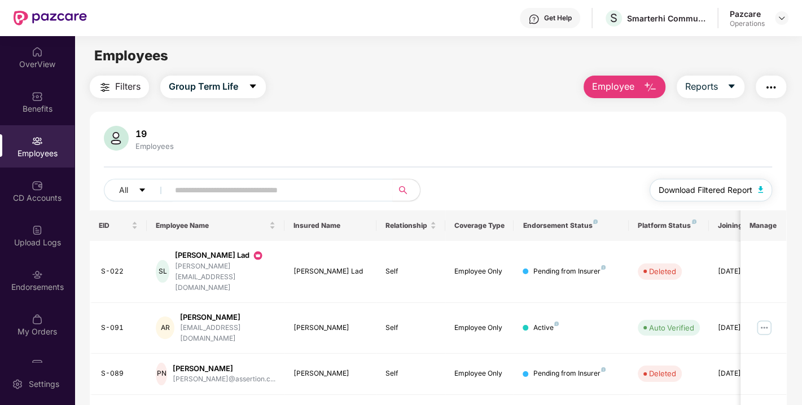
click at [685, 187] on span "Download Filtered Report" at bounding box center [706, 190] width 94 height 12
click at [769, 90] on img "button" at bounding box center [771, 88] width 14 height 14
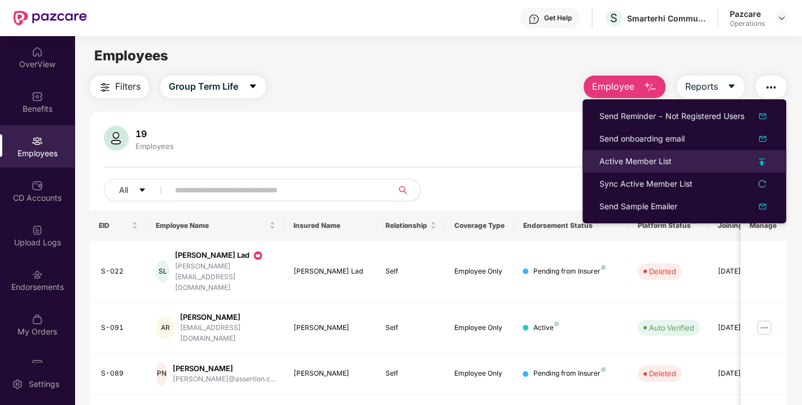
click at [633, 164] on div "Active Member List" at bounding box center [636, 161] width 72 height 12
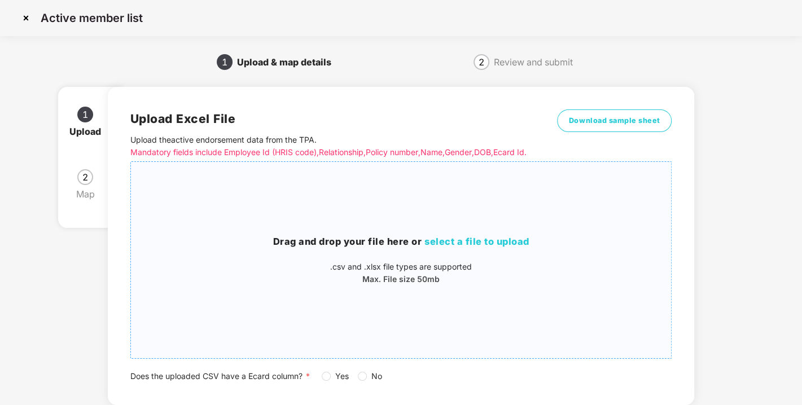
click at [429, 247] on span "select a file to upload" at bounding box center [477, 241] width 105 height 11
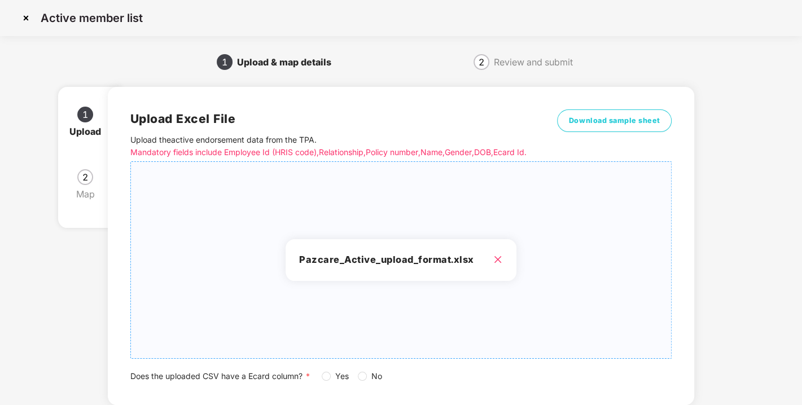
scroll to position [83, 0]
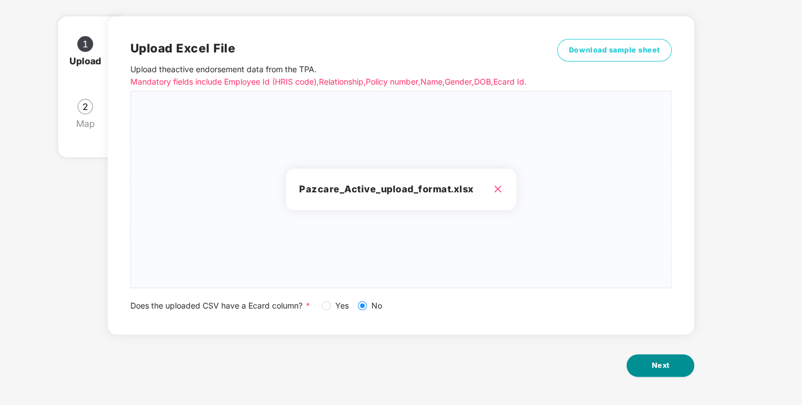
click at [663, 375] on button "Next" at bounding box center [661, 366] width 68 height 23
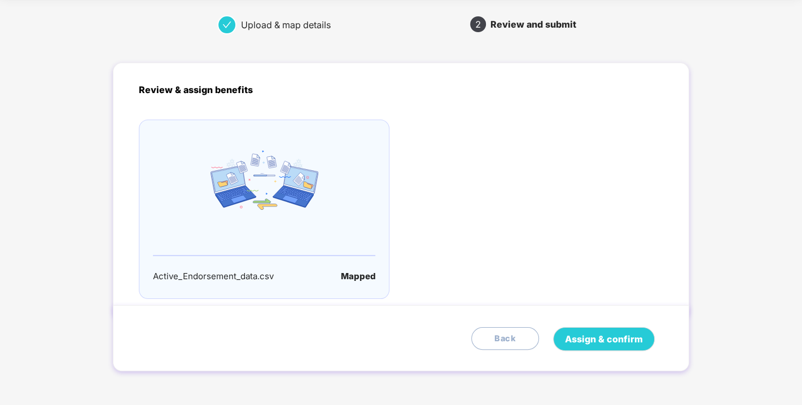
scroll to position [0, 0]
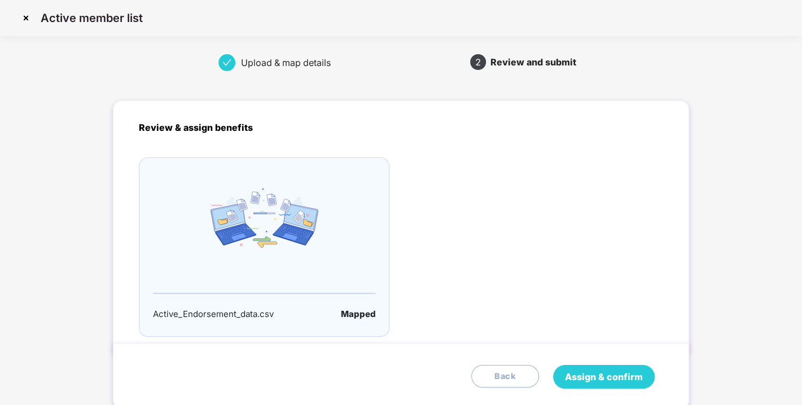
click at [614, 371] on span "Assign & confirm" at bounding box center [604, 377] width 78 height 14
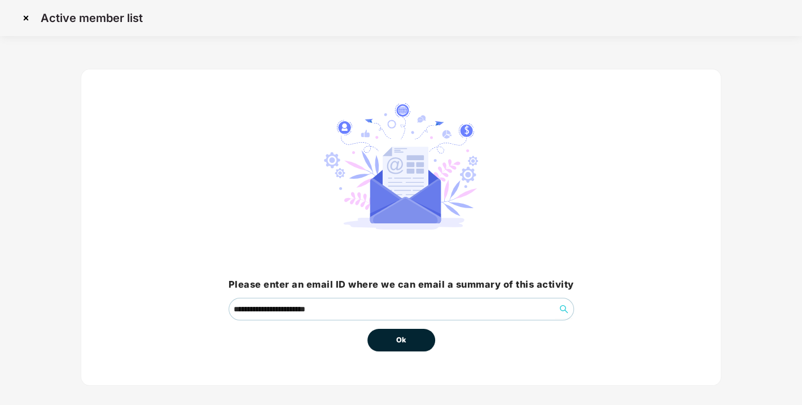
click at [401, 340] on span "Ok" at bounding box center [401, 340] width 10 height 11
click at [419, 339] on button "Ok" at bounding box center [402, 340] width 68 height 23
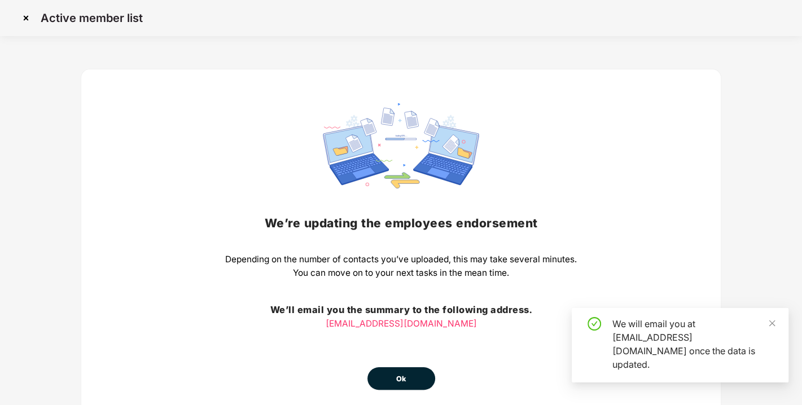
scroll to position [50, 0]
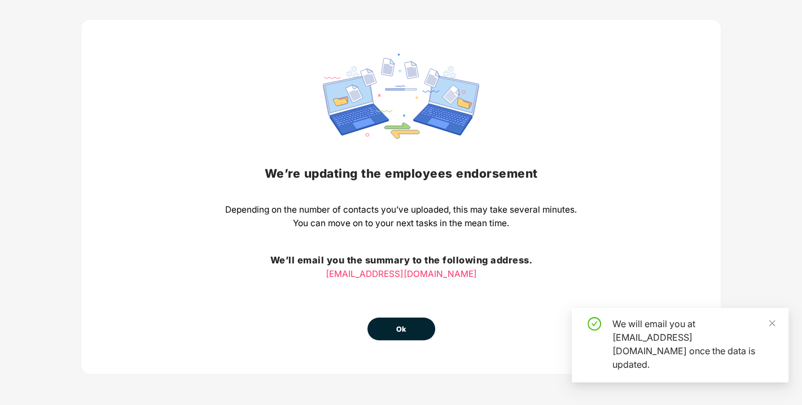
click at [405, 324] on span "Ok" at bounding box center [401, 329] width 10 height 11
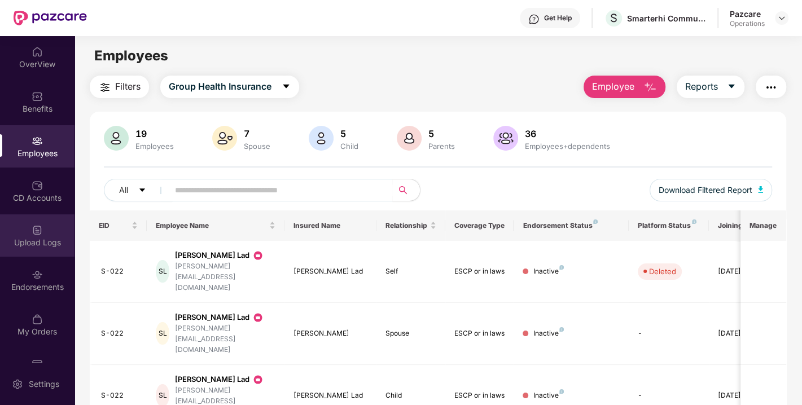
click at [25, 242] on div "Upload Logs" at bounding box center [37, 242] width 75 height 11
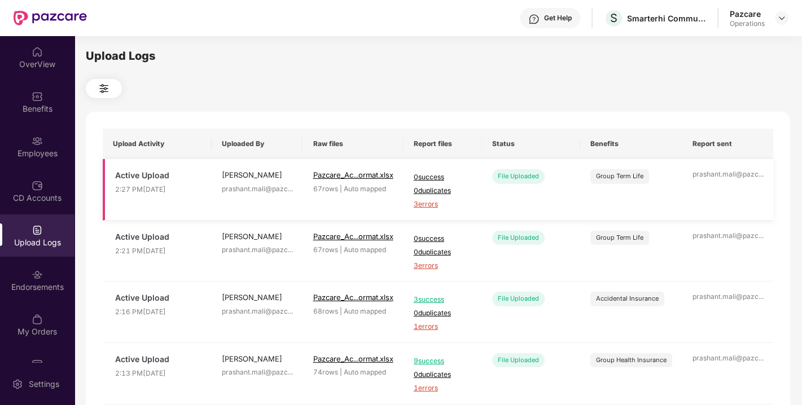
click at [439, 202] on span "3 errors" at bounding box center [443, 204] width 58 height 11
click at [18, 144] on div "Employees" at bounding box center [37, 146] width 75 height 42
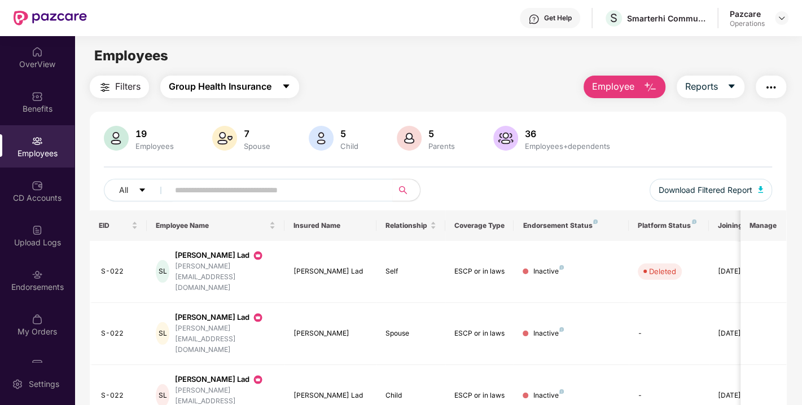
click at [269, 82] on span "Group Health Insurance" at bounding box center [220, 87] width 103 height 14
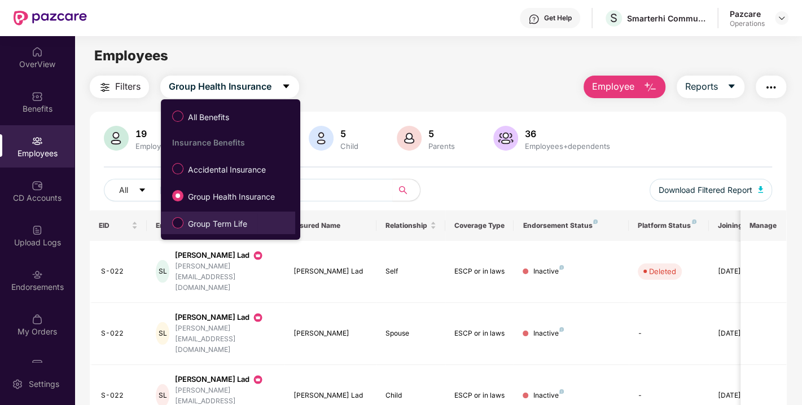
click at [208, 217] on label "Group Term Life" at bounding box center [212, 222] width 91 height 19
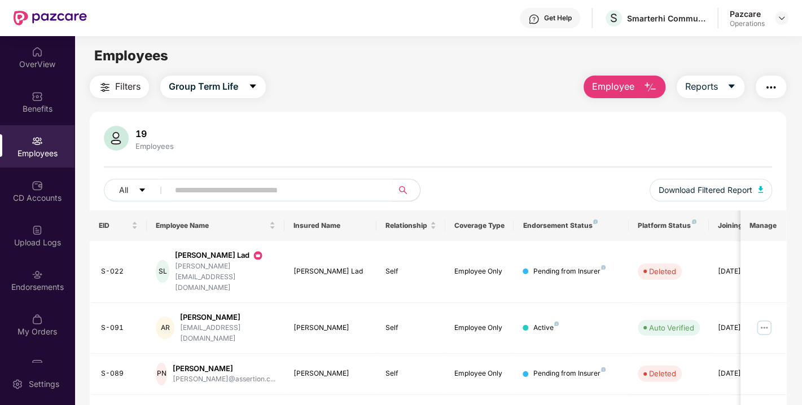
click at [775, 85] on img "button" at bounding box center [771, 88] width 14 height 14
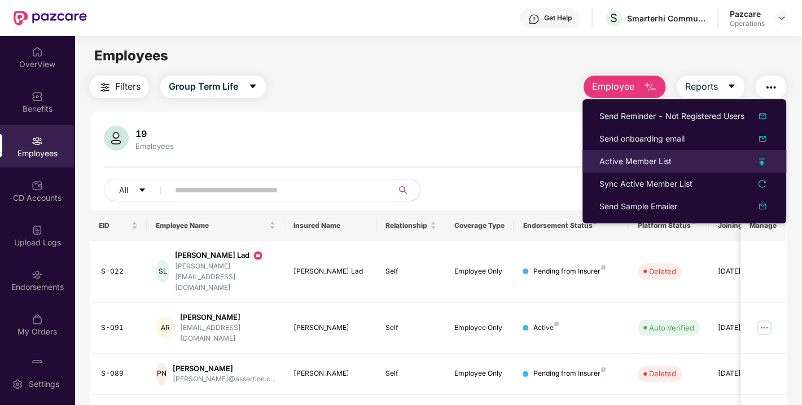
click at [627, 160] on div "Active Member List" at bounding box center [636, 161] width 72 height 12
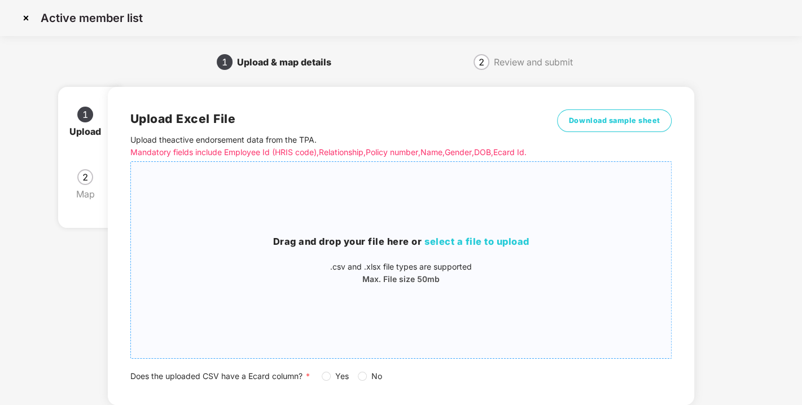
click at [450, 224] on div "Drag and drop your file here or select a file to upload .csv and .xlsx file typ…" at bounding box center [401, 260] width 541 height 178
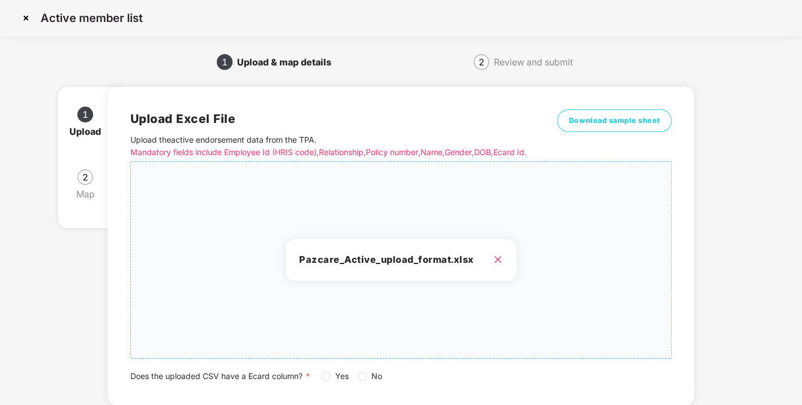
scroll to position [83, 0]
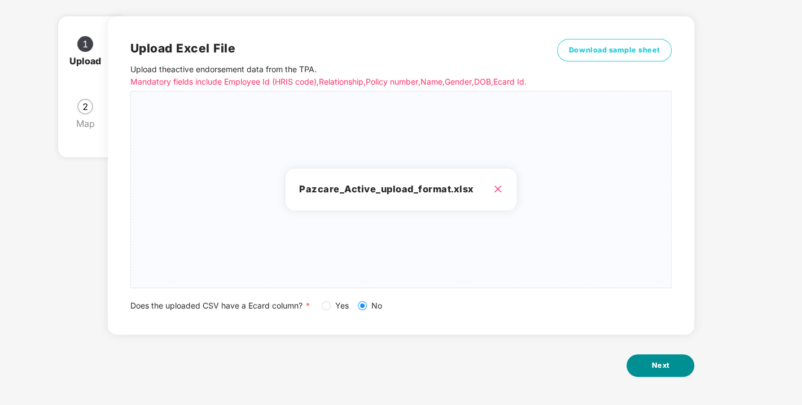
click at [661, 365] on span "Next" at bounding box center [660, 365] width 18 height 11
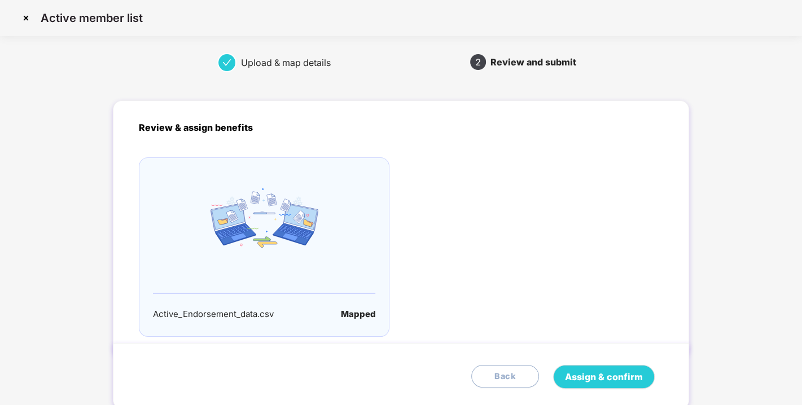
scroll to position [37, 0]
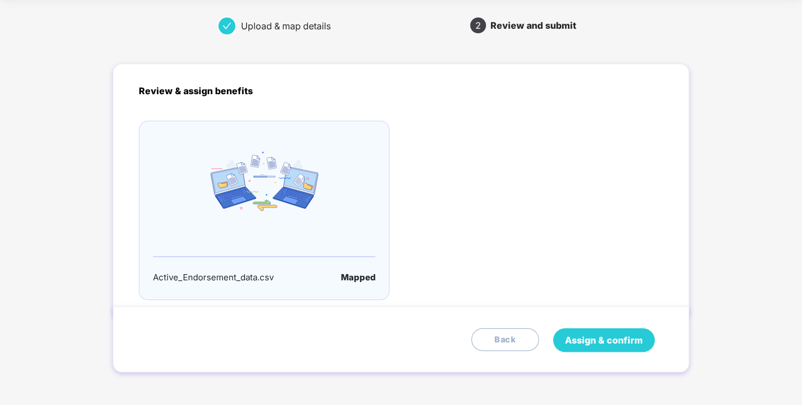
click at [603, 334] on span "Assign & confirm" at bounding box center [604, 341] width 78 height 14
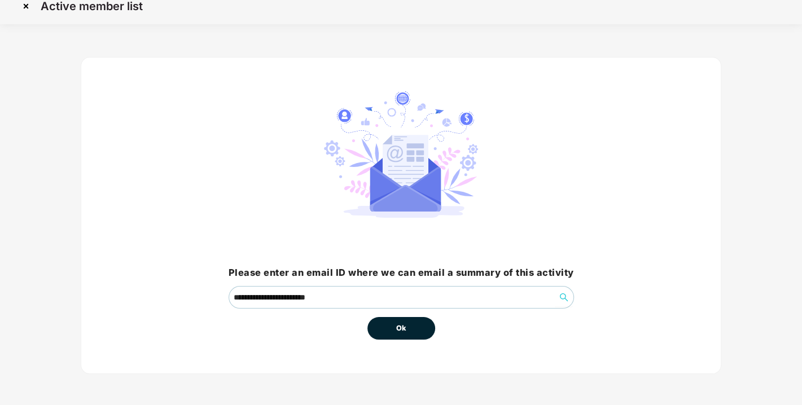
scroll to position [0, 0]
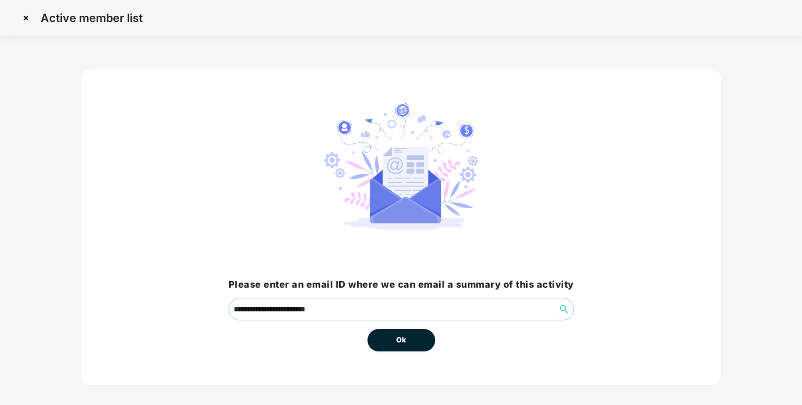
click at [401, 336] on span "Ok" at bounding box center [401, 340] width 10 height 11
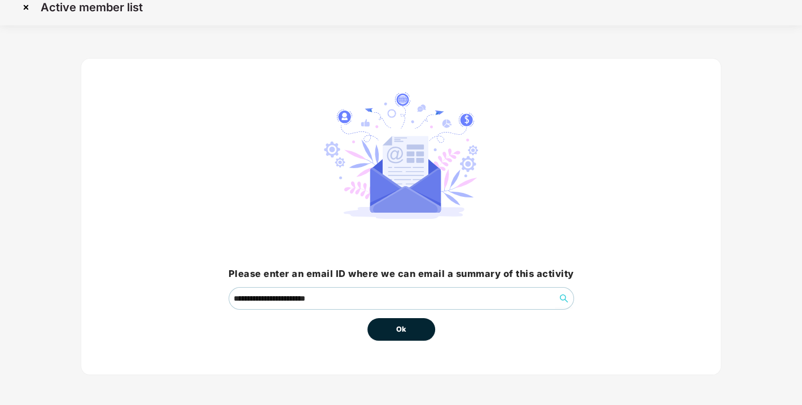
scroll to position [17, 0]
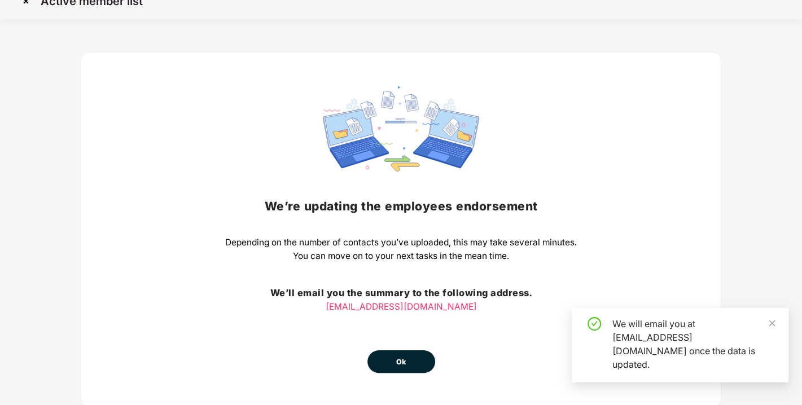
click at [399, 354] on button "Ok" at bounding box center [402, 362] width 68 height 23
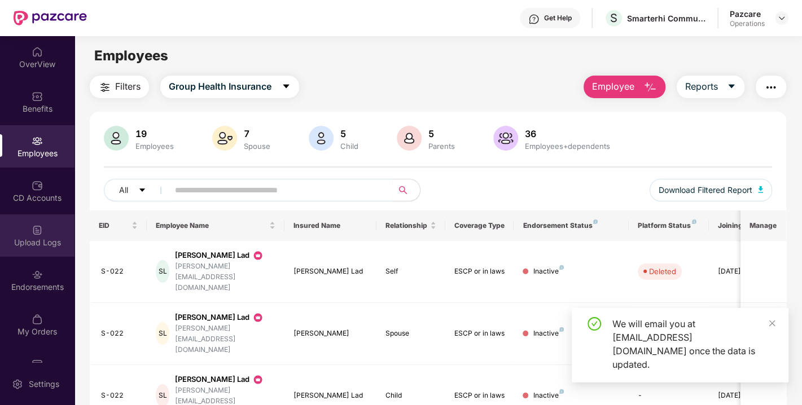
click at [24, 229] on div "Upload Logs" at bounding box center [37, 236] width 75 height 42
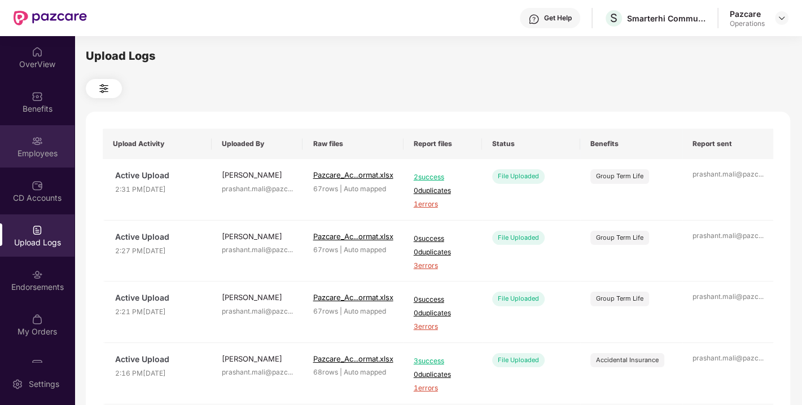
click at [25, 148] on div "Employees" at bounding box center [37, 153] width 75 height 11
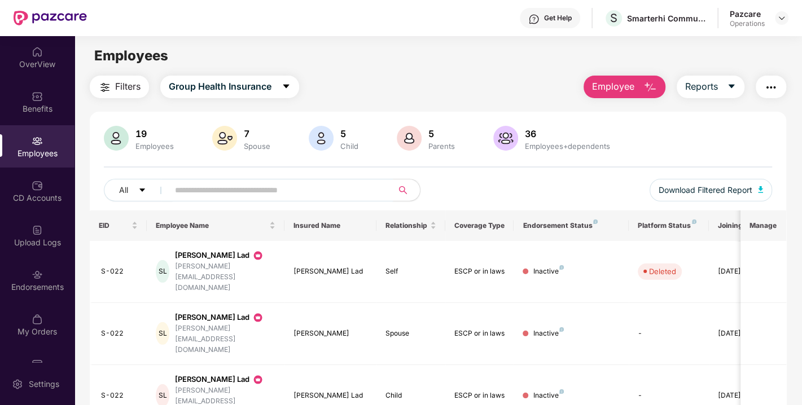
click at [228, 192] on input "text" at bounding box center [276, 190] width 203 height 17
paste input "*****"
click at [285, 85] on icon "caret-down" at bounding box center [286, 87] width 6 height 4
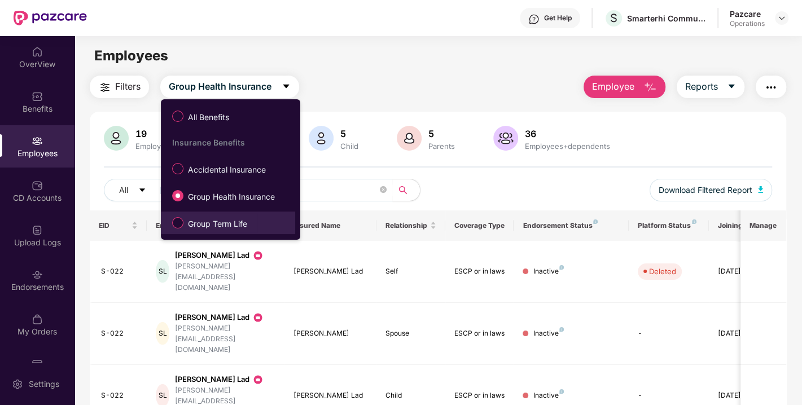
click at [215, 218] on span "Group Term Life" at bounding box center [217, 224] width 68 height 12
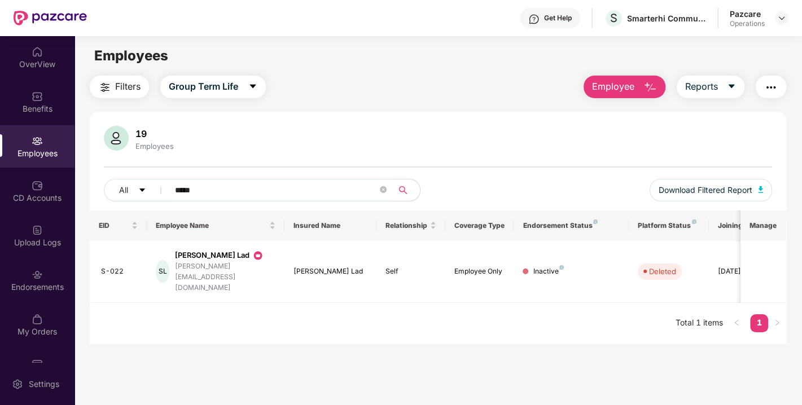
click at [261, 186] on input "*****" at bounding box center [276, 190] width 203 height 17
type input "*"
paste input "*****"
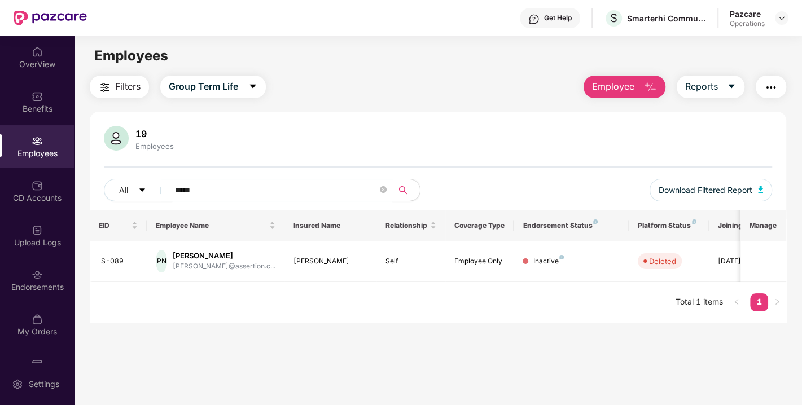
type input "*****"
click at [781, 14] on img at bounding box center [781, 18] width 9 height 9
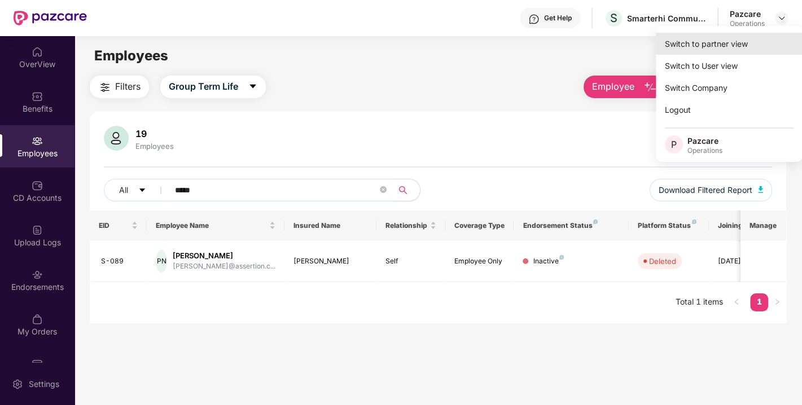
click at [711, 41] on div "Switch to partner view" at bounding box center [729, 44] width 147 height 22
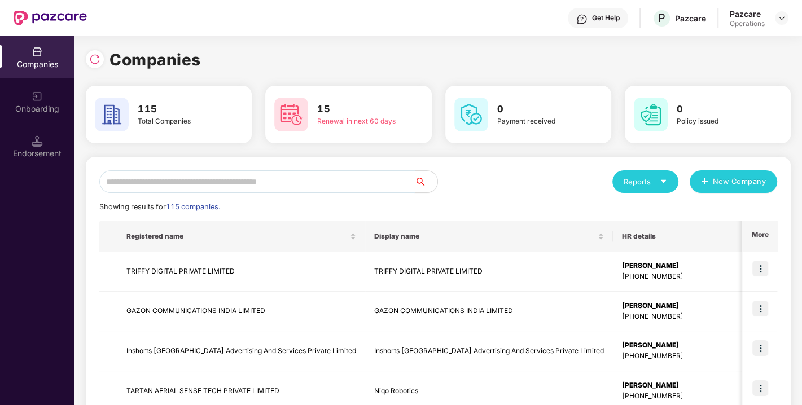
click at [277, 183] on input "text" at bounding box center [257, 181] width 316 height 23
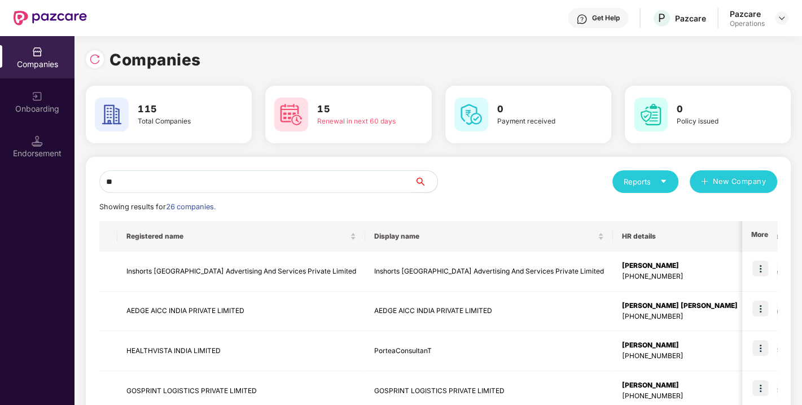
type input "*"
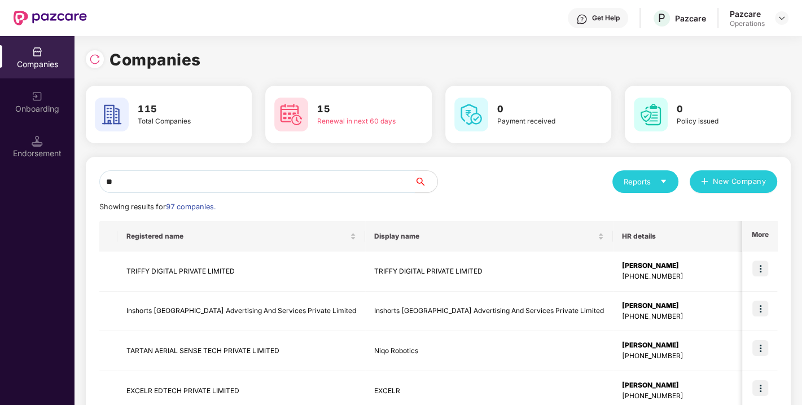
type input "*"
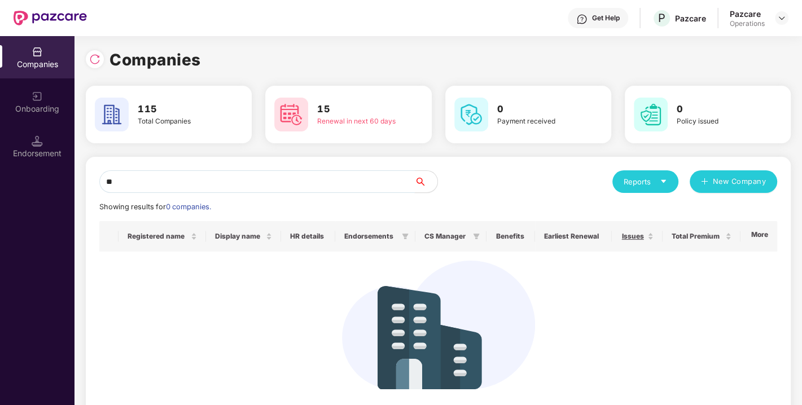
type input "*"
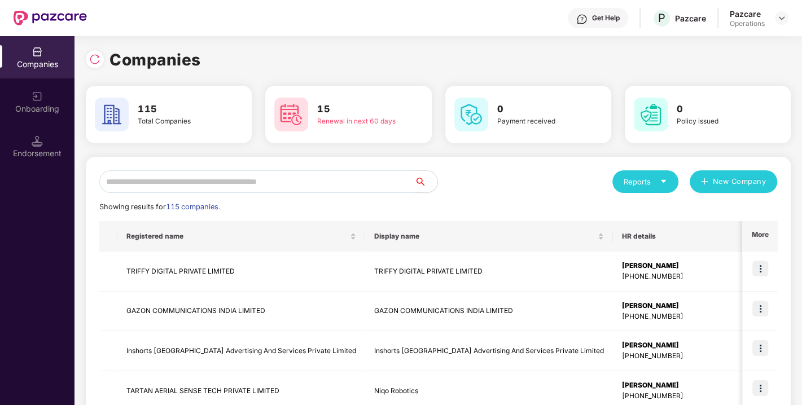
click at [213, 188] on input "text" at bounding box center [257, 181] width 316 height 23
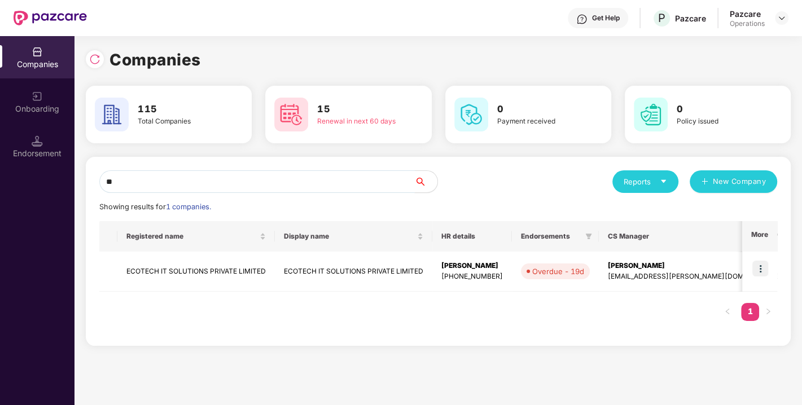
type input "*"
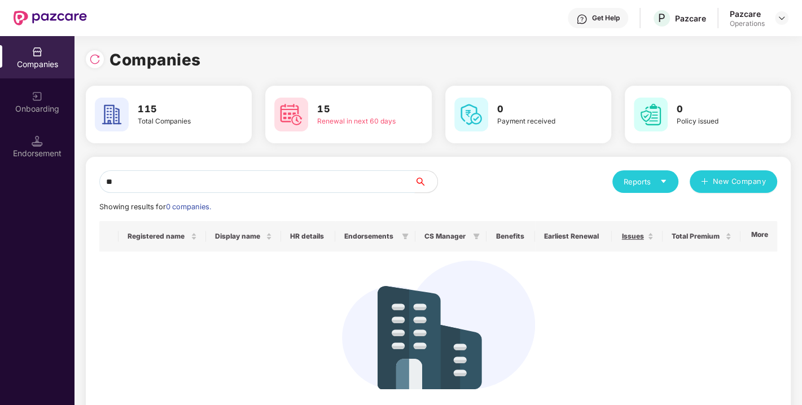
type input "*"
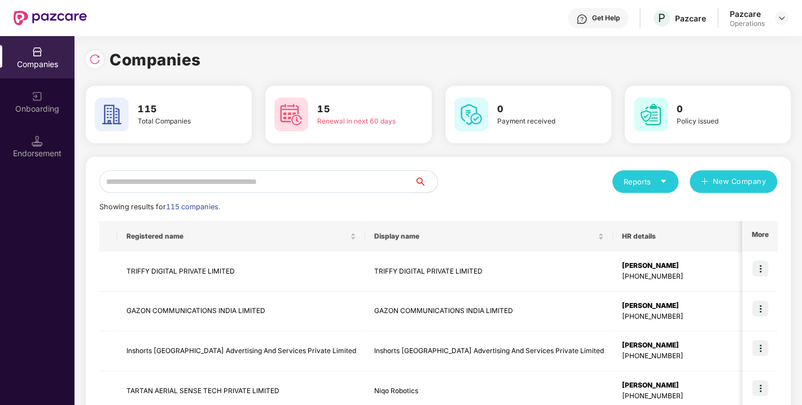
click at [230, 178] on input "text" at bounding box center [257, 181] width 316 height 23
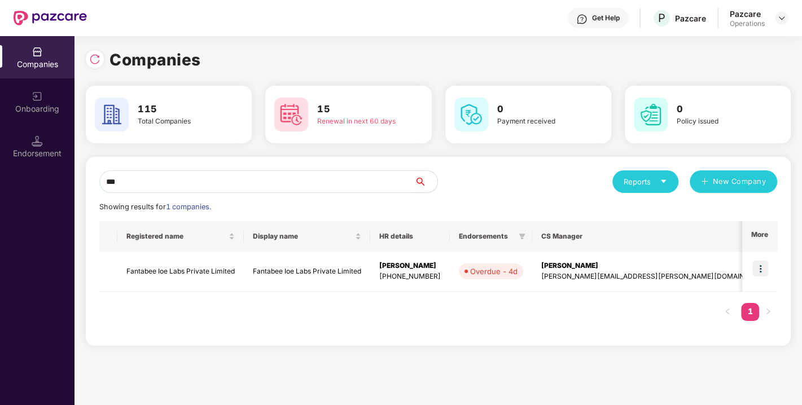
scroll to position [0, 1]
type input "***"
click at [760, 272] on img at bounding box center [761, 269] width 16 height 16
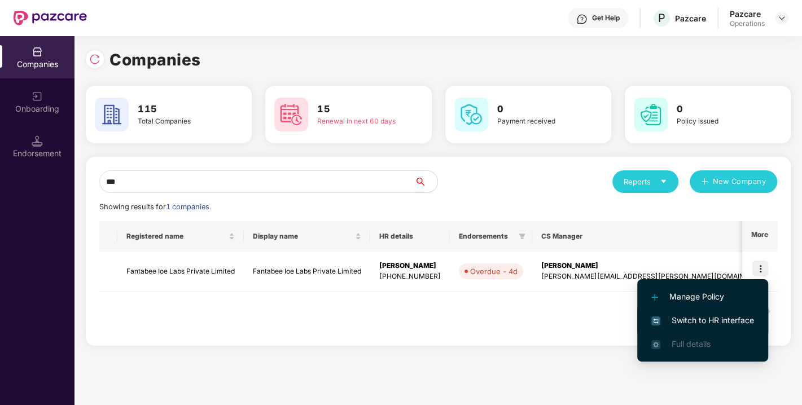
click at [705, 325] on span "Switch to HR interface" at bounding box center [702, 320] width 103 height 12
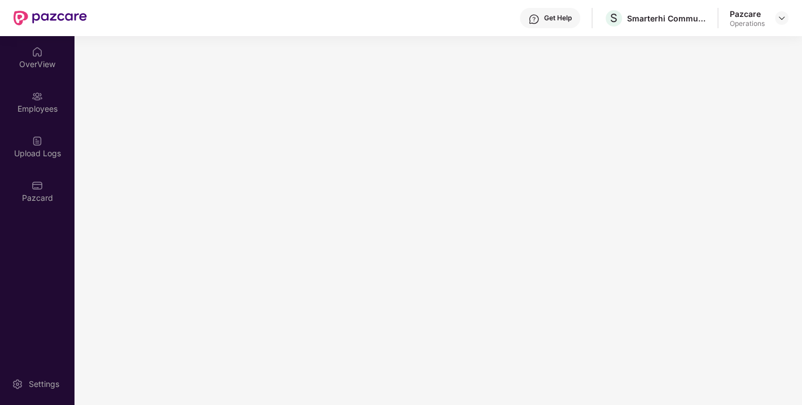
scroll to position [0, 0]
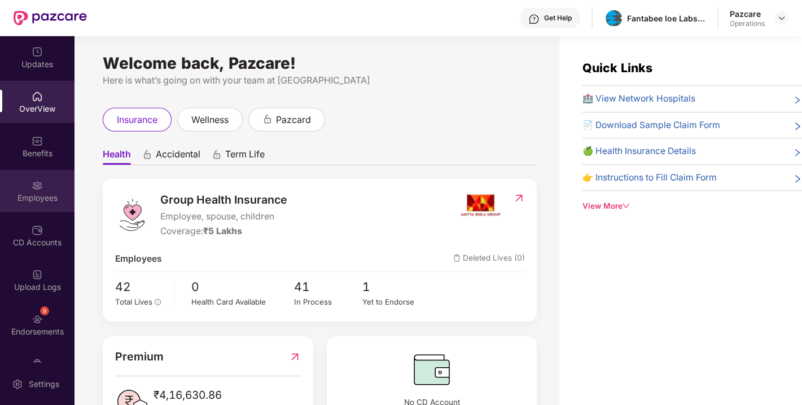
click at [18, 179] on div "Employees" at bounding box center [37, 191] width 75 height 42
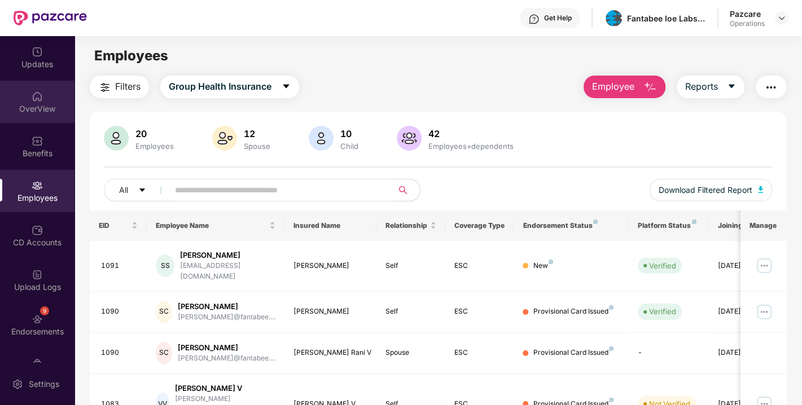
click at [19, 85] on div "OverView" at bounding box center [37, 102] width 75 height 42
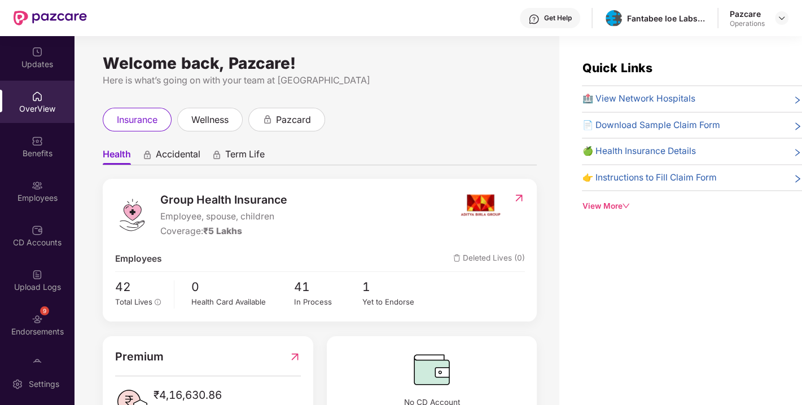
scroll to position [29, 0]
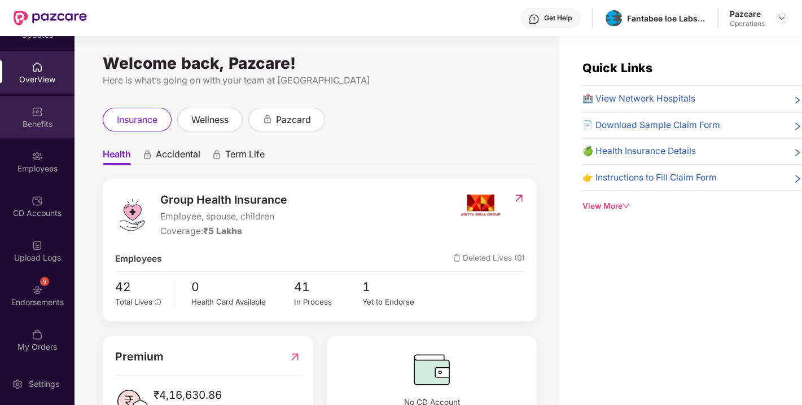
click at [21, 113] on div "Benefits" at bounding box center [37, 117] width 75 height 42
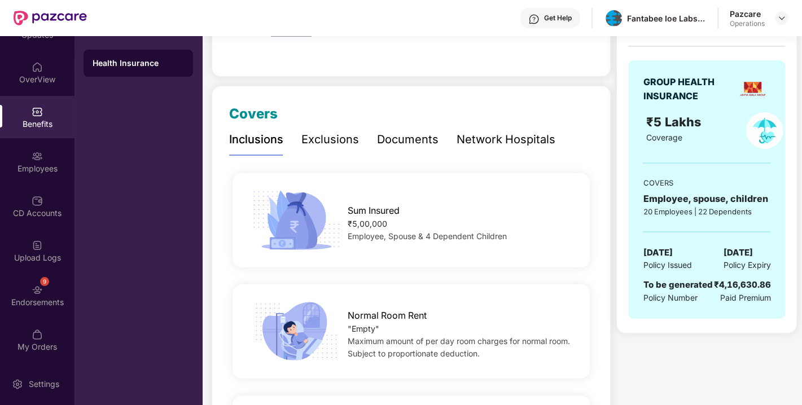
scroll to position [0, 0]
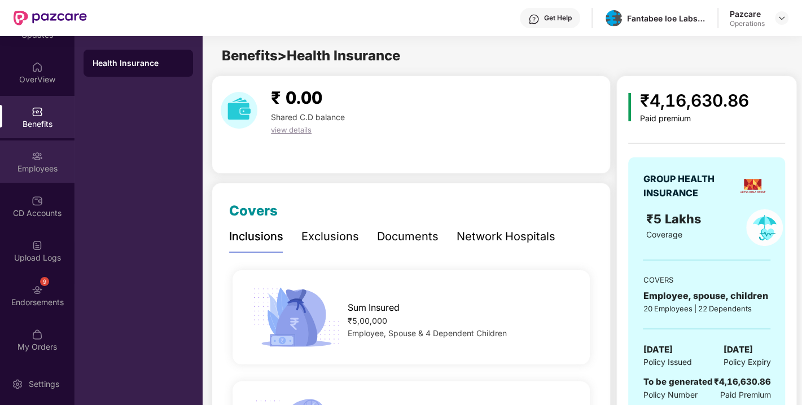
click at [21, 164] on div "Employees" at bounding box center [37, 168] width 75 height 11
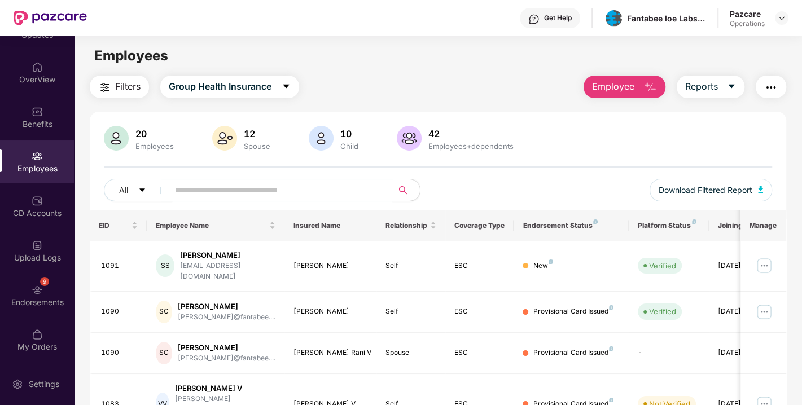
click at [261, 195] on input "text" at bounding box center [276, 190] width 203 height 17
paste input "****"
type input "****"
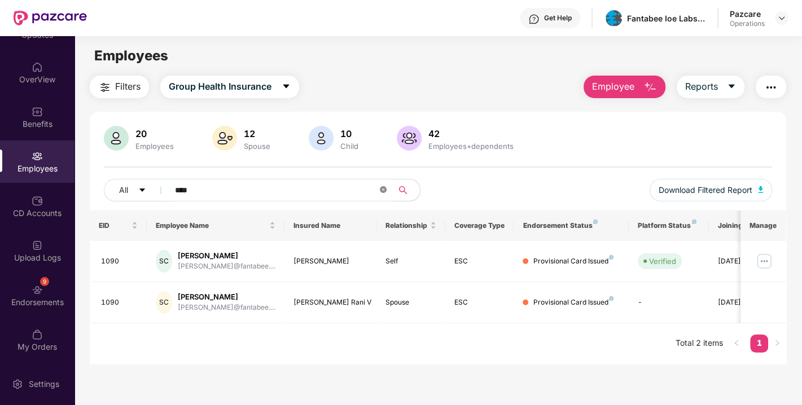
click at [383, 187] on icon "close-circle" at bounding box center [383, 189] width 7 height 7
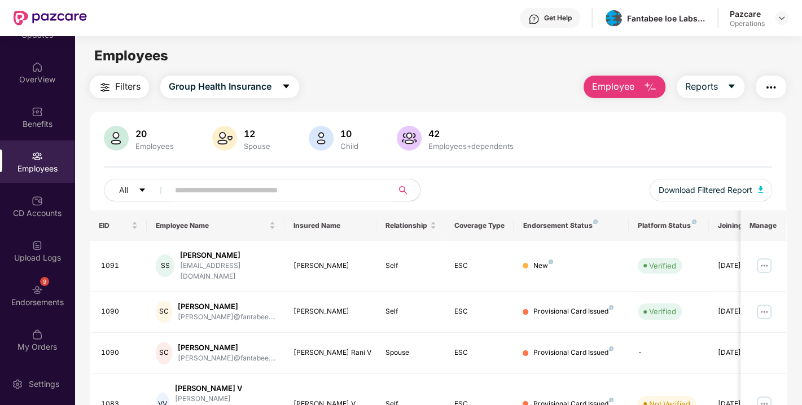
paste input "****"
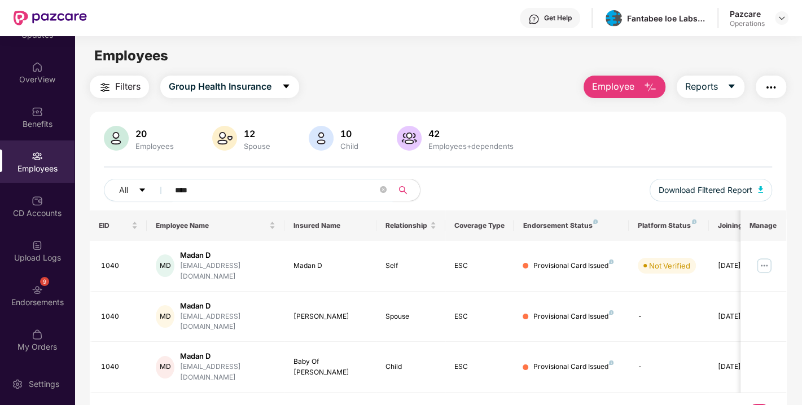
type input "****"
click at [380, 191] on icon "close-circle" at bounding box center [383, 189] width 7 height 7
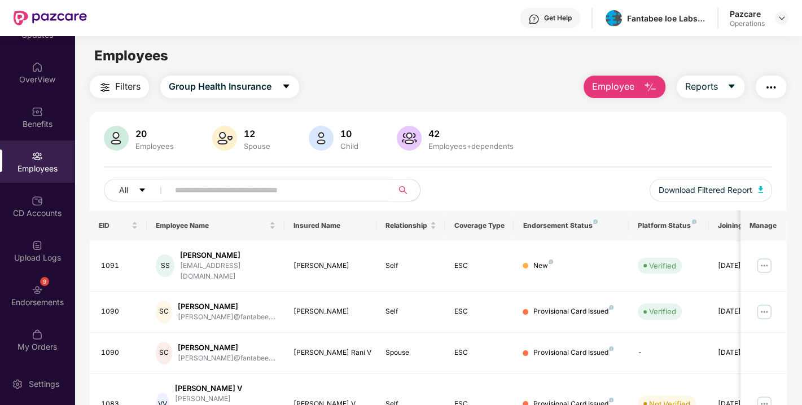
click at [117, 89] on span "Filters" at bounding box center [127, 87] width 25 height 14
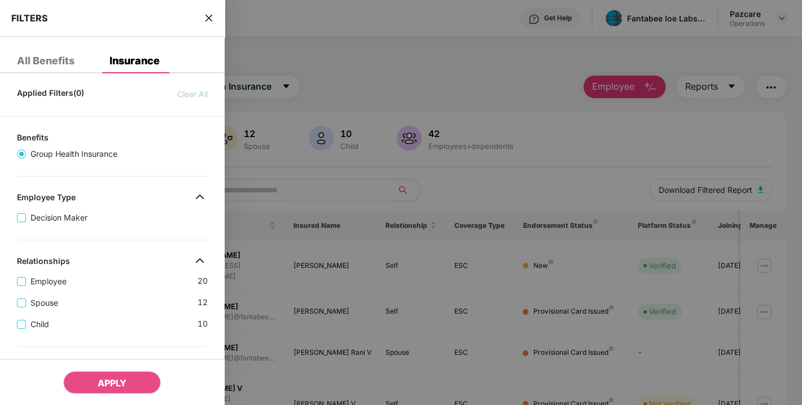
scroll to position [312, 0]
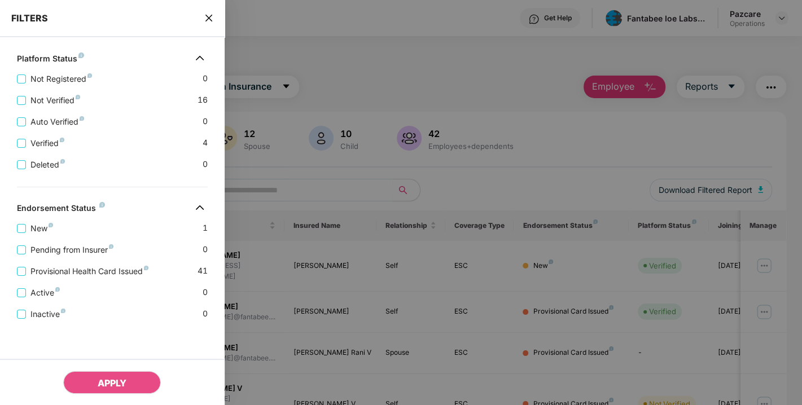
click at [209, 21] on icon "close" at bounding box center [208, 18] width 9 height 9
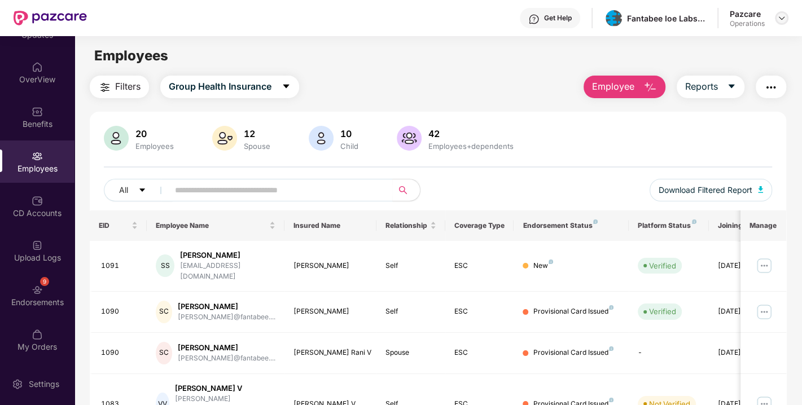
click at [780, 16] on img at bounding box center [781, 18] width 9 height 9
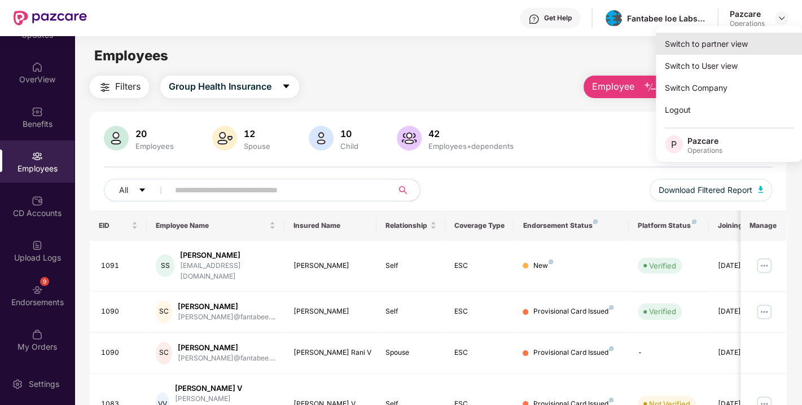
click at [724, 42] on div "Switch to partner view" at bounding box center [729, 44] width 147 height 22
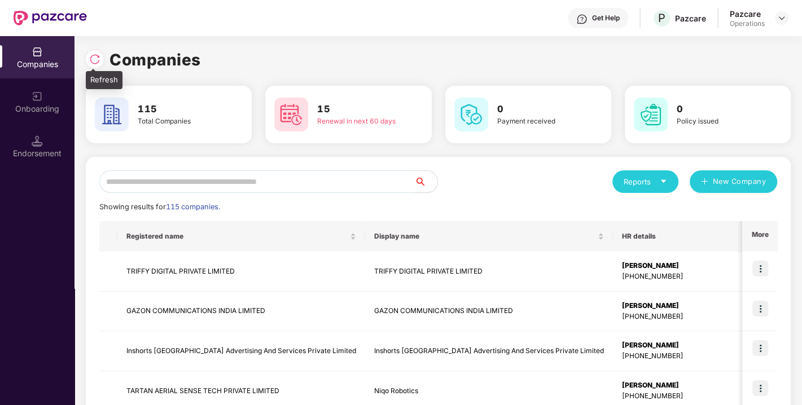
click at [100, 61] on img at bounding box center [94, 59] width 11 height 11
click at [206, 183] on input "text" at bounding box center [257, 181] width 316 height 23
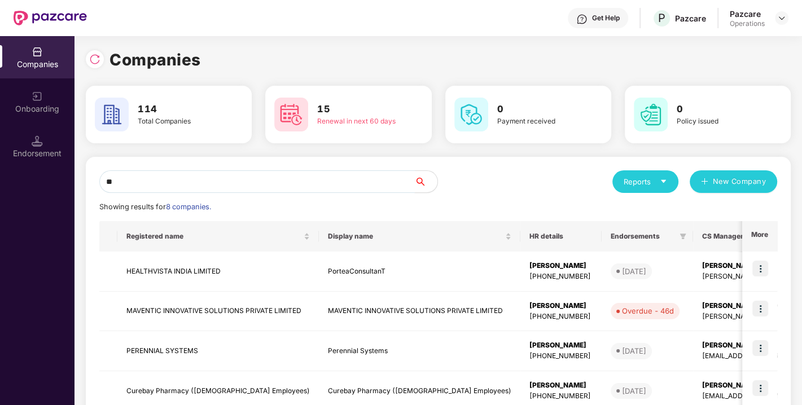
type input "*"
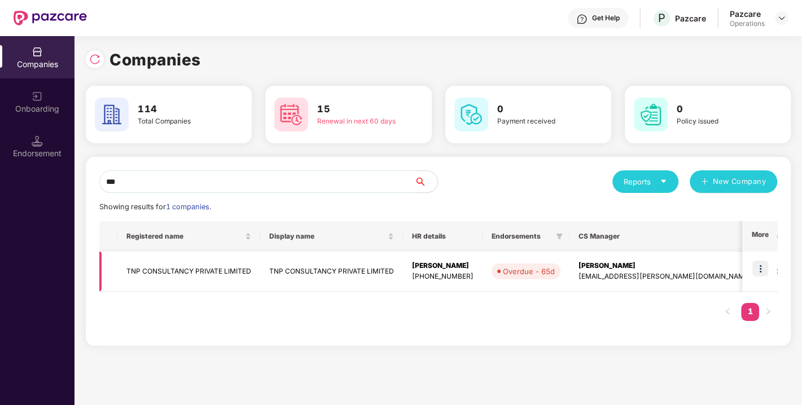
type input "***"
click at [759, 269] on img at bounding box center [761, 269] width 16 height 16
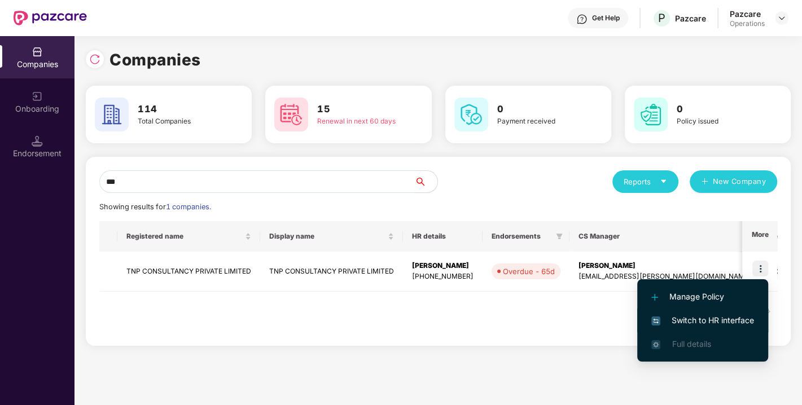
click at [694, 317] on span "Switch to HR interface" at bounding box center [702, 320] width 103 height 12
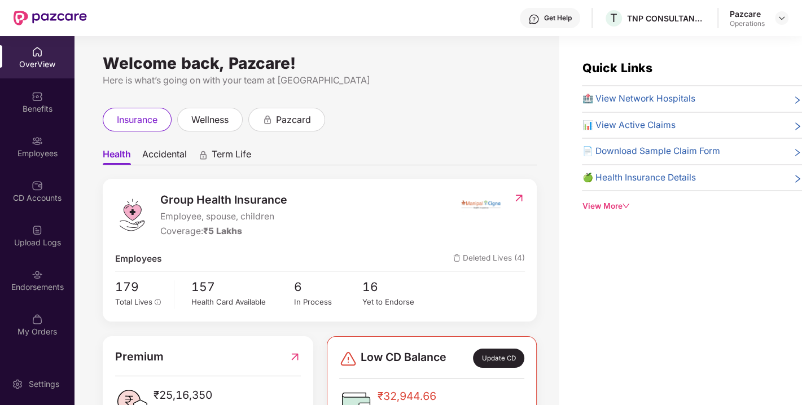
click at [32, 143] on img at bounding box center [37, 140] width 11 height 11
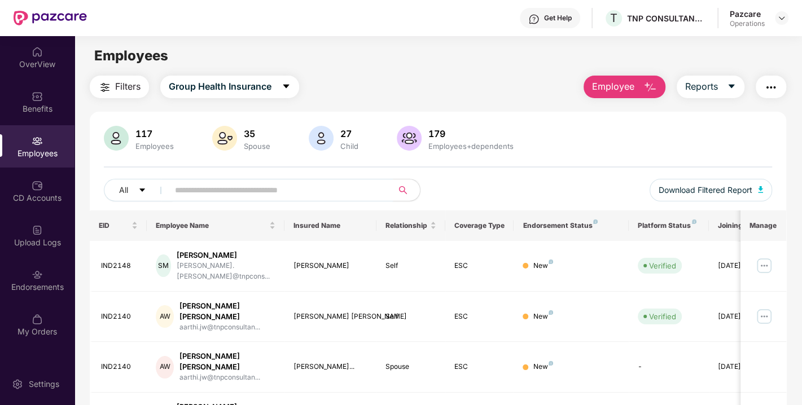
click at [259, 195] on input "text" at bounding box center [276, 190] width 203 height 17
paste input "*******"
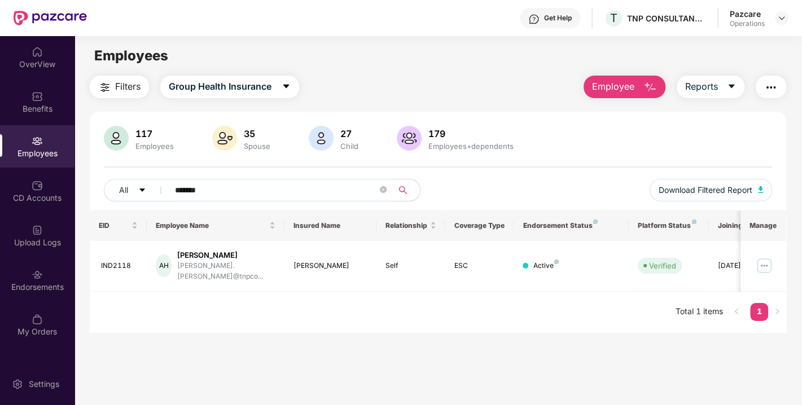
type input "*******"
